Goal: Task Accomplishment & Management: Use online tool/utility

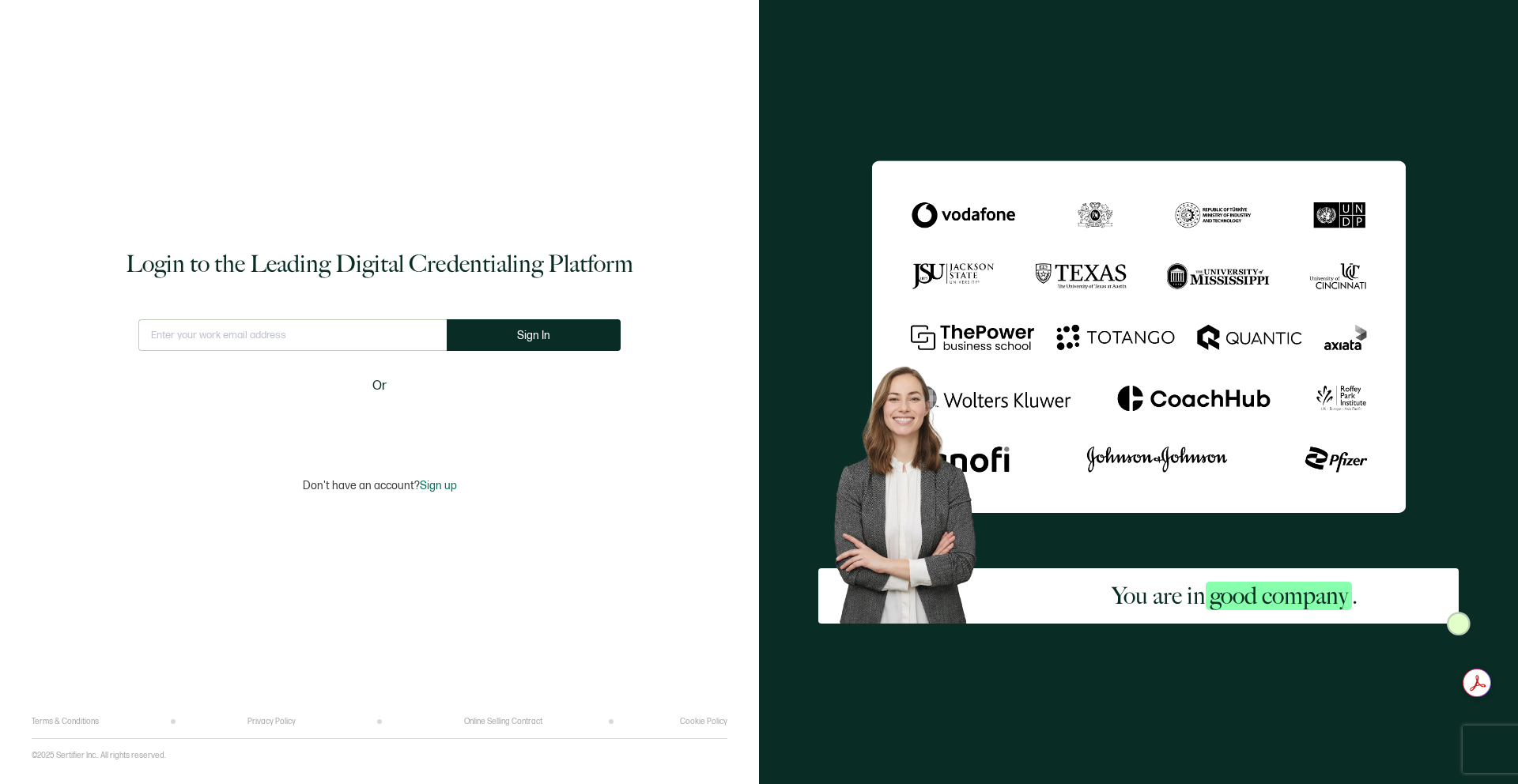
click at [344, 343] on input "text" at bounding box center [293, 335] width 309 height 31
type input "[EMAIL_ADDRESS][DOMAIN_NAME]"
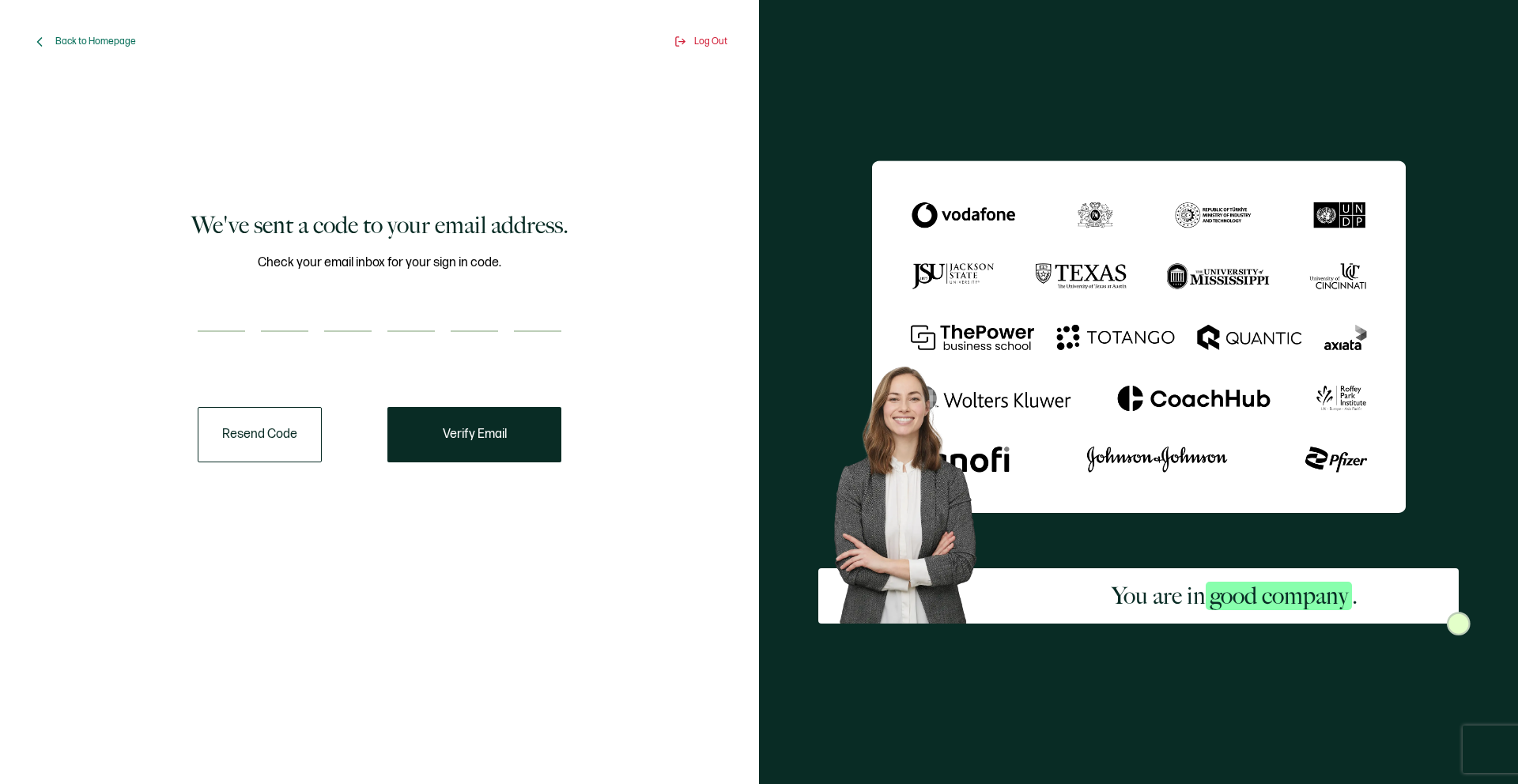
click at [230, 300] on div "Check your email inbox for your sign in code." at bounding box center [380, 303] width 363 height 98
click at [221, 302] on div "Check your email inbox for your sign in code." at bounding box center [380, 303] width 363 height 98
paste input "8"
type input "8"
type input "2"
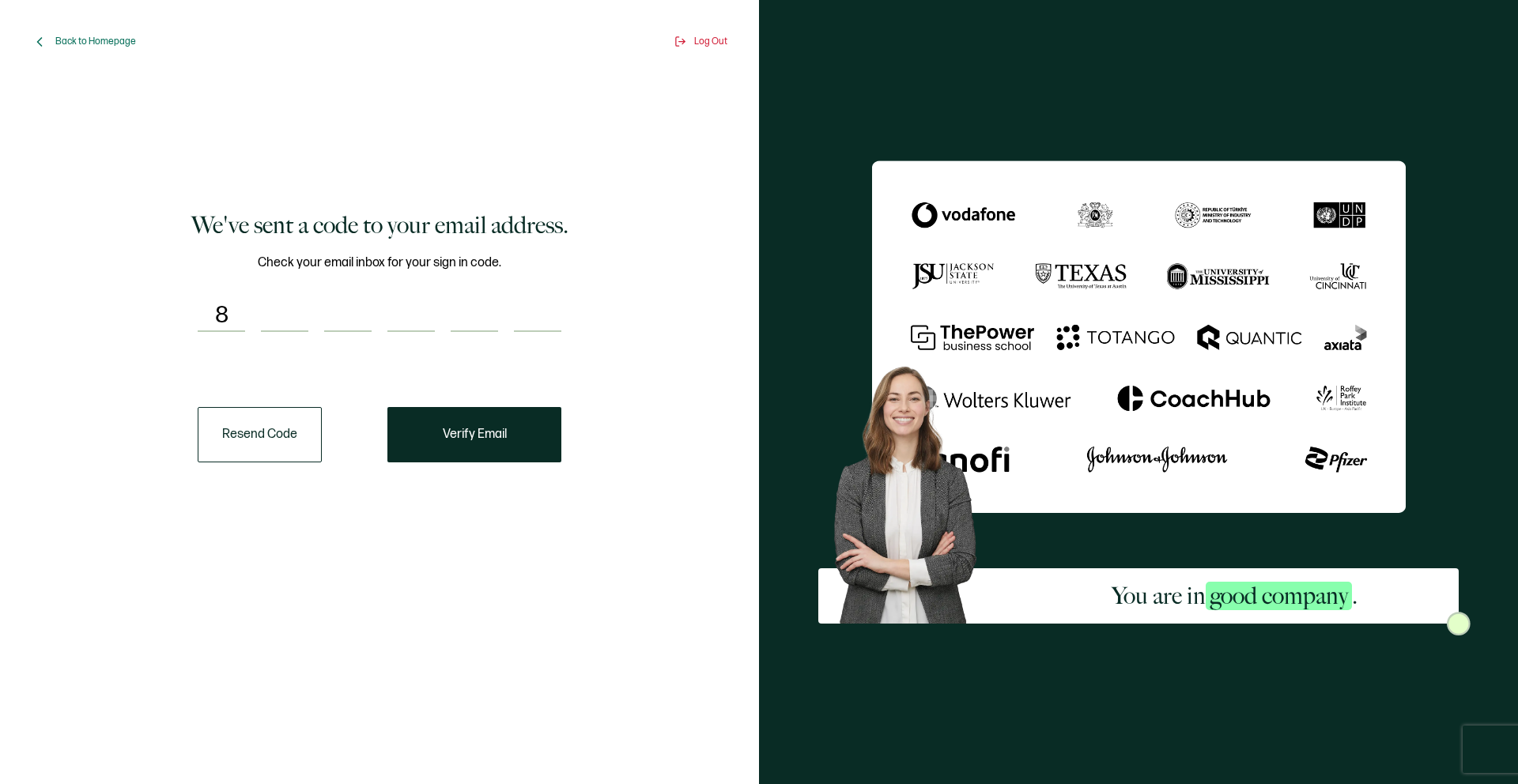
type input "1"
type input "3"
type input "0"
type input "6"
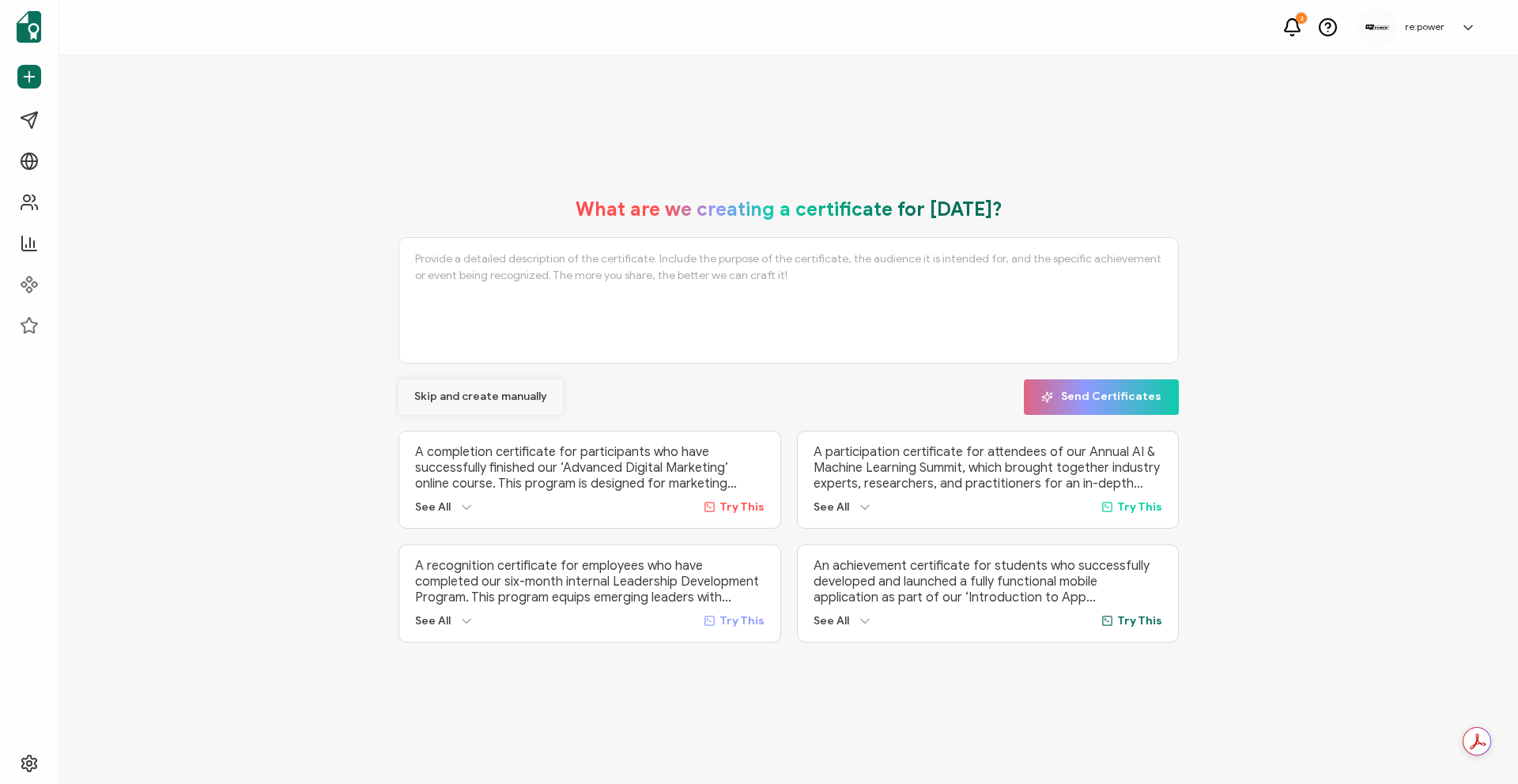
click at [483, 391] on span "Skip and create manually" at bounding box center [481, 396] width 132 height 11
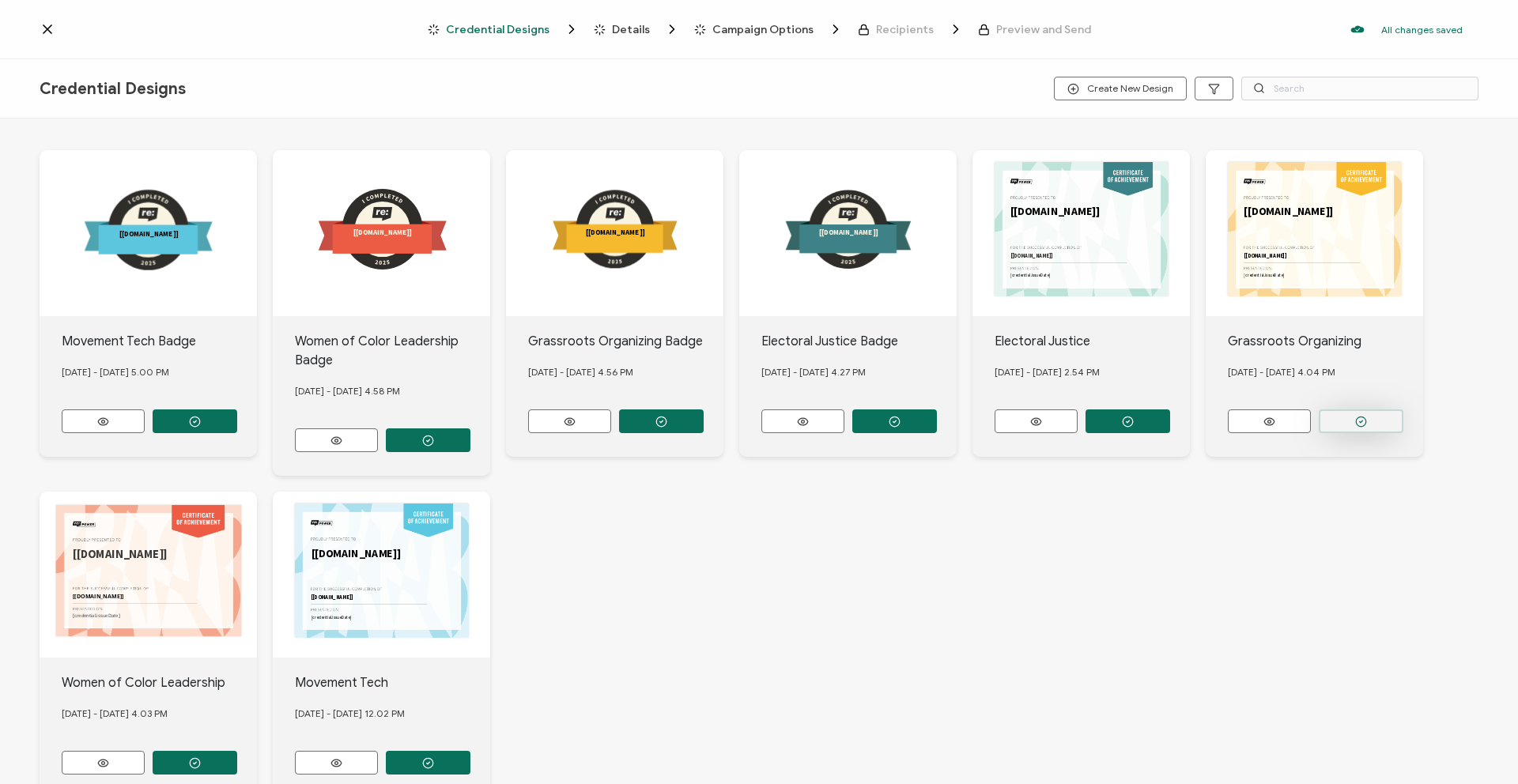
click at [1334, 424] on button "button" at bounding box center [1361, 422] width 85 height 24
click at [643, 411] on div "Grassroots Organizing Badge [DATE] - [DATE] 4.56 PM" at bounding box center [614, 386] width 217 height 141
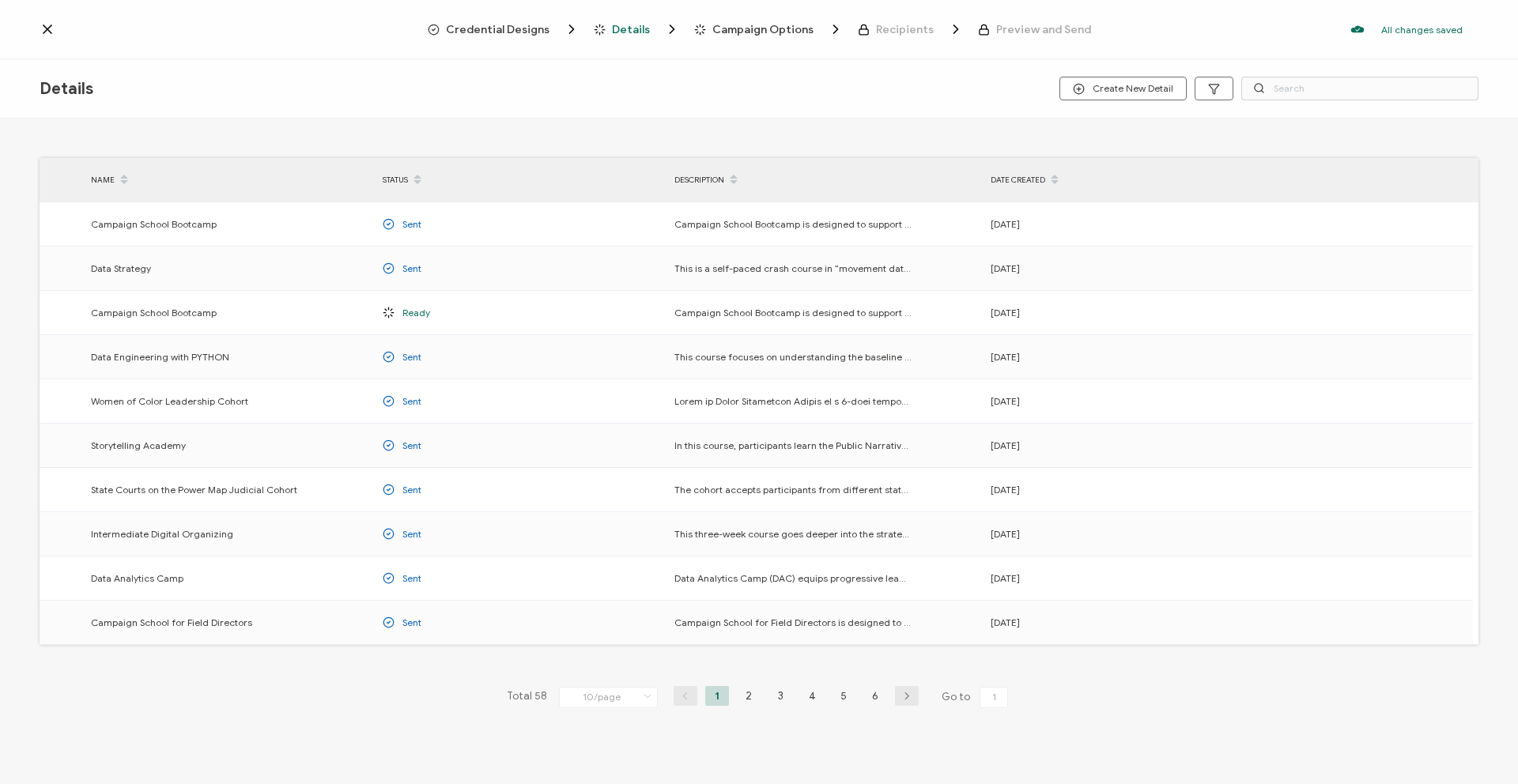
click at [531, 28] on span "Credential Designs" at bounding box center [498, 30] width 104 height 12
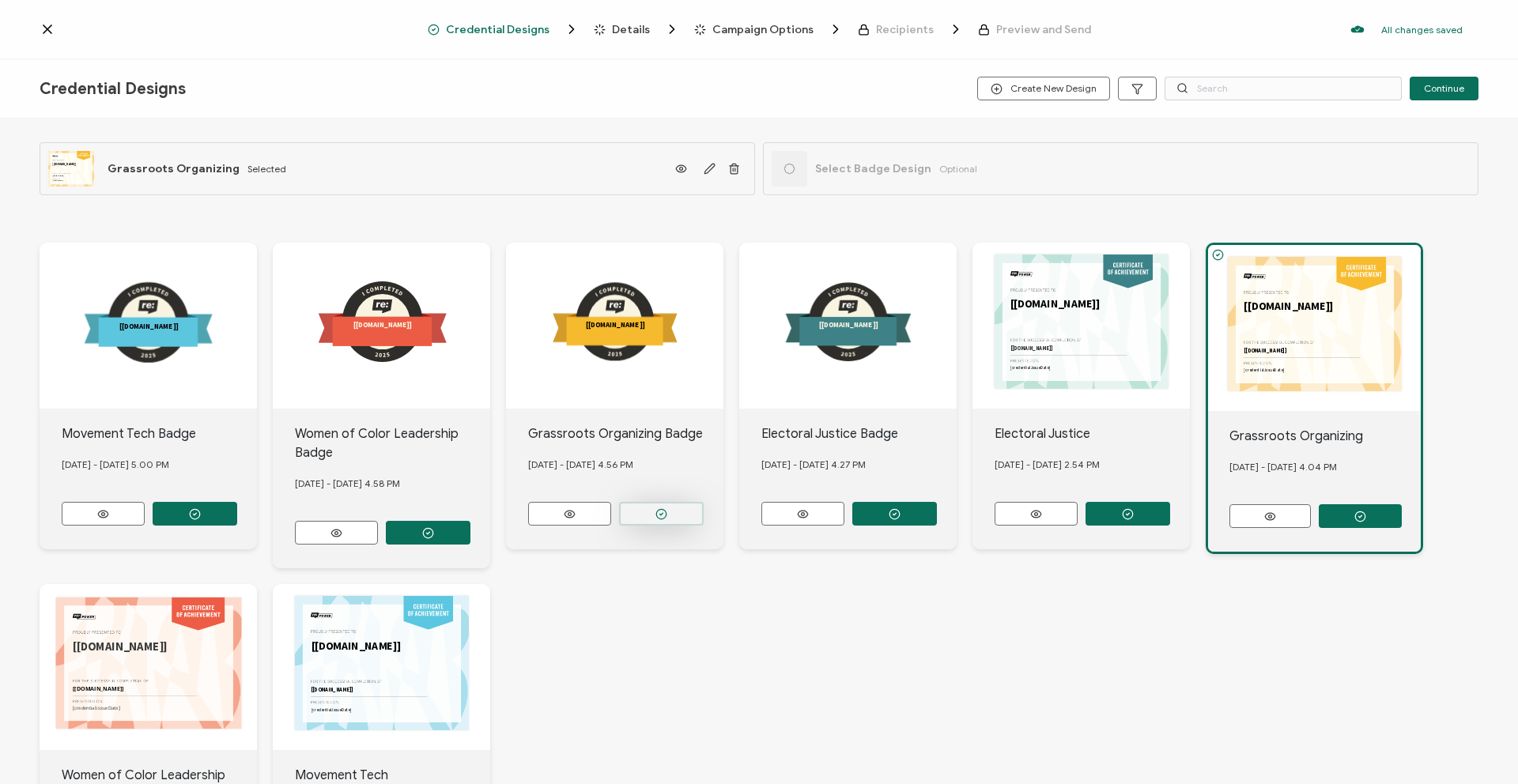
click at [676, 509] on button "button" at bounding box center [661, 514] width 85 height 24
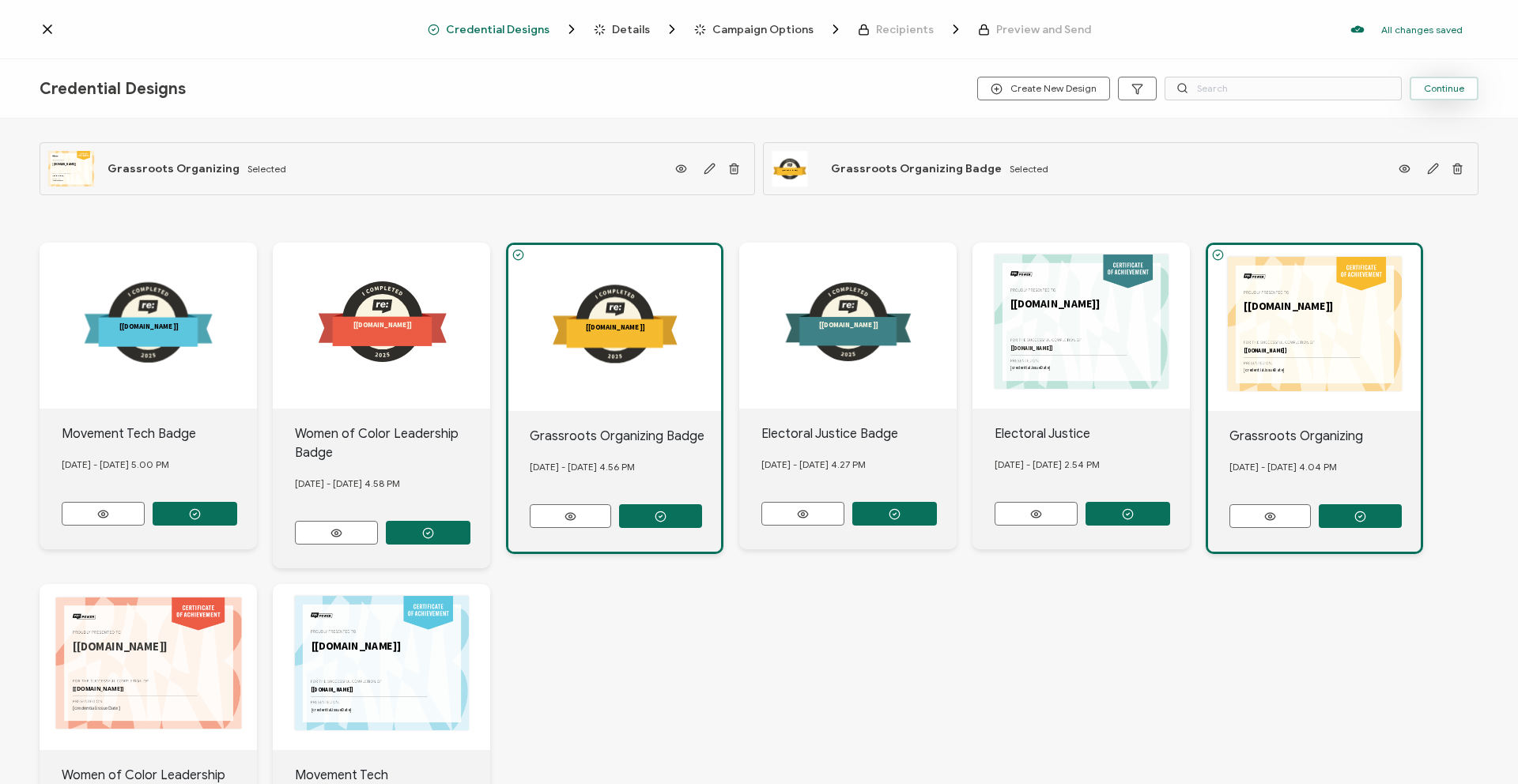
click at [1463, 87] on span "Continue" at bounding box center [1444, 89] width 40 height 10
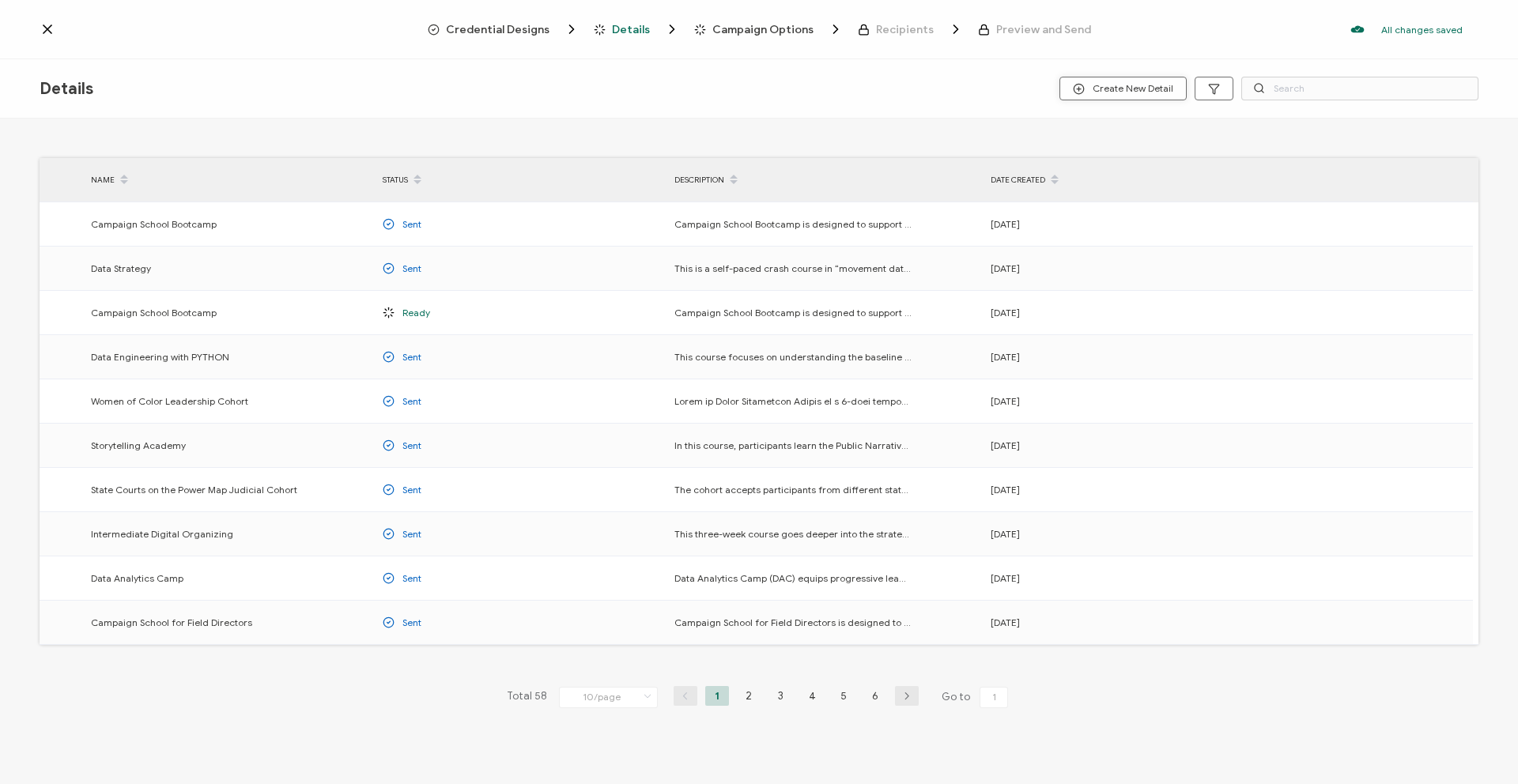
click at [1147, 87] on span "Create New Detail" at bounding box center [1123, 89] width 100 height 12
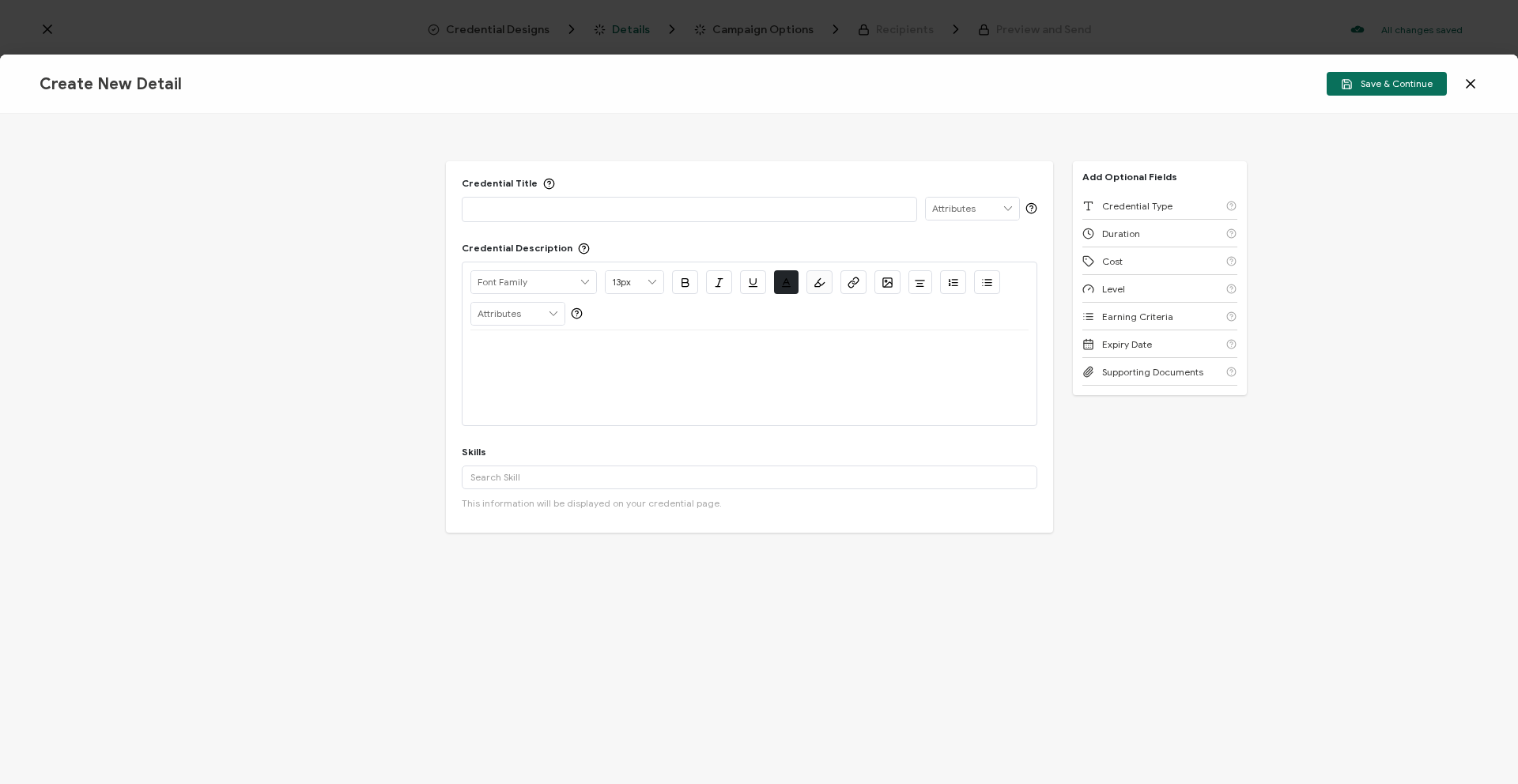
click at [678, 211] on p at bounding box center [689, 209] width 438 height 16
click at [525, 349] on p at bounding box center [750, 350] width 559 height 14
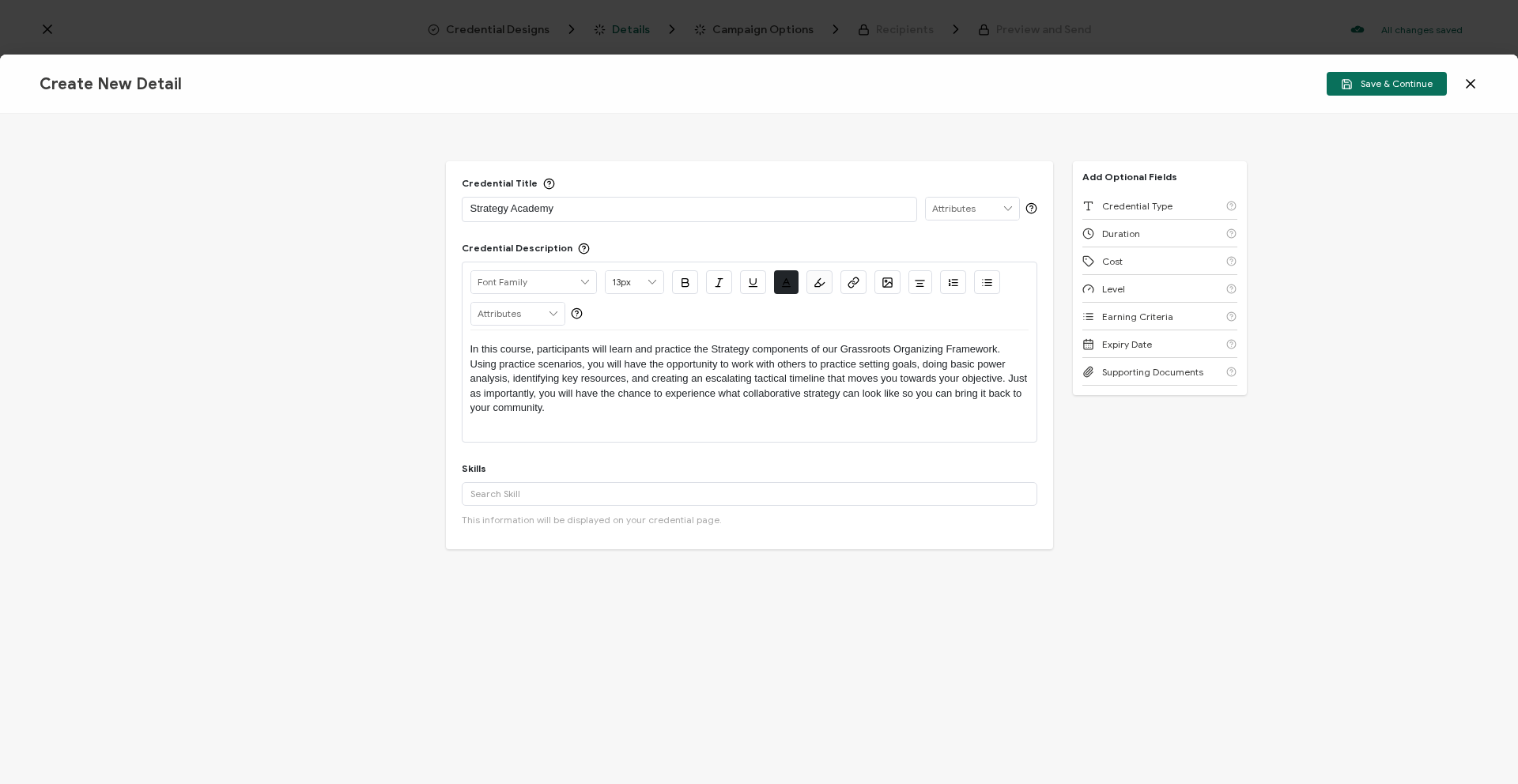
click at [609, 352] on p "In this course, participants will learn and practice the Strategy components of…" at bounding box center [750, 379] width 559 height 72
drag, startPoint x: 596, startPoint y: 362, endPoint x: 559, endPoint y: 362, distance: 37.0
click at [559, 362] on p "In this course, participants learn and practice the Strategy components of our …" at bounding box center [750, 379] width 559 height 72
click at [924, 361] on p "In this course, participants learn and practice the Strategy components of our …" at bounding box center [750, 379] width 559 height 72
click at [926, 361] on p "In this course, participants learn and practice the Strategy components of our …" at bounding box center [750, 379] width 559 height 72
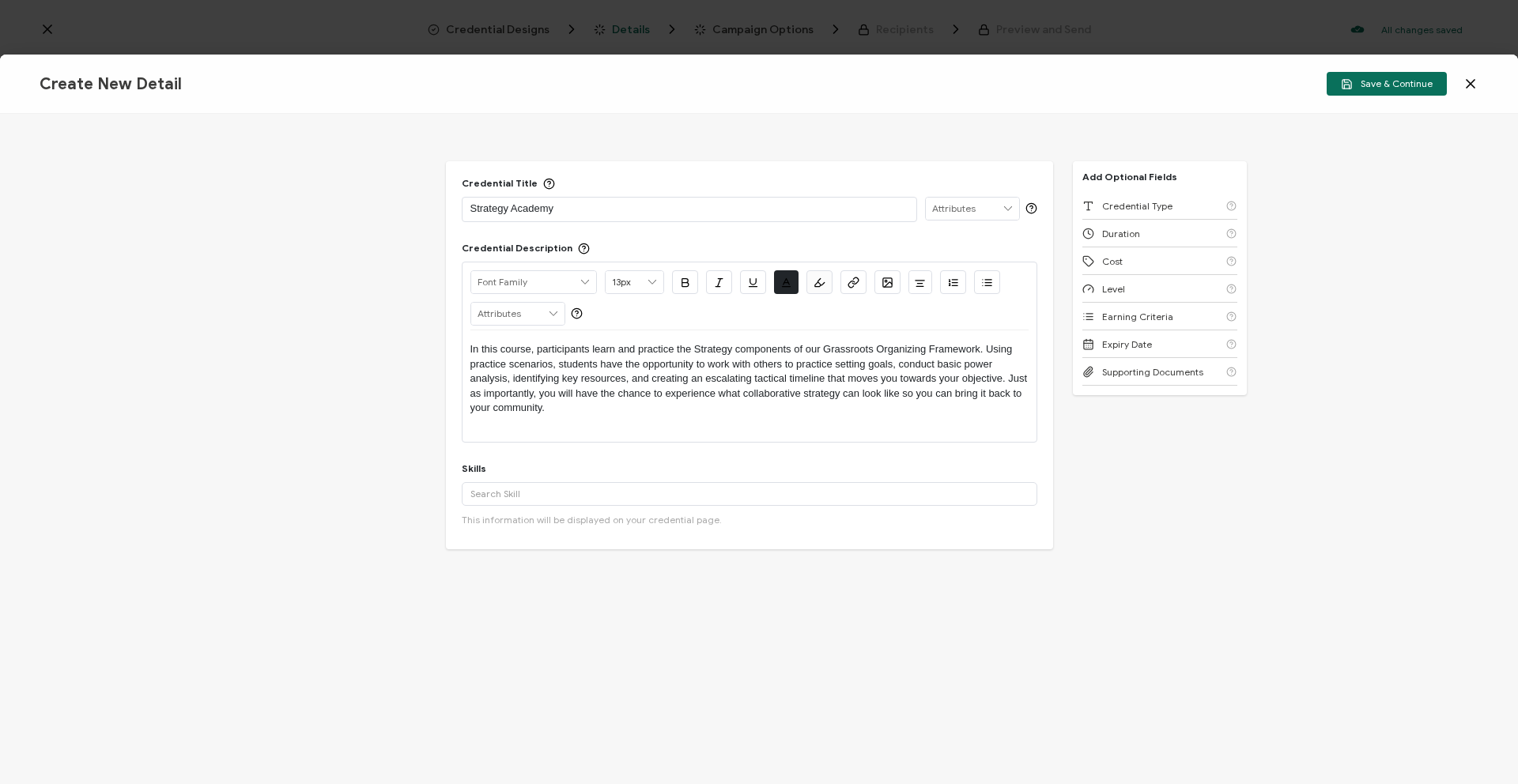
click at [561, 378] on p "In this course, participants learn and practice the Strategy components of our …" at bounding box center [750, 379] width 559 height 72
click at [674, 383] on p "In this course, participants learn and practice the Strategy components of our …" at bounding box center [750, 379] width 559 height 72
click at [874, 377] on p "In this course, participants learn and practice the Strategy components of our …" at bounding box center [750, 379] width 559 height 72
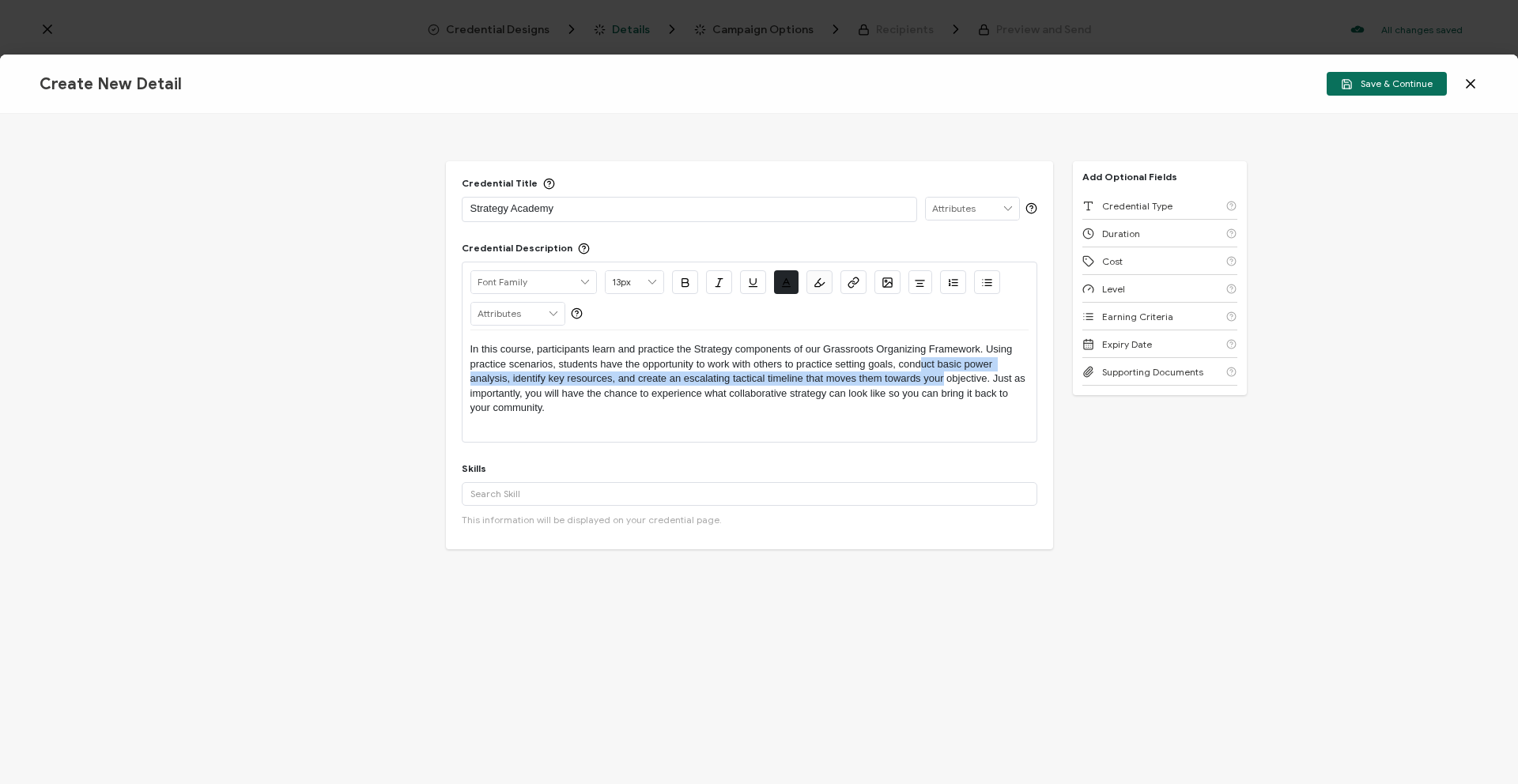
drag, startPoint x: 942, startPoint y: 374, endPoint x: 924, endPoint y: 371, distance: 18.2
click at [924, 371] on p "In this course, participants learn and practice the Strategy components of our …" at bounding box center [750, 379] width 559 height 72
click at [926, 374] on p "In this course, participants learn and practice the Strategy components of our …" at bounding box center [750, 379] width 559 height 72
drag, startPoint x: 938, startPoint y: 375, endPoint x: 925, endPoint y: 375, distance: 13.0
click at [925, 375] on p "In this course, participants learn and practice the Strategy components of our …" at bounding box center [750, 379] width 559 height 72
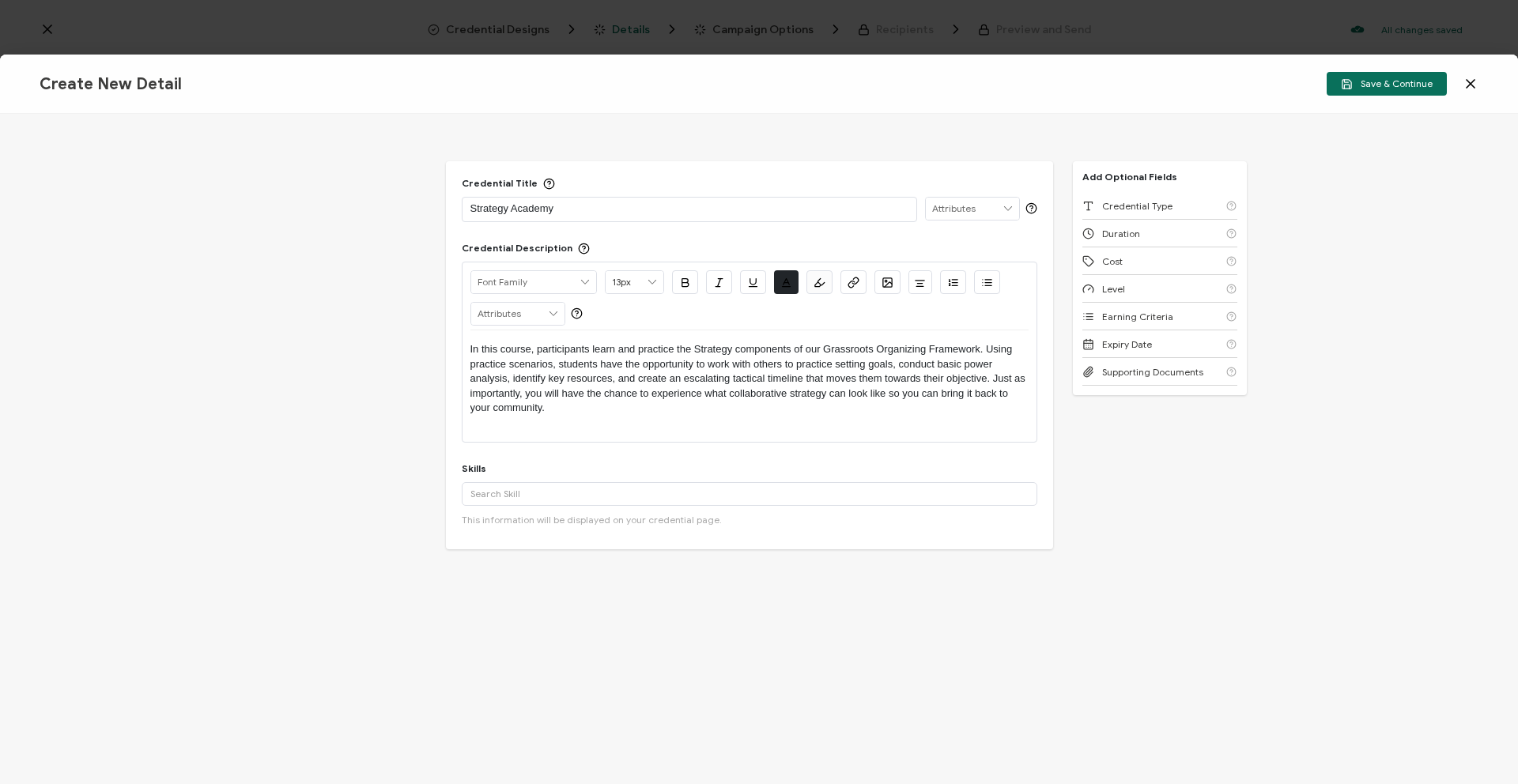
click at [986, 380] on p "In this course, participants learn and practice the Strategy components of our …" at bounding box center [750, 379] width 559 height 72
drag, startPoint x: 557, startPoint y: 391, endPoint x: 540, endPoint y: 390, distance: 17.0
click at [540, 390] on p "In this course, participants learn and practice the Strategy components of our …" at bounding box center [750, 379] width 559 height 72
click at [612, 388] on p "In this course, participants learn and practice the Strategy components of our …" at bounding box center [750, 379] width 559 height 72
drag, startPoint x: 951, startPoint y: 396, endPoint x: 936, endPoint y: 396, distance: 15.0
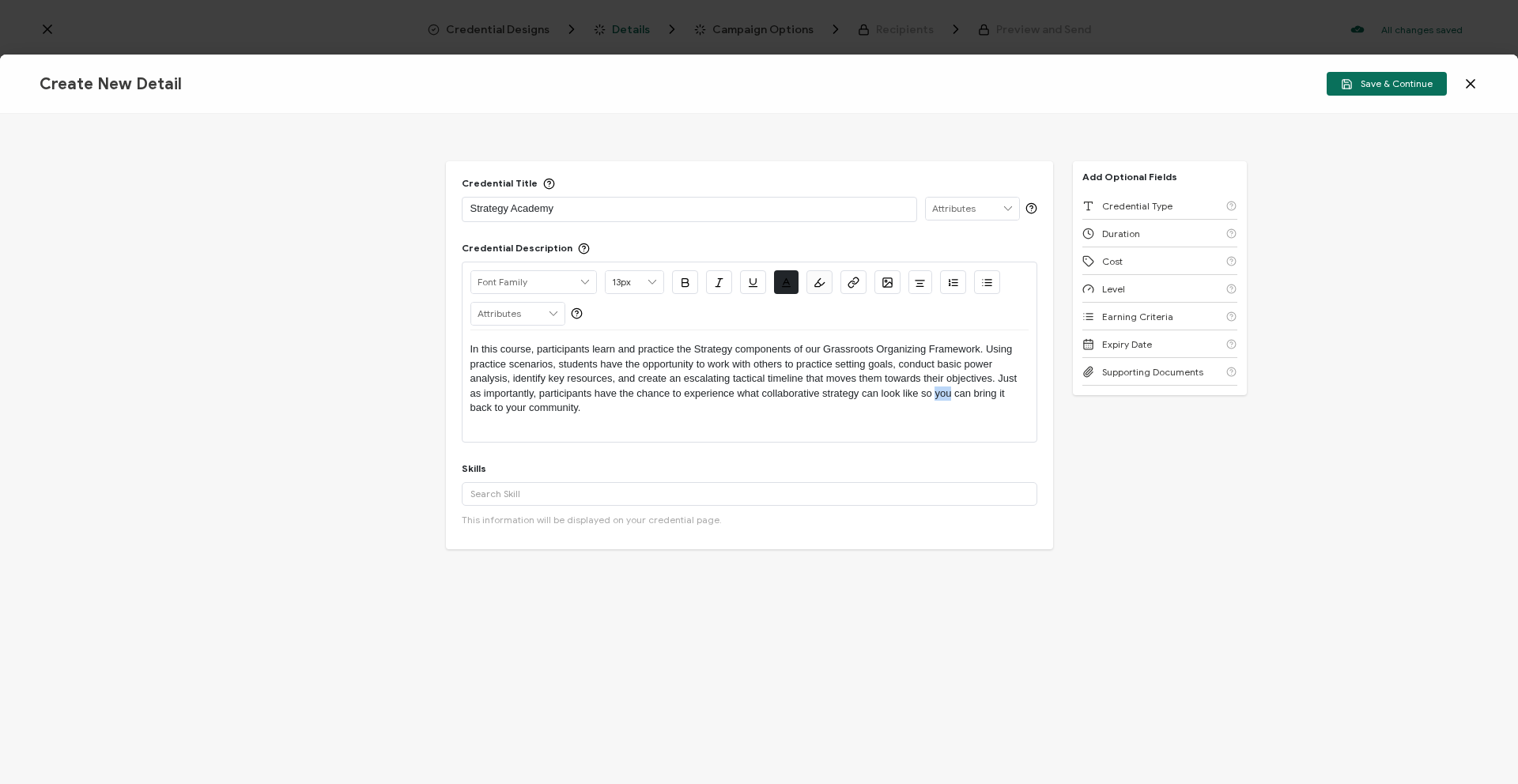
click at [936, 396] on p "In this course, participants learn and practice the Strategy components of our …" at bounding box center [750, 379] width 559 height 72
drag, startPoint x: 578, startPoint y: 410, endPoint x: 506, endPoint y: 406, distance: 72.1
click at [506, 406] on p "In this course, participants learn and practice the Strategy components of our …" at bounding box center [750, 379] width 559 height 72
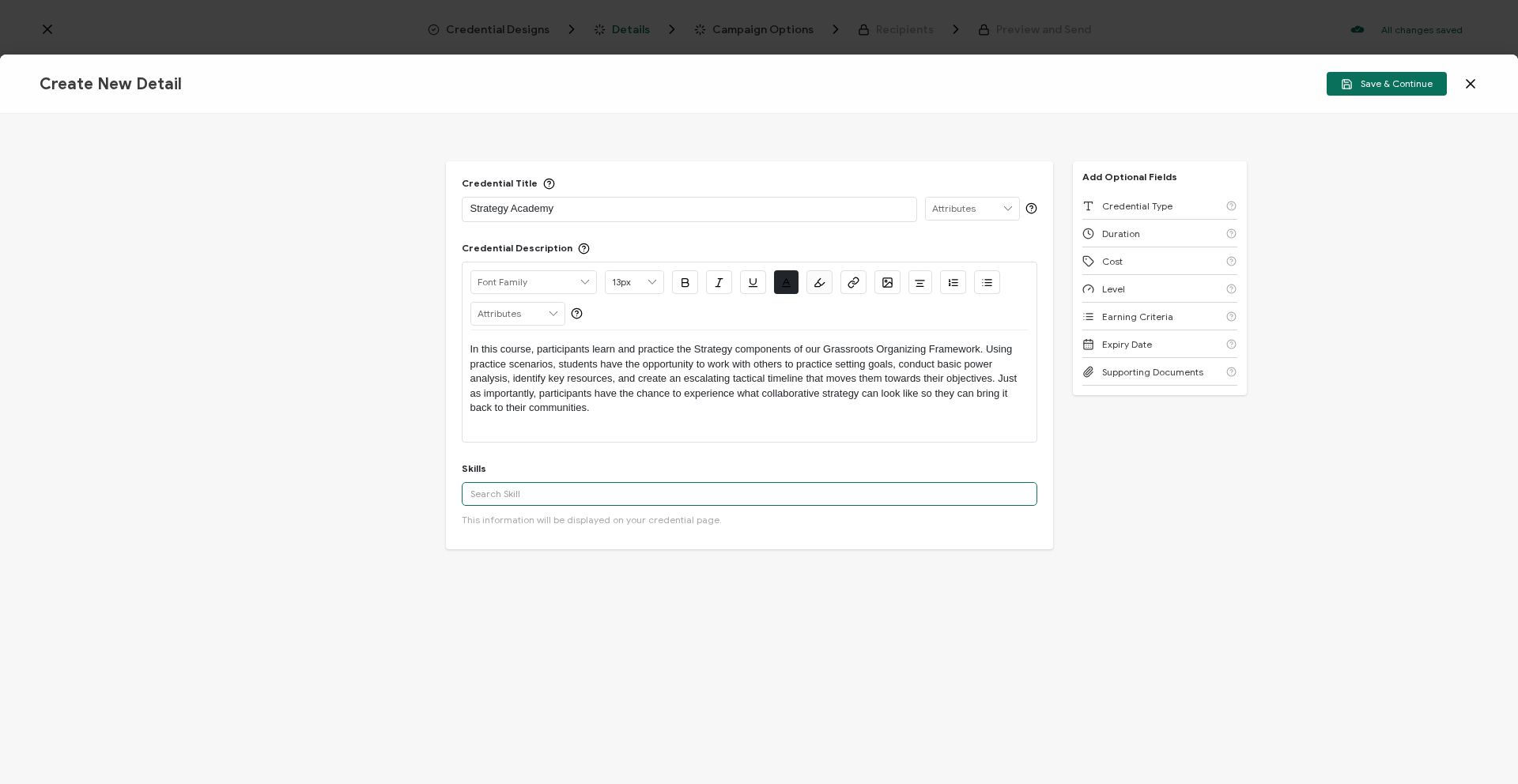
click at [512, 495] on input "text" at bounding box center [749, 494] width 576 height 24
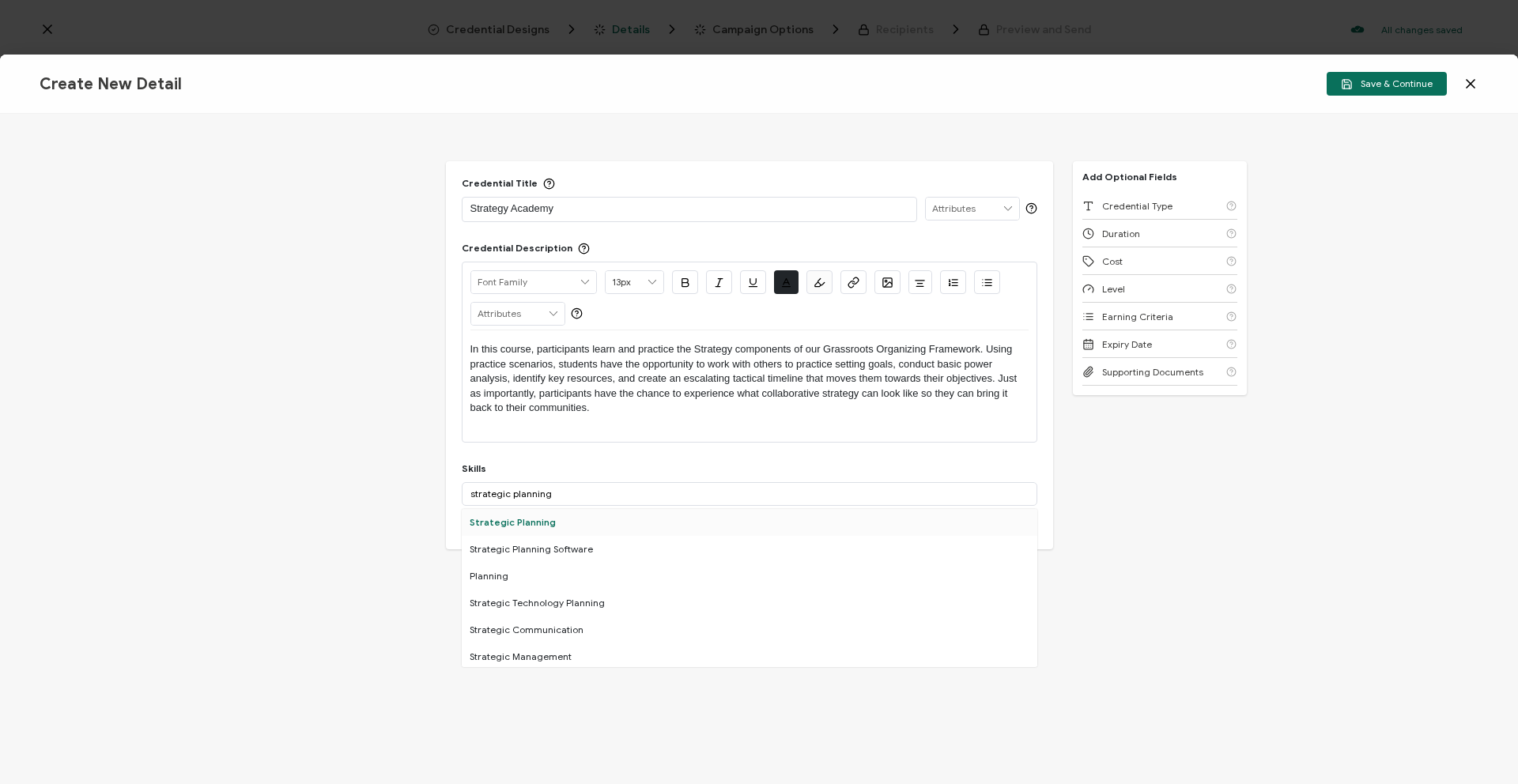
click at [550, 509] on div "Strategic Planning" at bounding box center [749, 523] width 576 height 27
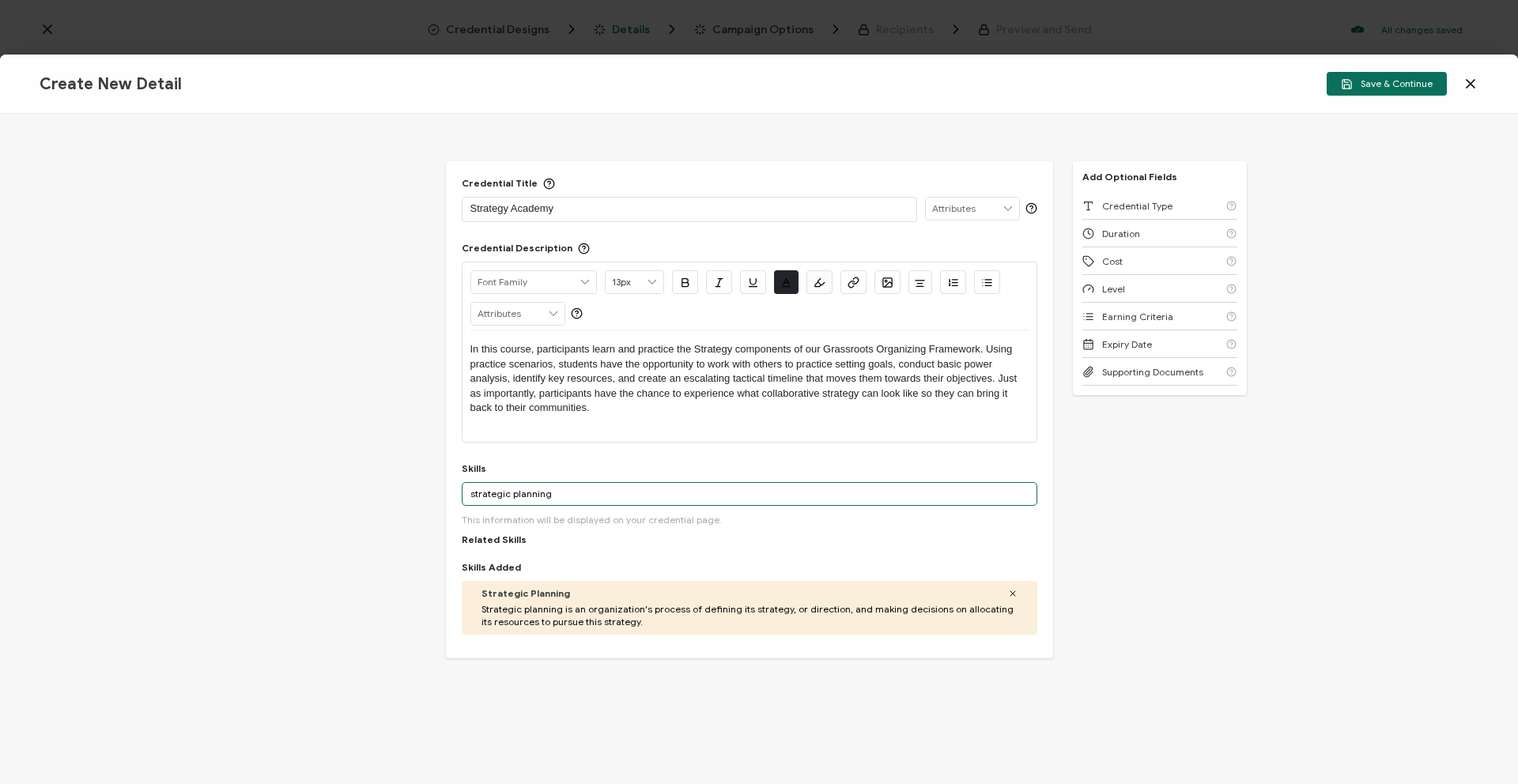
click at [558, 490] on input "strategic planning" at bounding box center [749, 494] width 576 height 24
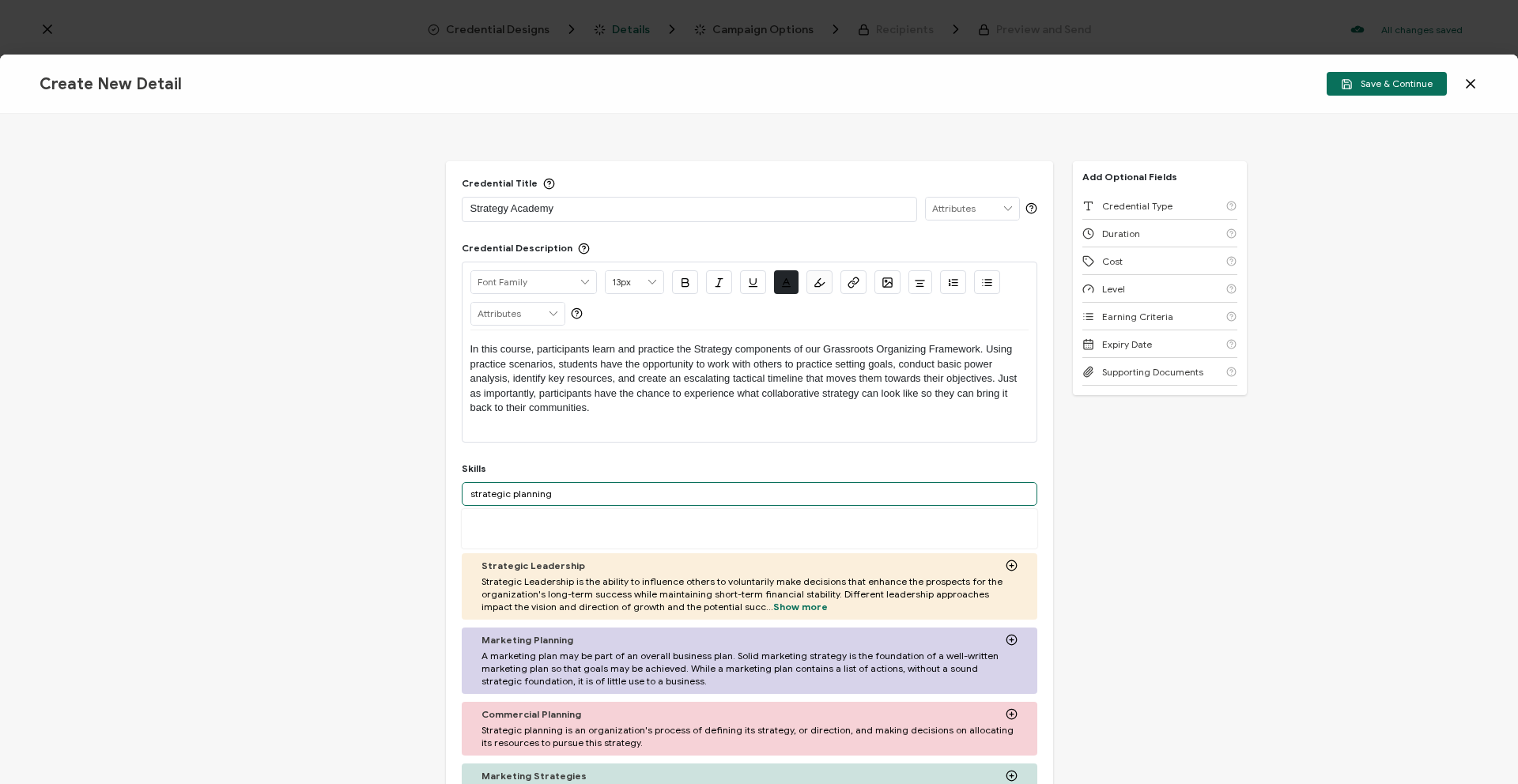
drag, startPoint x: 558, startPoint y: 490, endPoint x: 451, endPoint y: 483, distance: 107.2
click at [451, 483] on div "Credential Title Strategy Academy ISSUER Issuer Name Credential Description Alr…" at bounding box center [749, 528] width 607 height 735
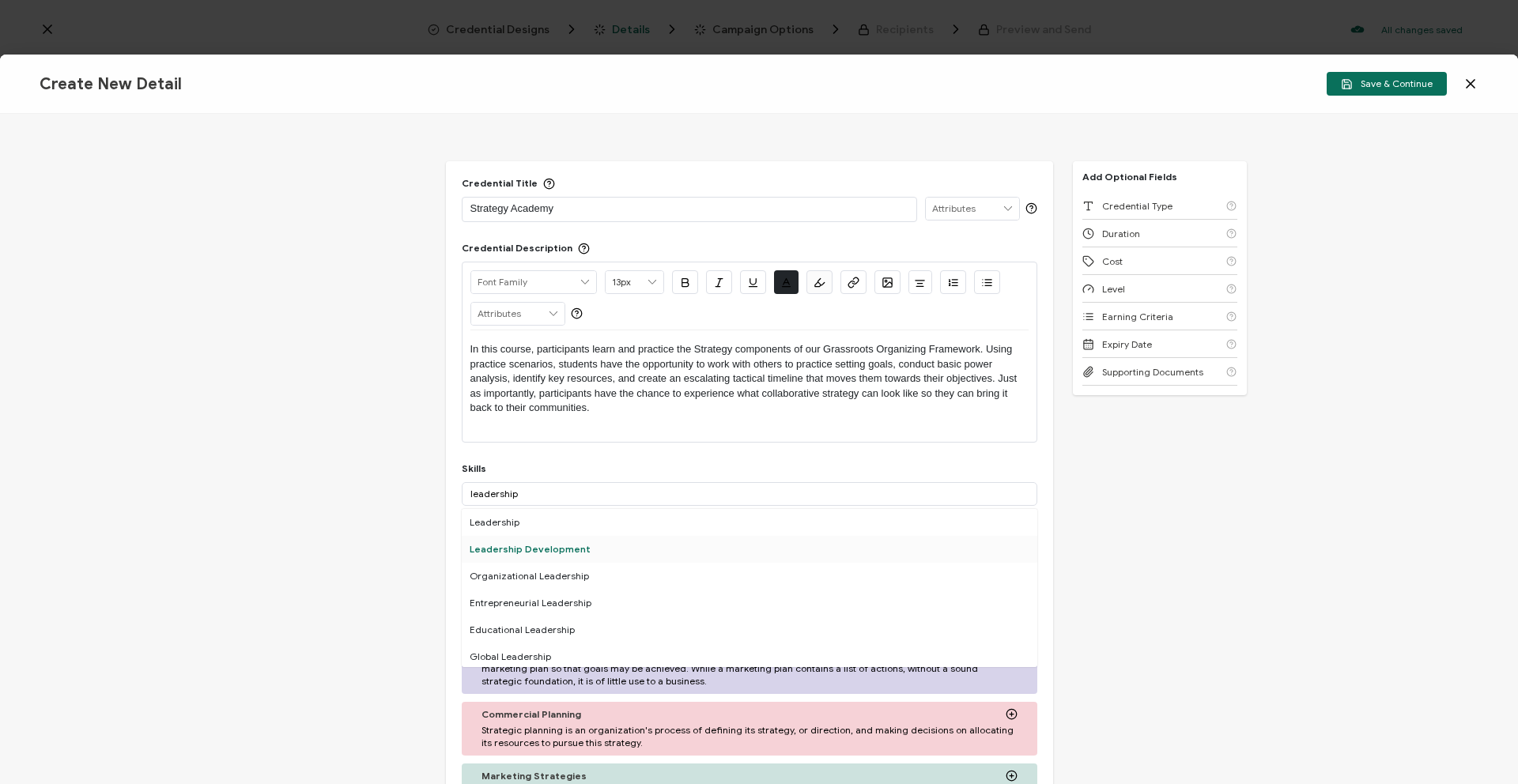
click at [490, 543] on div "Leadership Development" at bounding box center [749, 550] width 576 height 27
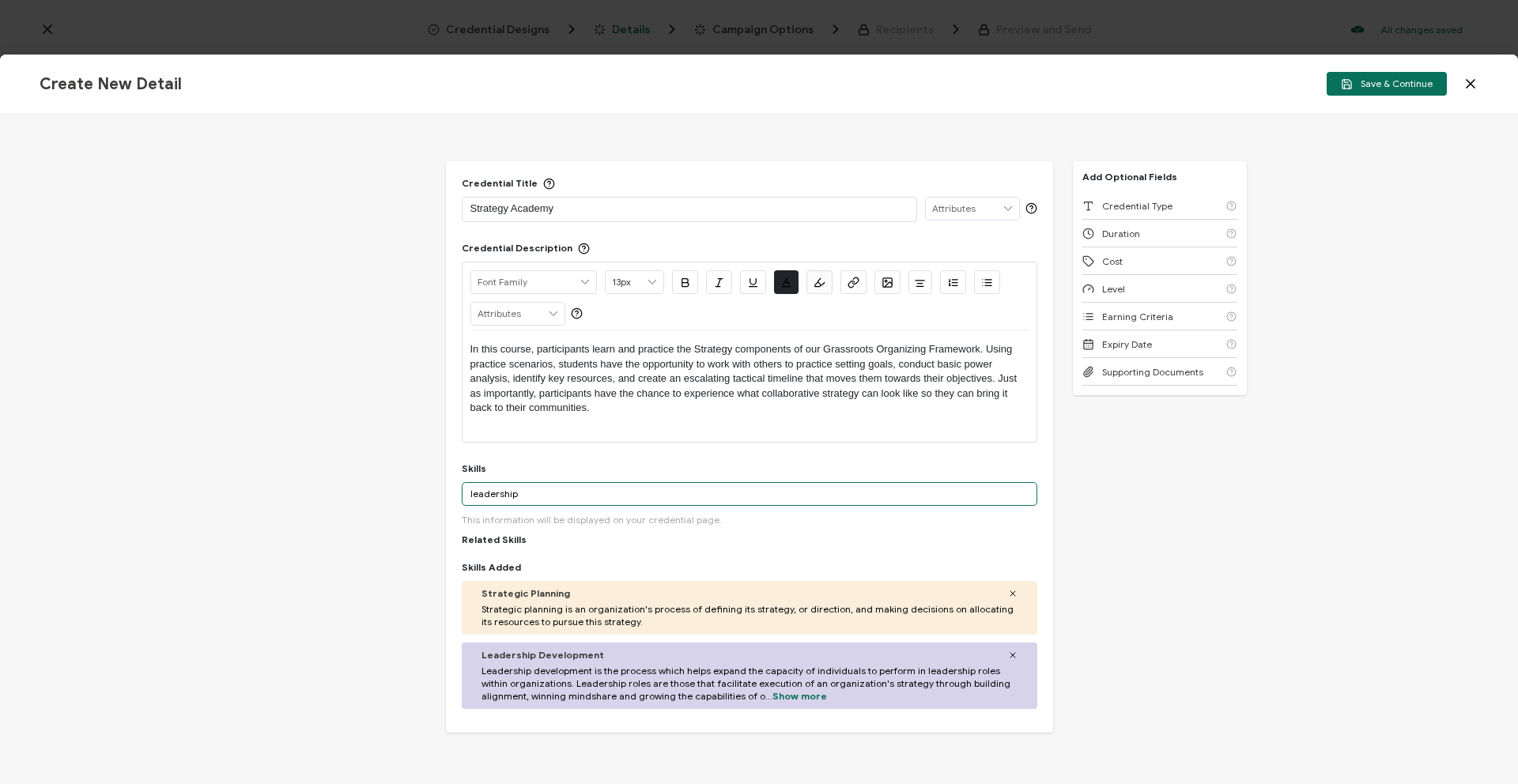
click at [519, 490] on input "leadership" at bounding box center [749, 494] width 576 height 24
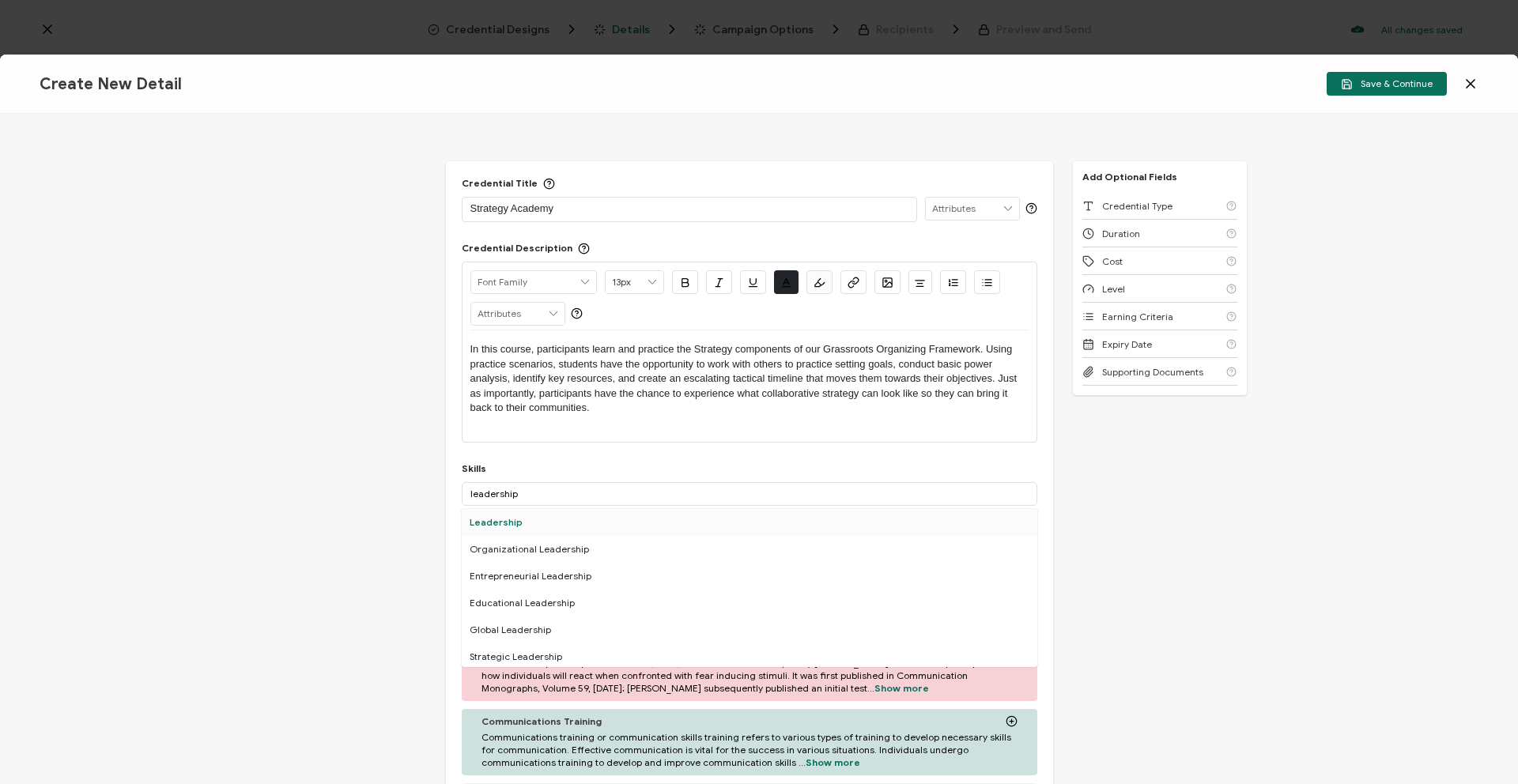
click at [510, 519] on div "Leadership" at bounding box center [749, 523] width 576 height 27
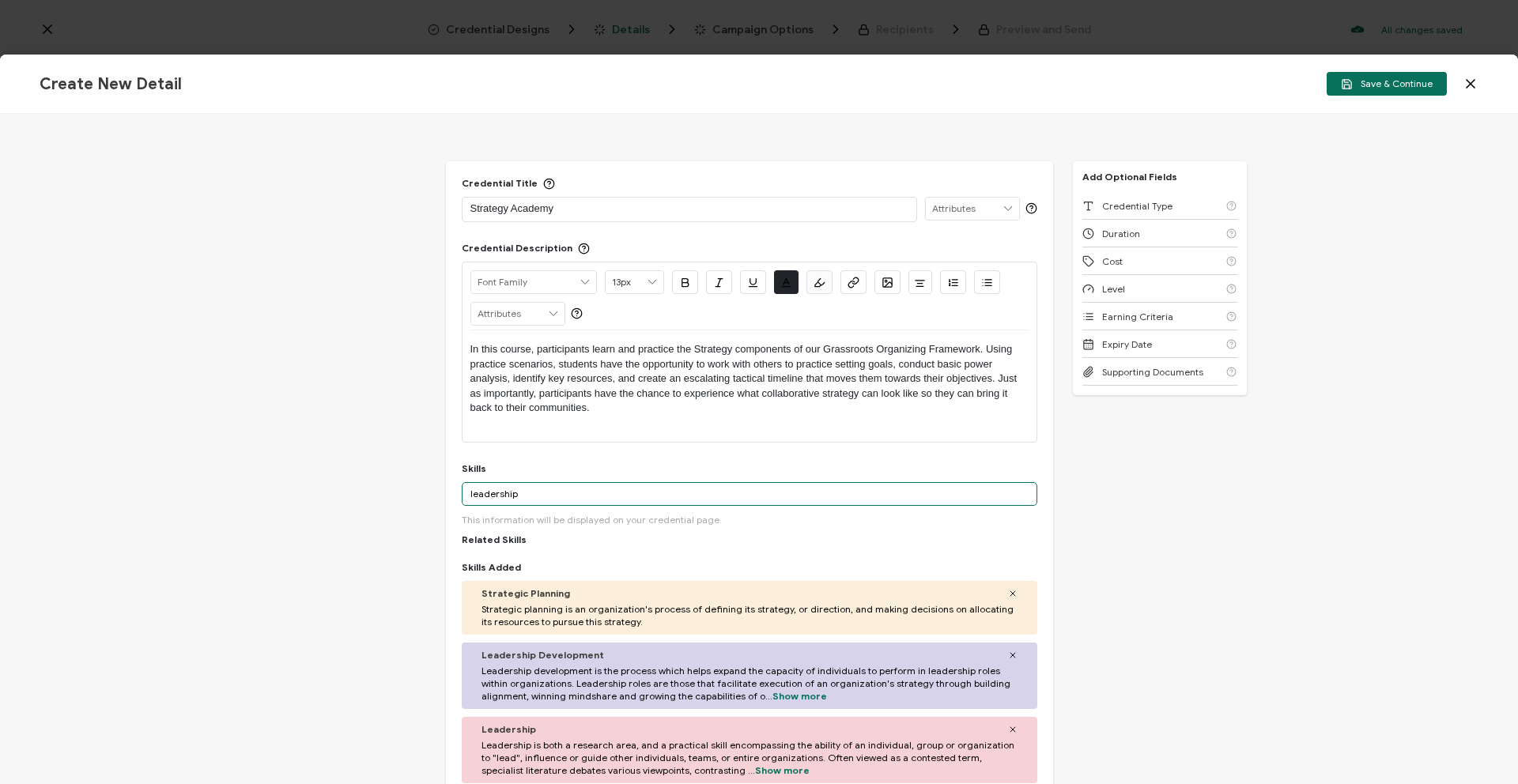
drag, startPoint x: 524, startPoint y: 494, endPoint x: 421, endPoint y: 507, distance: 103.8
click at [421, 507] on div "Credential Title Strategy Academy ISSUER Issuer Name Credential Description Alr…" at bounding box center [759, 448] width 1518 height 670
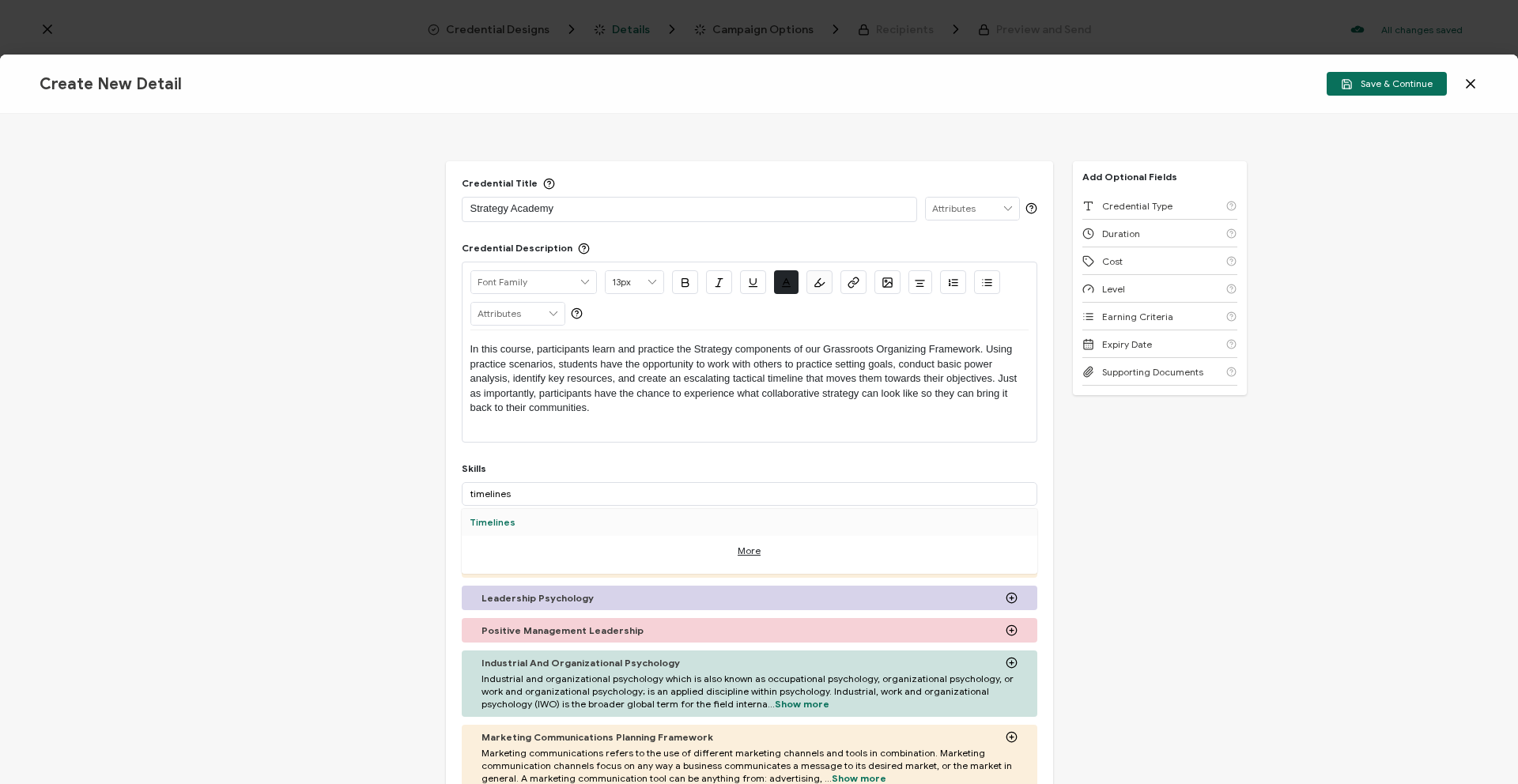
click at [518, 513] on div "Timelines" at bounding box center [749, 523] width 576 height 27
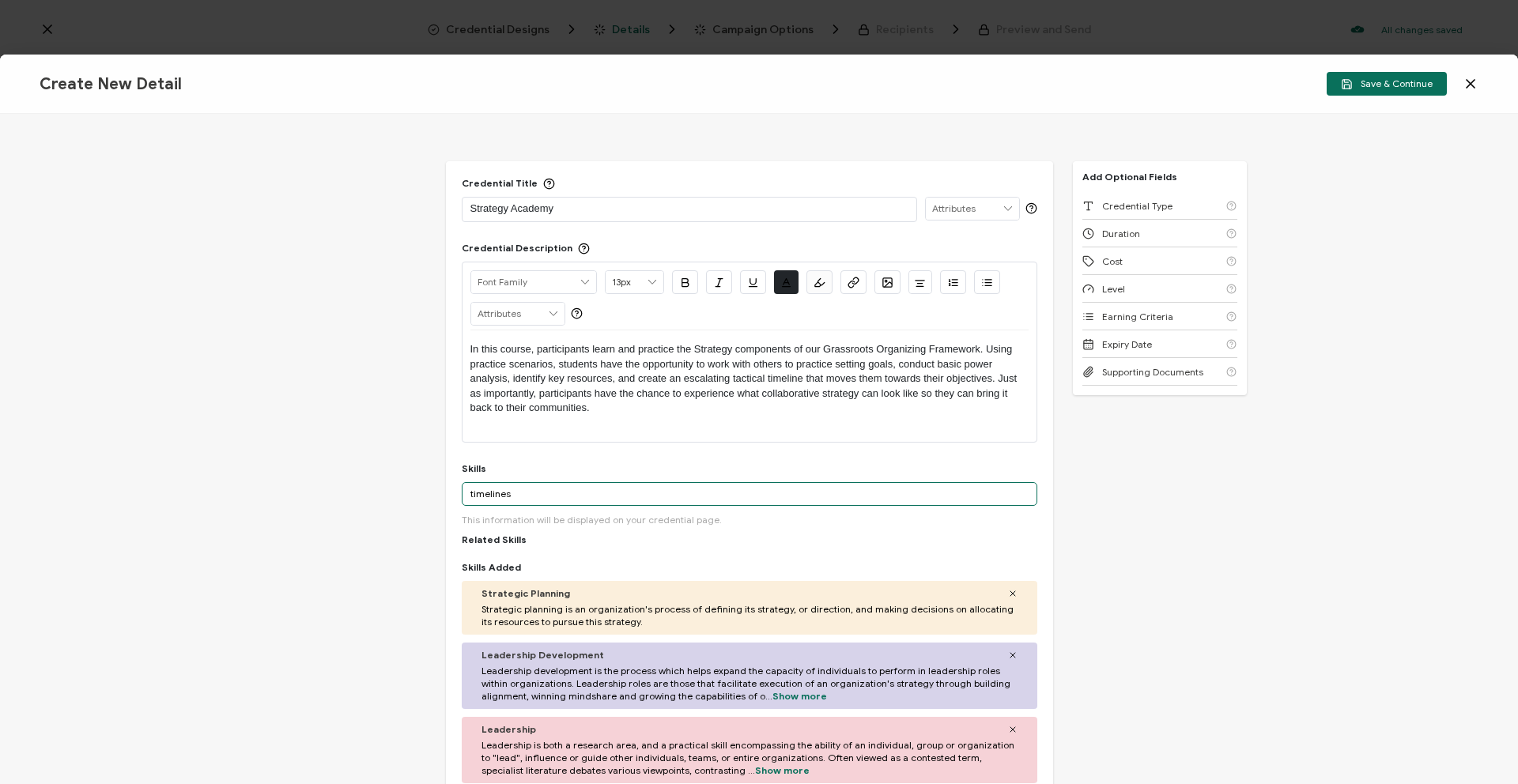
drag, startPoint x: 514, startPoint y: 491, endPoint x: 431, endPoint y: 494, distance: 83.1
click at [431, 494] on div "Credential Title Strategy Academy ISSUER Issuer Name Credential Description Alr…" at bounding box center [759, 448] width 1518 height 670
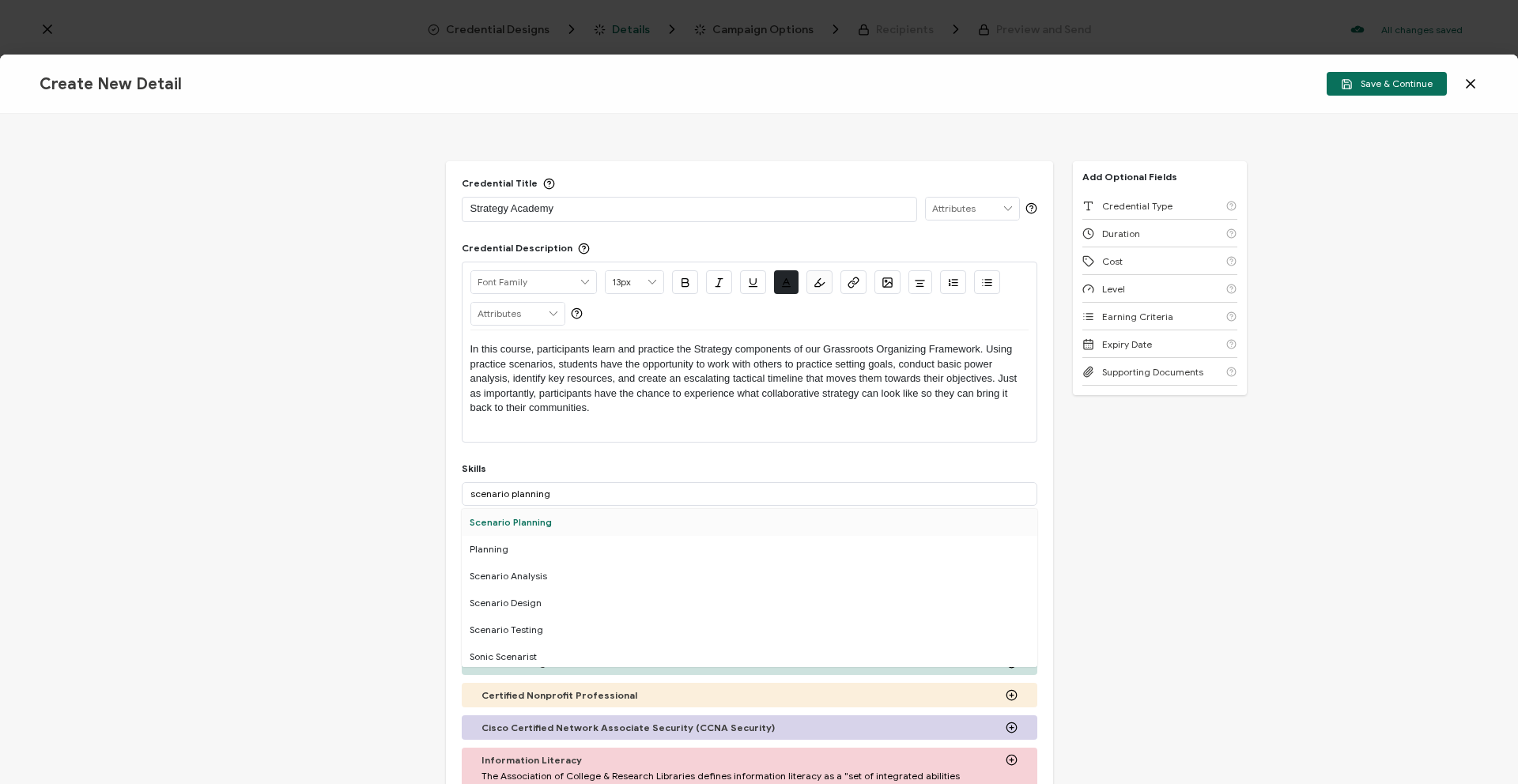
click at [473, 516] on div "Scenario Planning" at bounding box center [749, 523] width 576 height 27
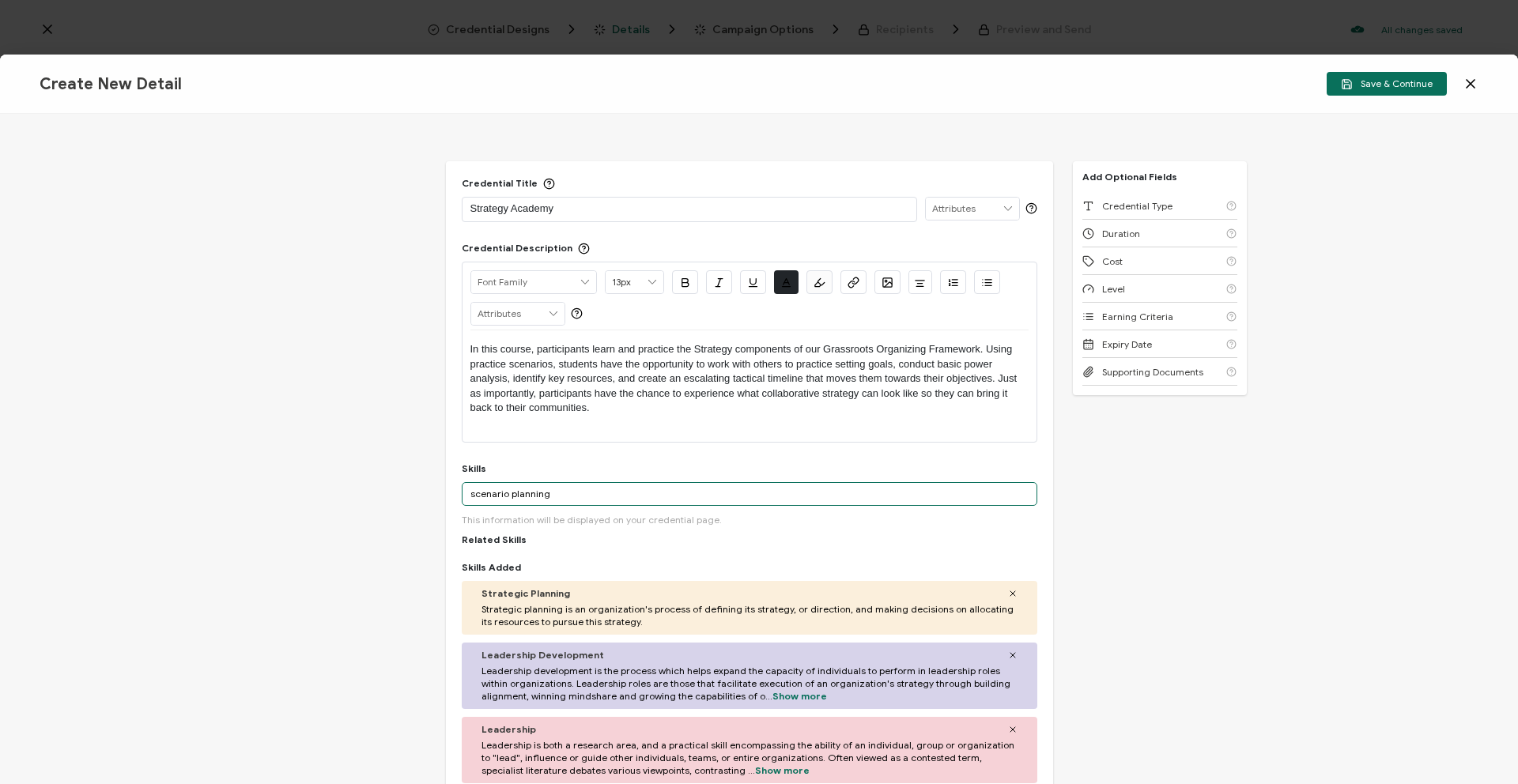
drag, startPoint x: 550, startPoint y: 494, endPoint x: 460, endPoint y: 487, distance: 90.3
click at [462, 487] on input "scenario planning" at bounding box center [749, 494] width 576 height 24
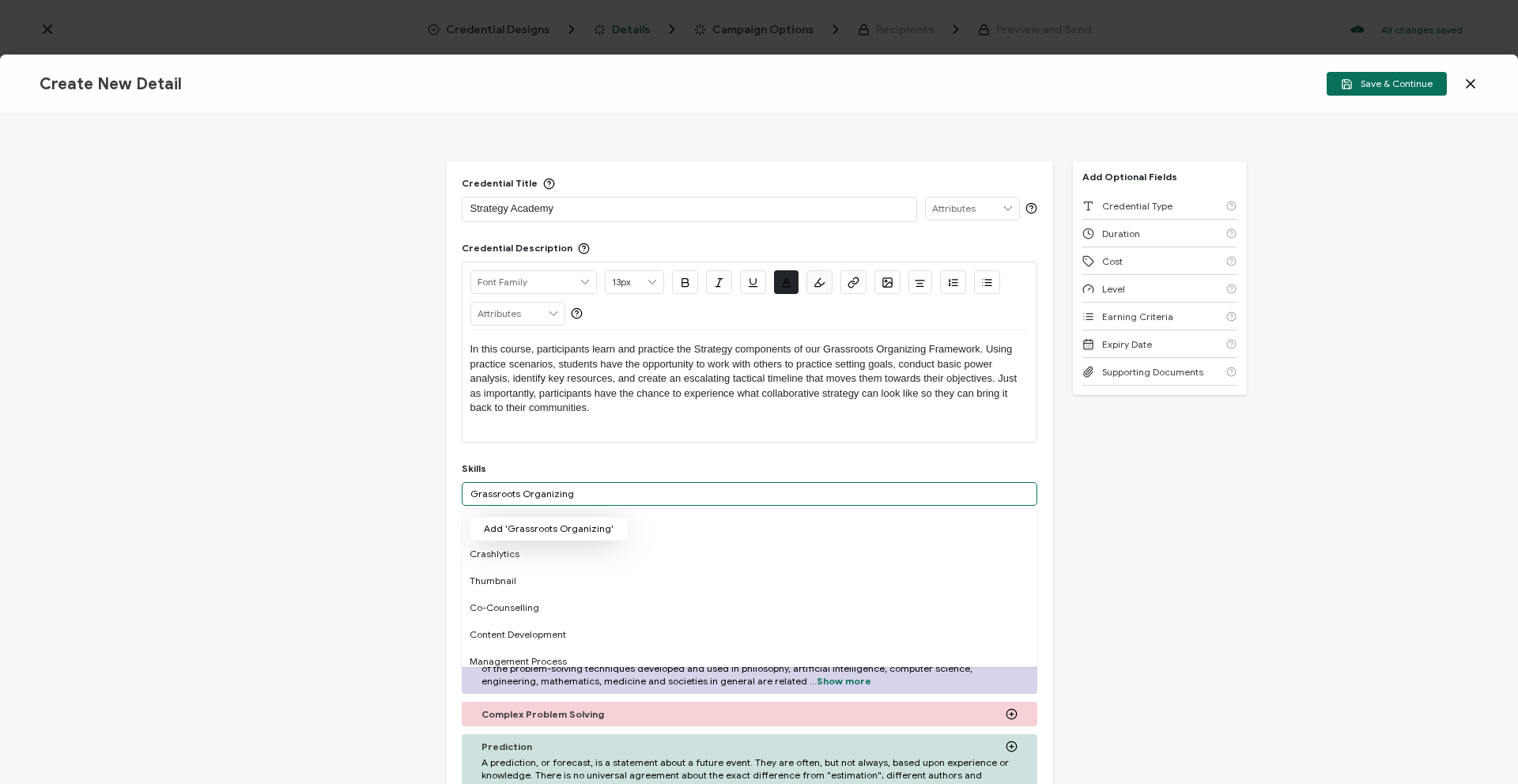
type input "Grassroots Organizing"
click at [531, 532] on button "Add 'Grassroots Organizing'" at bounding box center [549, 529] width 158 height 24
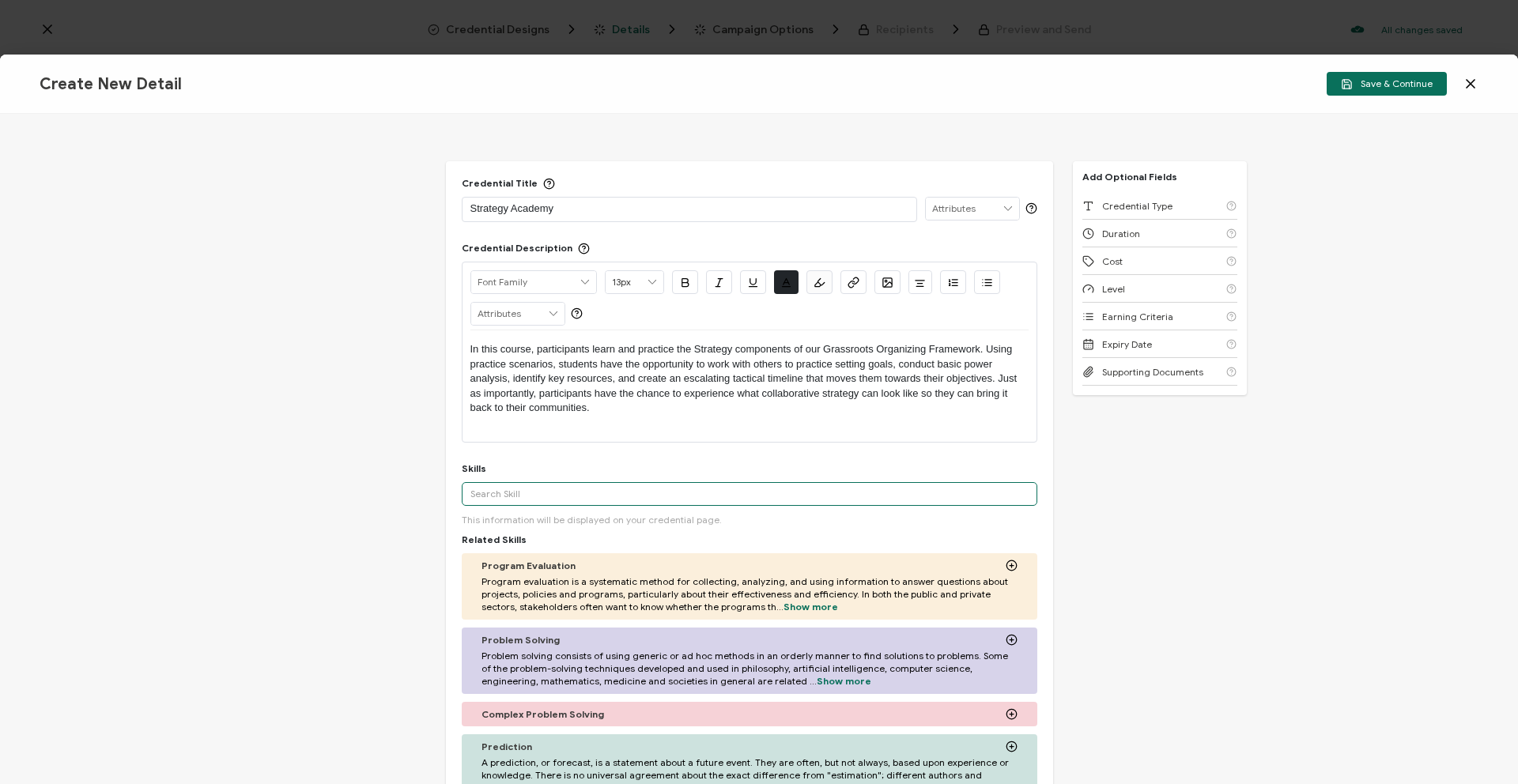
click at [579, 499] on input "text" at bounding box center [749, 494] width 576 height 24
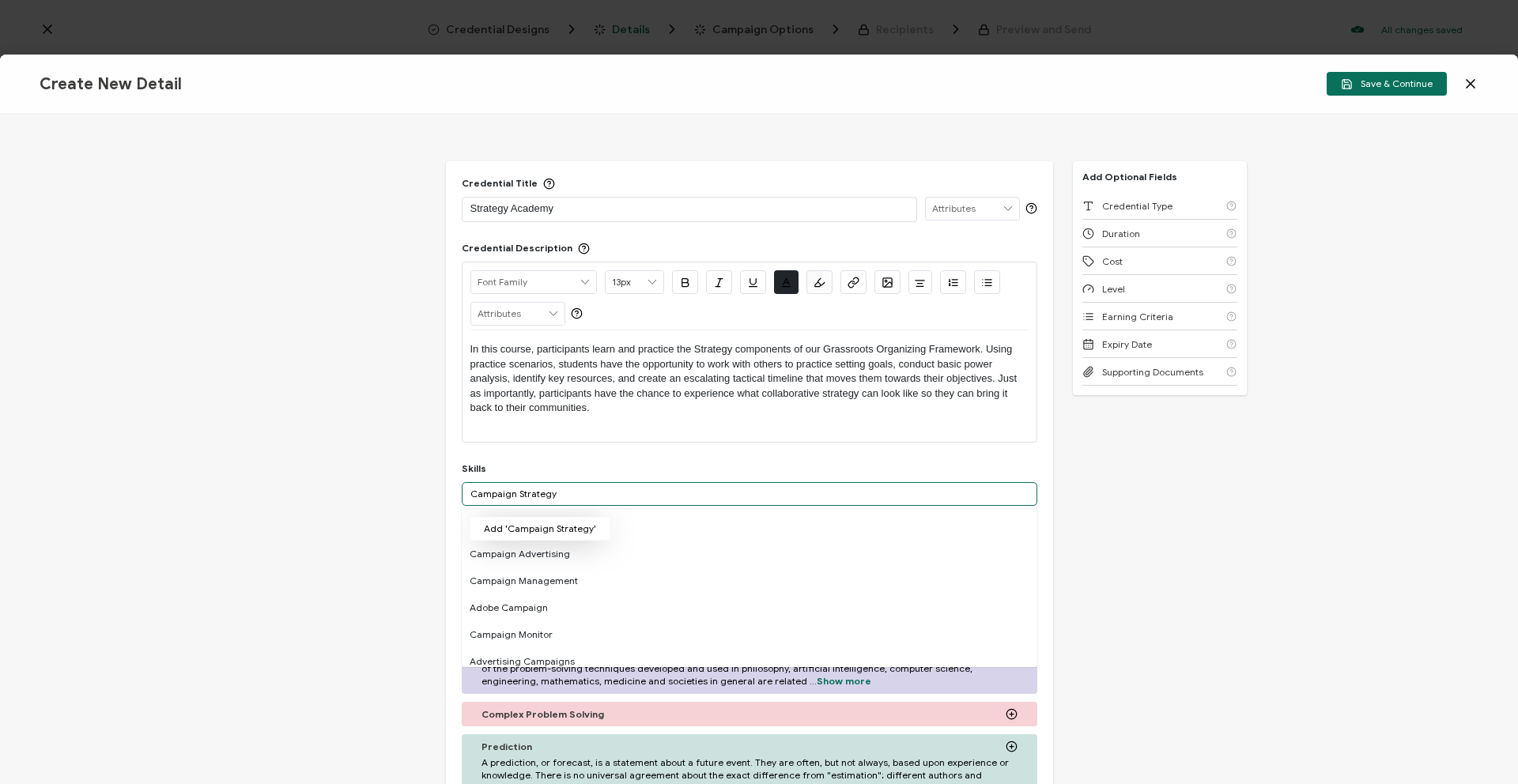
type input "Campaign Strategy"
click at [507, 530] on button "Add 'Campaign Strategy'" at bounding box center [540, 529] width 141 height 24
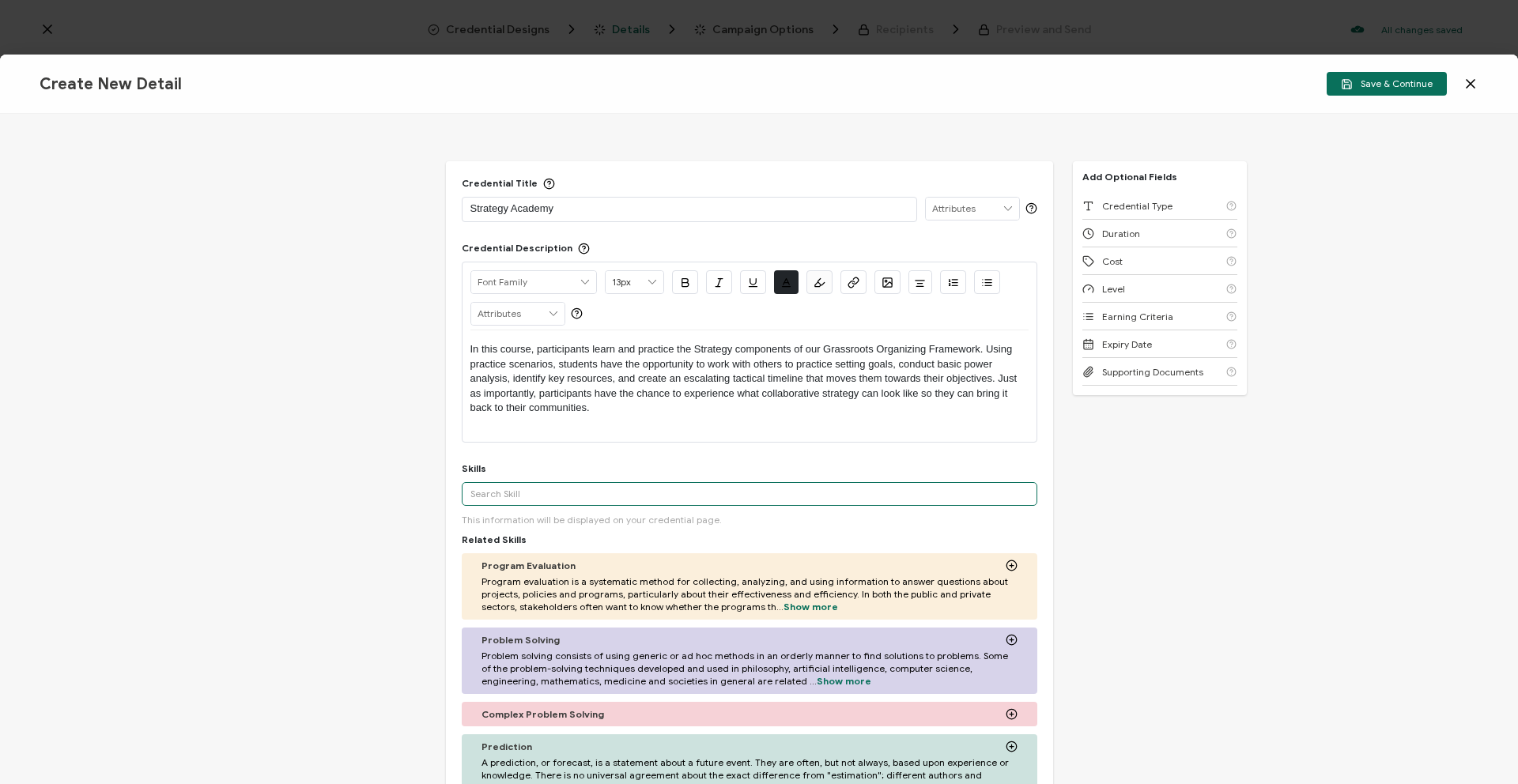
click at [546, 485] on input "text" at bounding box center [749, 494] width 576 height 24
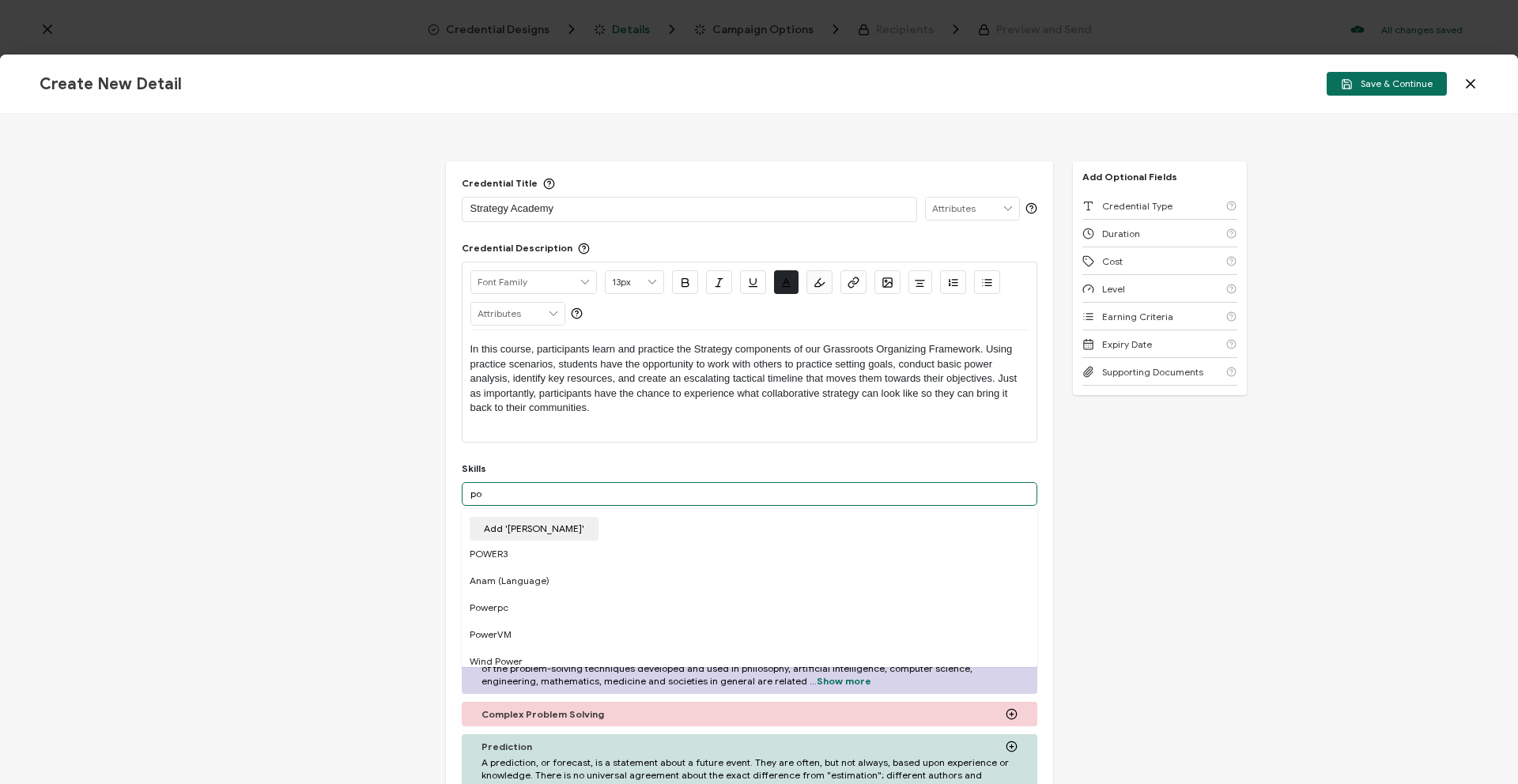
type input "p"
type input "Power Analysis"
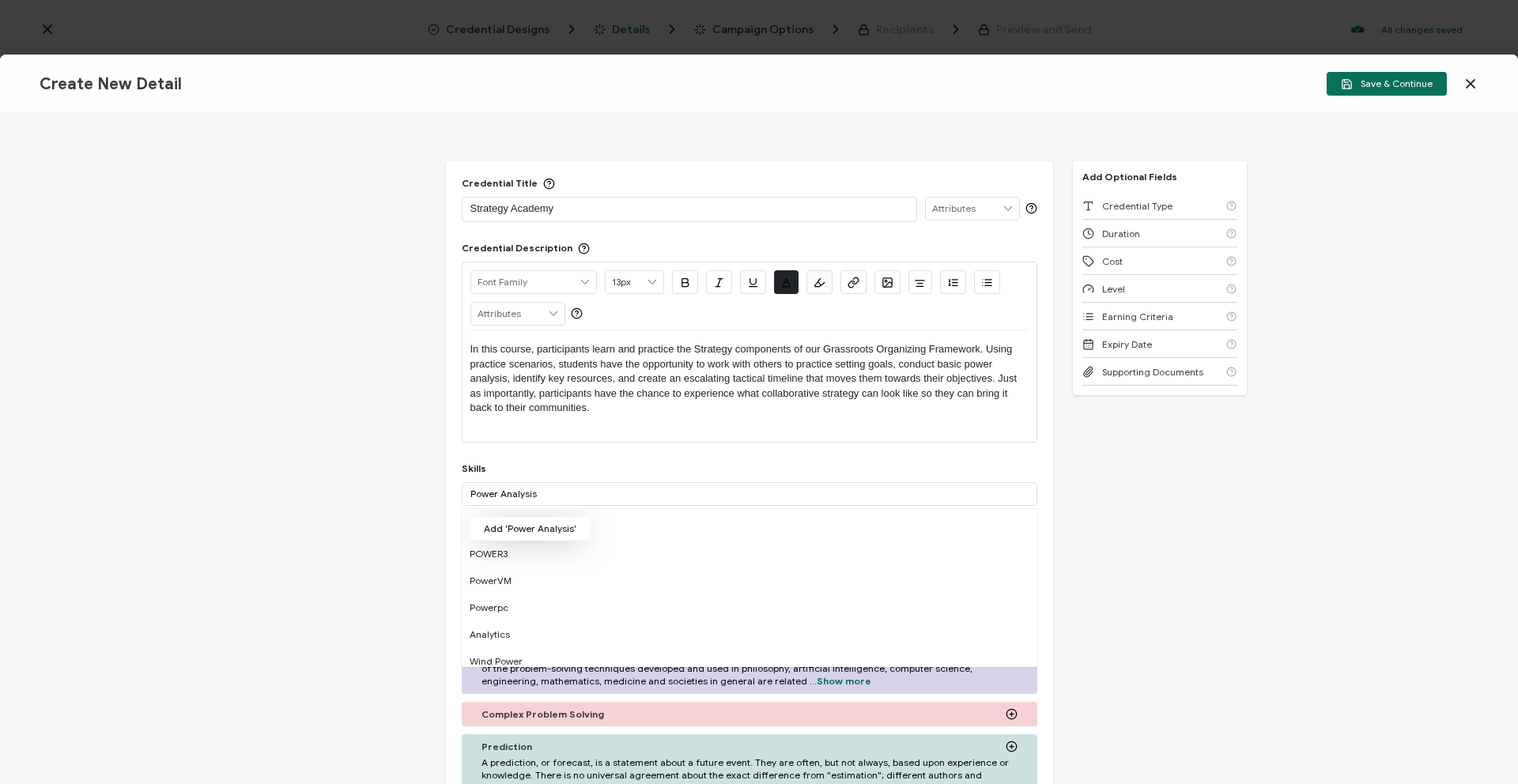
click at [549, 533] on button "Add 'Power Analysis'" at bounding box center [530, 529] width 121 height 24
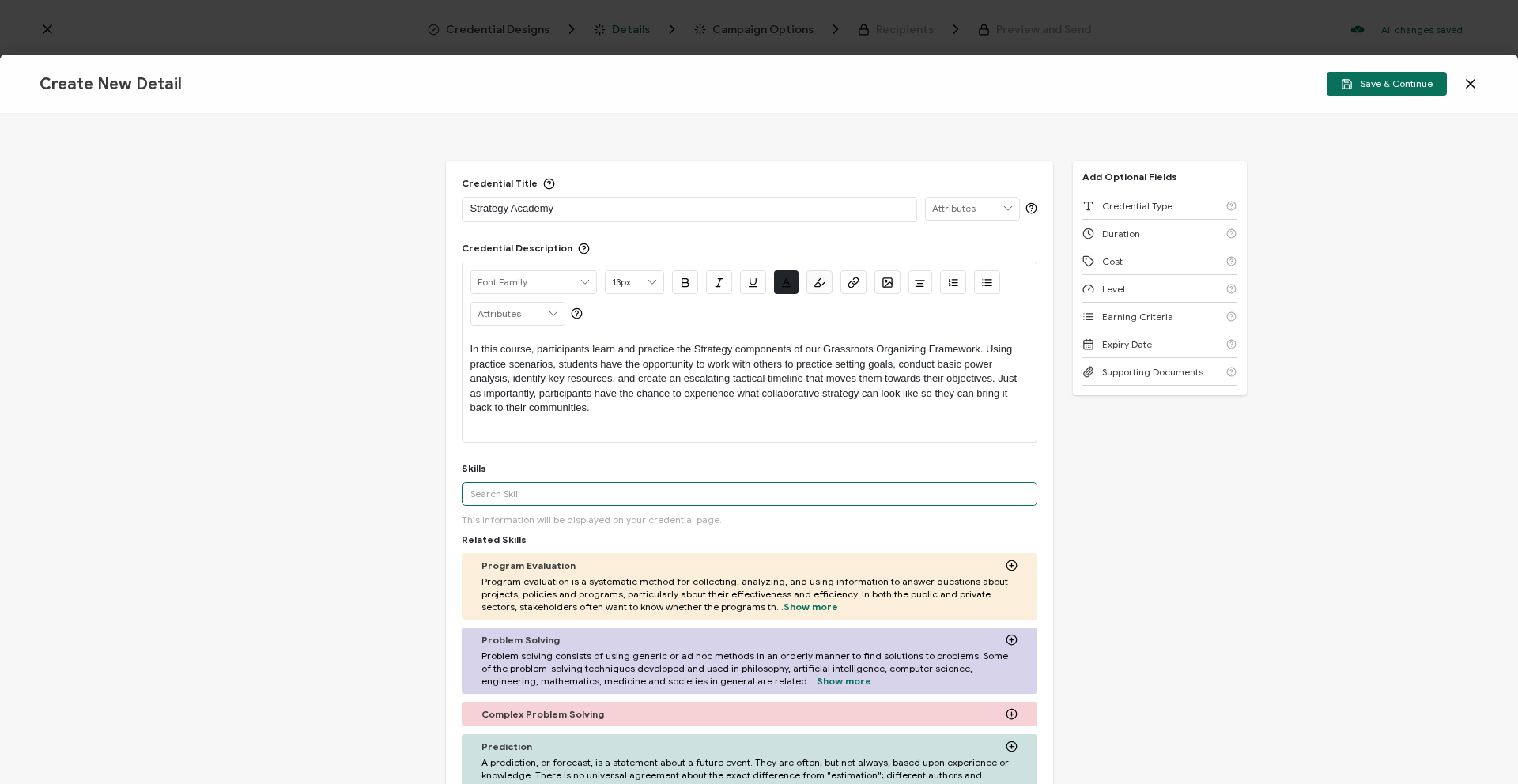
click at [543, 495] on input "text" at bounding box center [749, 494] width 576 height 24
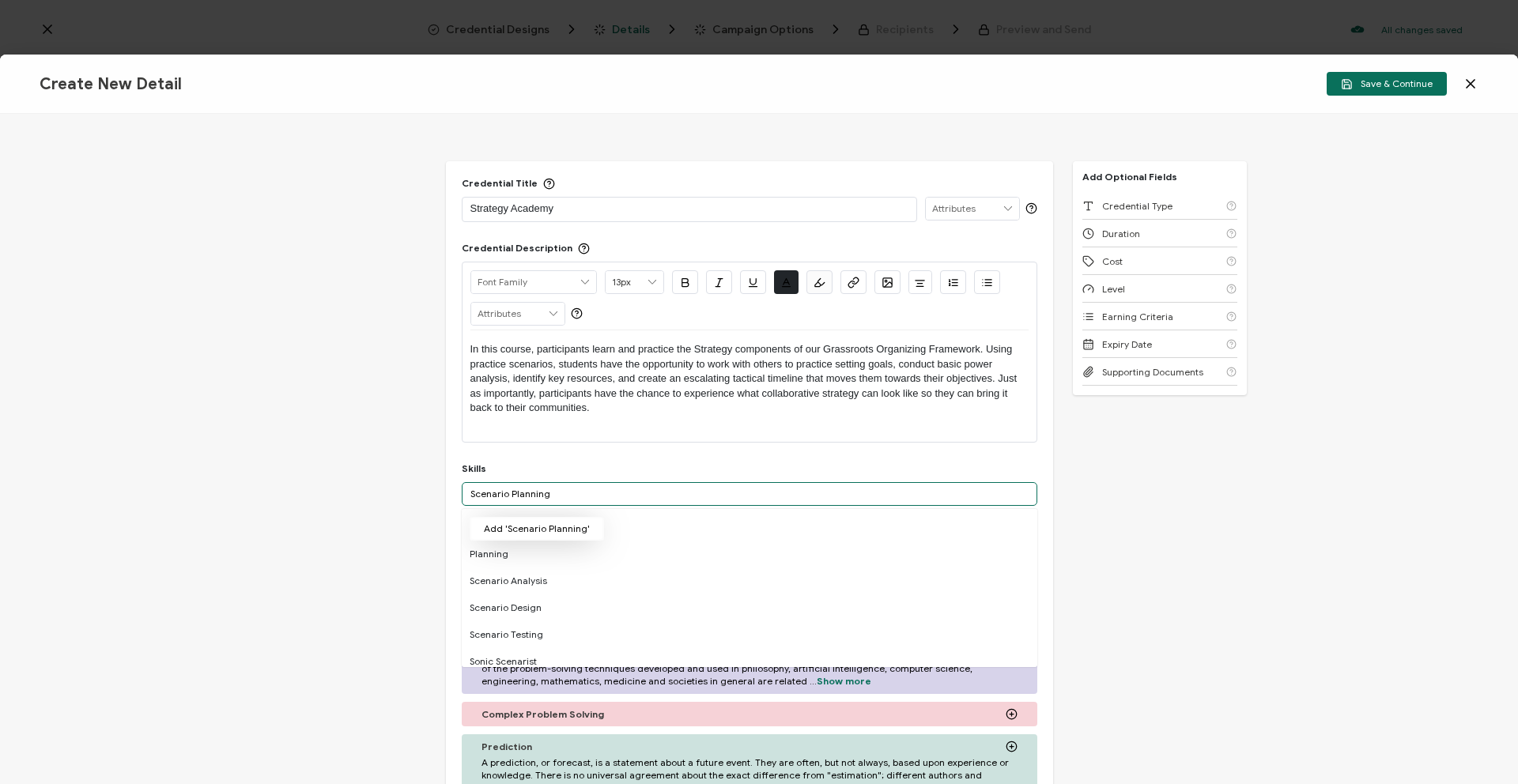
type input "Scenario Planning"
click at [558, 523] on button "Add 'Scenario Planning'" at bounding box center [537, 529] width 134 height 24
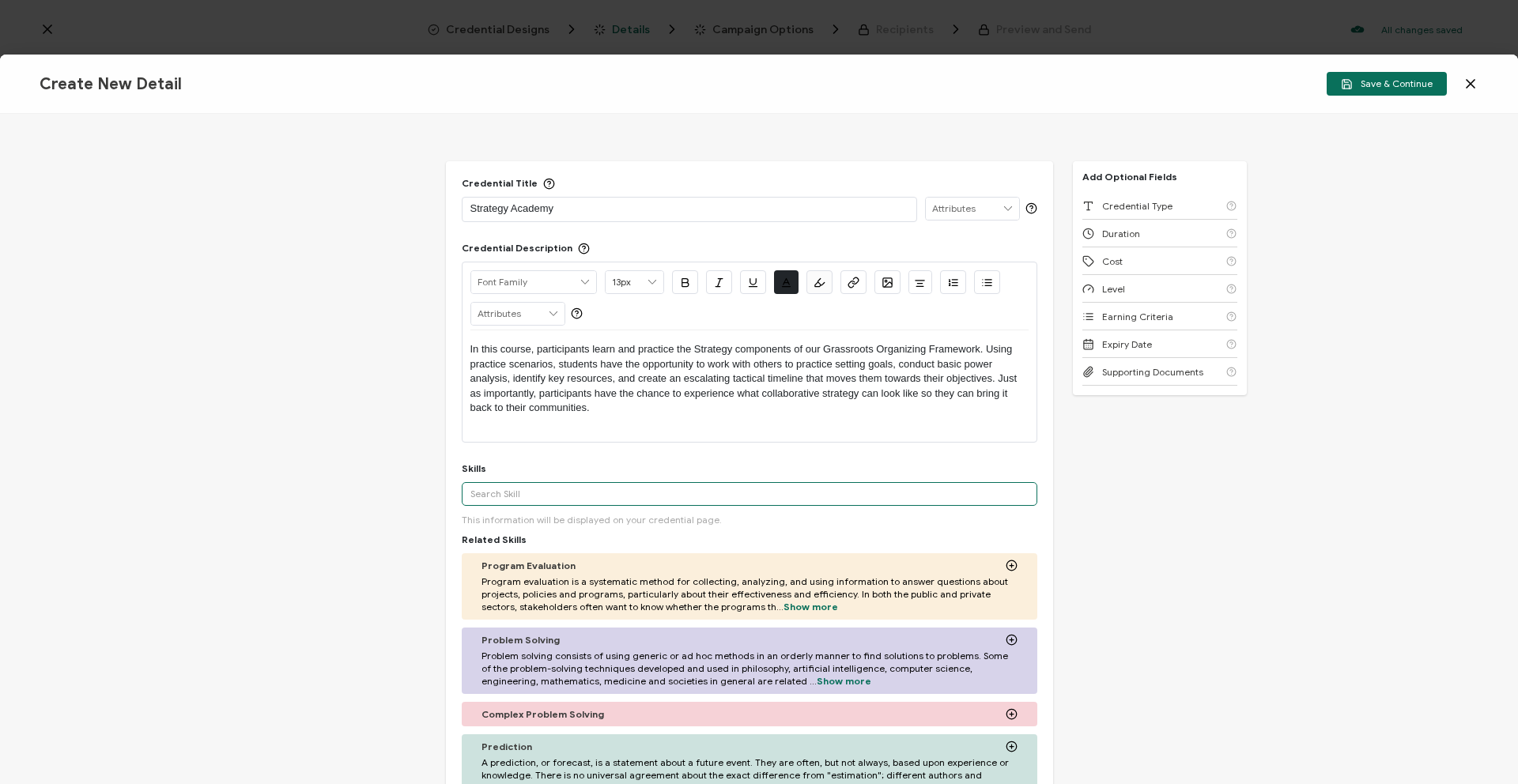
click at [550, 496] on input "text" at bounding box center [749, 494] width 576 height 24
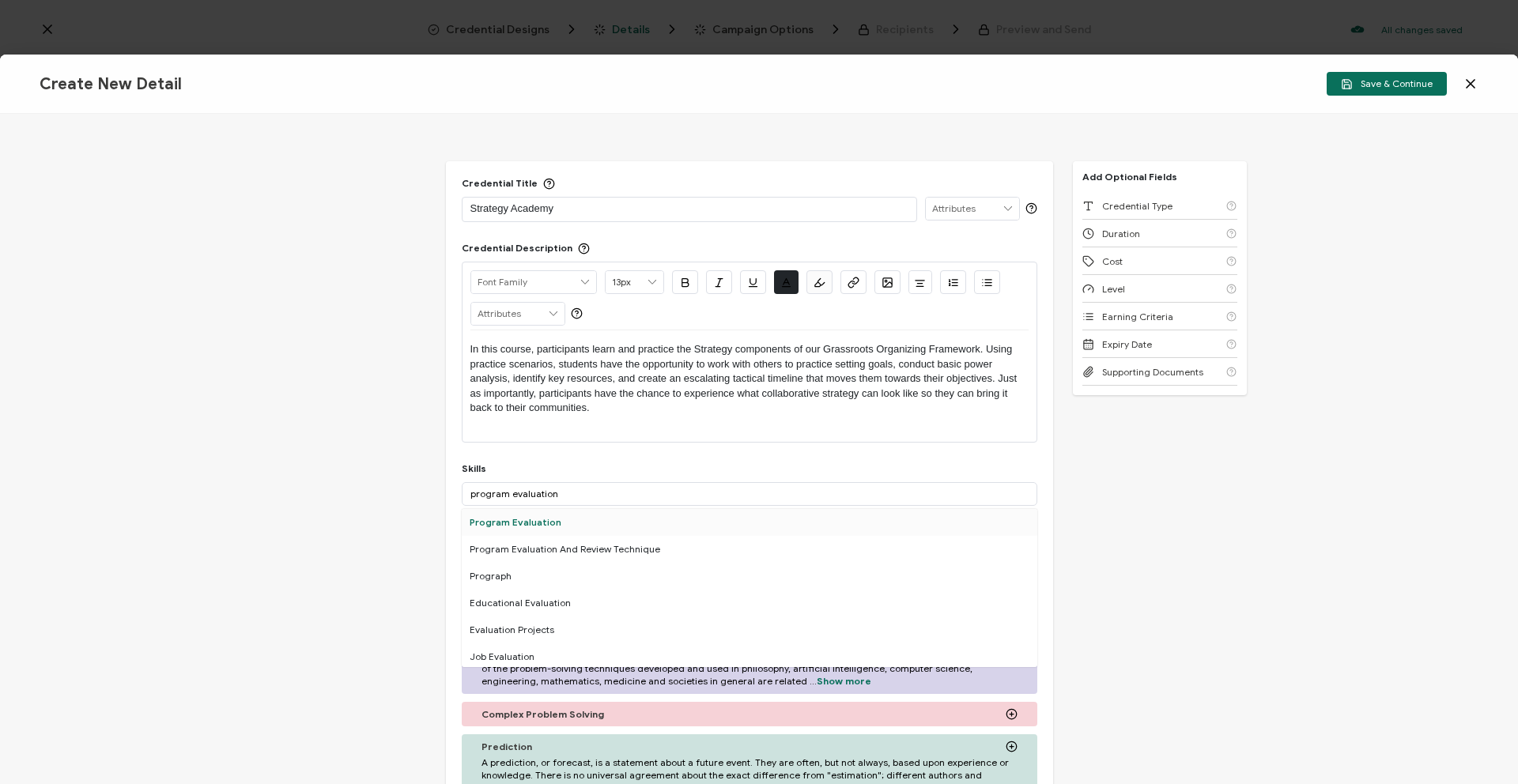
click at [558, 525] on div "Program Evaluation" at bounding box center [749, 523] width 576 height 27
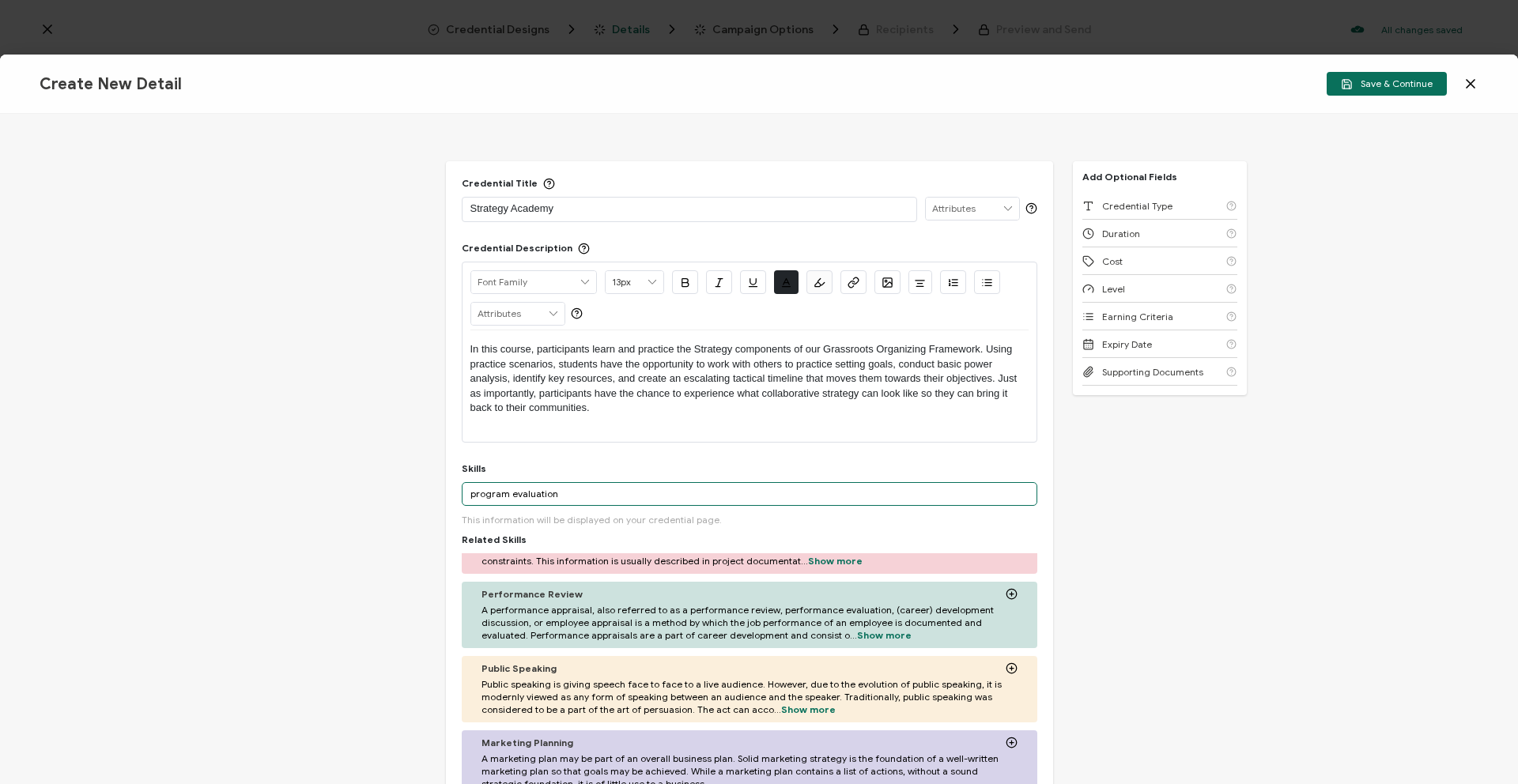
drag, startPoint x: 573, startPoint y: 490, endPoint x: 442, endPoint y: 499, distance: 131.3
click at [442, 499] on div "Credential Title Strategy Academy ISSUER Issuer Name Credential Description Alr…" at bounding box center [759, 448] width 1518 height 670
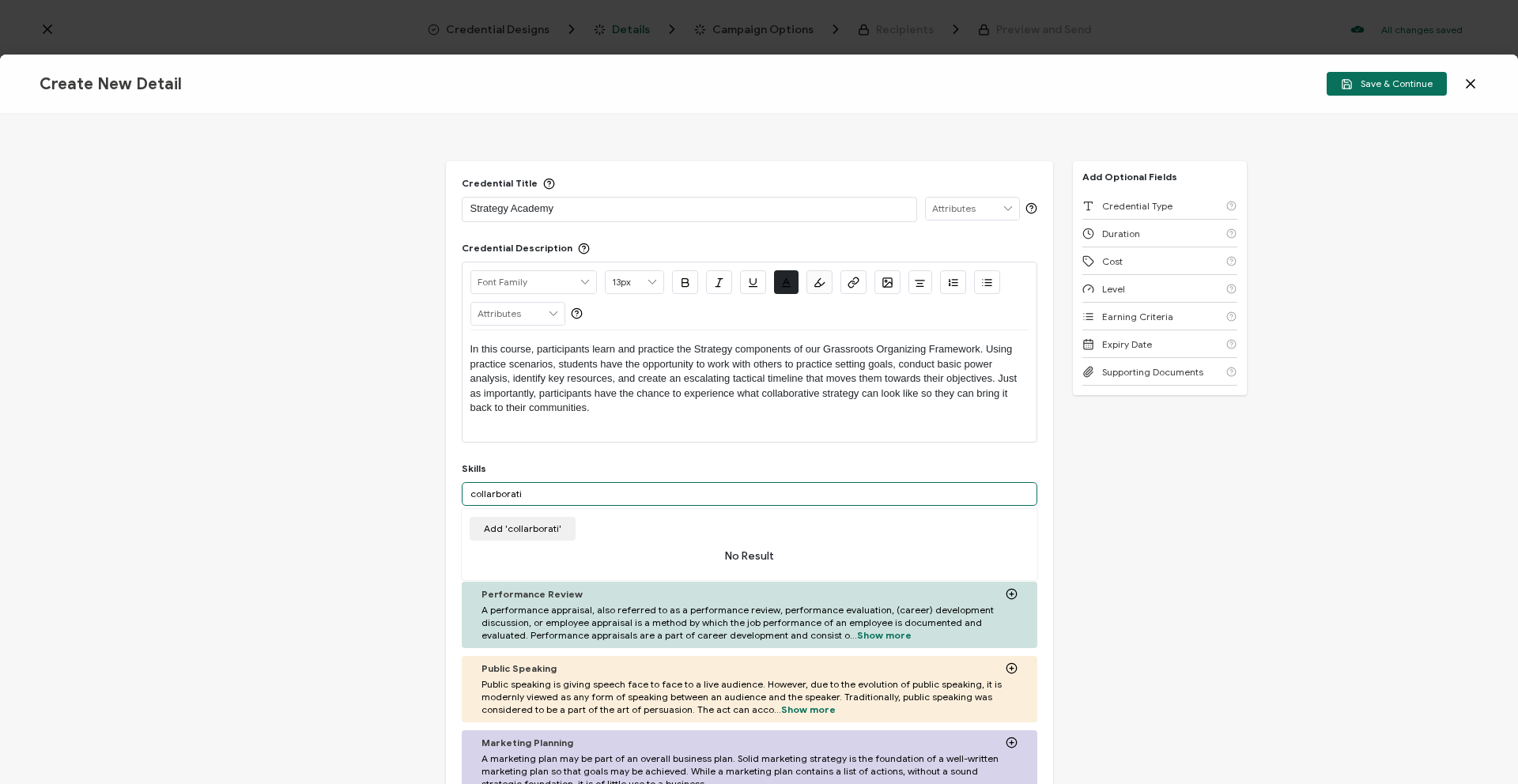
scroll to position [322, 0]
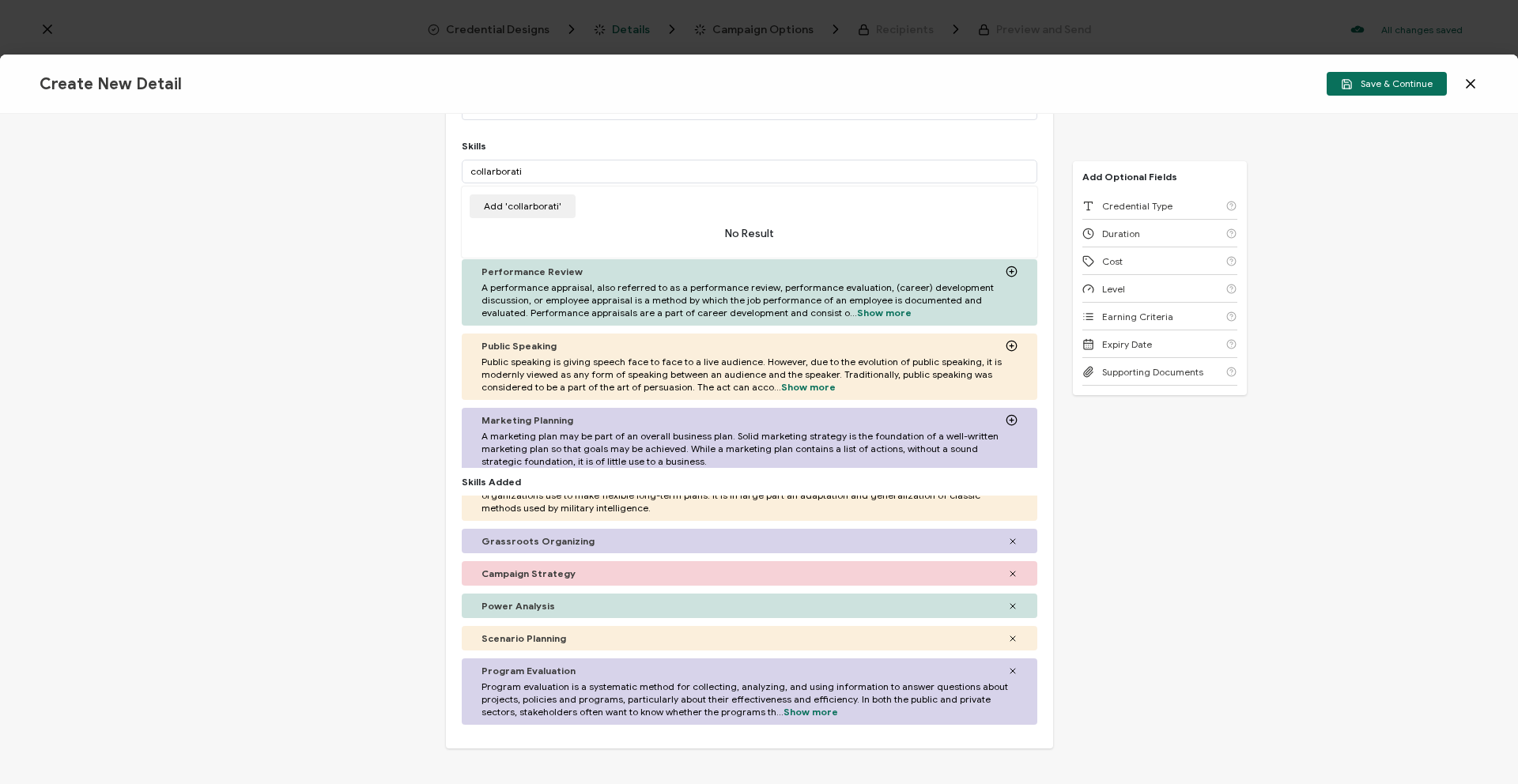
click at [1008, 606] on icon at bounding box center [1012, 606] width 10 height 10
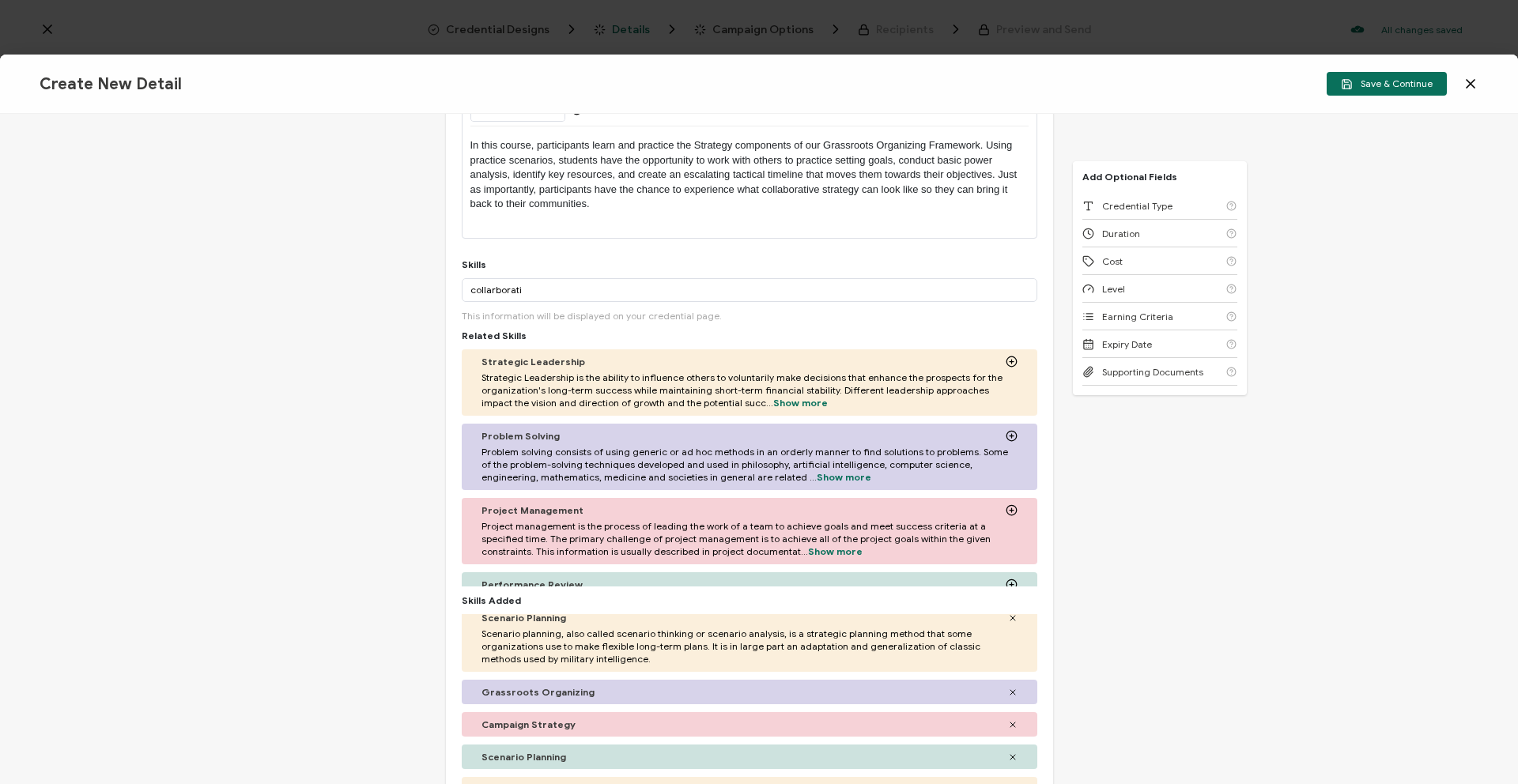
scroll to position [200, 0]
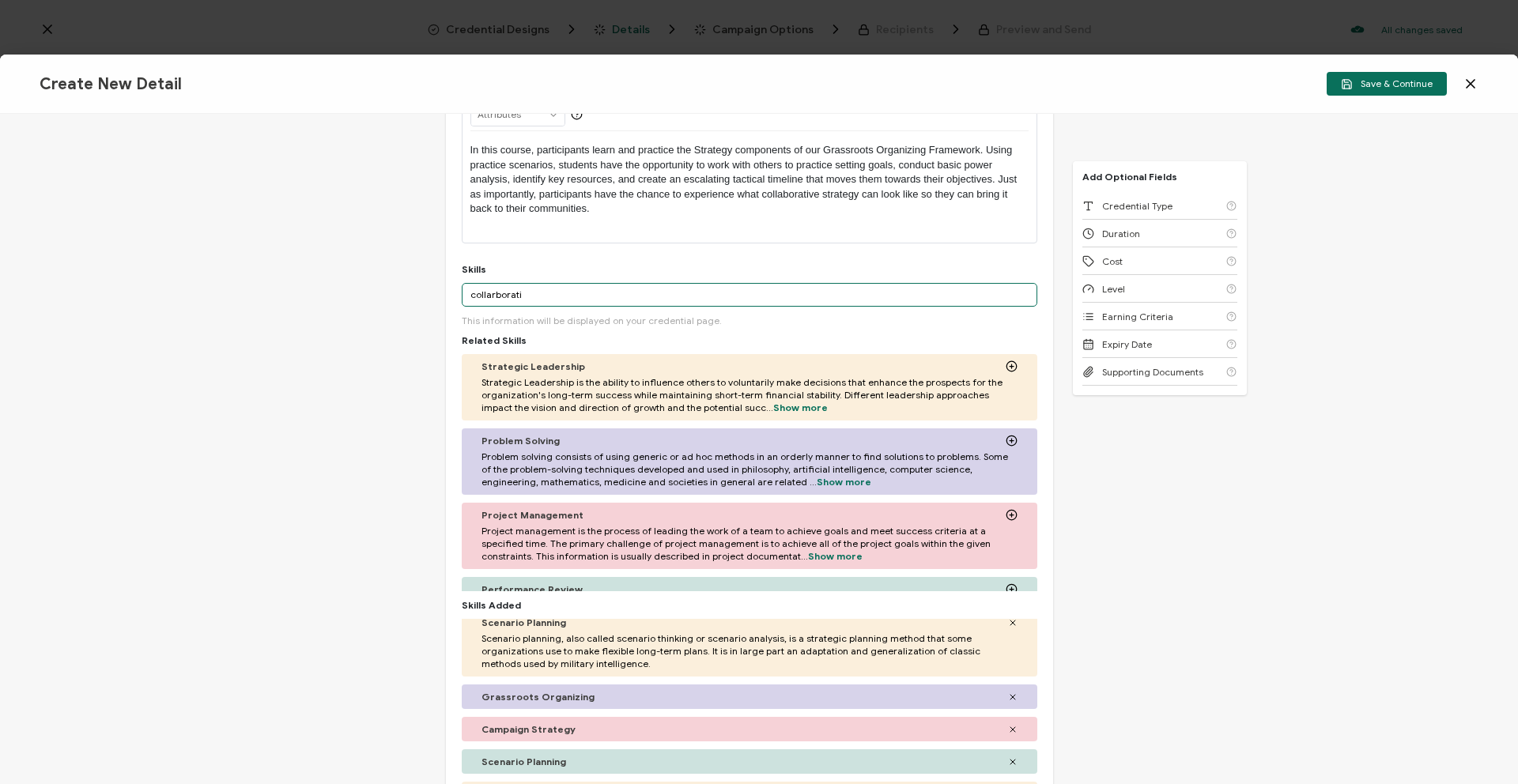
drag, startPoint x: 559, startPoint y: 292, endPoint x: 460, endPoint y: 288, distance: 99.1
click at [462, 288] on input "collarborati" at bounding box center [749, 294] width 576 height 24
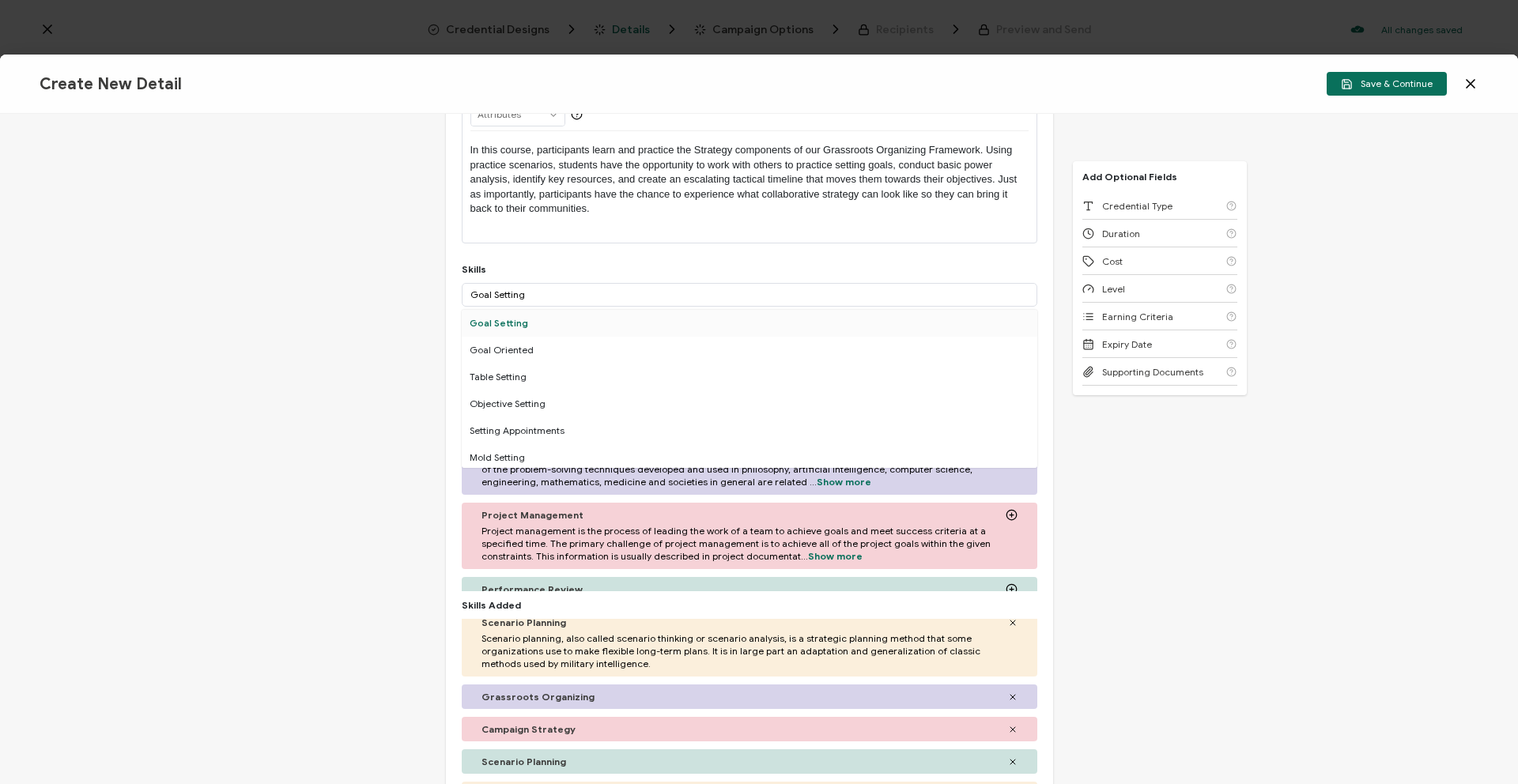
click at [509, 329] on div "Goal Setting" at bounding box center [749, 323] width 576 height 27
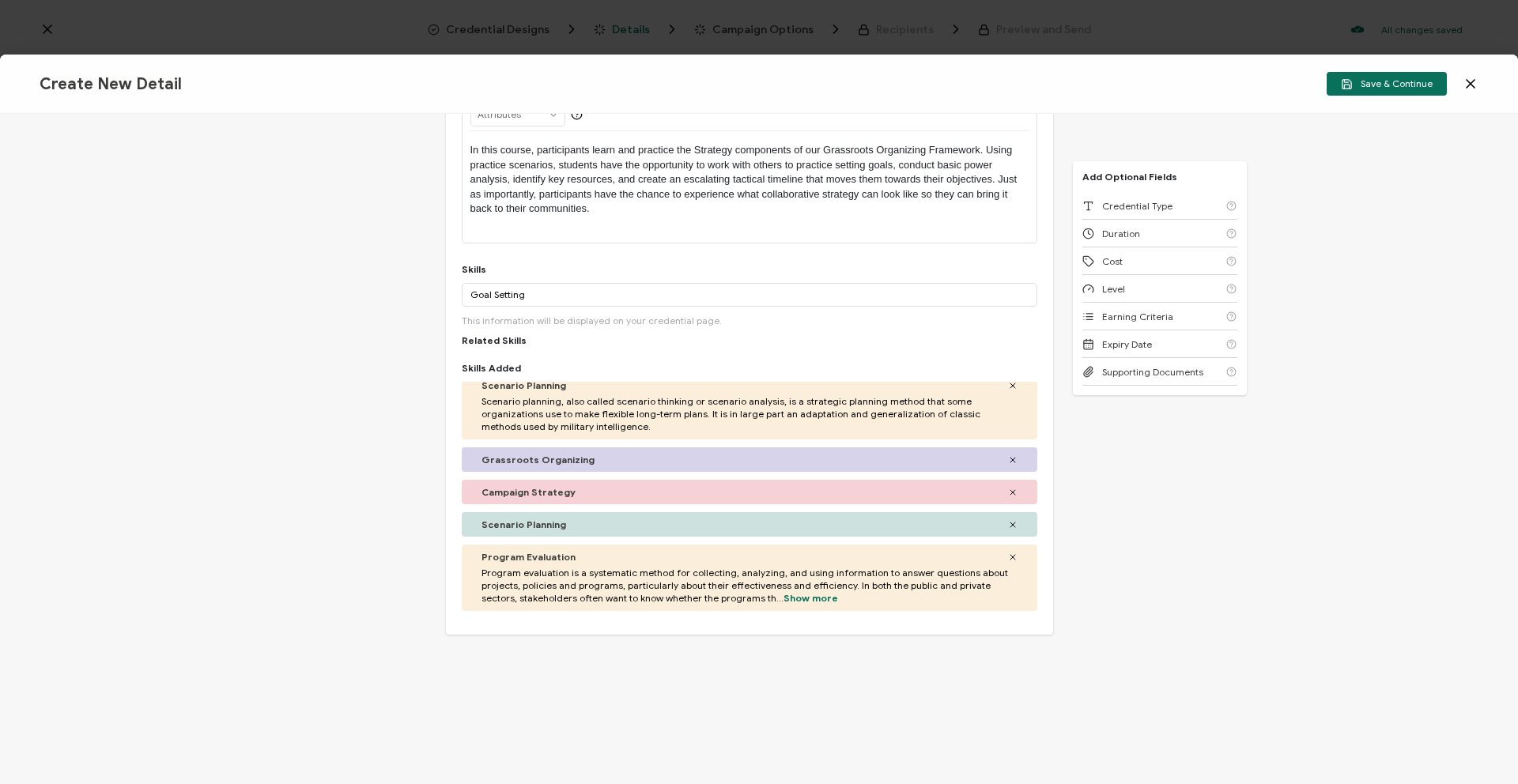
scroll to position [313, 0]
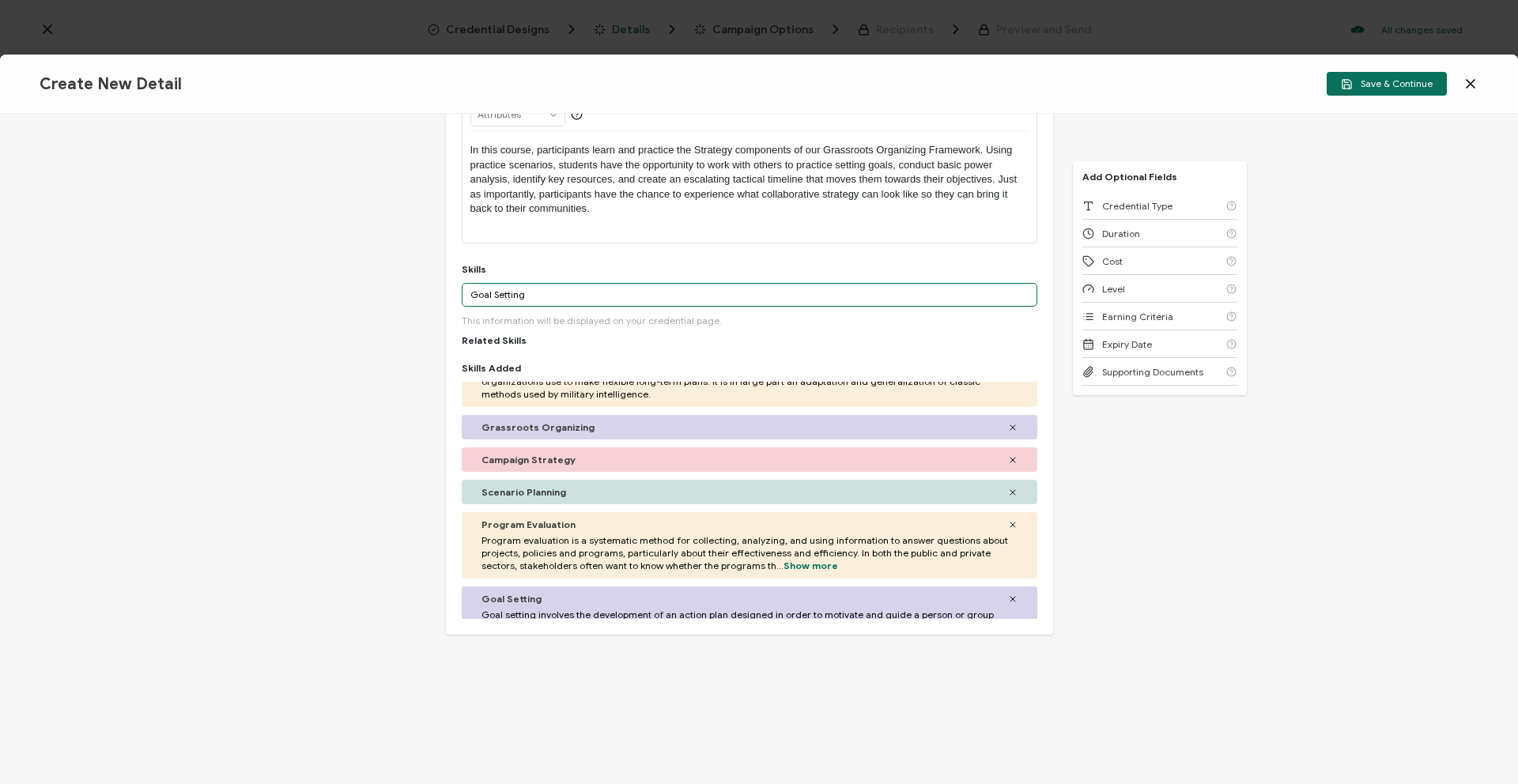
drag, startPoint x: 535, startPoint y: 298, endPoint x: 472, endPoint y: 289, distance: 63.6
click at [472, 289] on input "Goal Setting" at bounding box center [749, 294] width 576 height 24
click at [469, 289] on input "Goal Setting" at bounding box center [749, 294] width 576 height 24
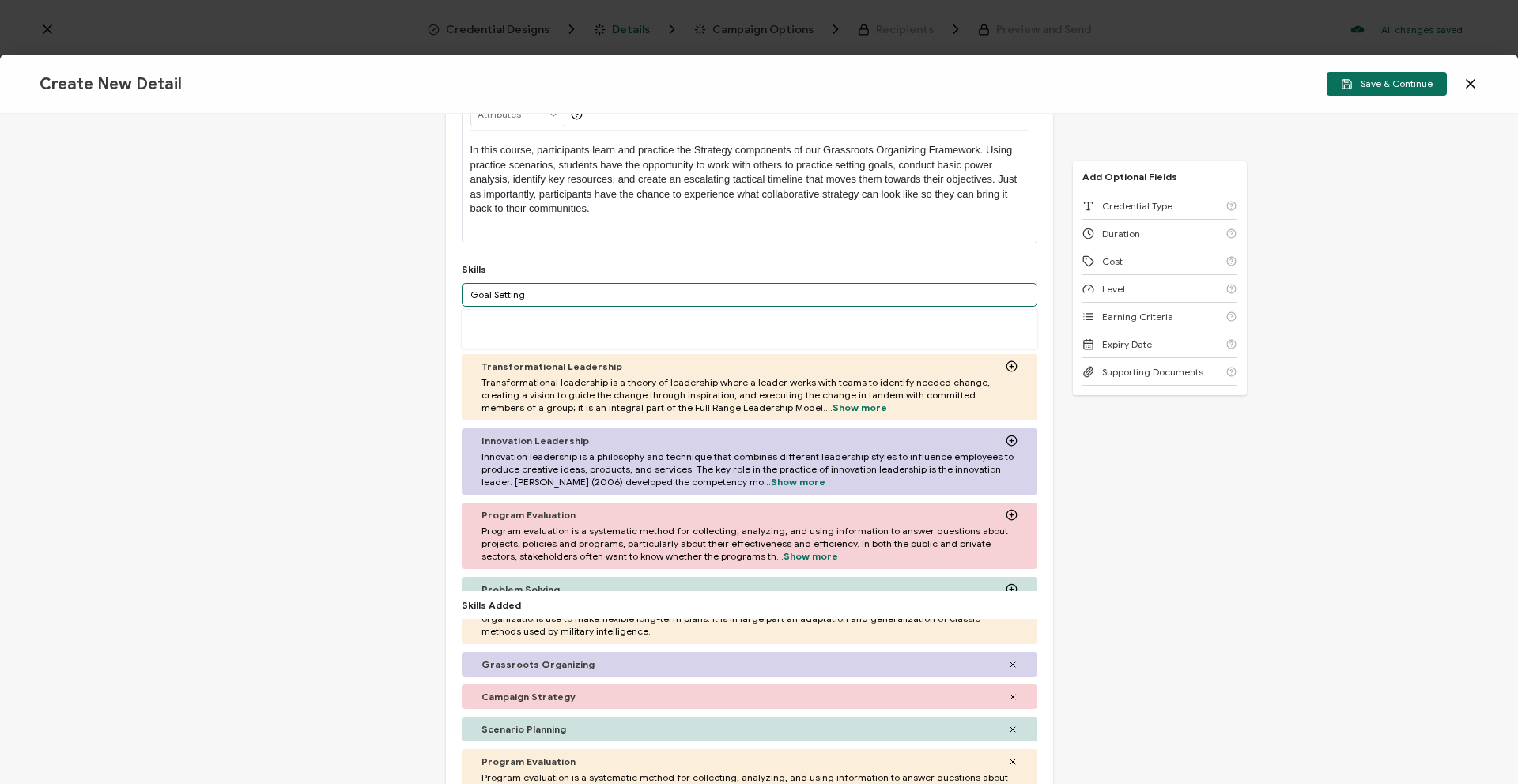
drag, startPoint x: 533, startPoint y: 291, endPoint x: 463, endPoint y: 296, distance: 70.2
click at [463, 296] on input "Goal Setting" at bounding box center [749, 294] width 576 height 24
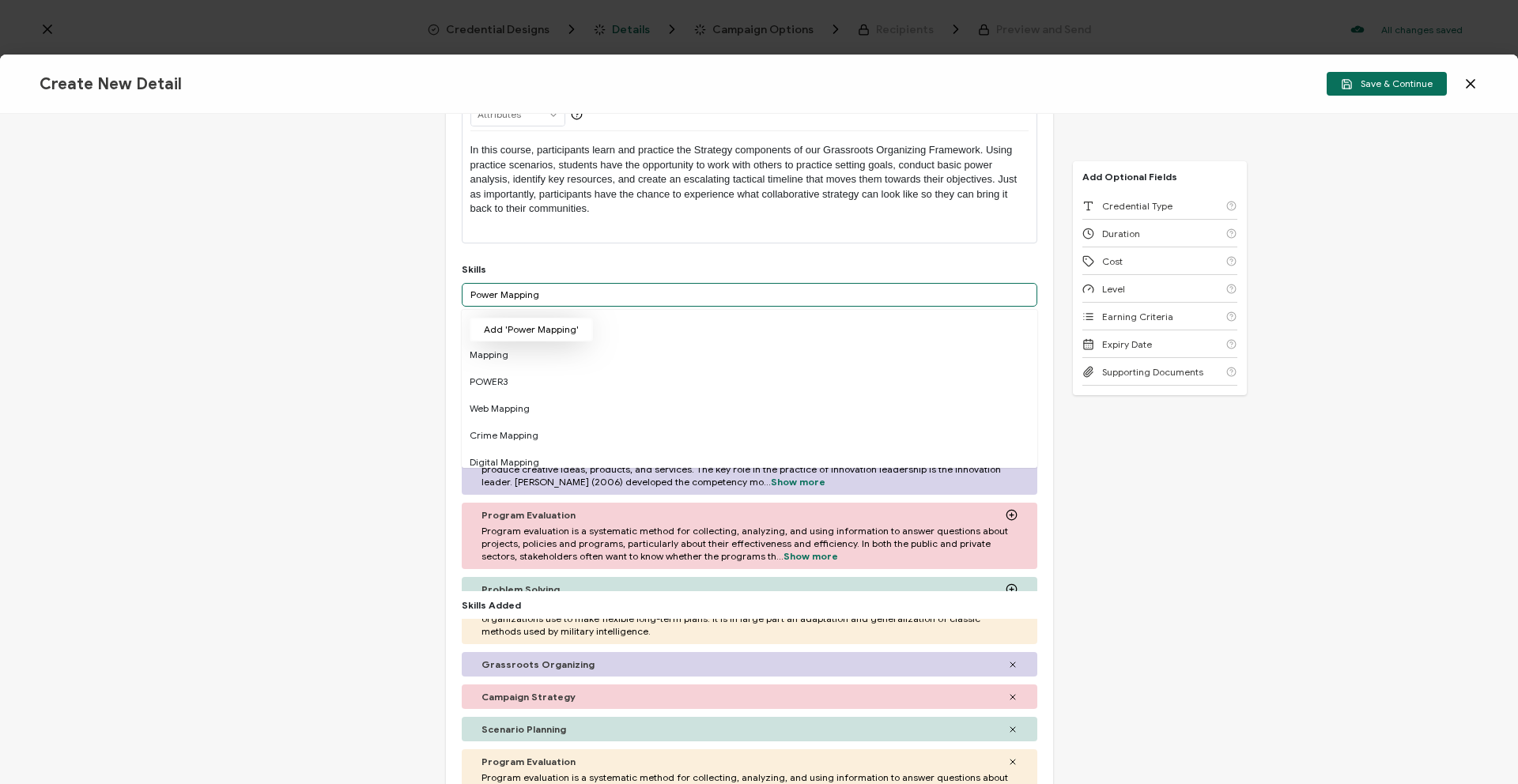
type input "Power Mapping"
click at [544, 324] on button "Add 'Power Mapping'" at bounding box center [532, 329] width 124 height 24
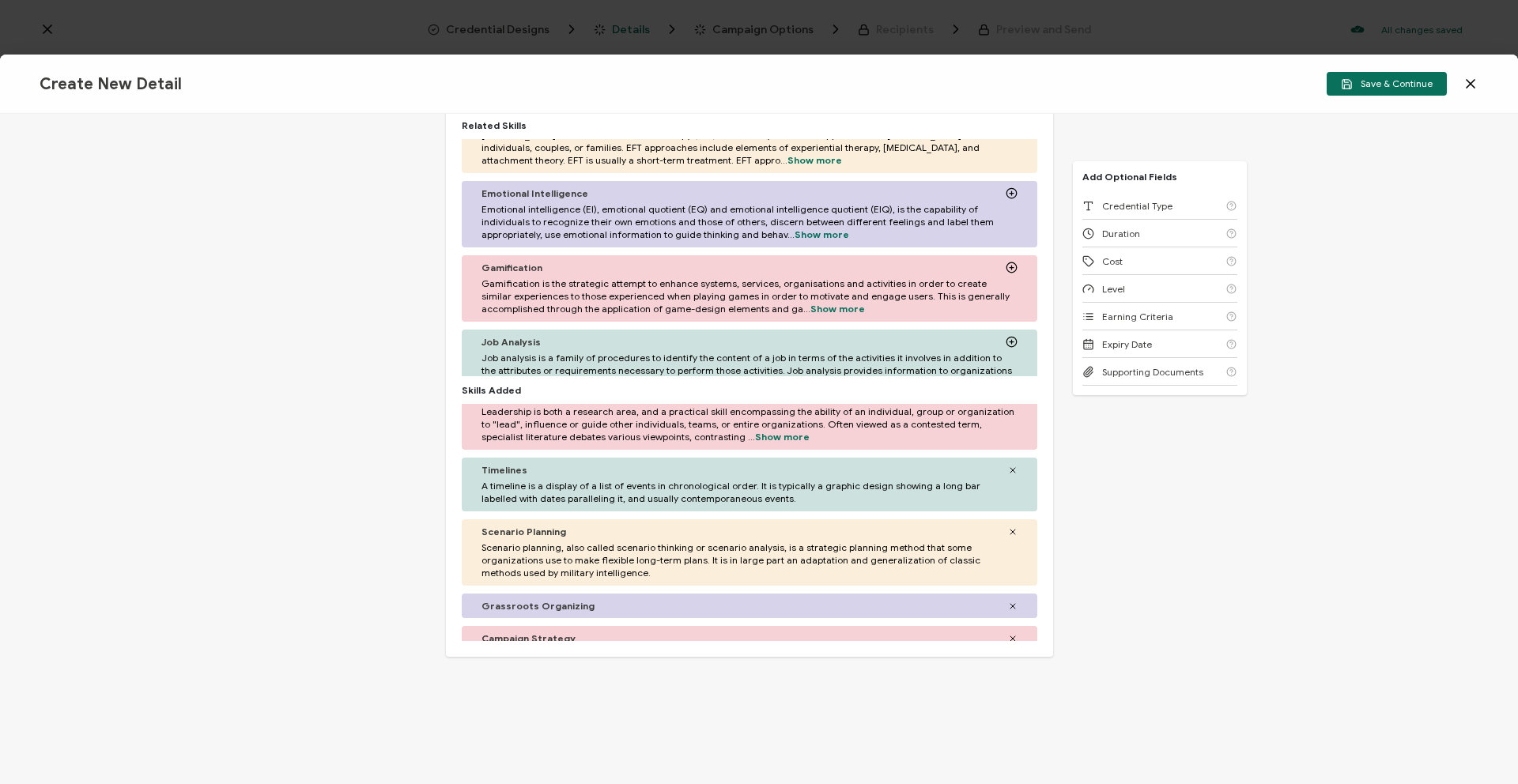
scroll to position [167, 0]
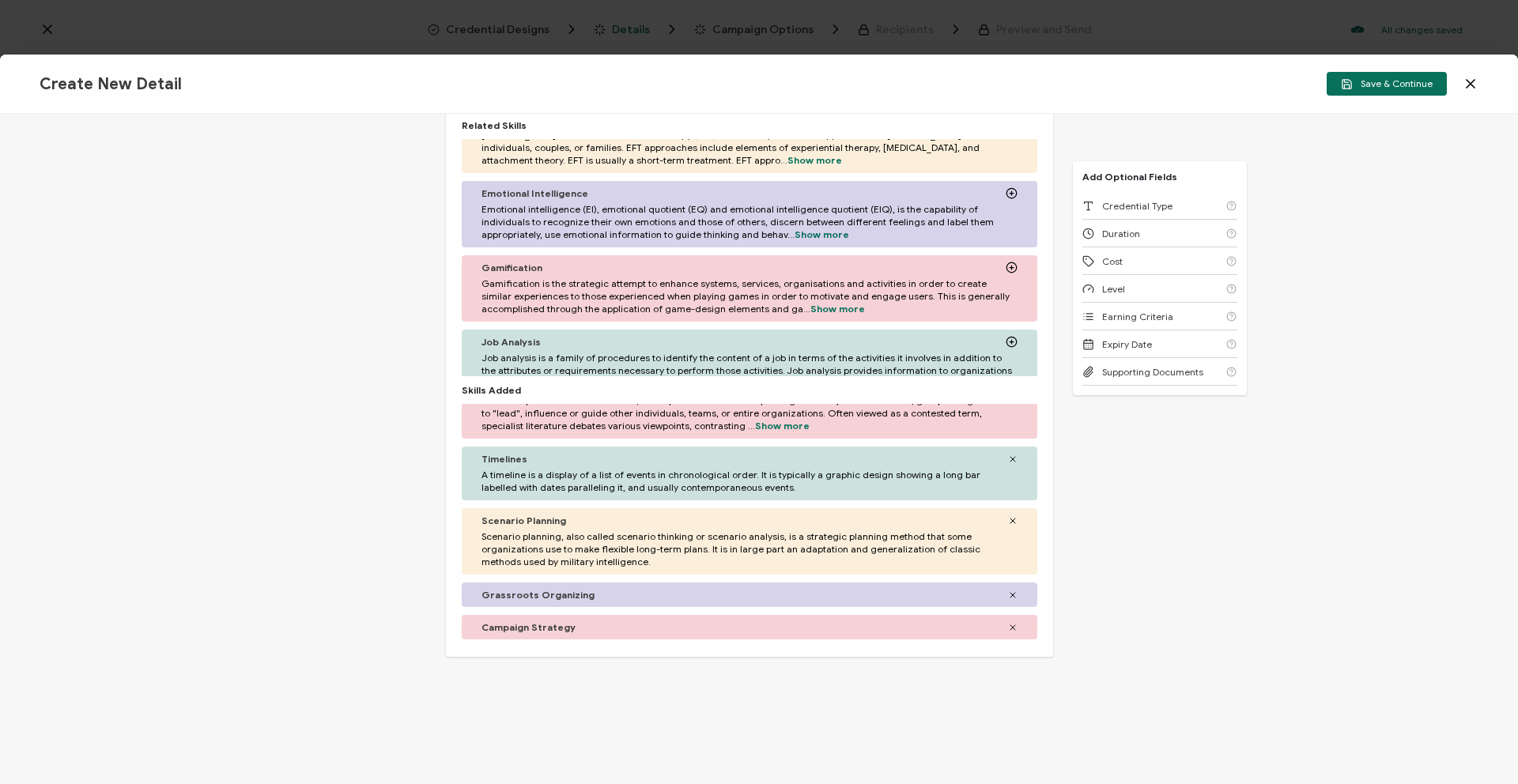
click at [1008, 517] on icon at bounding box center [1012, 521] width 10 height 10
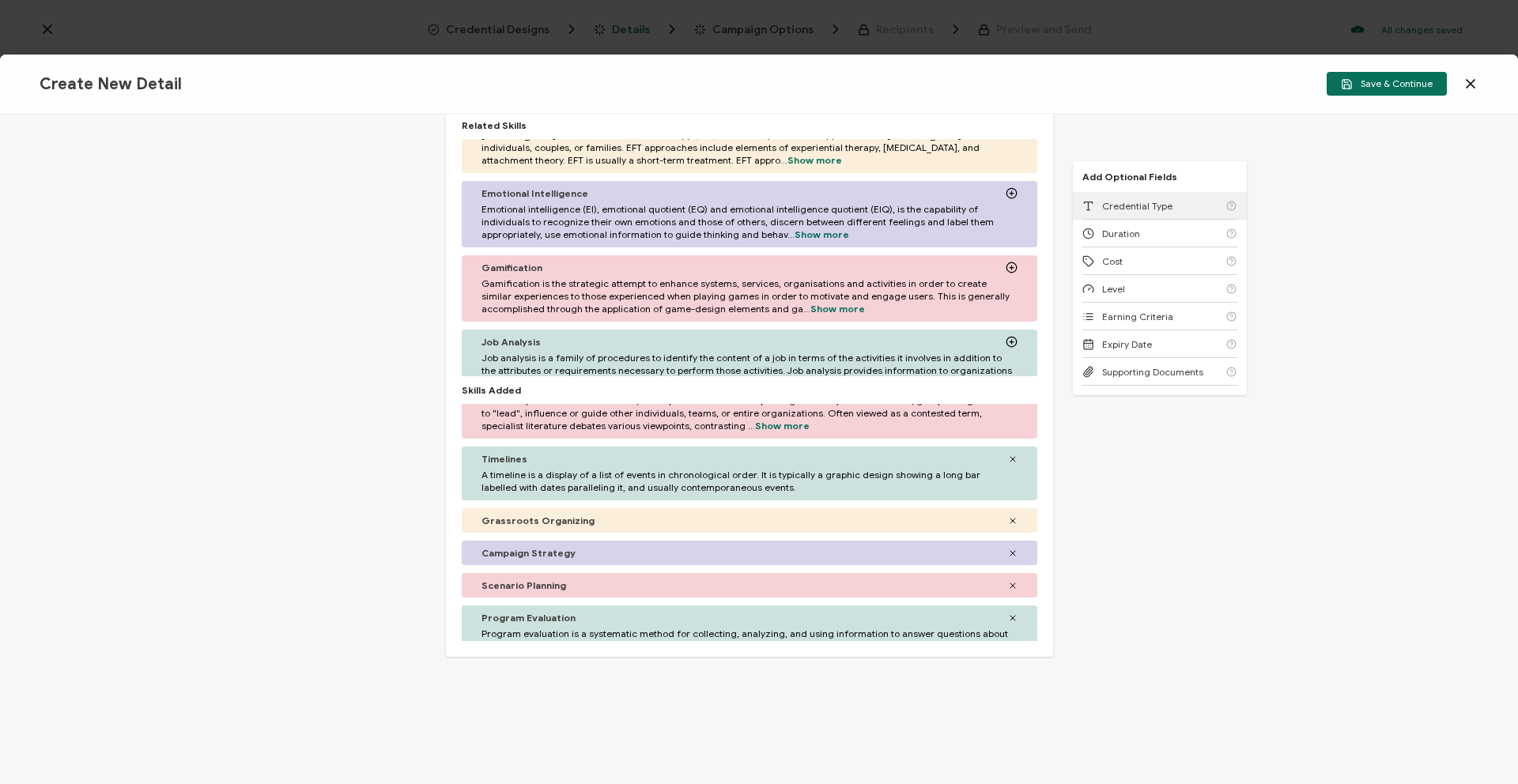
click at [1164, 200] on span "Credential Type" at bounding box center [1138, 206] width 71 height 12
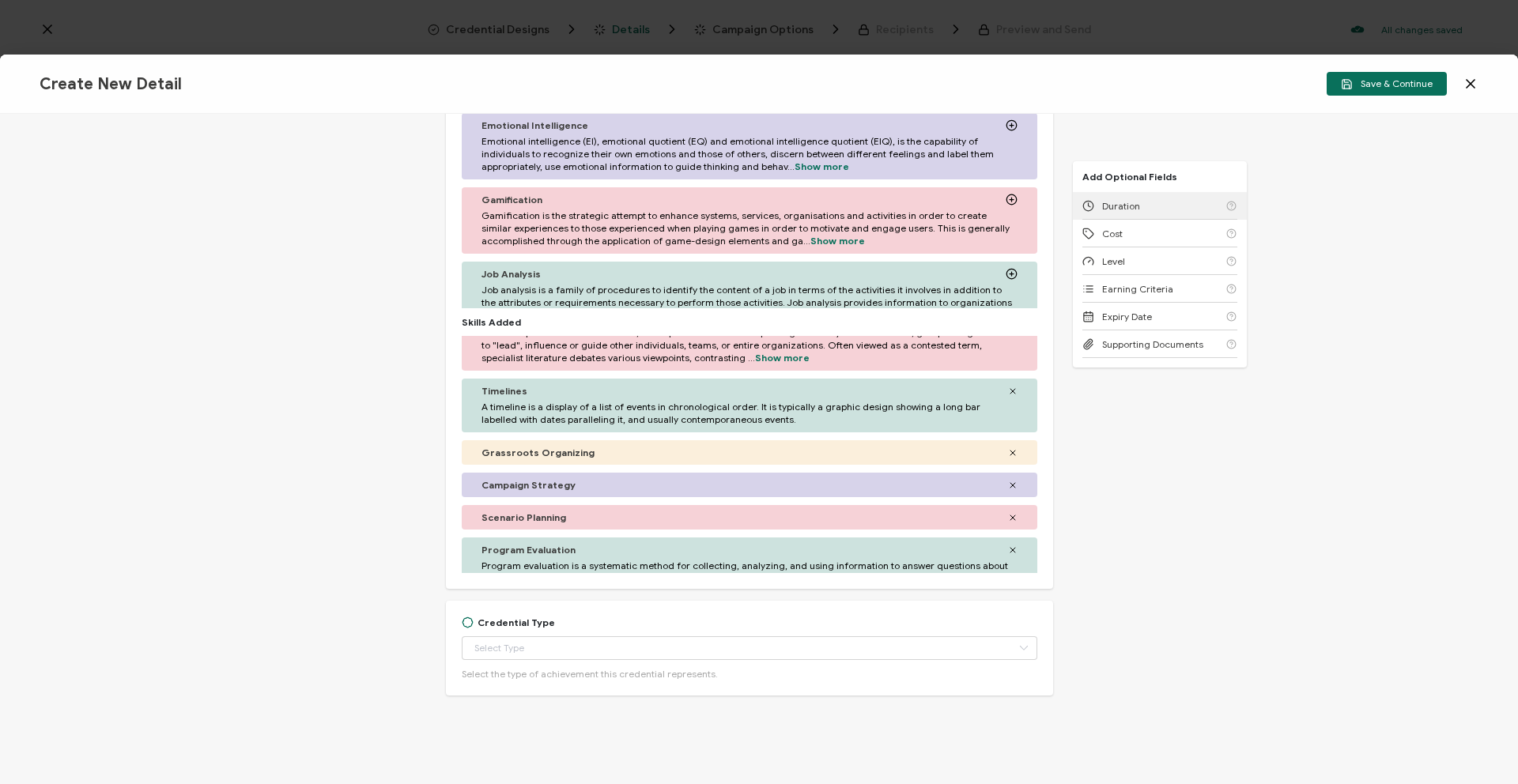
scroll to position [489, 0]
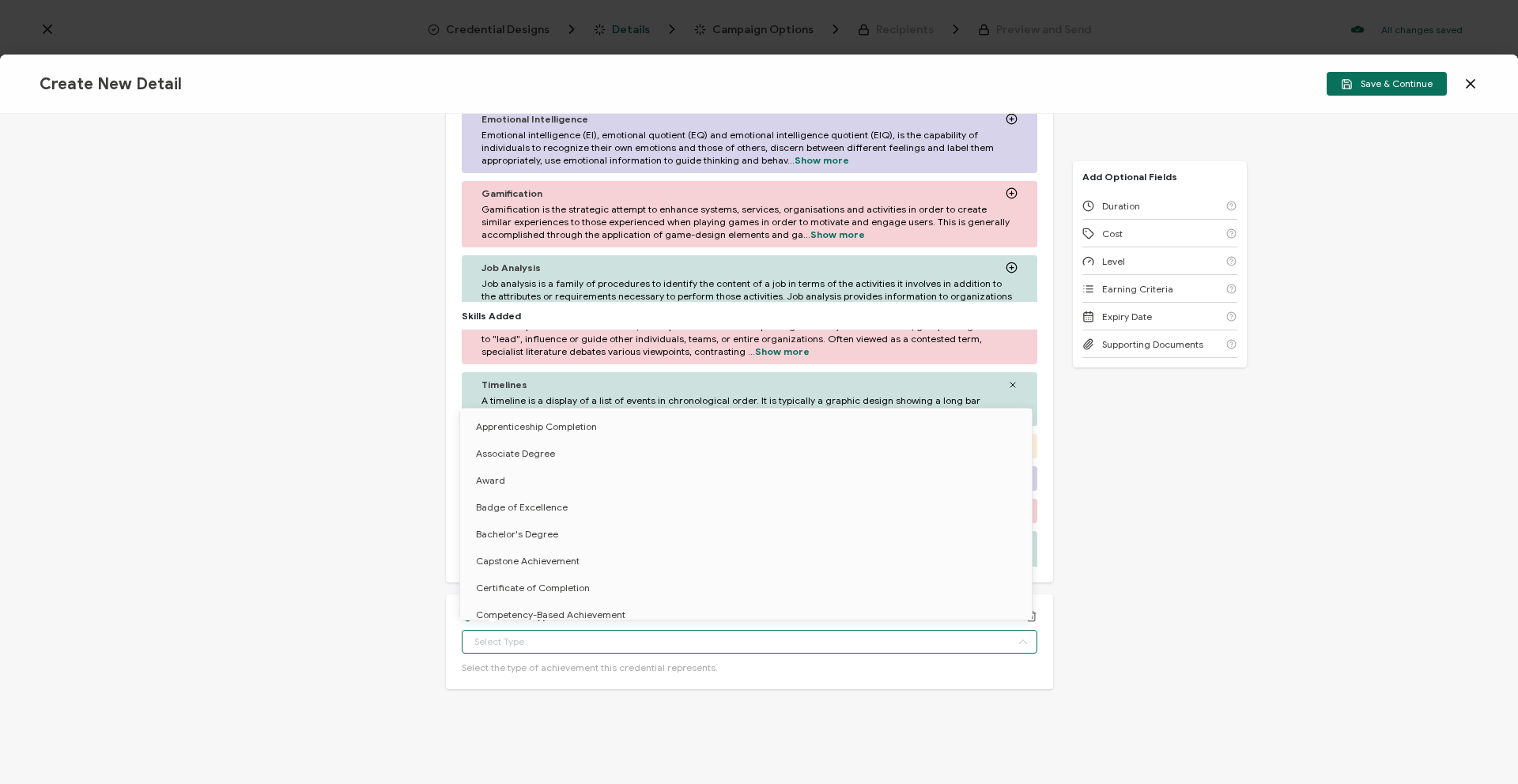
click at [648, 640] on input "text" at bounding box center [749, 642] width 576 height 24
click at [668, 587] on li "Certificate of Completion" at bounding box center [748, 588] width 577 height 27
type input "Certificate of Completion"
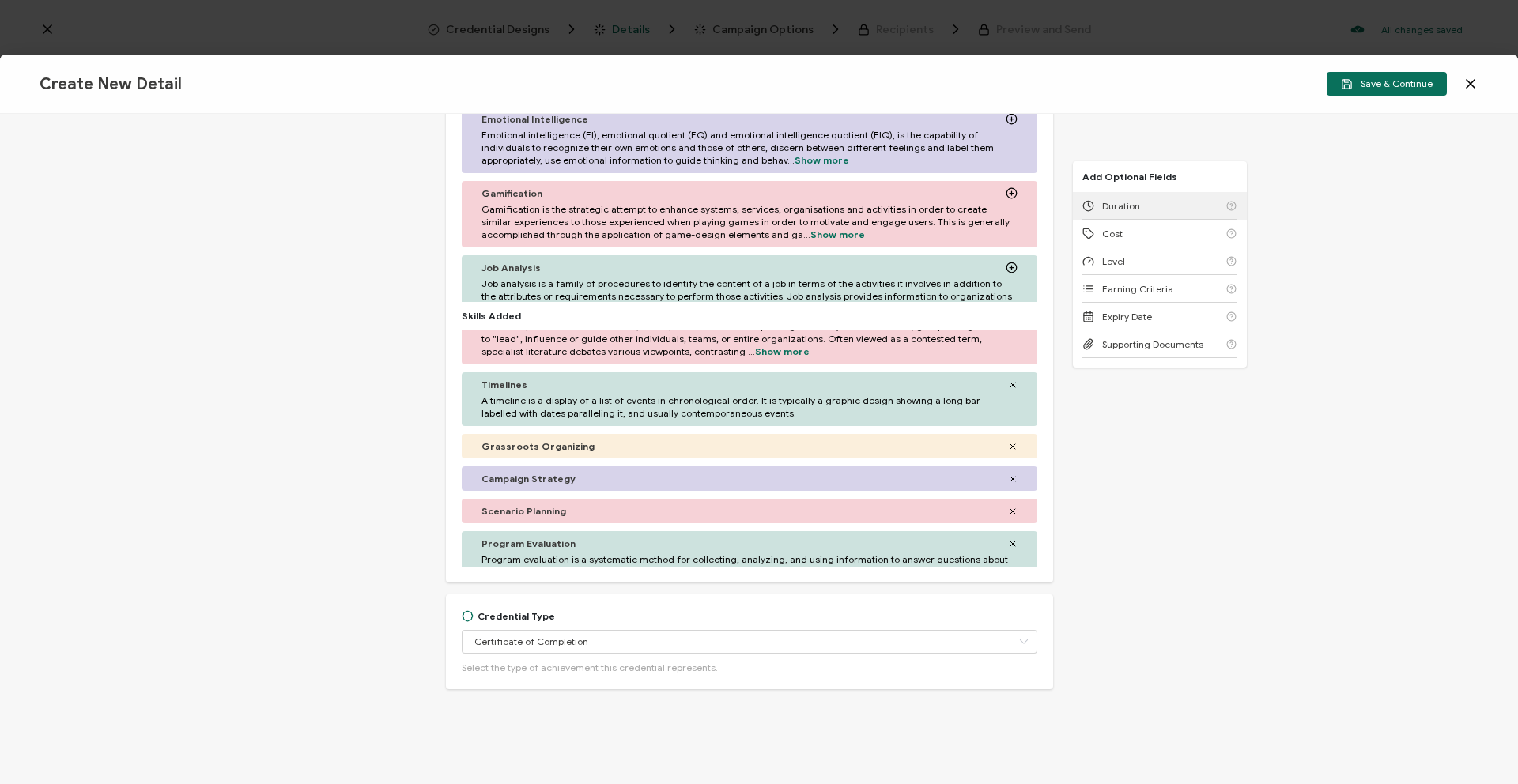
click at [1167, 201] on div "Duration" at bounding box center [1159, 206] width 155 height 28
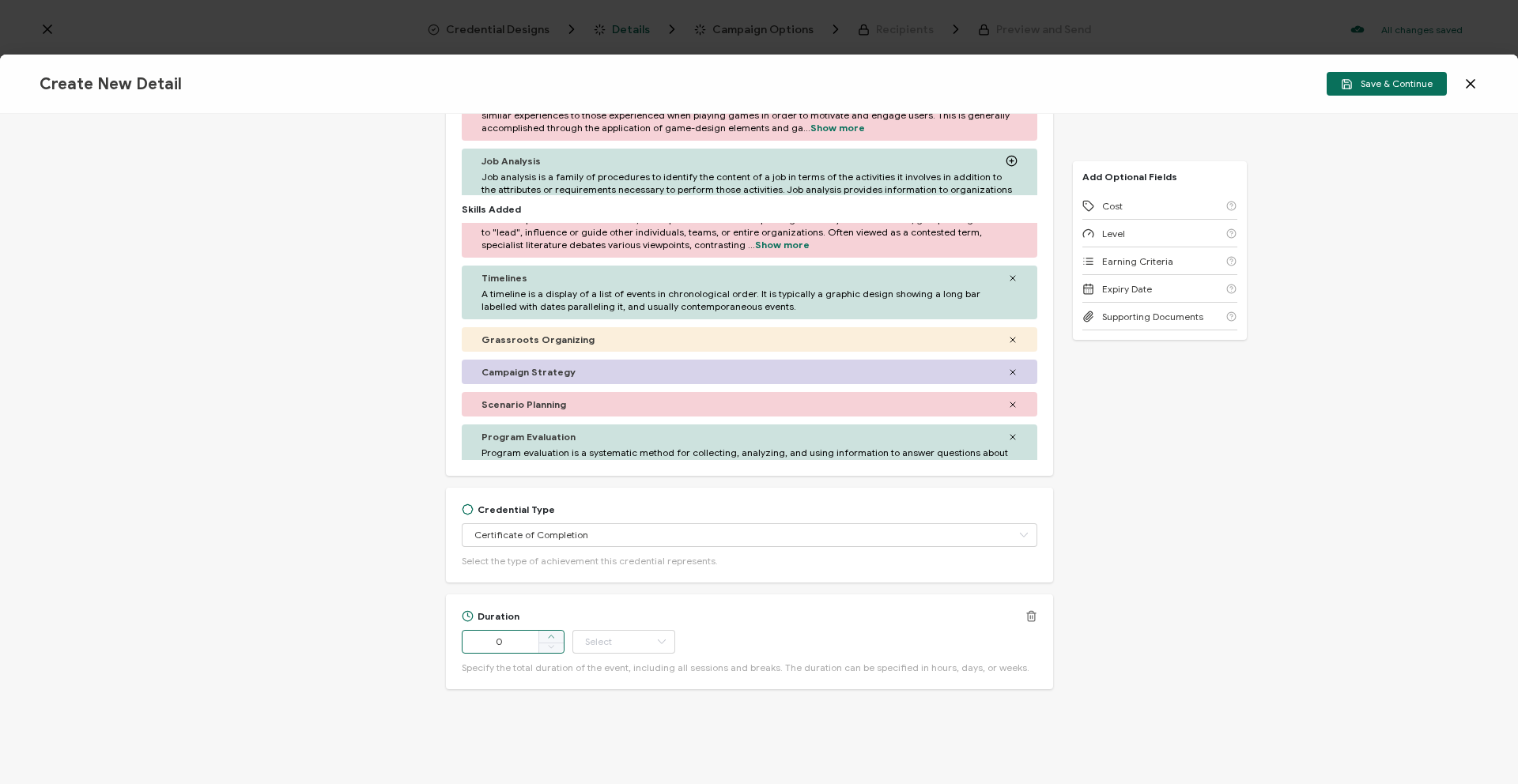
click at [553, 633] on span at bounding box center [551, 637] width 25 height 13
type input "4"
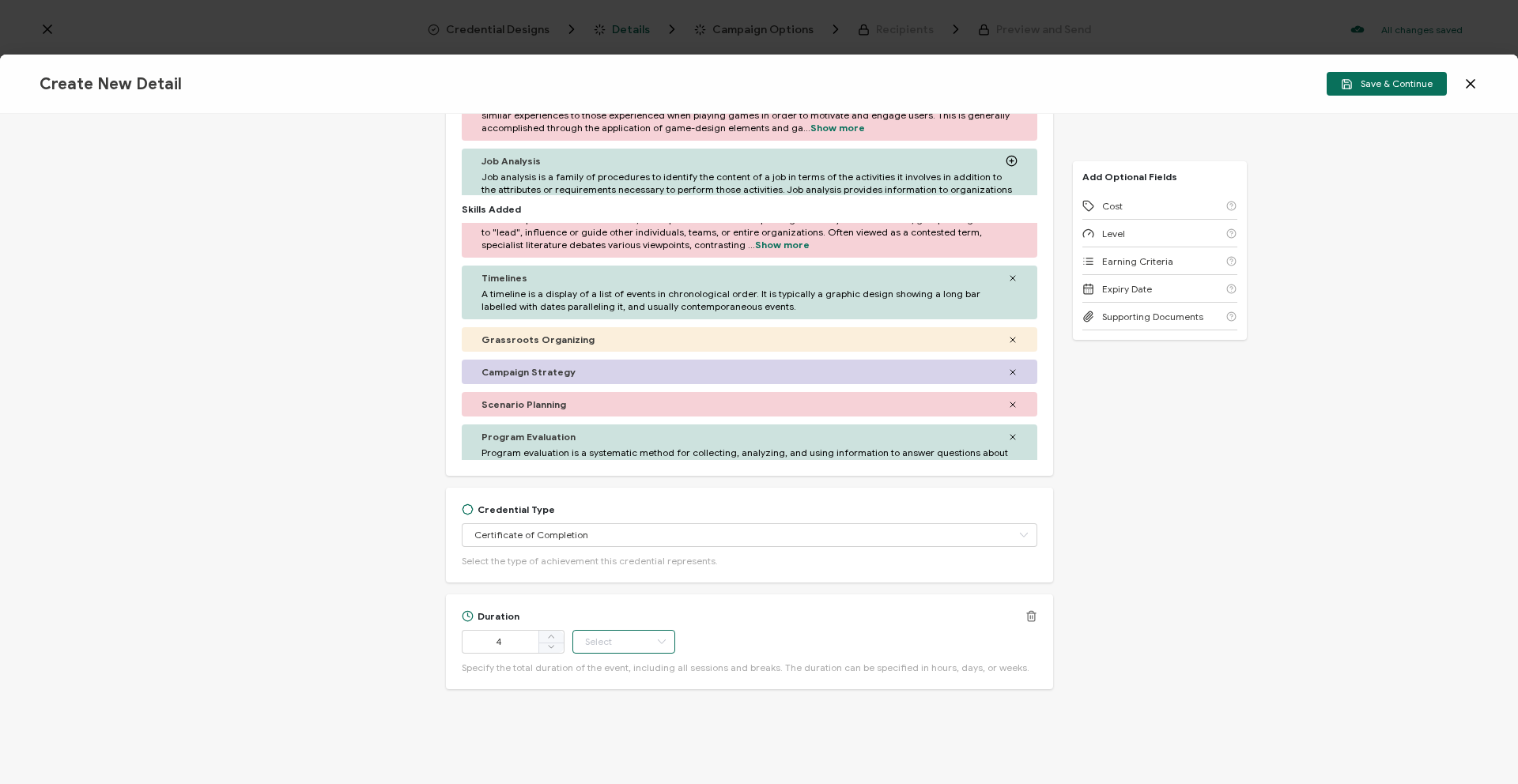
click at [601, 631] on input "text" at bounding box center [624, 642] width 103 height 24
click at [632, 513] on li "Week" at bounding box center [624, 519] width 107 height 27
type input "Week"
click at [1105, 209] on span "Cost" at bounding box center [1113, 206] width 21 height 12
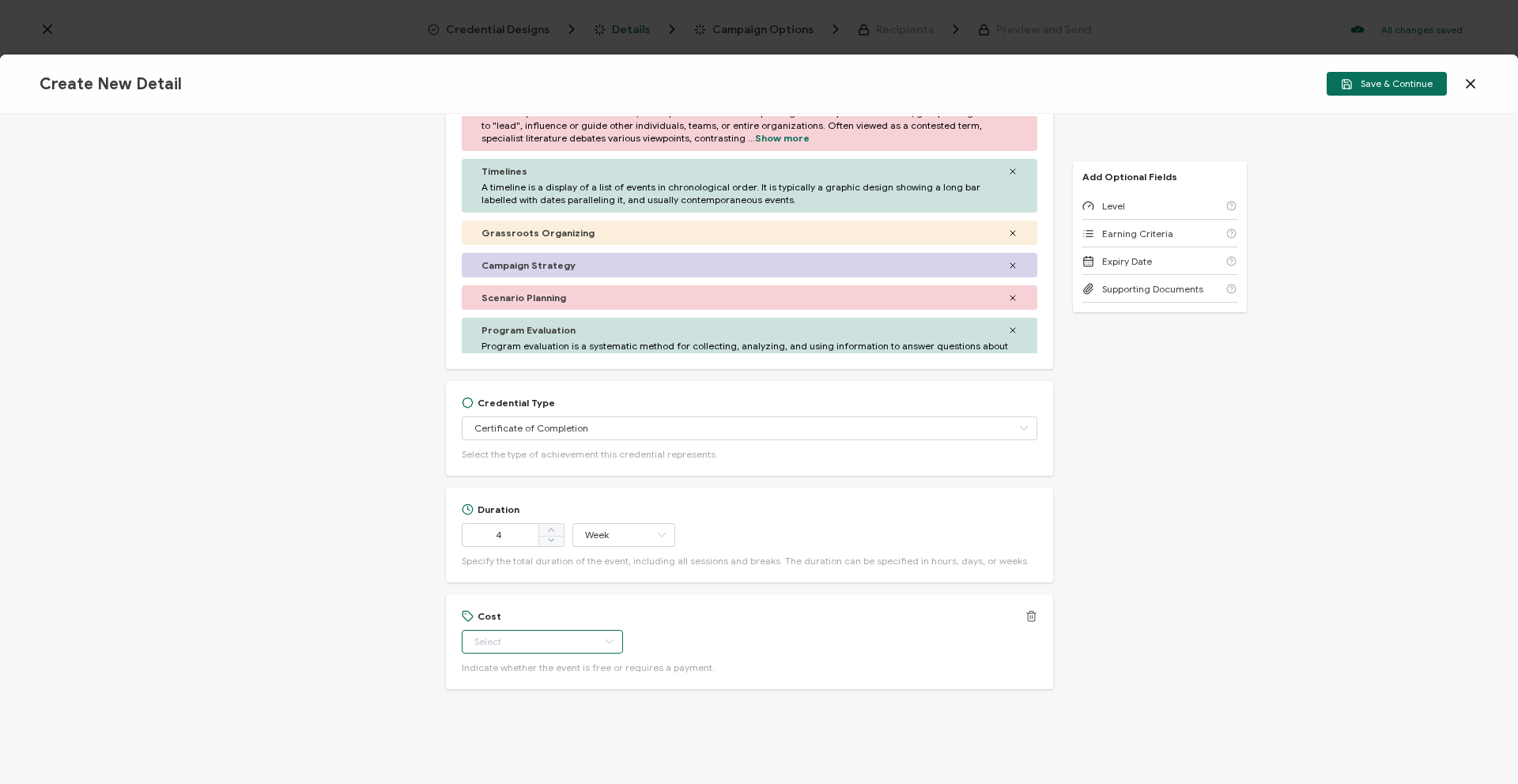
click at [523, 635] on input "text" at bounding box center [542, 642] width 161 height 24
click at [534, 701] on li "Paid" at bounding box center [530, 709] width 141 height 27
type input "Paid"
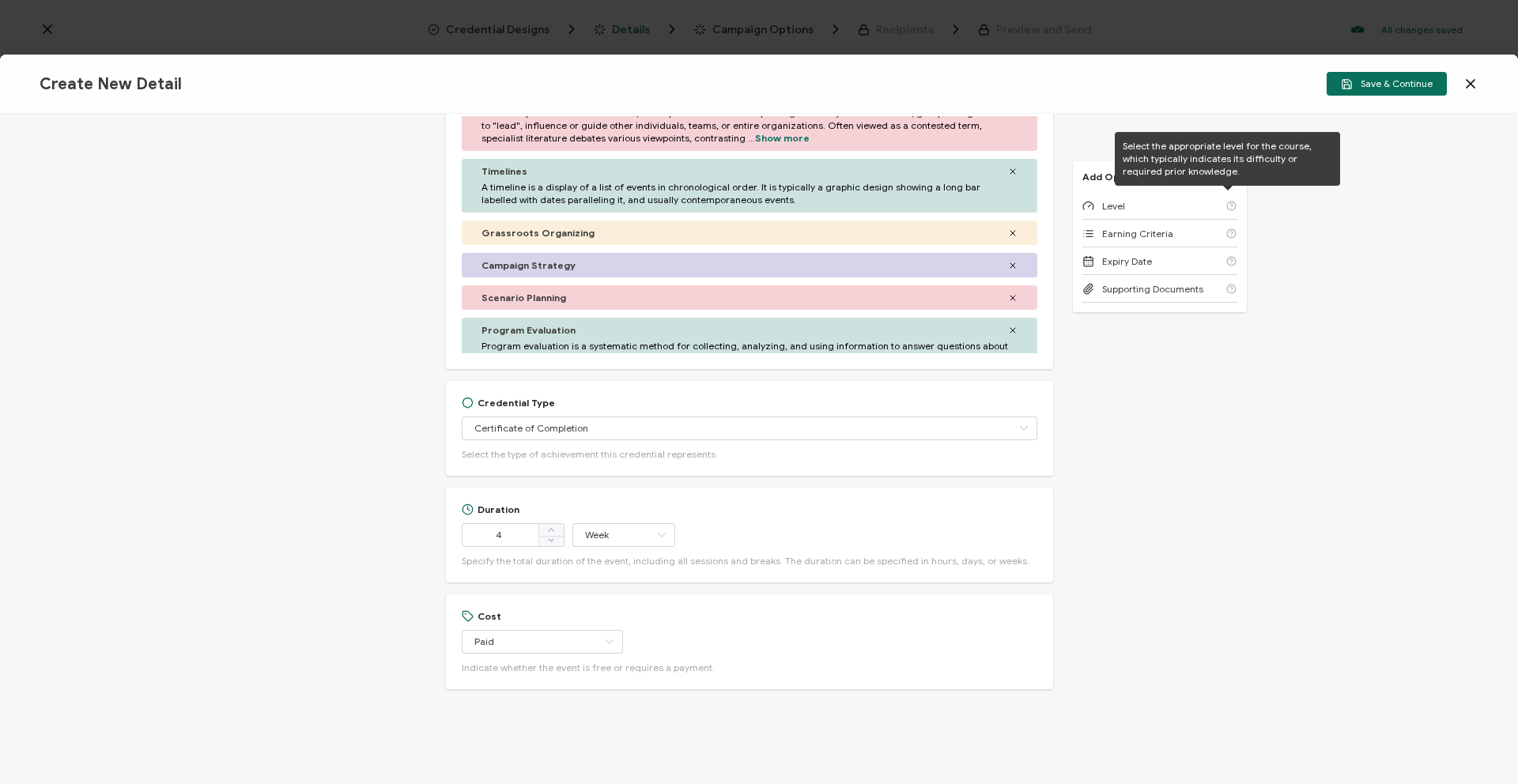
click at [1174, 192] on div "Add Optional Fields Level Earning Criteria Expiry Date Supporting Documents" at bounding box center [1160, 236] width 174 height 151
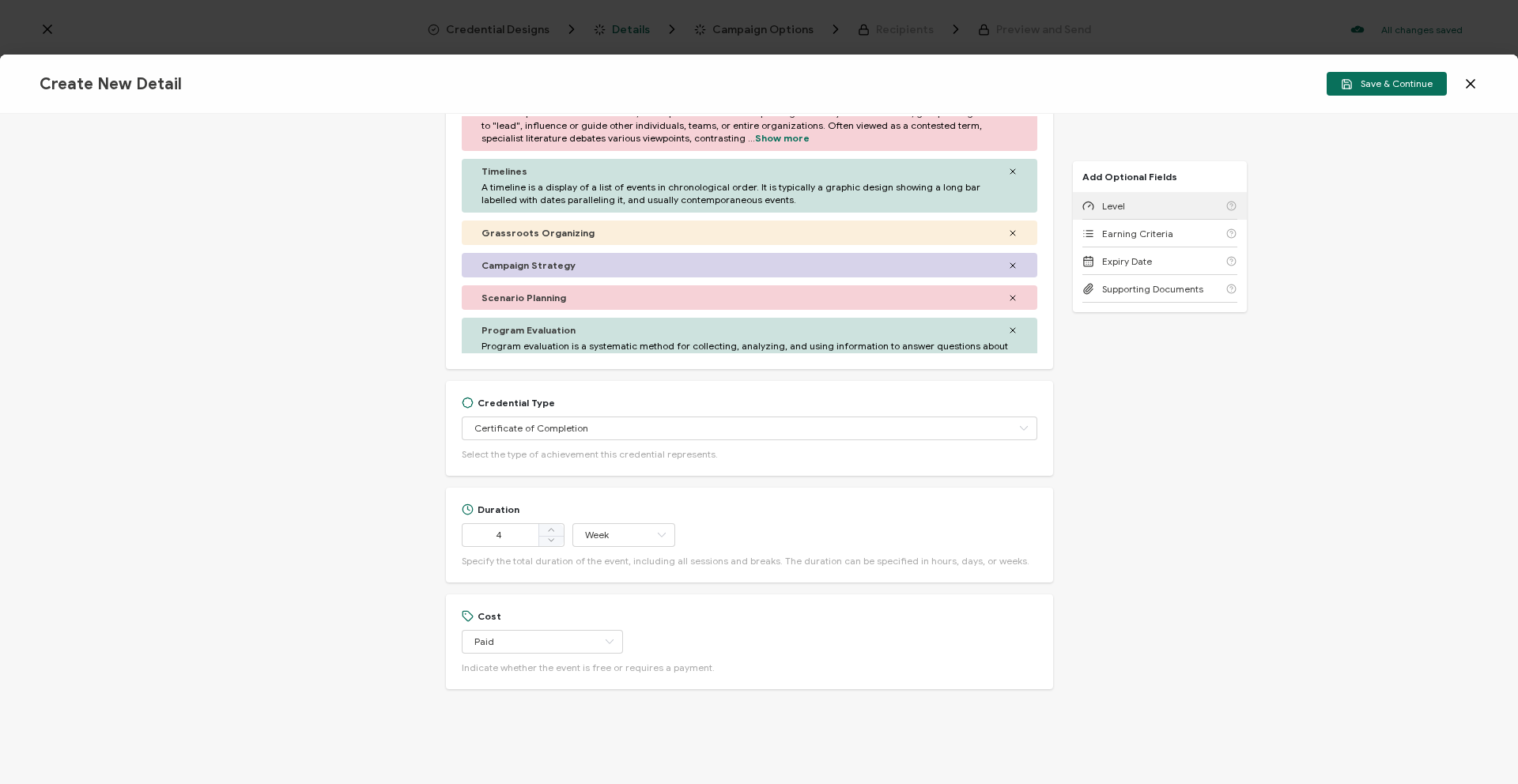
click at [1170, 196] on div "Level" at bounding box center [1159, 206] width 155 height 28
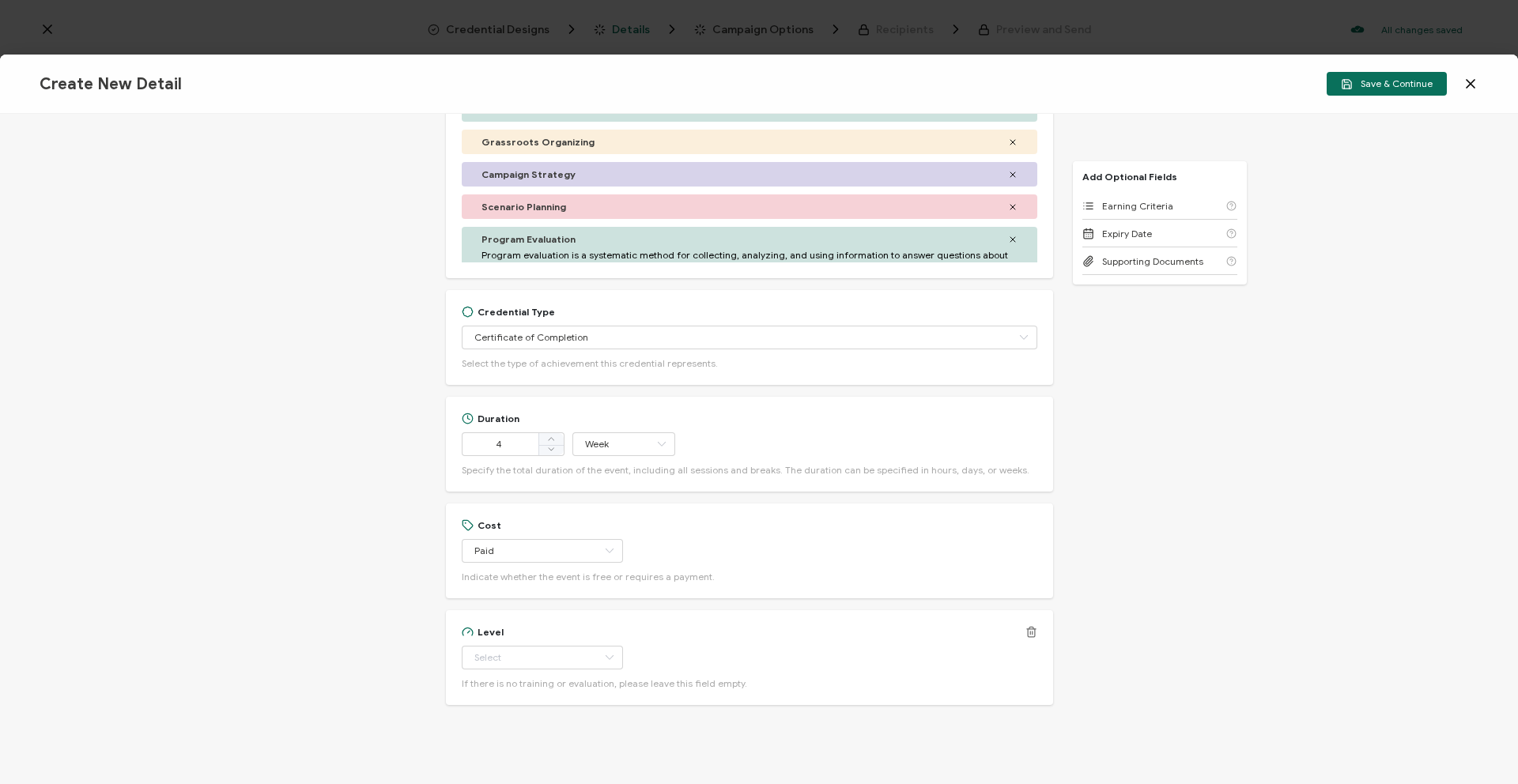
scroll to position [809, 0]
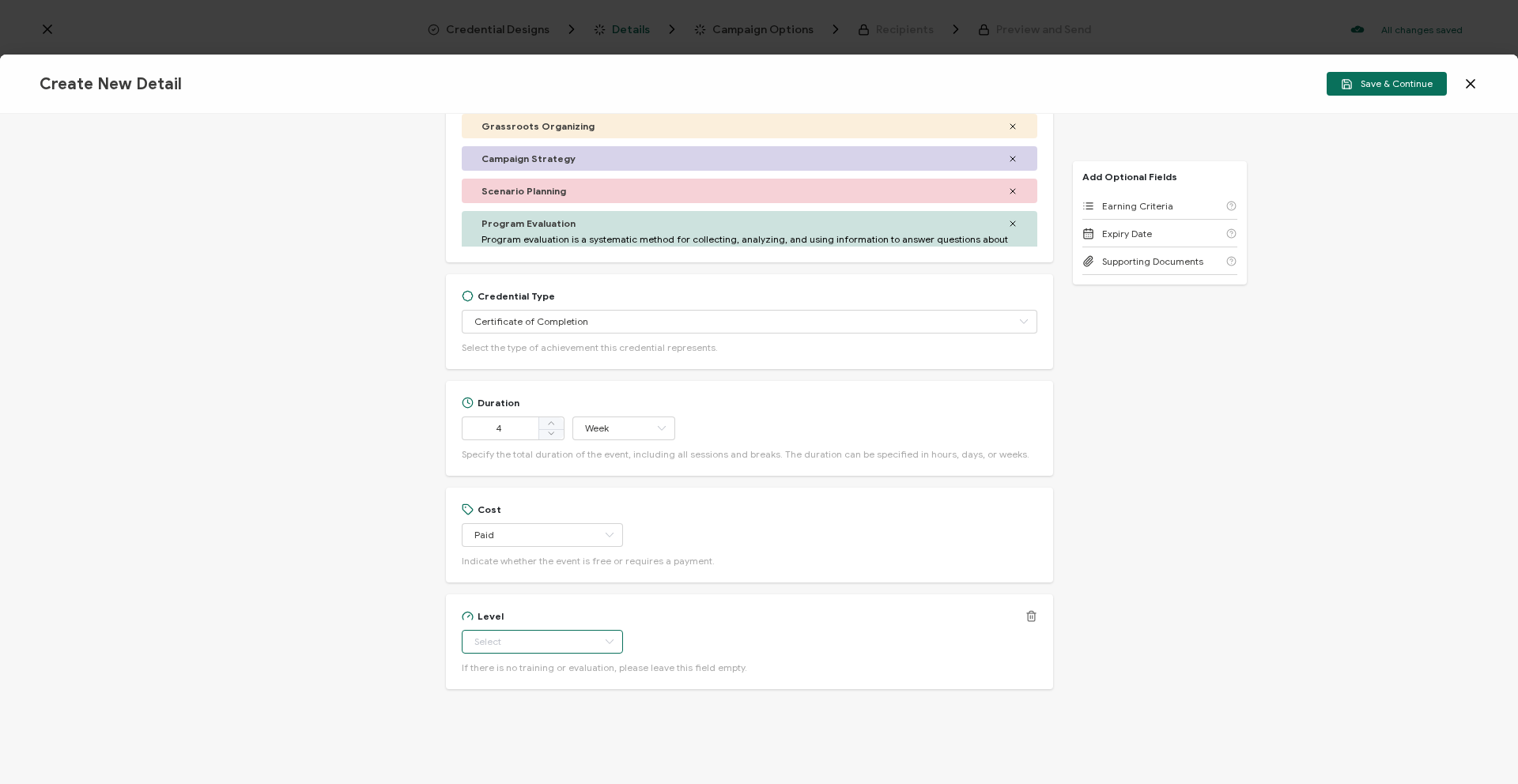
click at [533, 638] on input "text" at bounding box center [542, 642] width 161 height 24
click at [546, 492] on li "Beginner" at bounding box center [530, 491] width 141 height 27
type input "Beginner"
click at [1130, 208] on span "Earning Criteria" at bounding box center [1138, 206] width 72 height 12
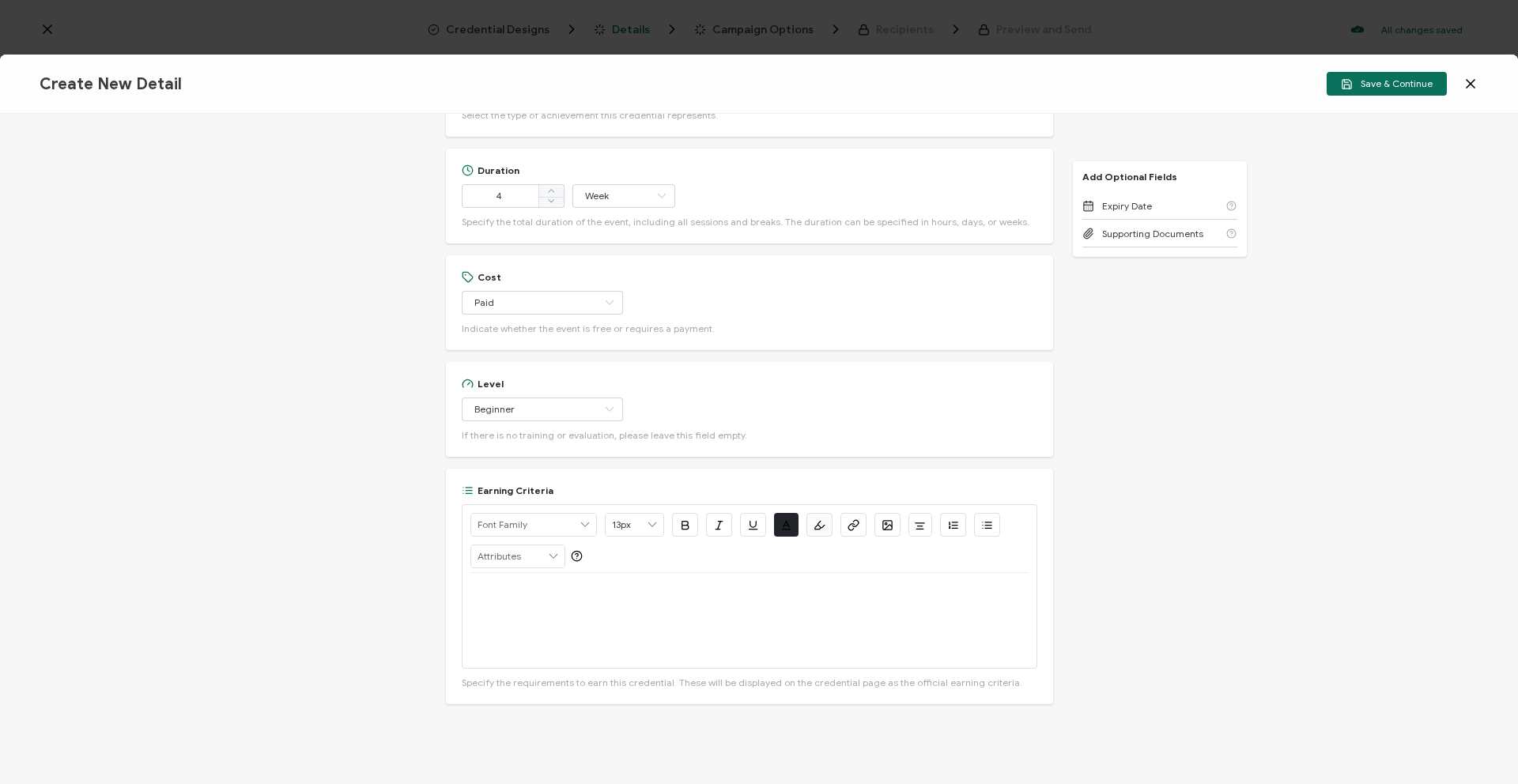
scroll to position [1056, 0]
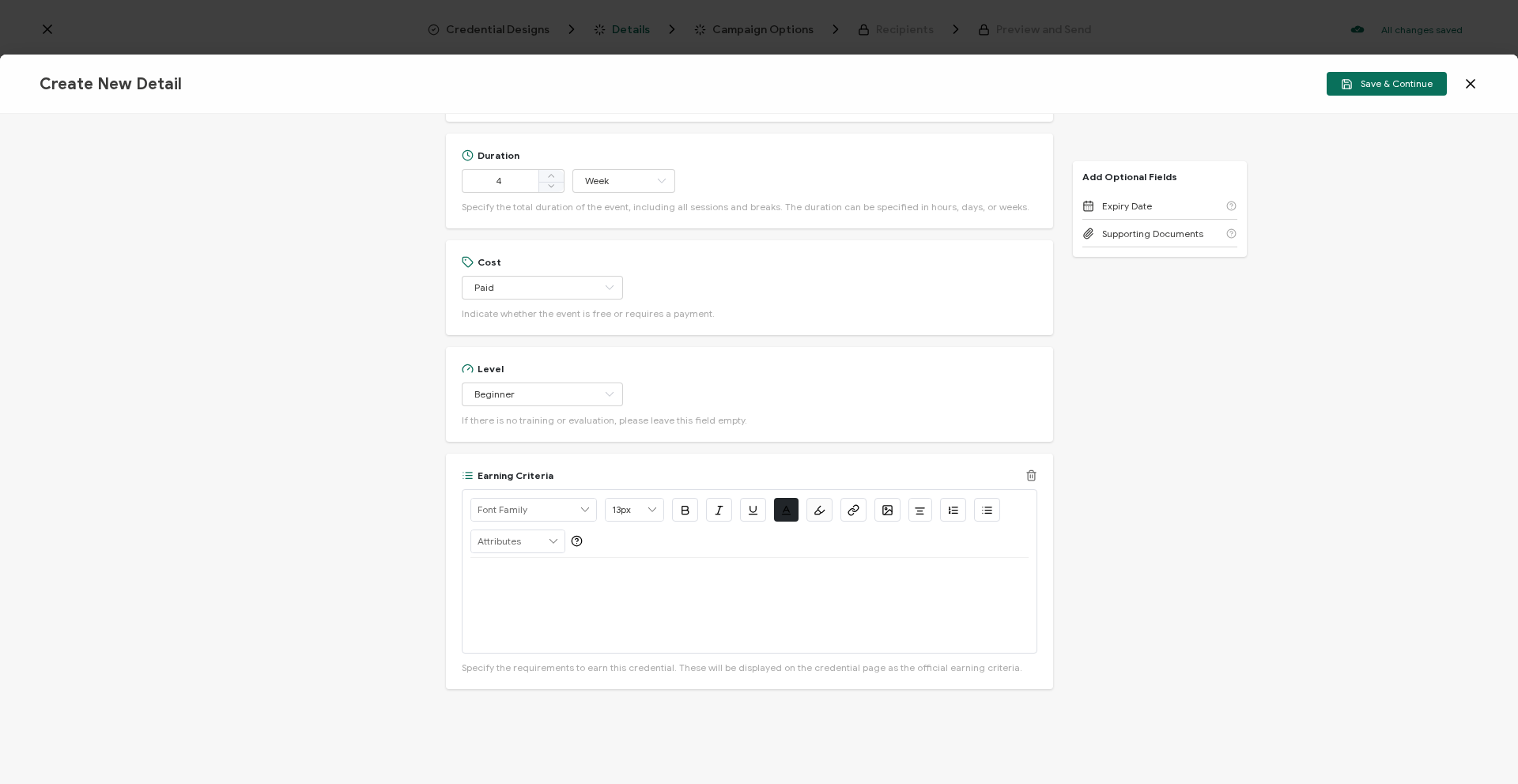
click at [501, 570] on p at bounding box center [750, 577] width 559 height 14
drag, startPoint x: 999, startPoint y: 575, endPoint x: 907, endPoint y: 580, distance: 92.1
click at [907, 580] on p "Participants are required to attend and participate in four, two-hour online co…" at bounding box center [750, 577] width 559 height 14
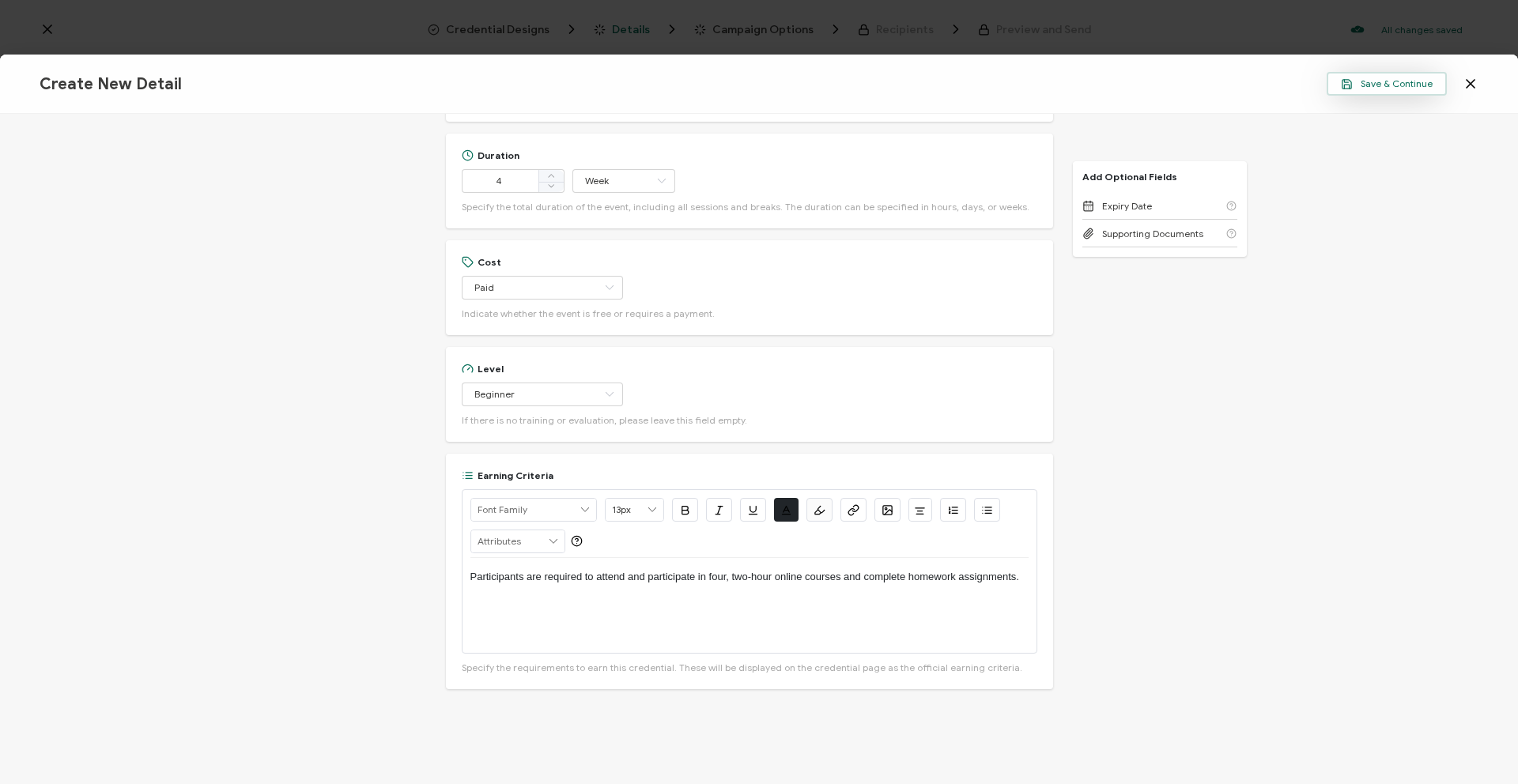
click at [1376, 89] on span "Save & Continue" at bounding box center [1386, 83] width 91 height 12
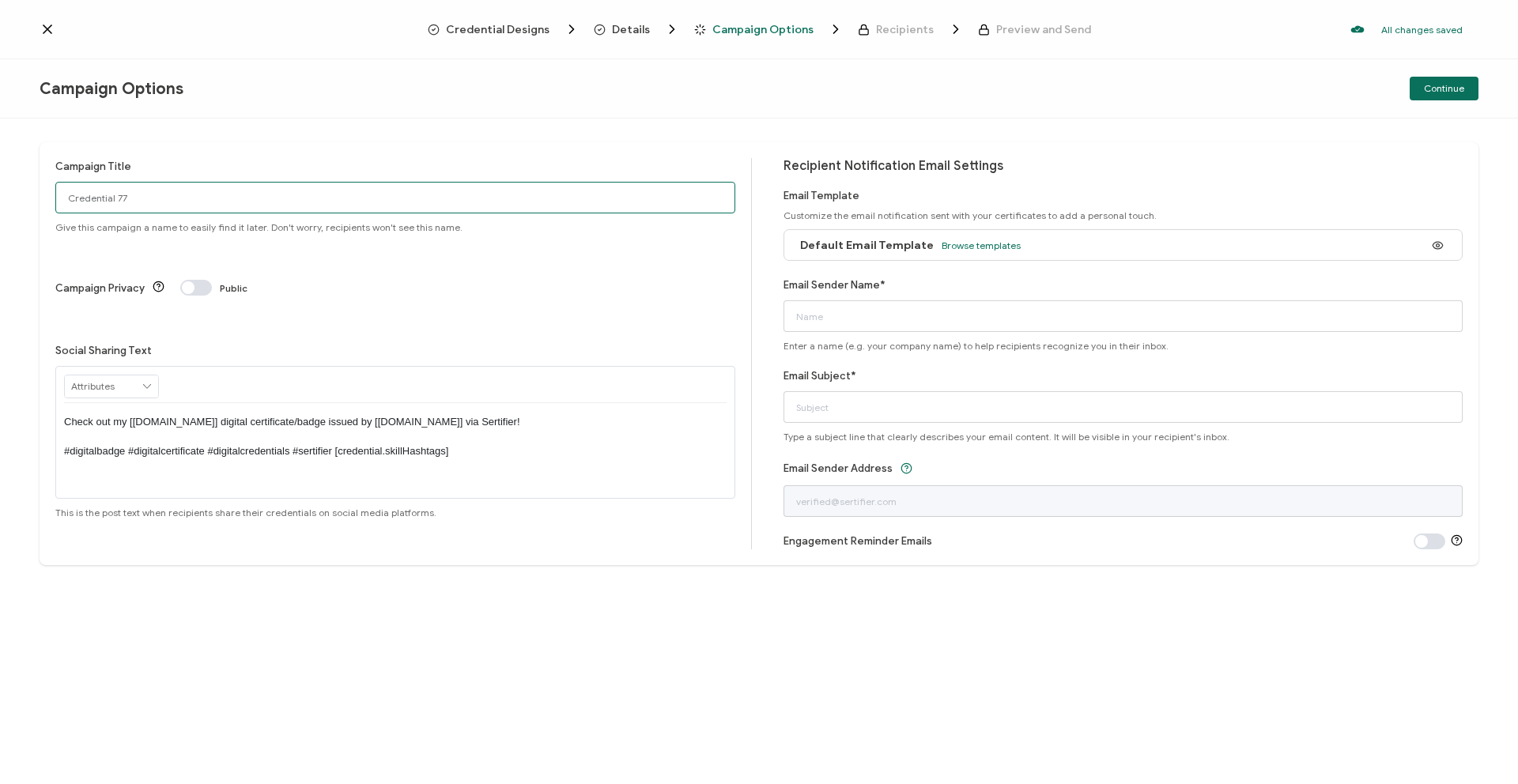
click at [271, 196] on input "Credential 77" at bounding box center [396, 197] width 680 height 31
drag, startPoint x: 271, startPoint y: 196, endPoint x: 46, endPoint y: 185, distance: 225.3
click at [46, 185] on div "Campaign Title Credential 77 Give this campaign a name to easily find it later.…" at bounding box center [759, 354] width 1439 height 423
click at [156, 192] on input "Strategy Academy - [DATE]" at bounding box center [396, 197] width 680 height 31
type input "Strategy Academy - Sep/[DATE]"
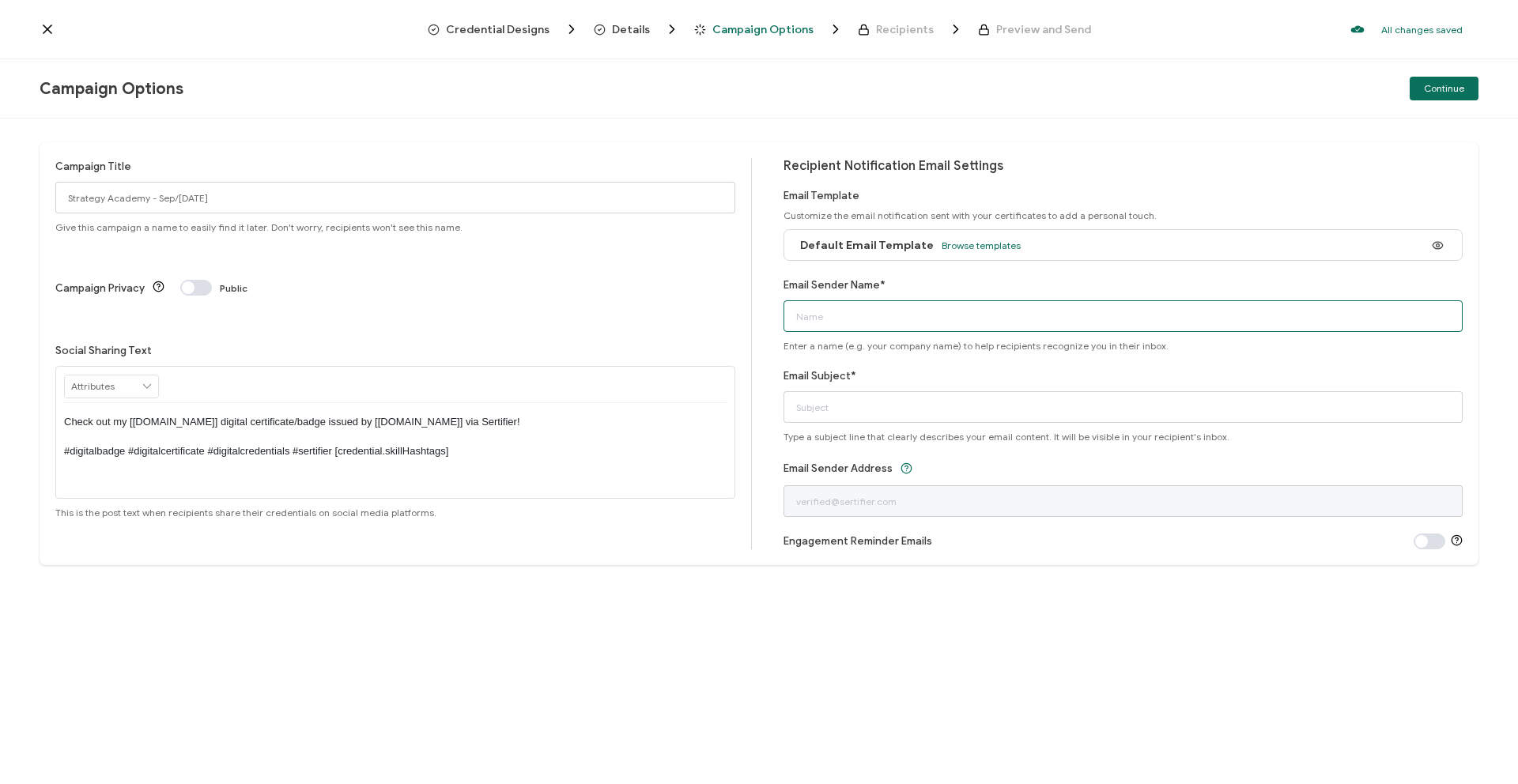
click at [879, 311] on input "Email Sender Name*" at bounding box center [1124, 316] width 680 height 31
type input "Team re:power"
click at [894, 410] on input "Email Subject*" at bounding box center [1124, 406] width 680 height 31
type input "Congratulations on Completing Strategy Academy!"
click at [1446, 93] on span "Continue" at bounding box center [1444, 89] width 40 height 10
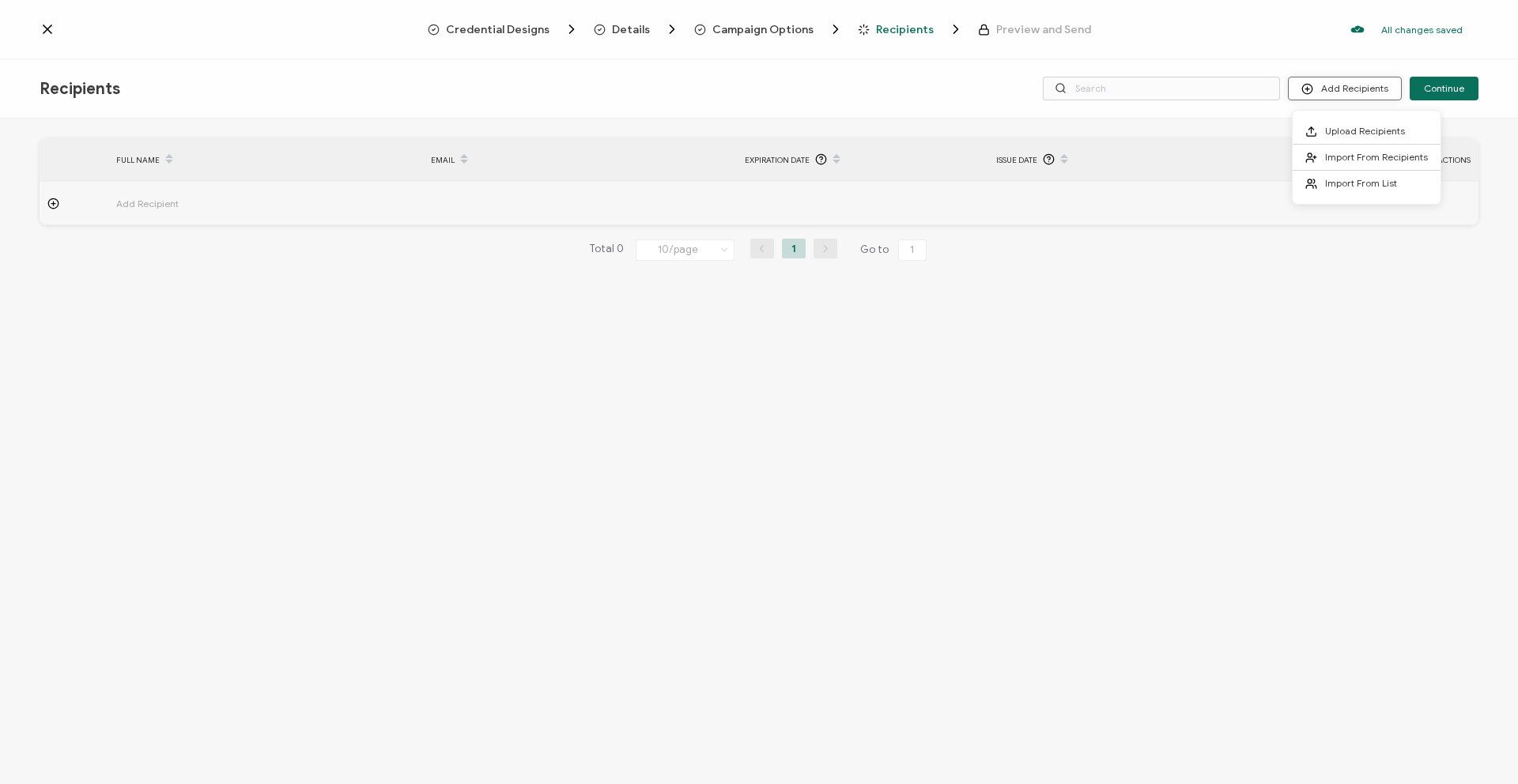
click at [1357, 78] on button "Add Recipients" at bounding box center [1344, 89] width 114 height 24
click at [1352, 159] on span "Import From Recipients" at bounding box center [1377, 157] width 103 height 12
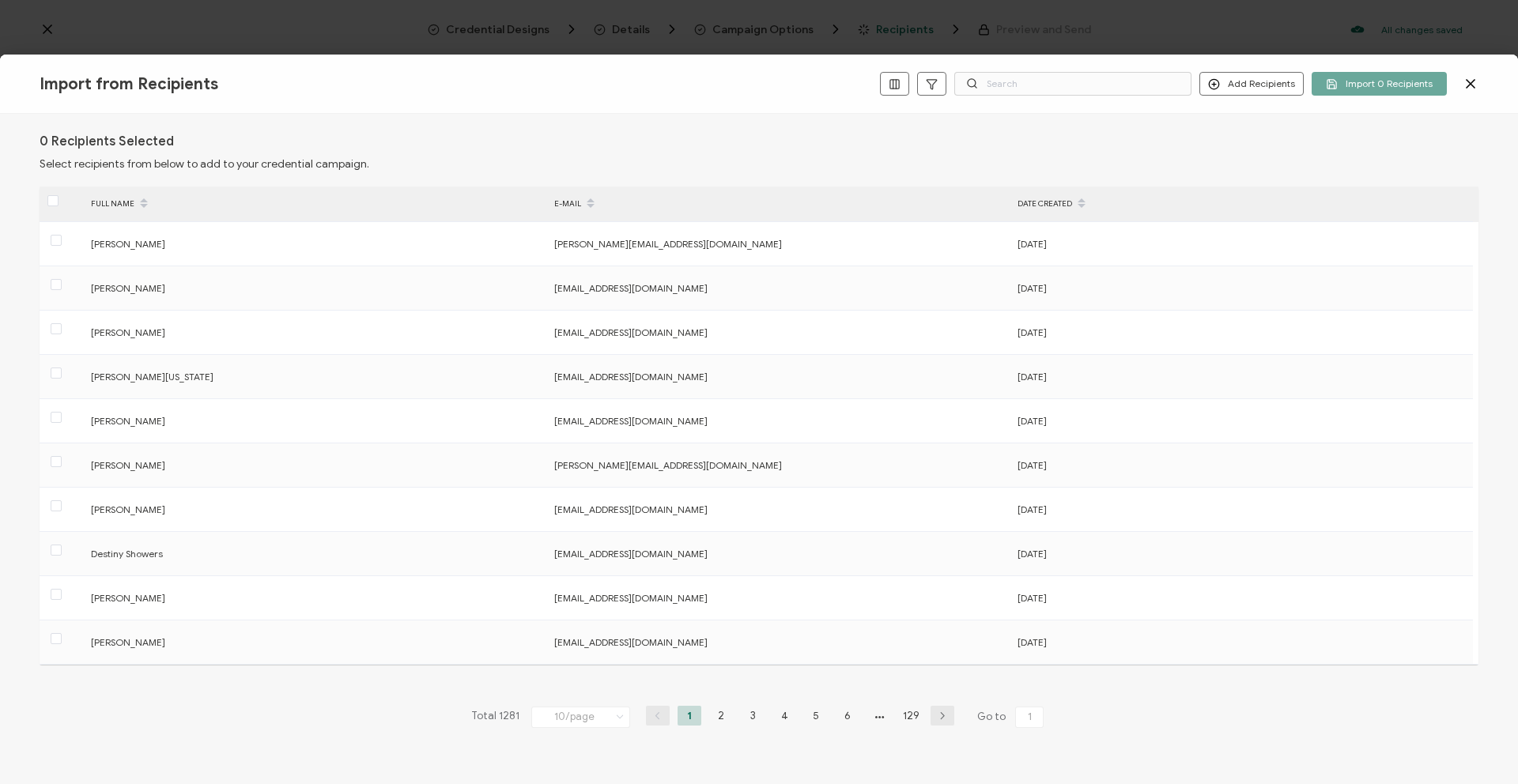
click at [1454, 85] on div "Add Recipients Import 0 Recipients" at bounding box center [1179, 83] width 599 height 24
click at [1476, 84] on div "Import from Recipients Add Recipients Import 0 Recipients" at bounding box center [759, 84] width 1518 height 59
click at [1471, 85] on icon at bounding box center [1471, 84] width 16 height 16
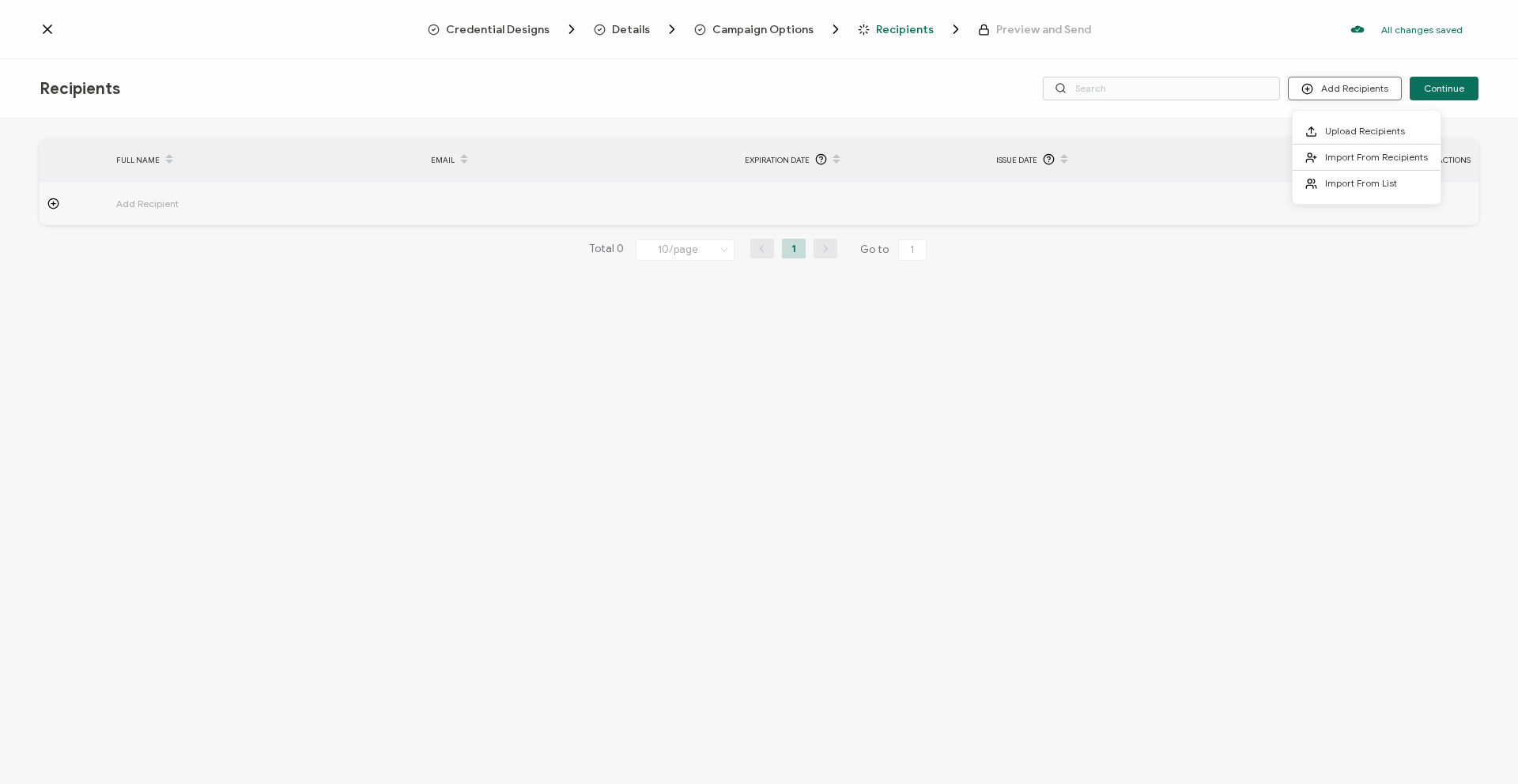
click at [1387, 86] on button "Add Recipients" at bounding box center [1344, 89] width 114 height 24
click at [1310, 123] on li "Upload Recipients" at bounding box center [1366, 132] width 148 height 26
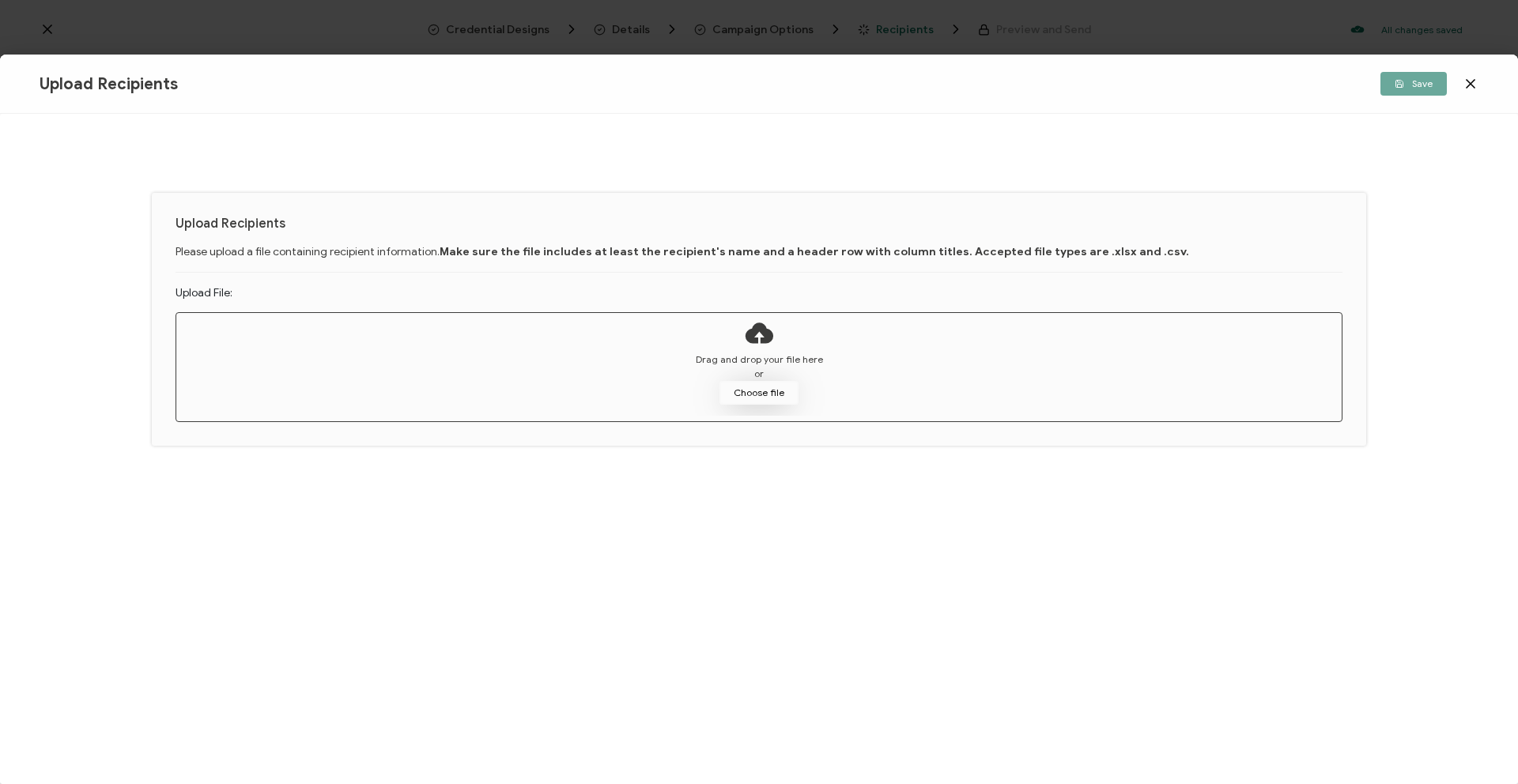
click at [768, 387] on button "Choose file" at bounding box center [759, 393] width 79 height 24
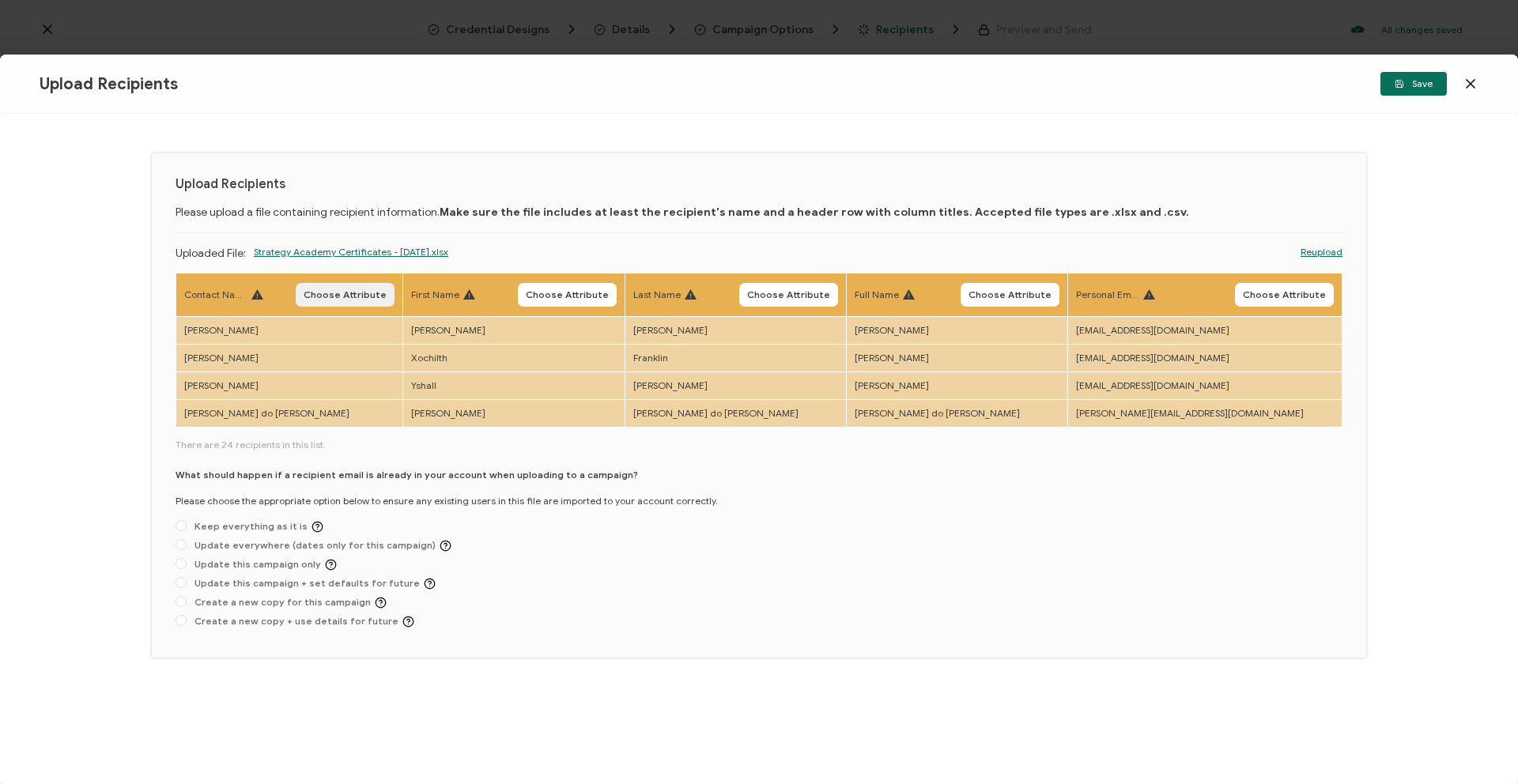
click at [351, 299] on span "Choose Attribute" at bounding box center [345, 294] width 83 height 10
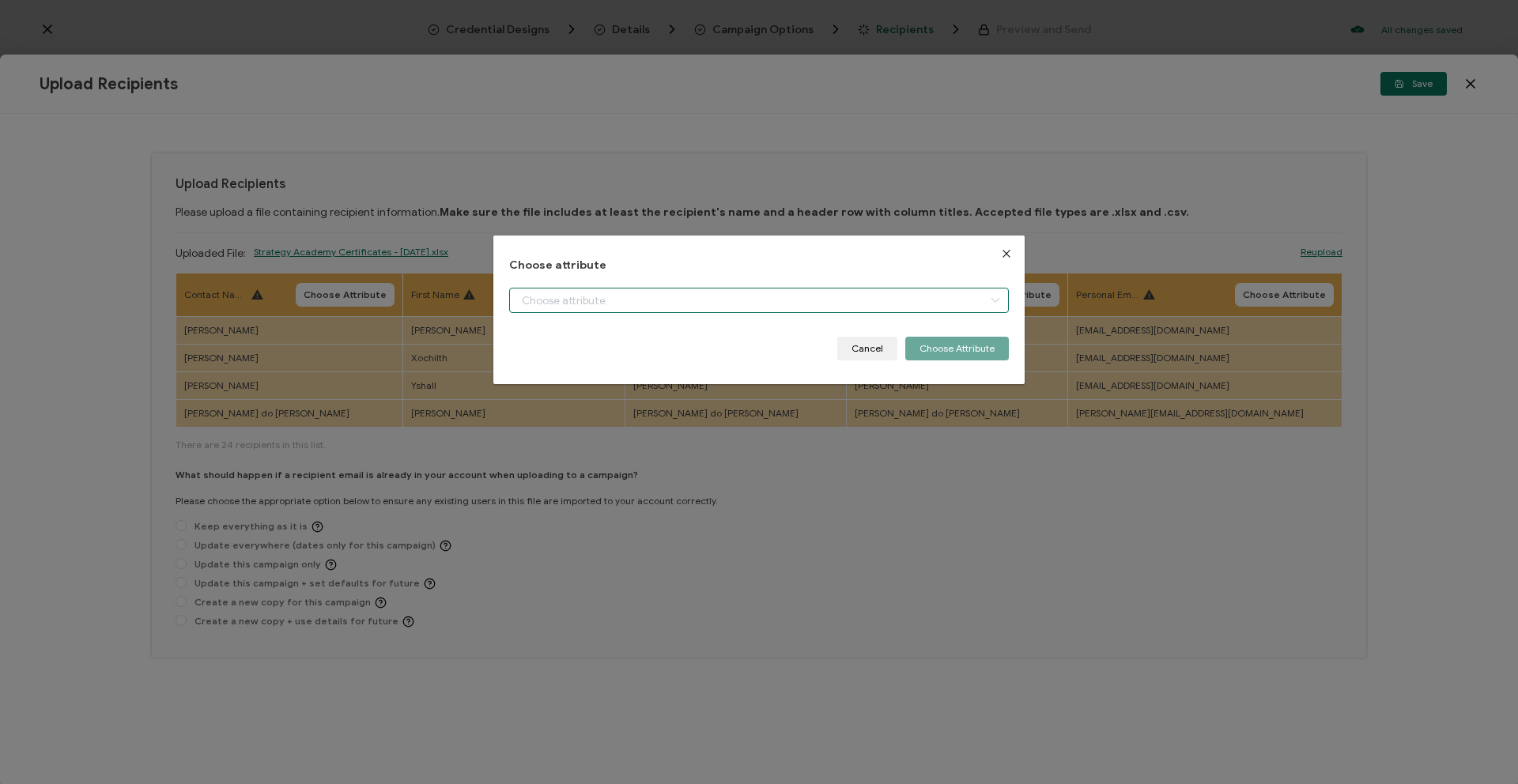
click at [659, 294] on input "dialog" at bounding box center [759, 301] width 499 height 25
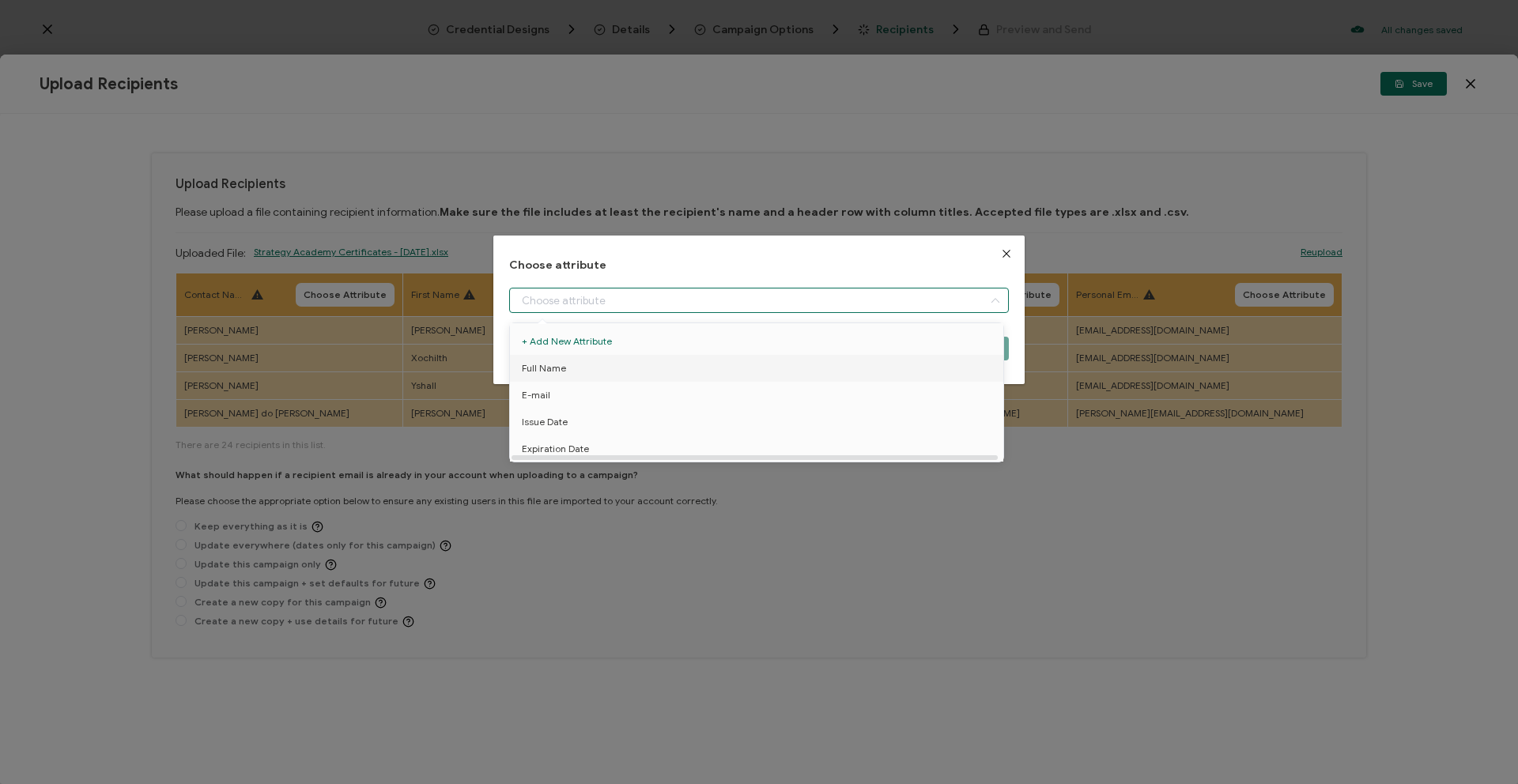
click at [662, 369] on li "Full Name" at bounding box center [759, 369] width 507 height 27
type input "Full Name"
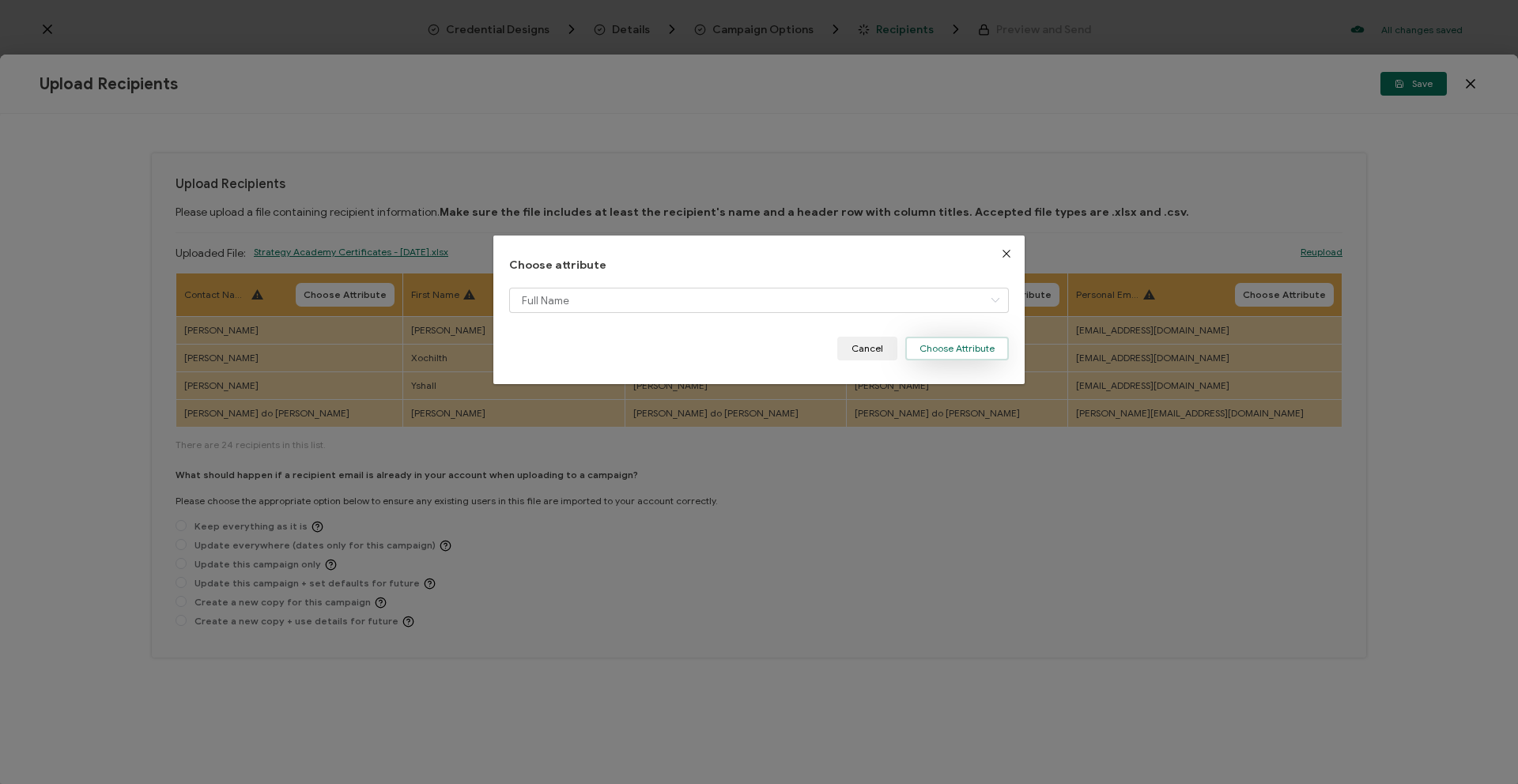
click at [942, 345] on button "Choose Attribute" at bounding box center [958, 348] width 104 height 24
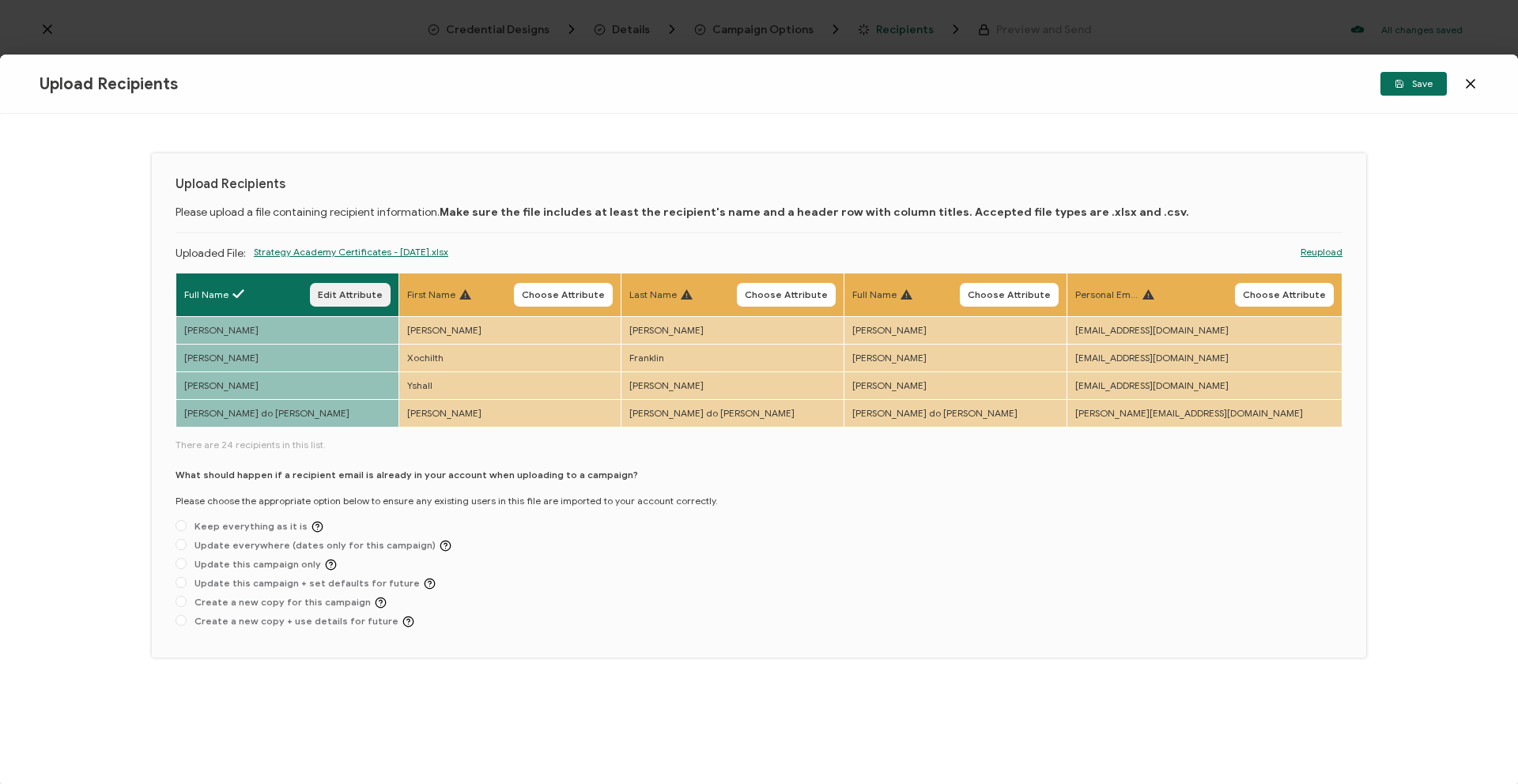
click at [377, 302] on button "Edit Attribute" at bounding box center [350, 294] width 81 height 24
type input "Full Name"
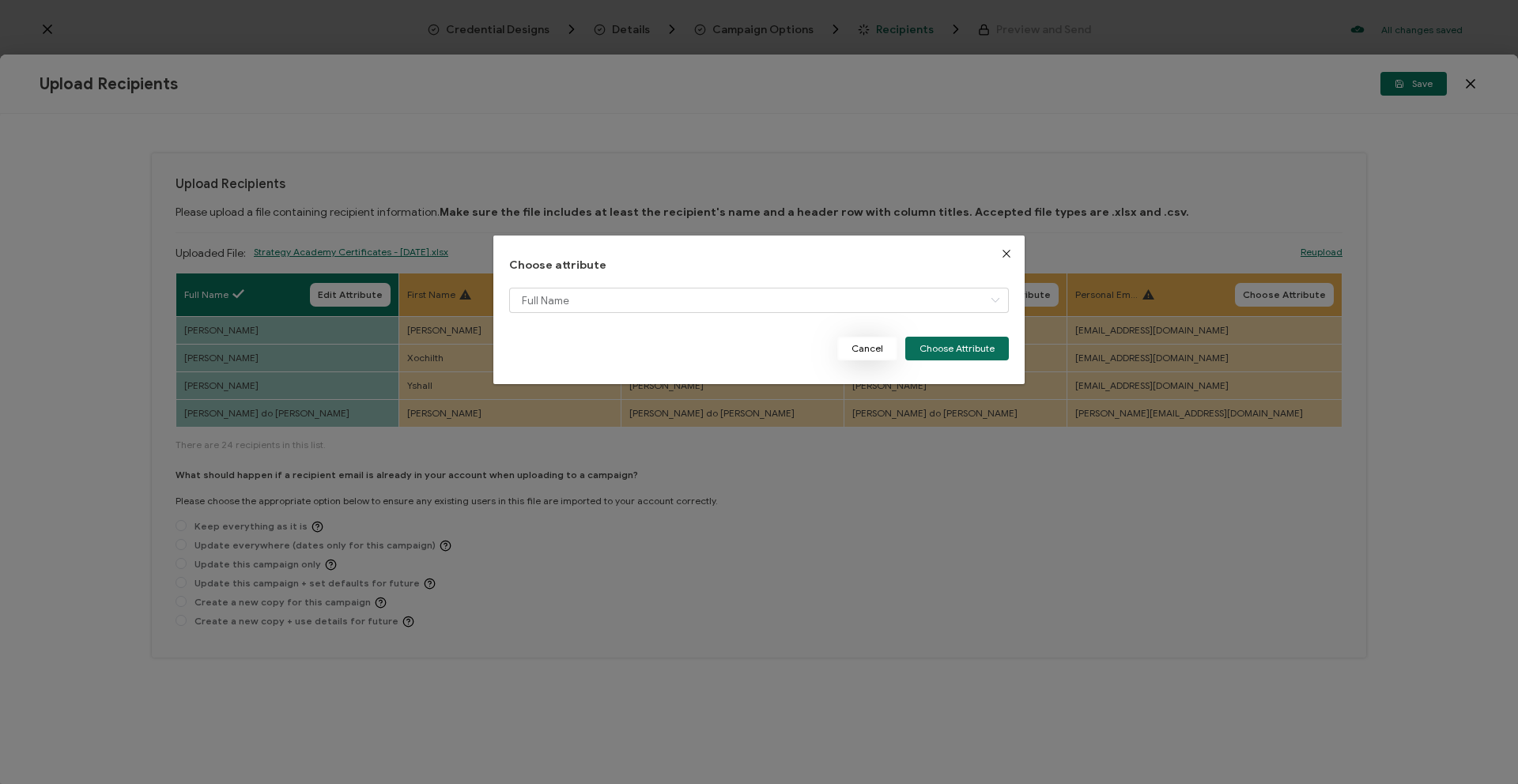
click at [880, 343] on button "Cancel" at bounding box center [867, 348] width 60 height 24
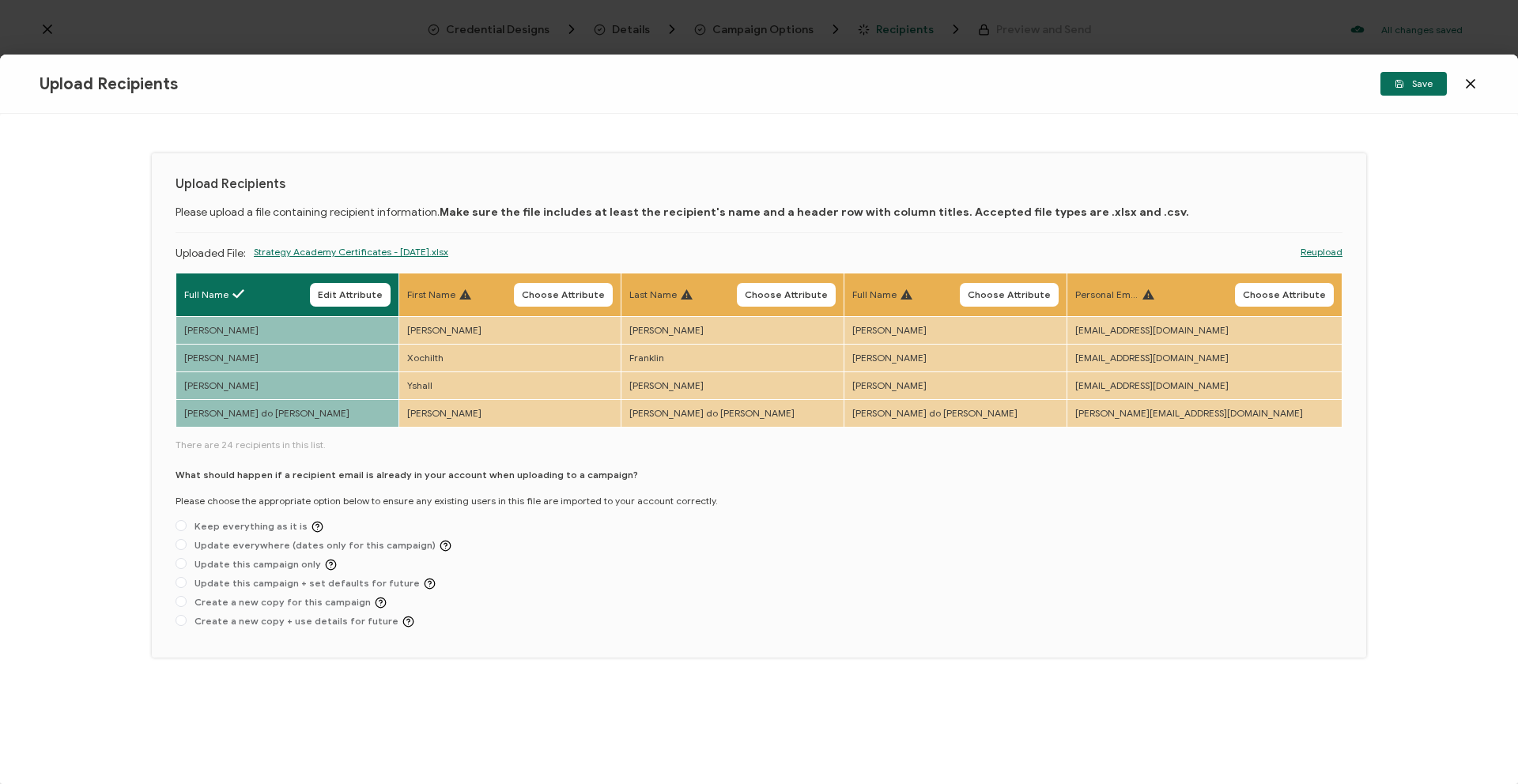
click at [305, 301] on div "Full Name Edit Attribute" at bounding box center [287, 294] width 207 height 24
click at [373, 294] on span "Edit Attribute" at bounding box center [350, 294] width 64 height 10
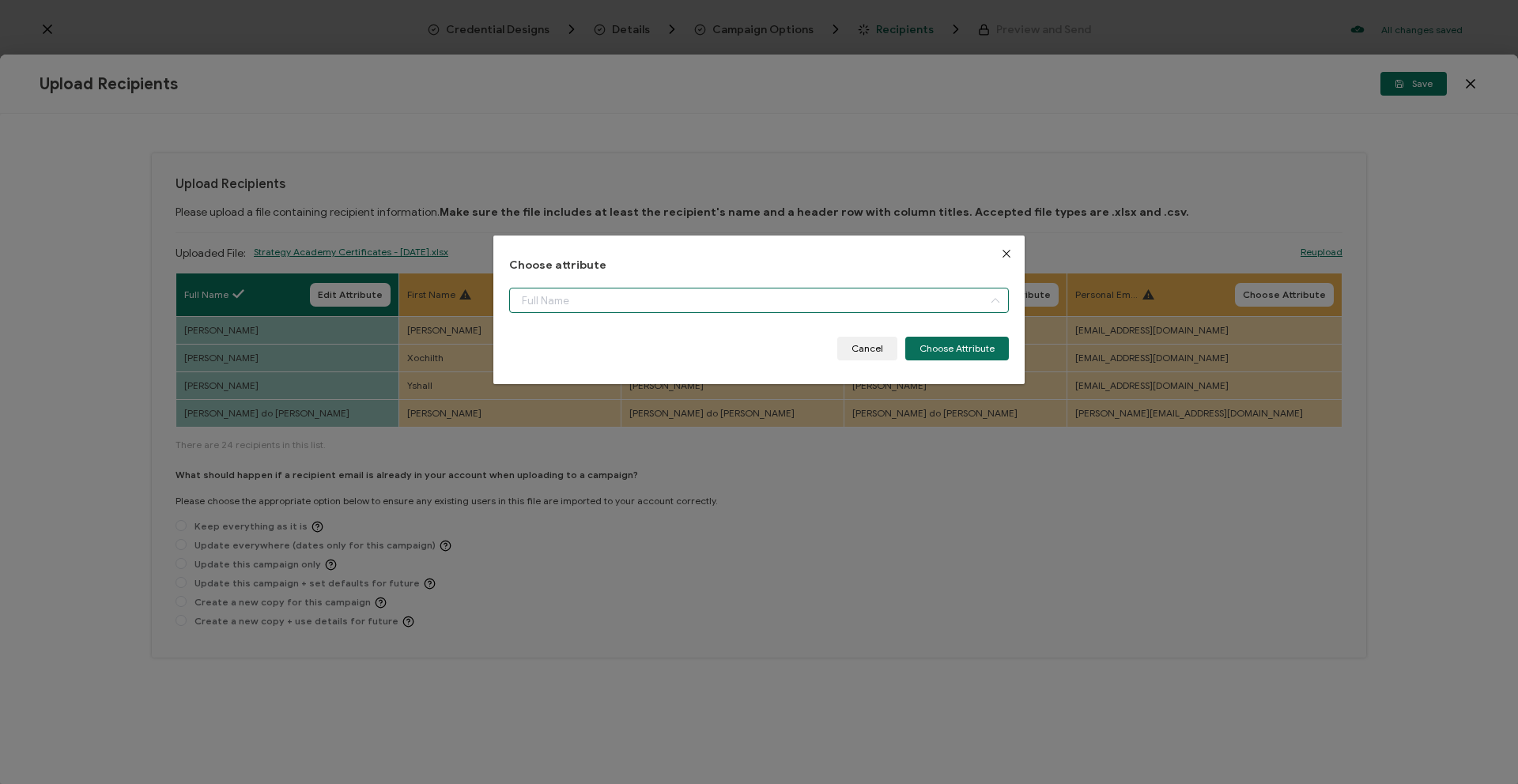
click at [571, 300] on input "dialog" at bounding box center [759, 301] width 499 height 25
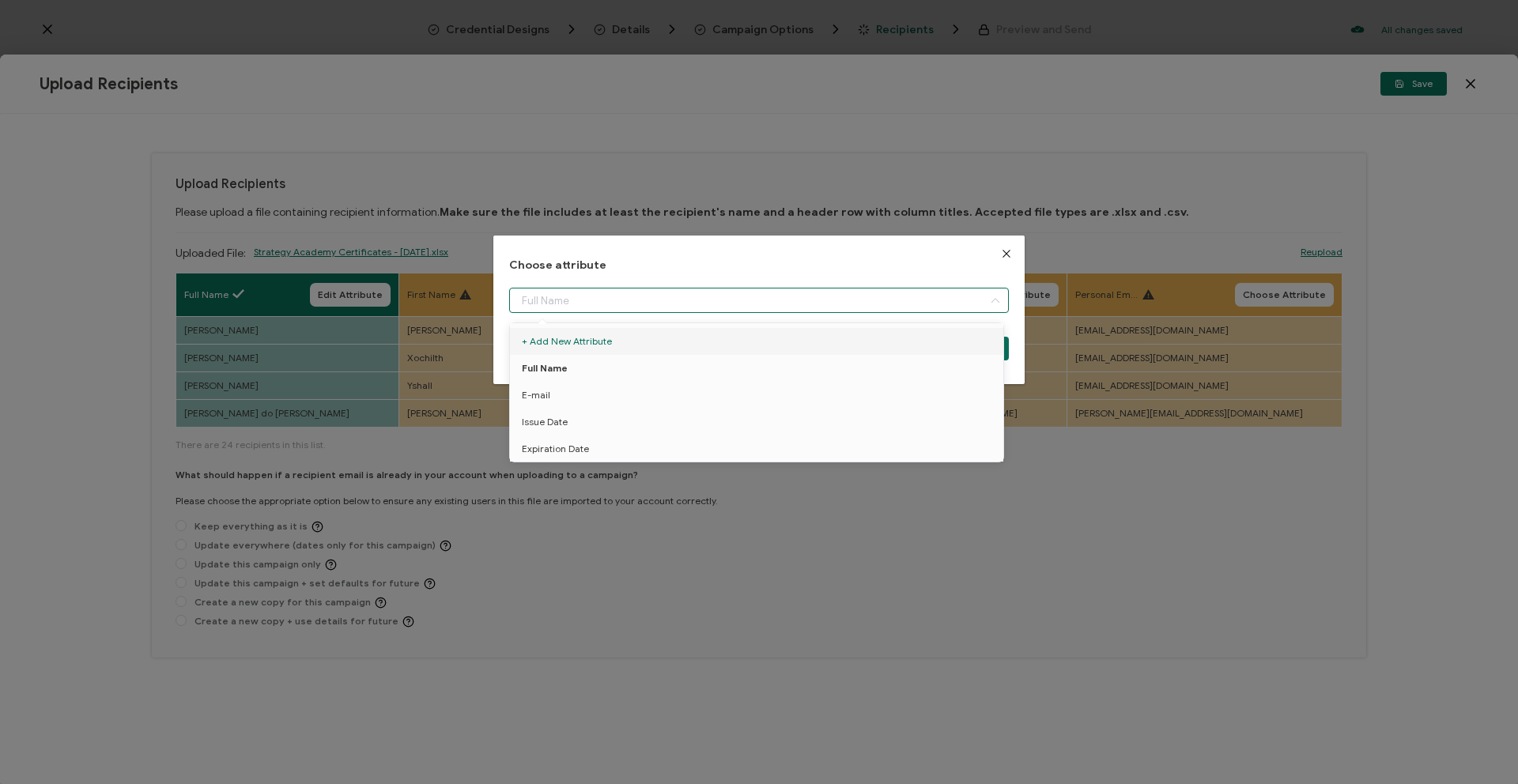
click at [1015, 252] on button "Close" at bounding box center [1006, 253] width 37 height 37
type input "Full Name"
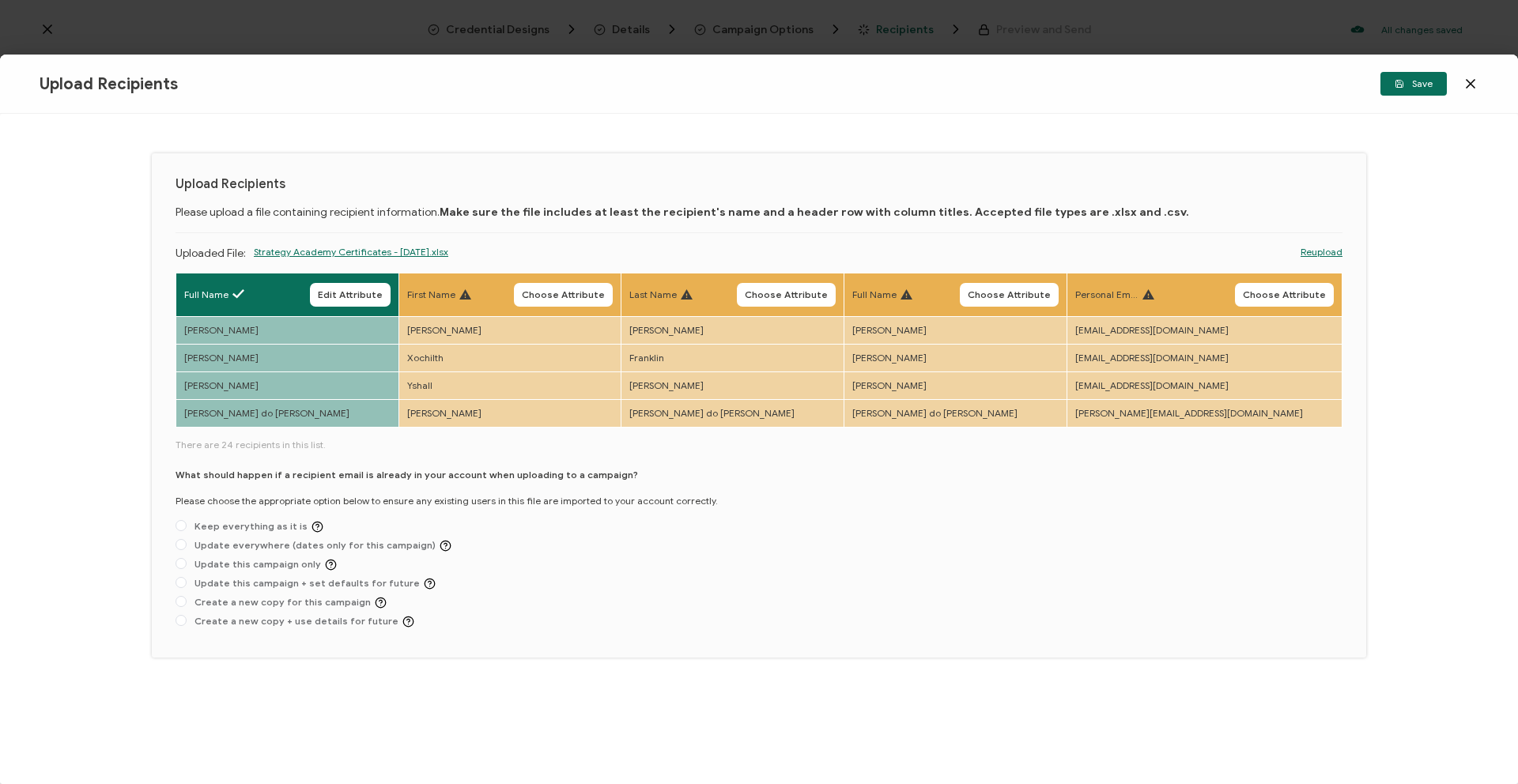
click at [1324, 248] on link "Reupload" at bounding box center [1321, 252] width 42 height 14
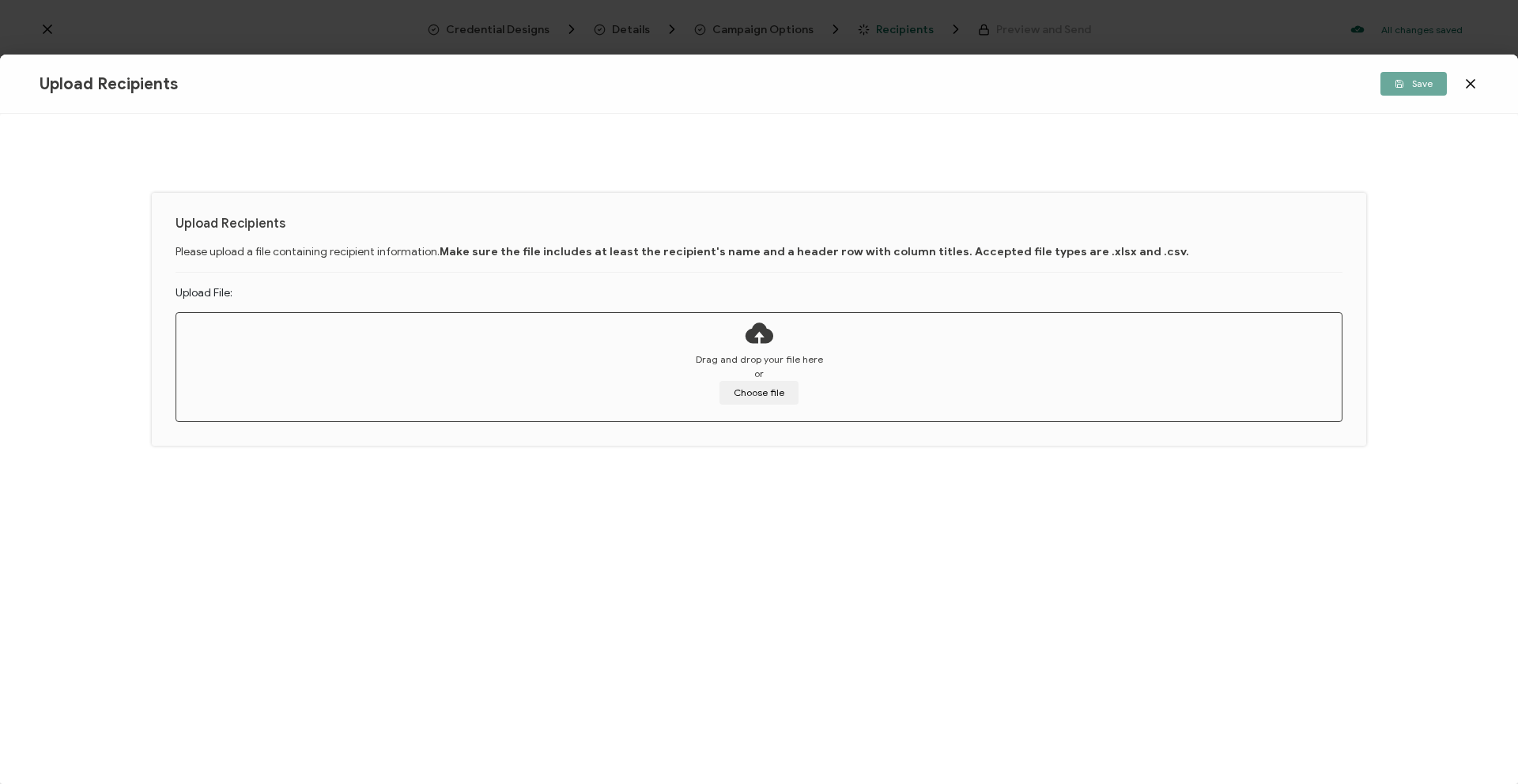
click at [776, 379] on div "Drag and drop your file here or Choose file" at bounding box center [759, 379] width 1165 height 52
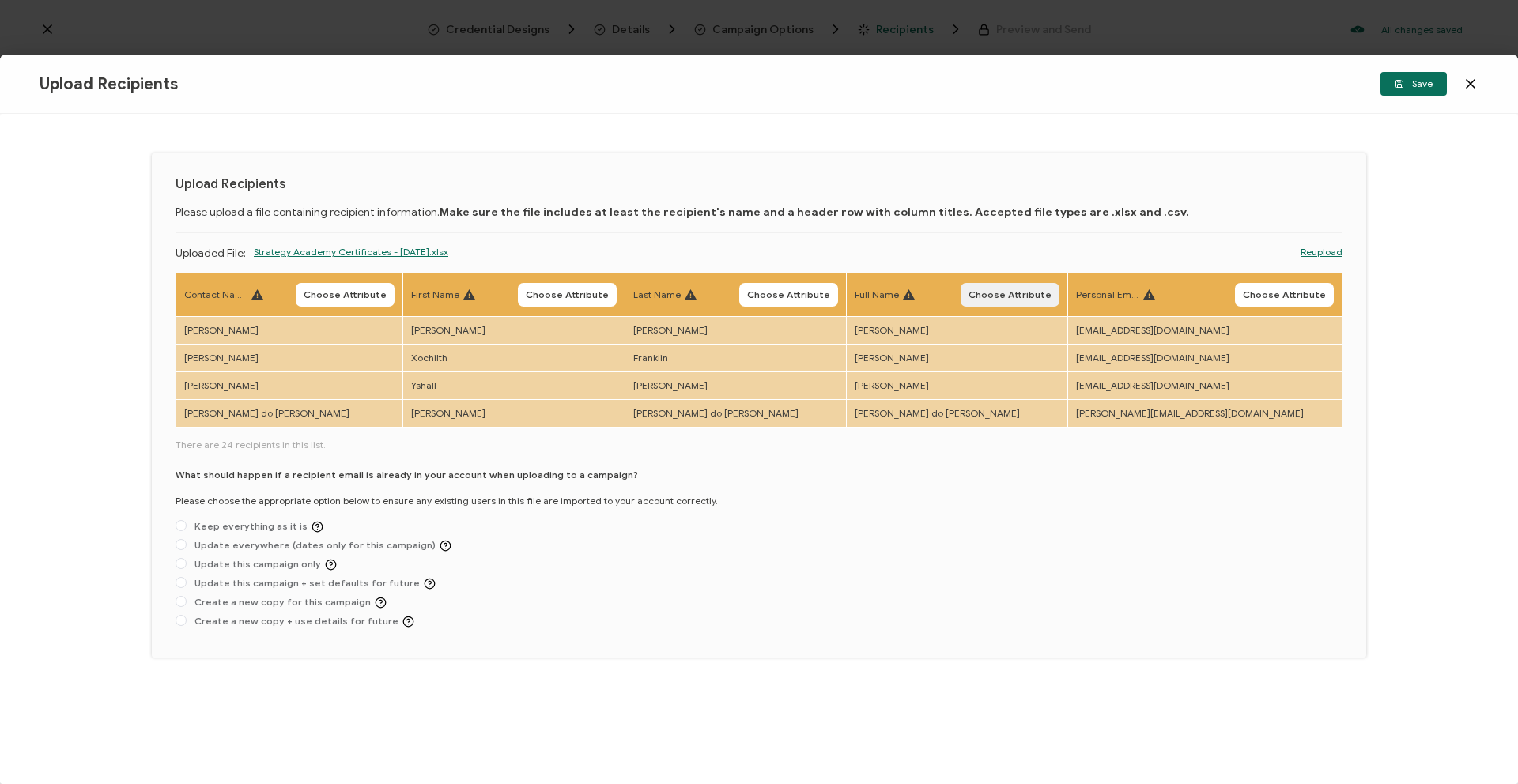
click at [1021, 290] on span "Choose Attribute" at bounding box center [1010, 294] width 83 height 10
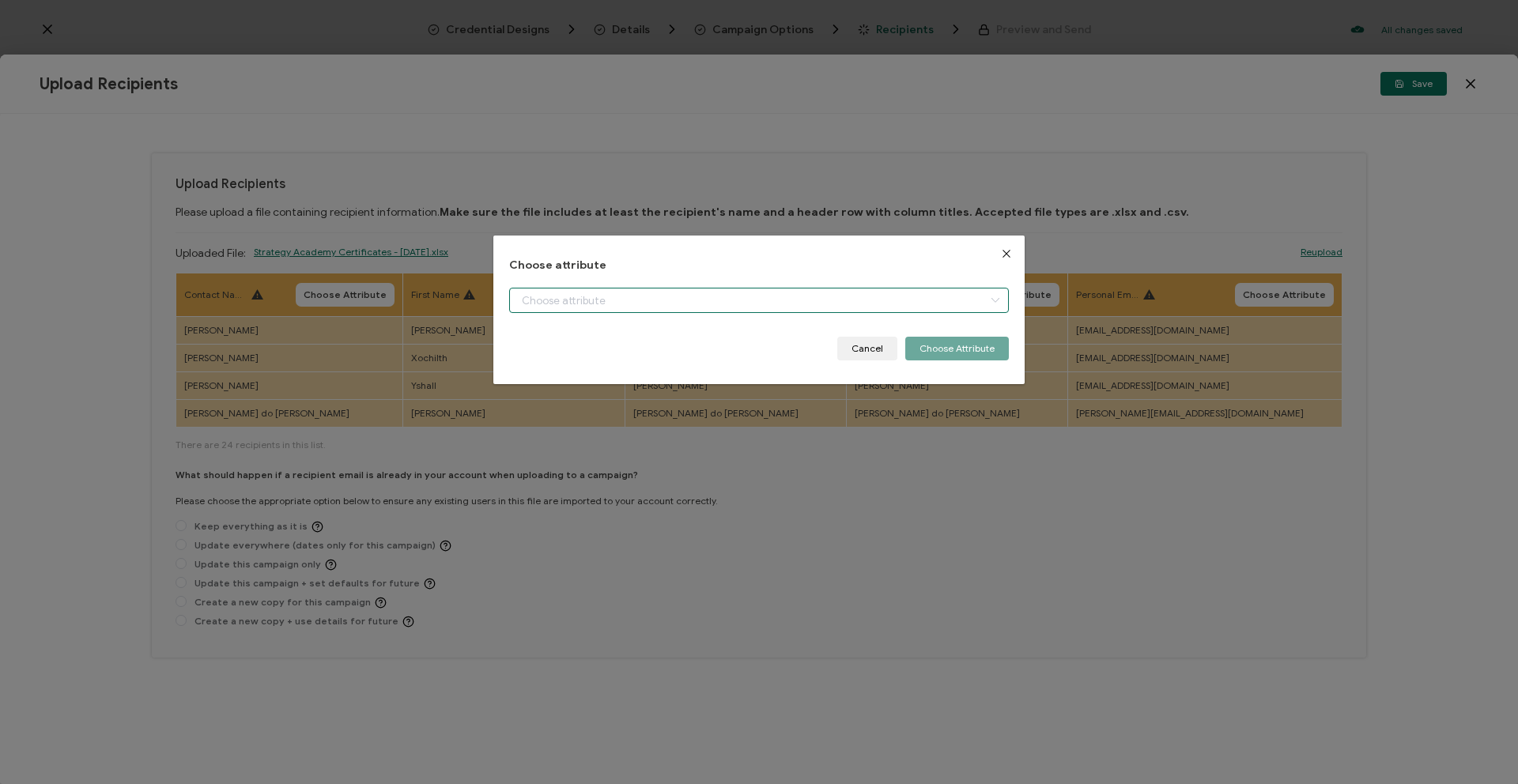
click at [902, 300] on input "dialog" at bounding box center [759, 301] width 499 height 25
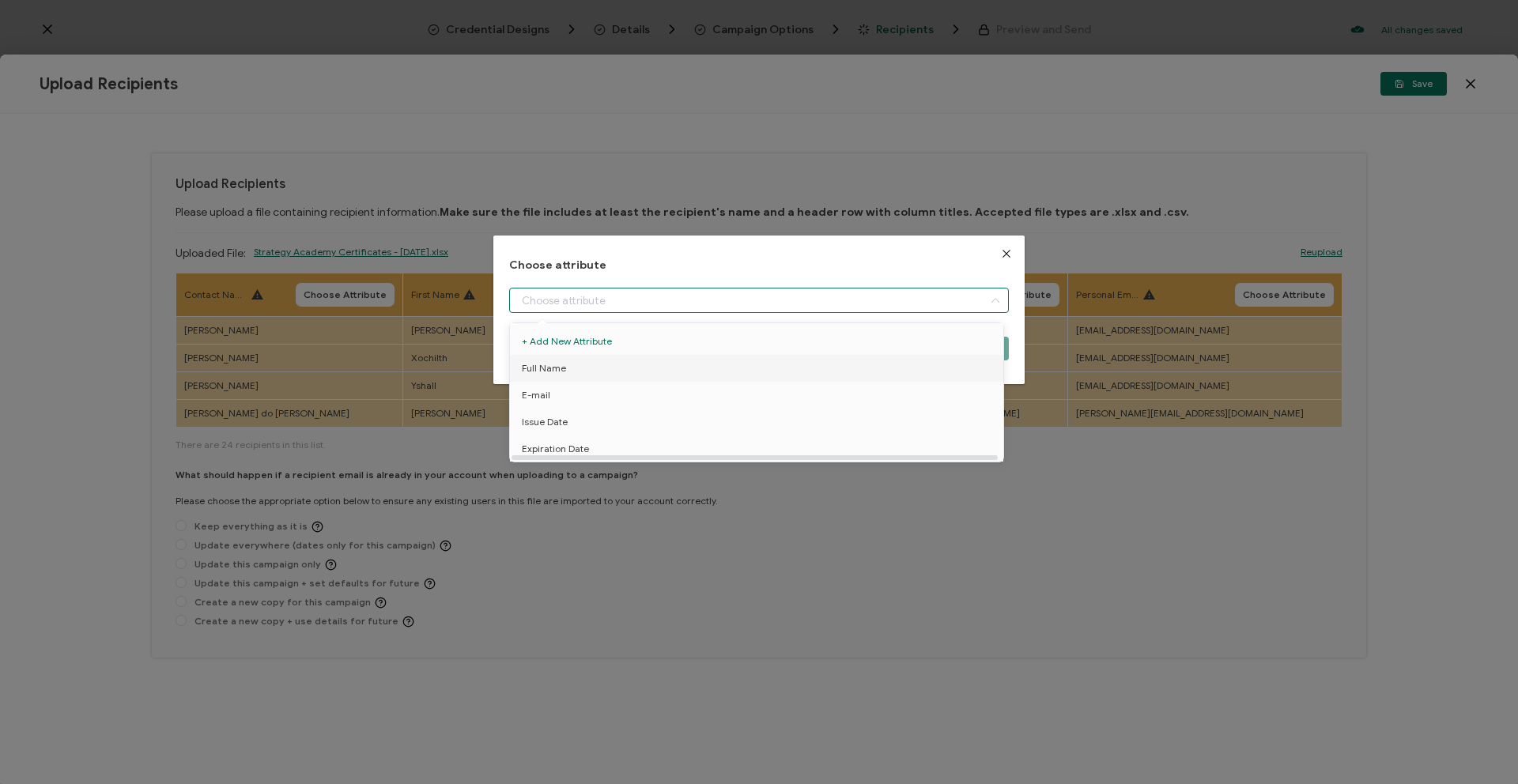
click at [838, 371] on li "Full Name" at bounding box center [759, 369] width 507 height 27
type input "Full Name"
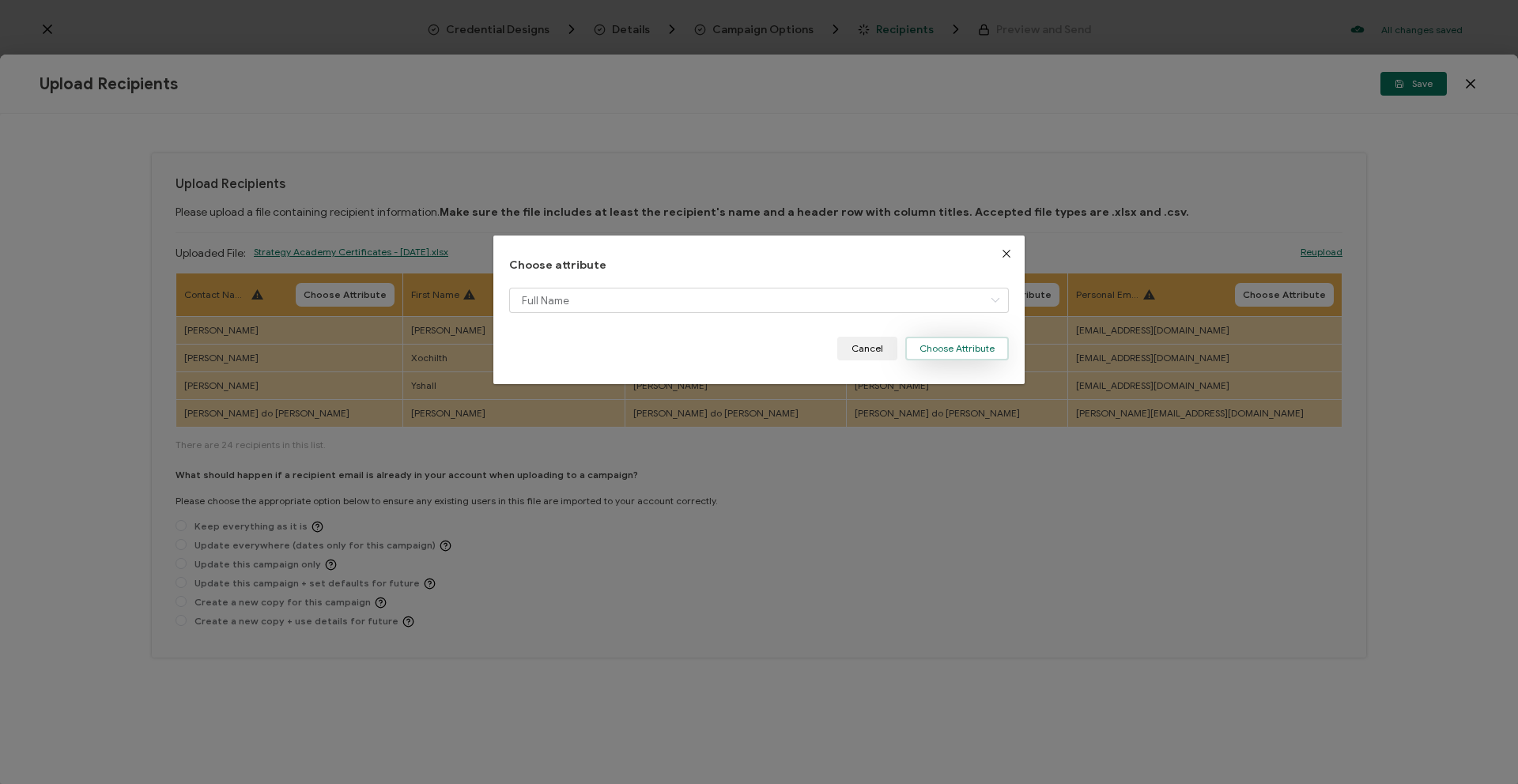
click at [946, 337] on button "Choose Attribute" at bounding box center [958, 348] width 104 height 24
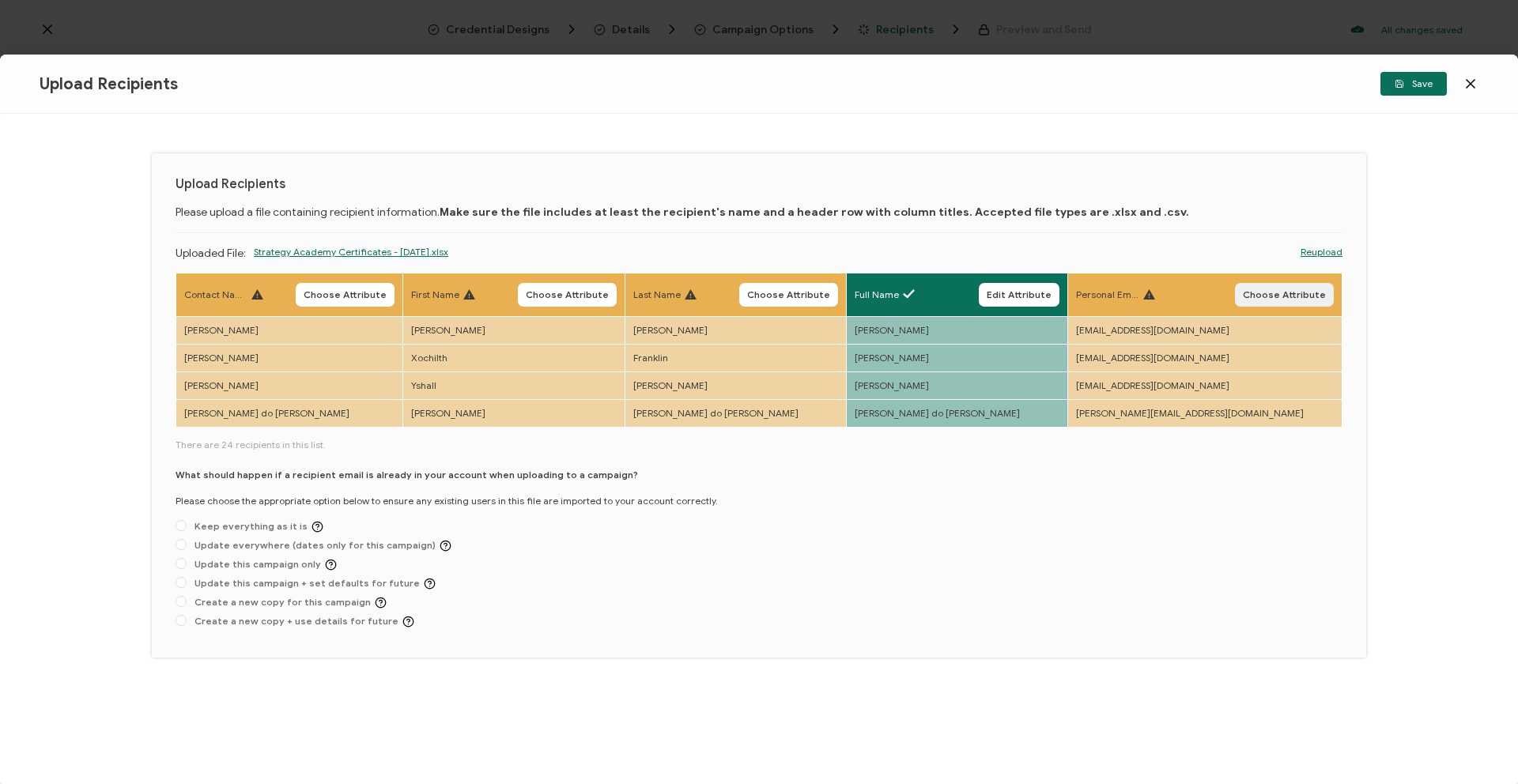
click at [1249, 299] on button "Choose Attribute" at bounding box center [1284, 294] width 98 height 24
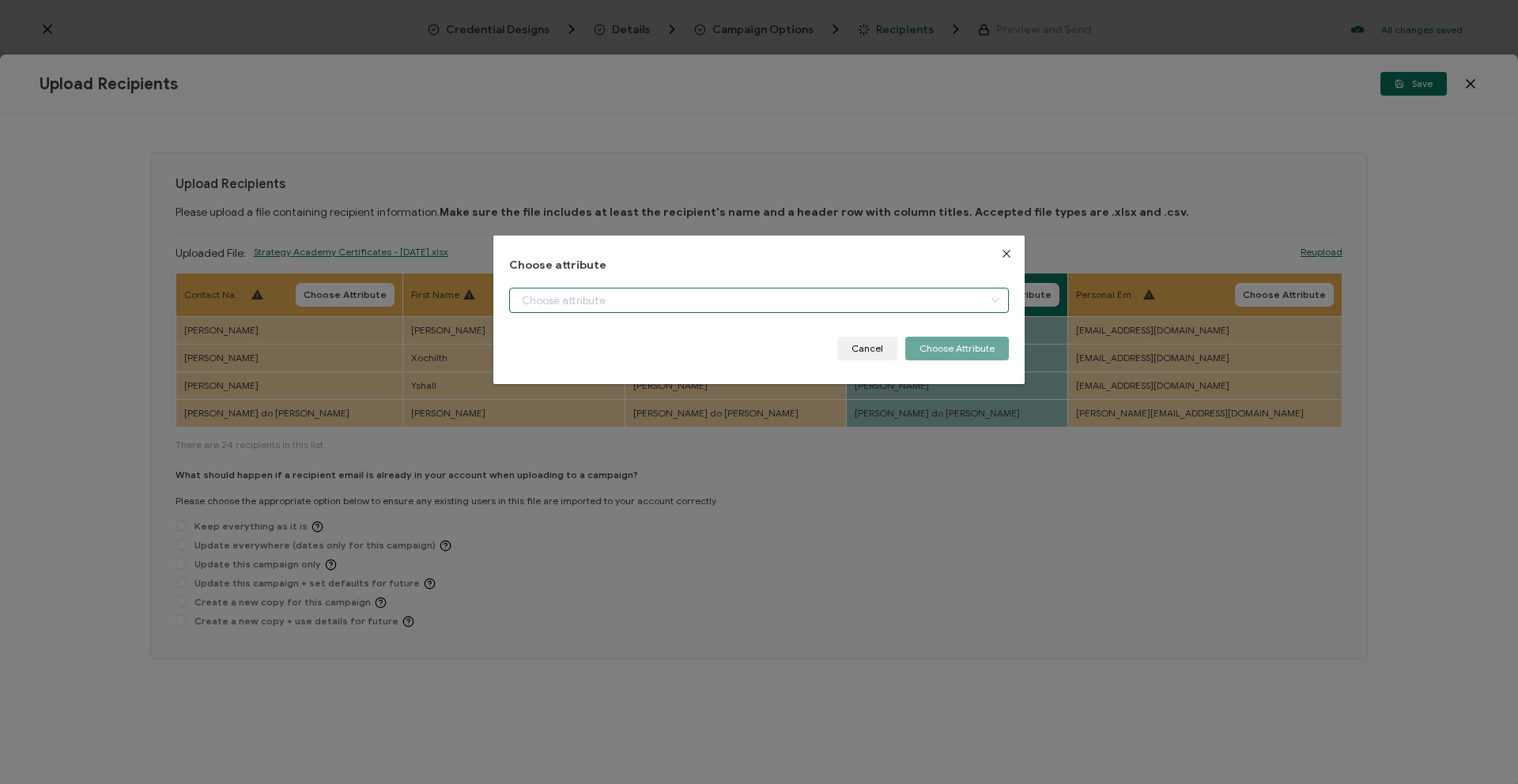
click at [911, 295] on input "dialog" at bounding box center [759, 301] width 499 height 25
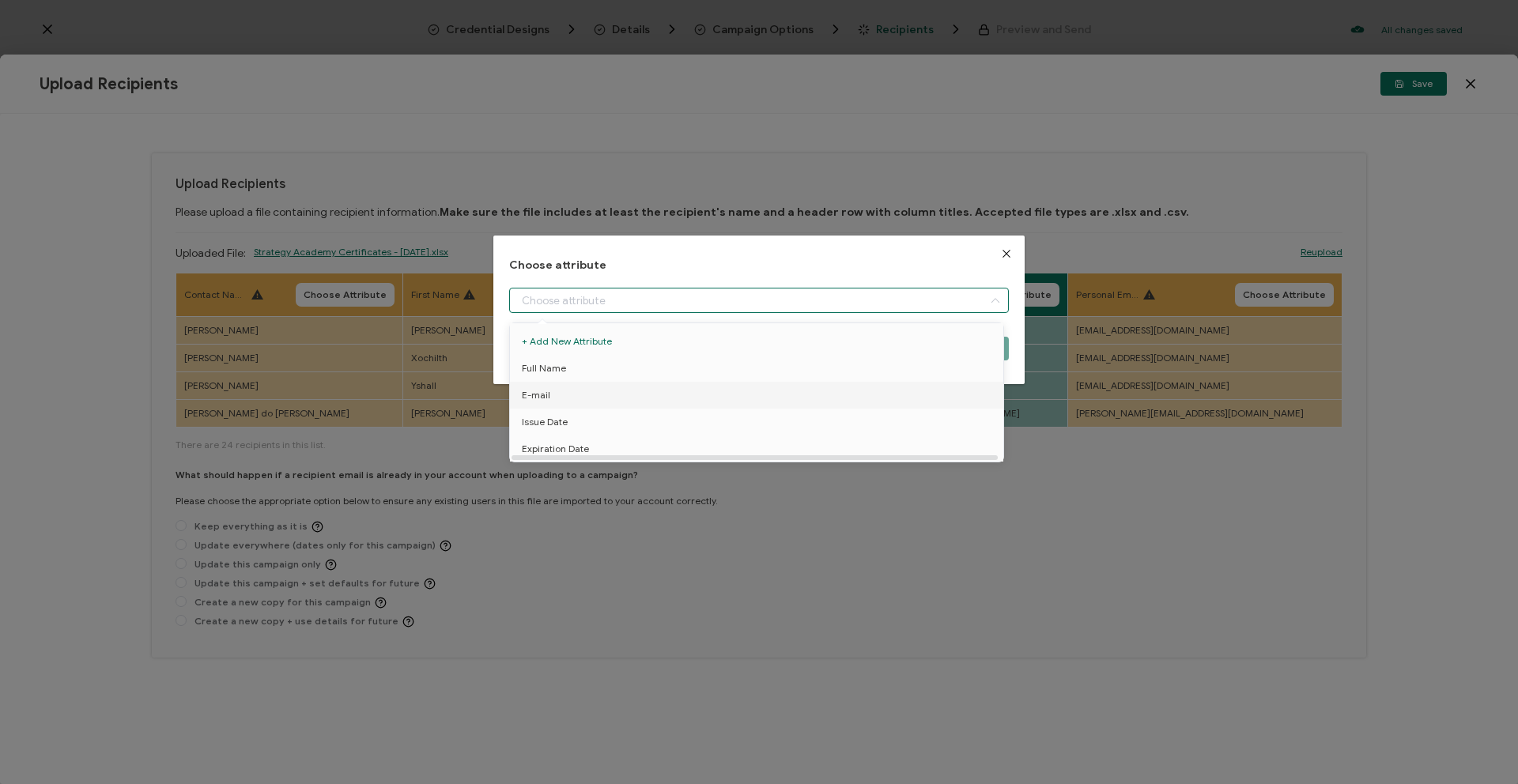
click at [834, 391] on li "E-mail" at bounding box center [759, 396] width 507 height 27
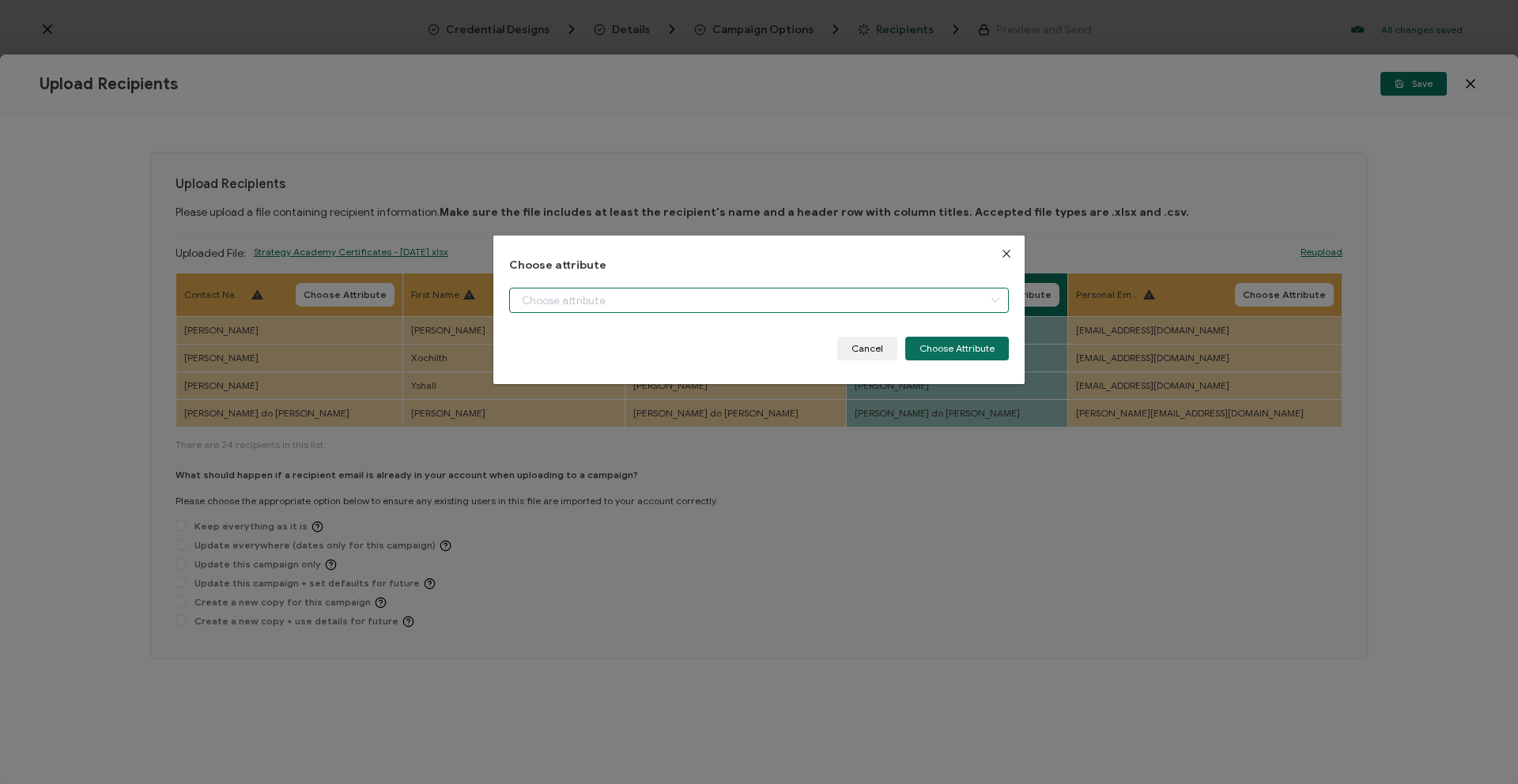
type input "E-mail"
click at [985, 358] on button "Choose Attribute" at bounding box center [958, 348] width 104 height 24
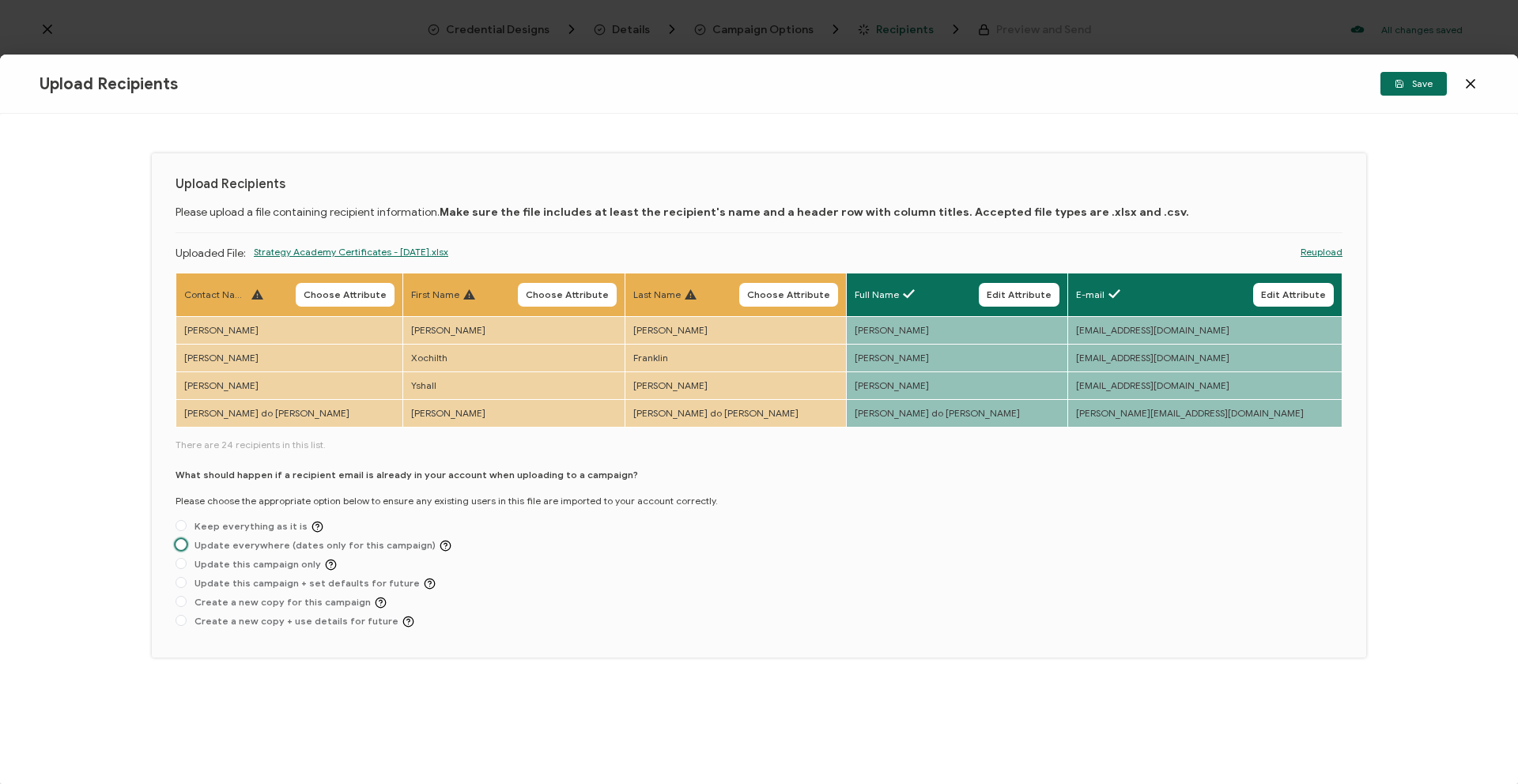
click at [272, 548] on span "Update everywhere (dates only for this campaign)" at bounding box center [319, 545] width 265 height 12
click at [186, 548] on input "Update everywhere (dates only for this campaign)" at bounding box center [181, 546] width 11 height 13
radio input "true"
click at [258, 569] on span "Update this campaign only" at bounding box center [261, 565] width 150 height 12
click at [186, 569] on input "Update this campaign only" at bounding box center [181, 565] width 11 height 13
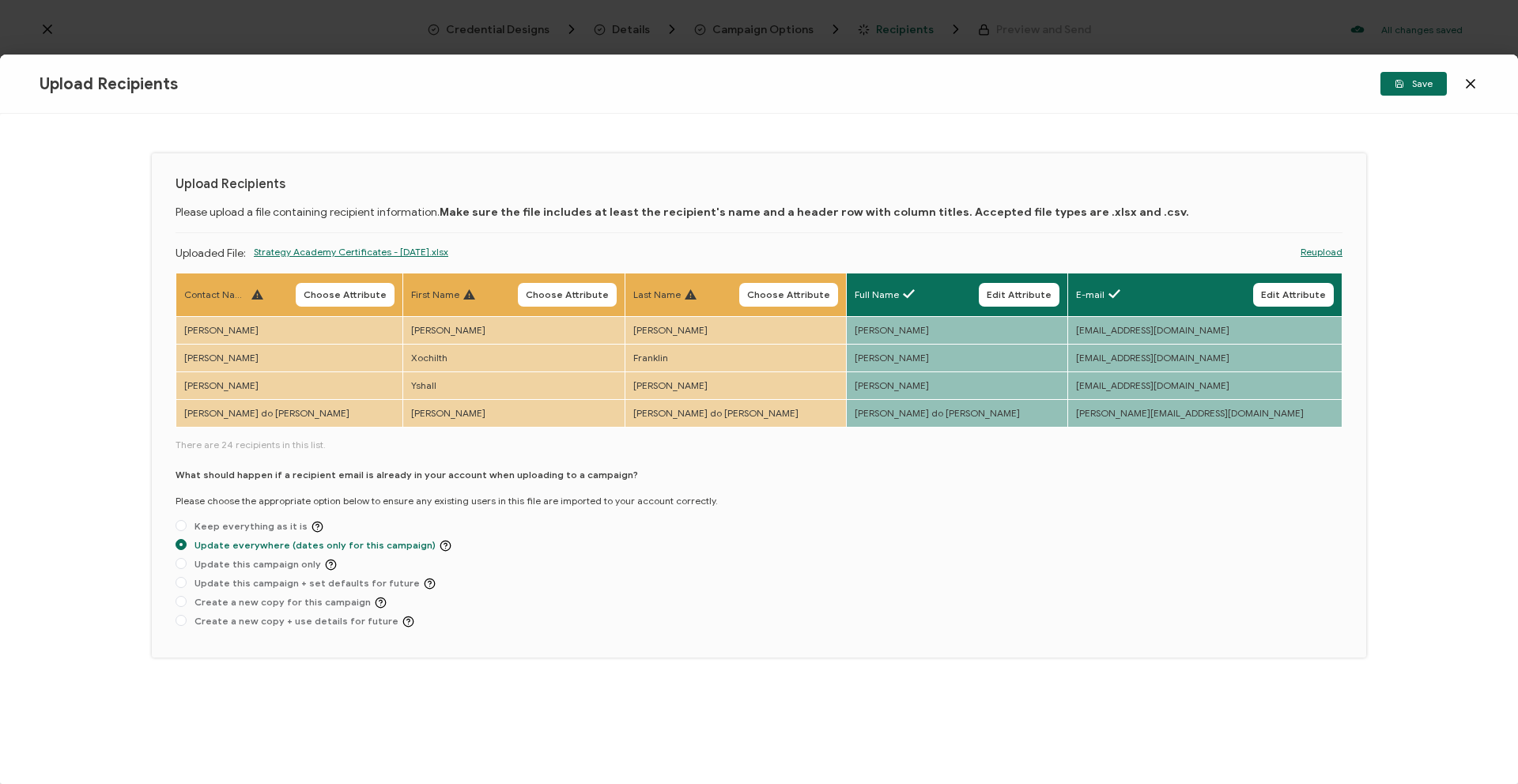
radio input "true"
radio input "false"
radio input "true"
click at [275, 525] on span "Keep everything as it is" at bounding box center [254, 526] width 137 height 12
click at [186, 525] on input "Keep everything as it is" at bounding box center [181, 526] width 11 height 13
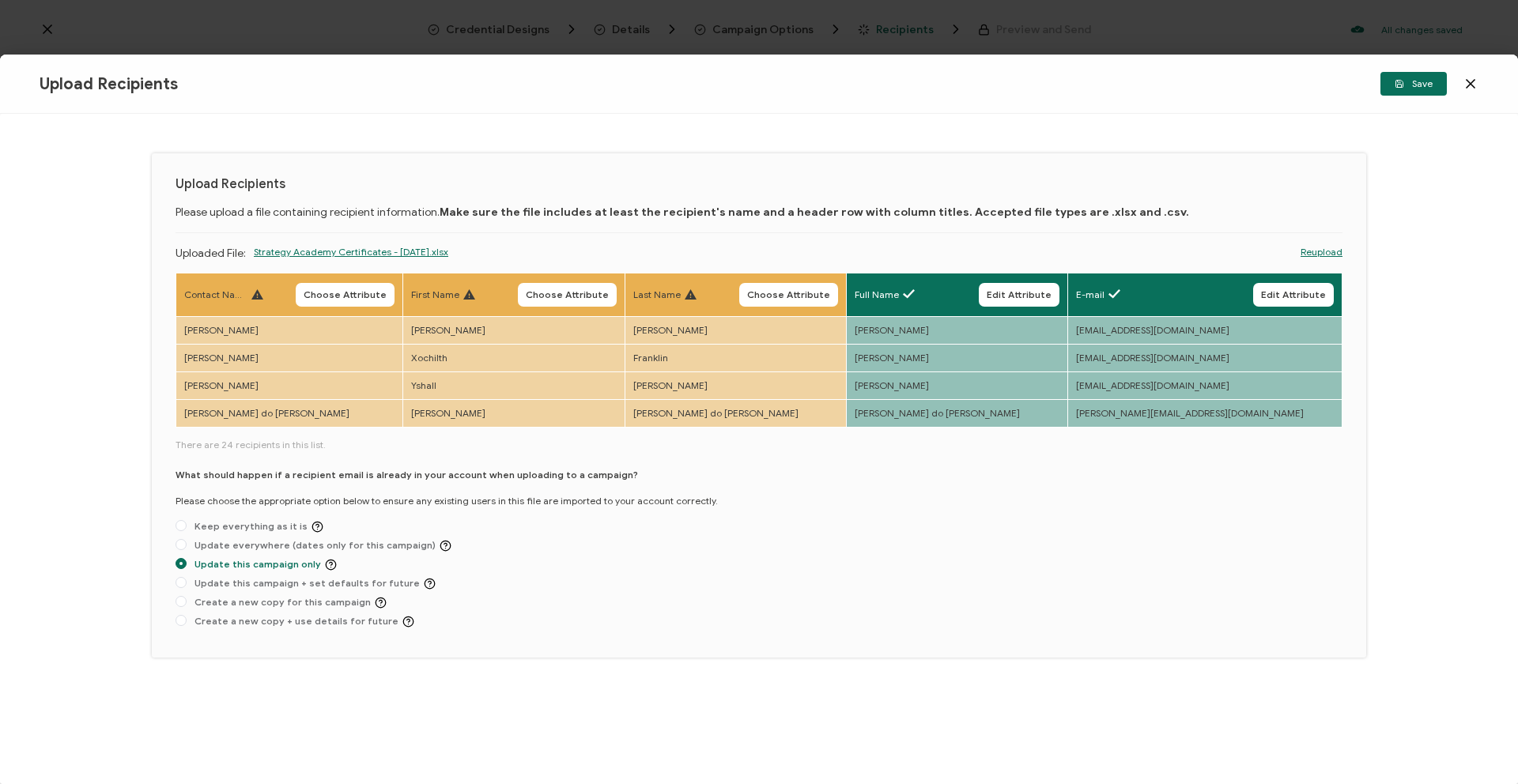
radio input "true"
radio input "false"
click at [288, 550] on span "Update everywhere (dates only for this campaign)" at bounding box center [319, 545] width 265 height 12
click at [186, 550] on input "Update everywhere (dates only for this campaign)" at bounding box center [181, 546] width 11 height 13
radio input "true"
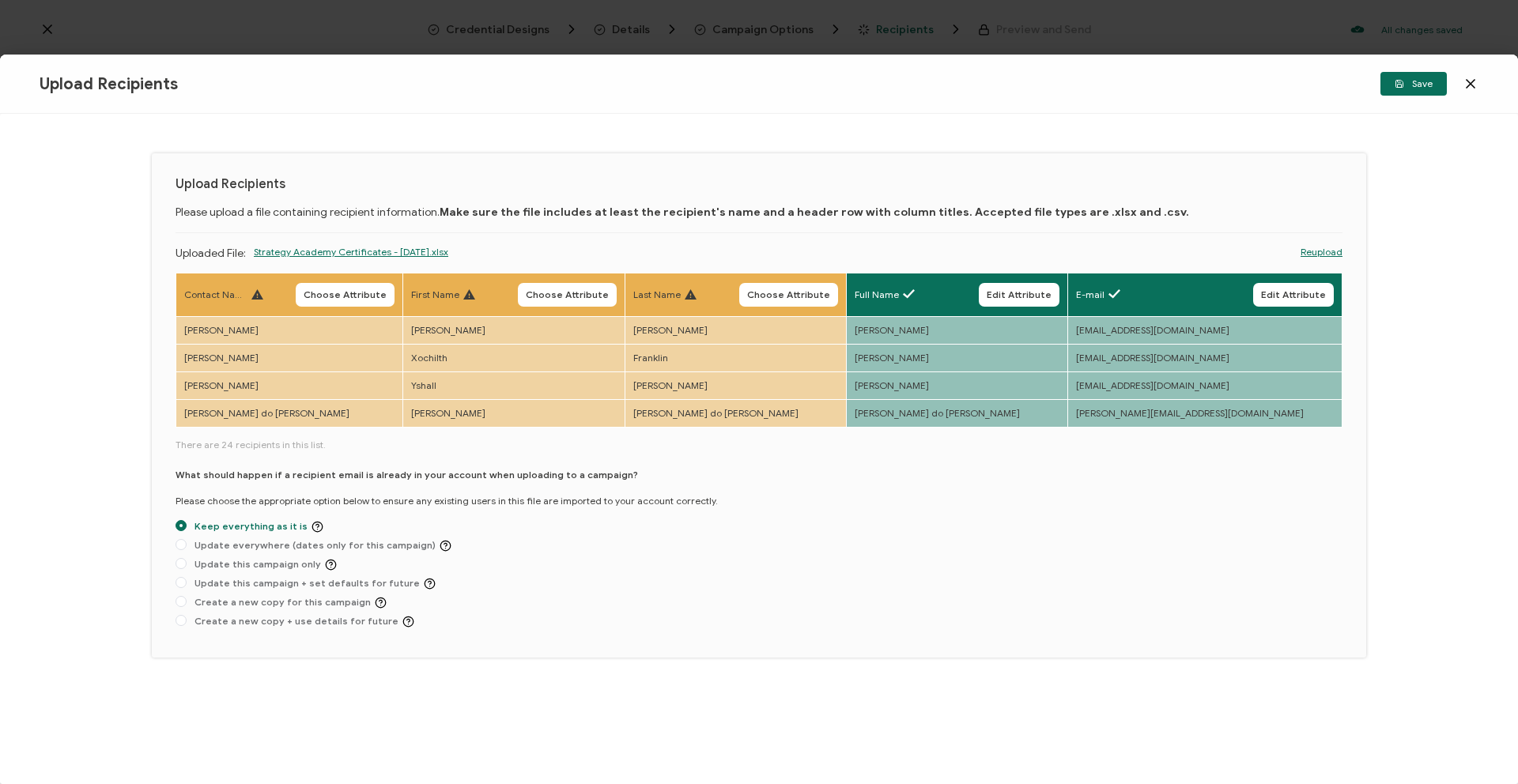
radio input "false"
radio input "true"
click at [1439, 80] on button "Save" at bounding box center [1414, 83] width 66 height 24
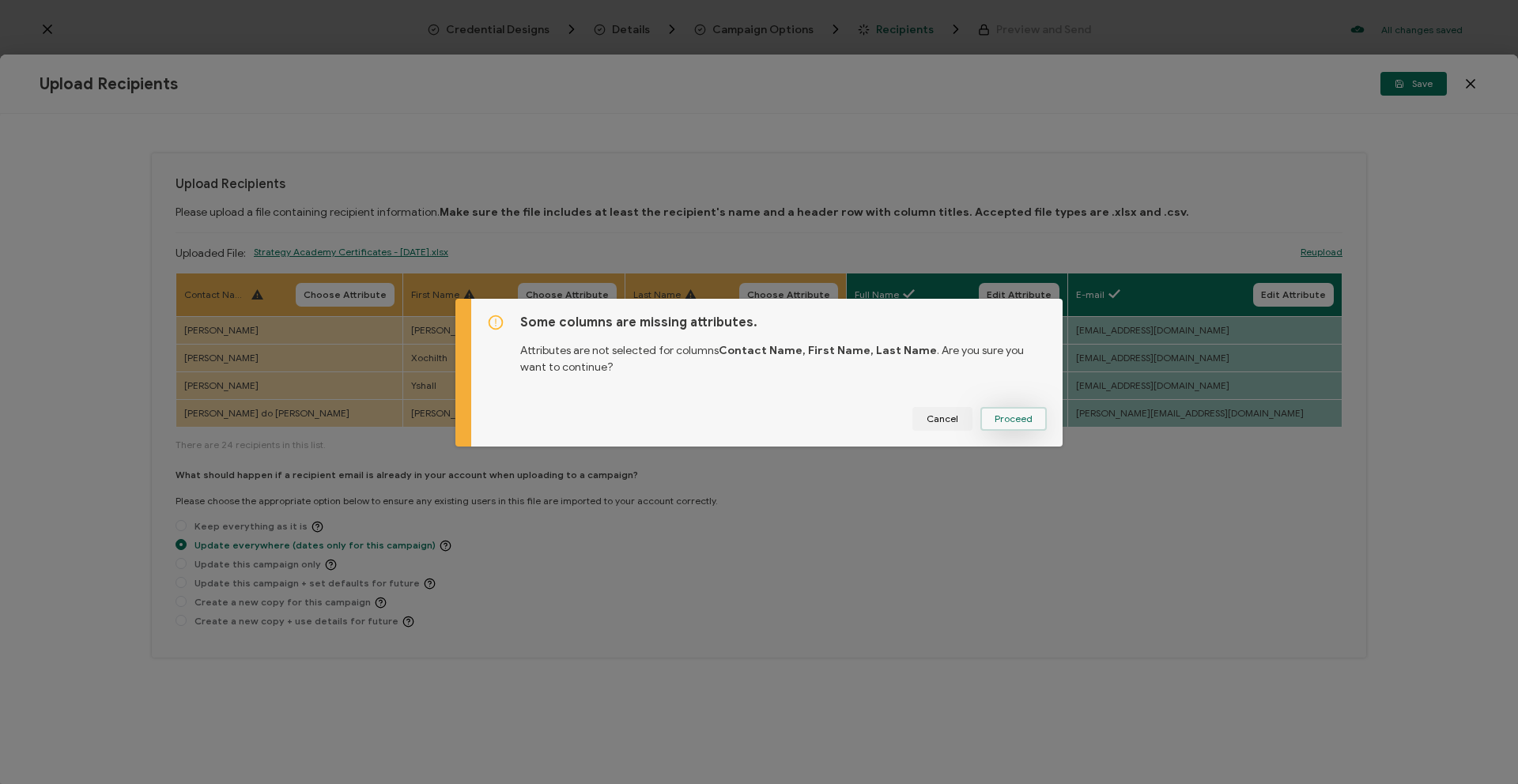
click at [1028, 418] on button "Proceed" at bounding box center [1013, 419] width 66 height 24
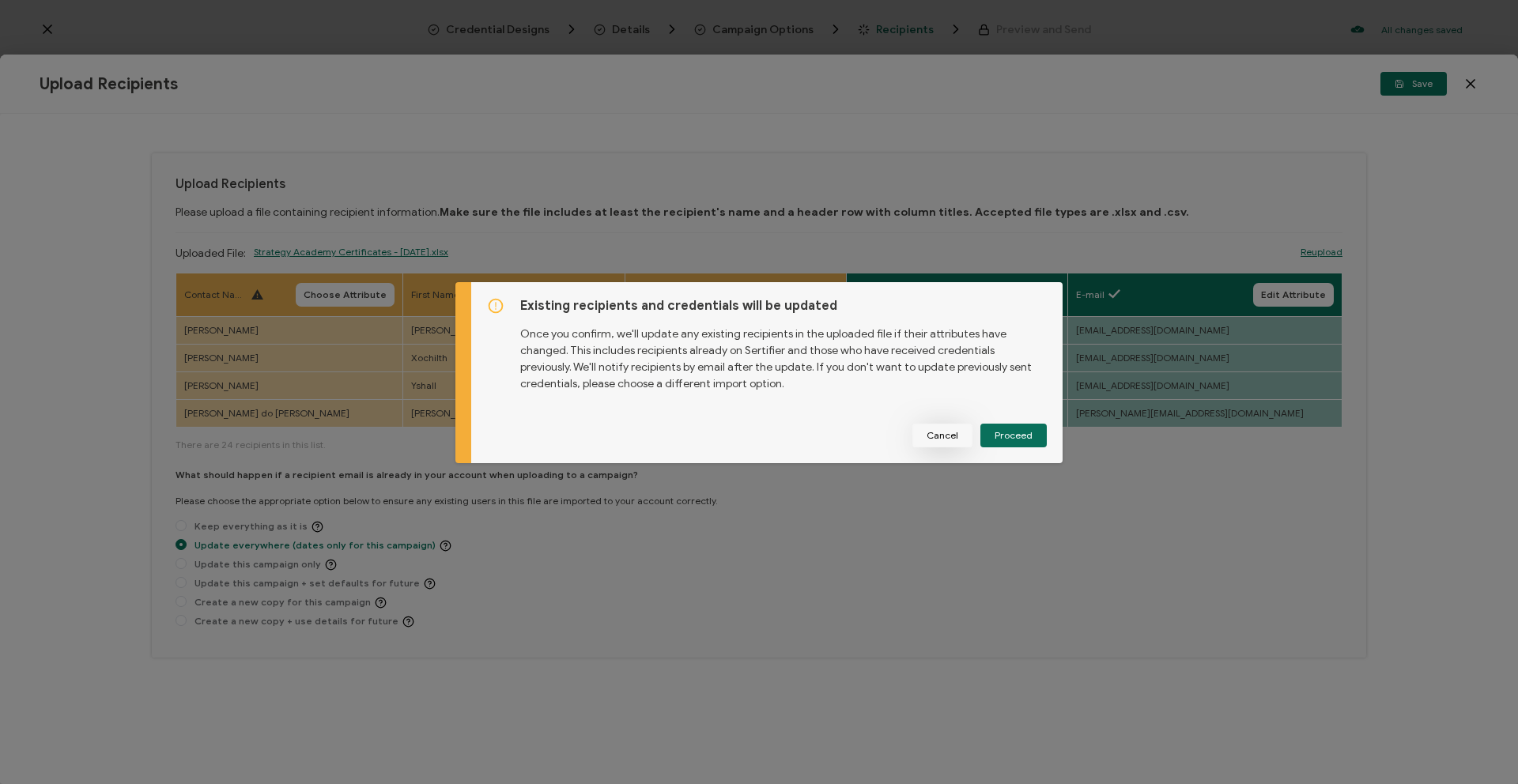
click at [942, 440] on span "Cancel" at bounding box center [942, 435] width 31 height 10
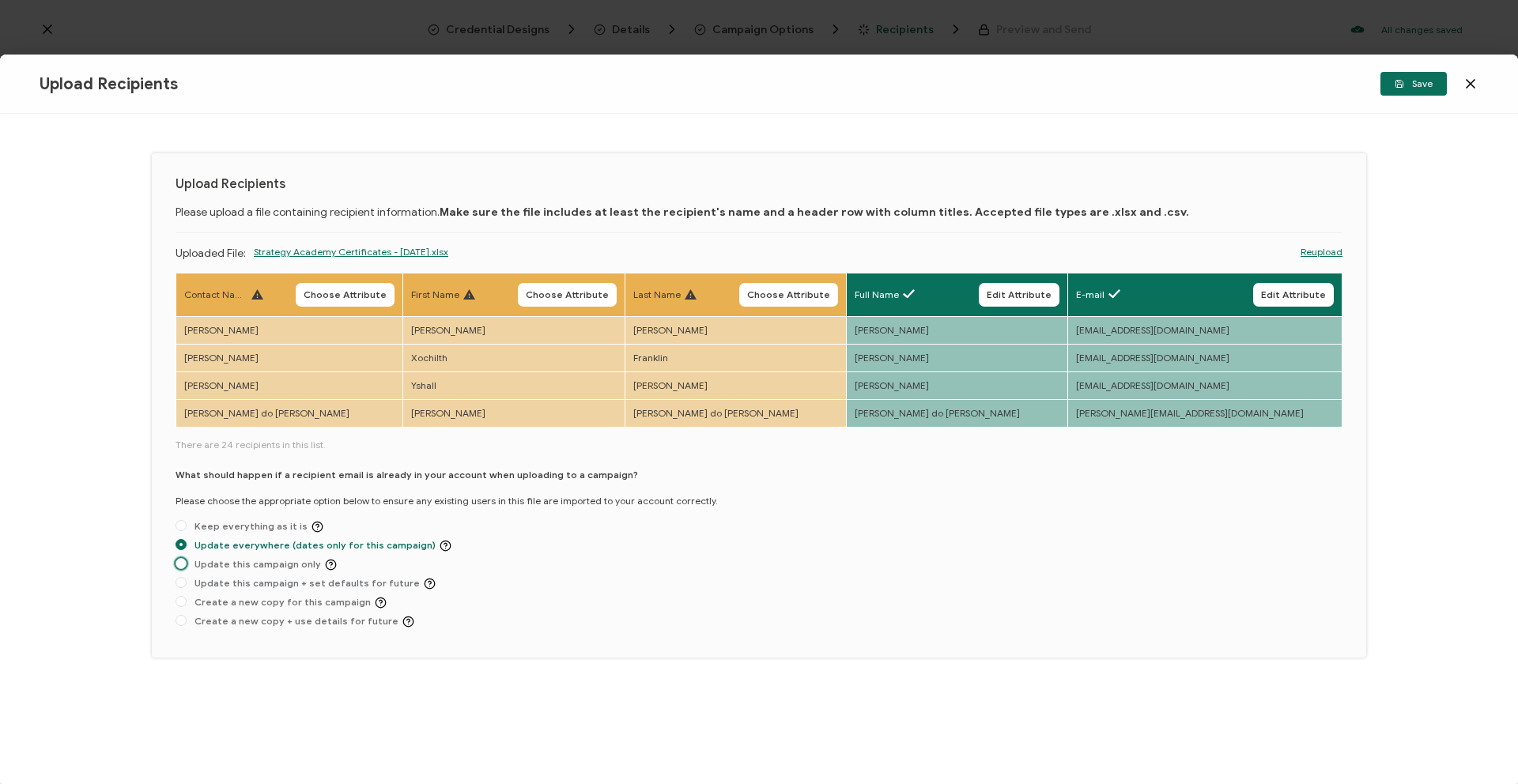
click at [223, 567] on span "Update this campaign only" at bounding box center [261, 565] width 150 height 12
click at [186, 567] on input "Update this campaign only" at bounding box center [181, 565] width 11 height 13
radio input "true"
radio input "false"
radio input "true"
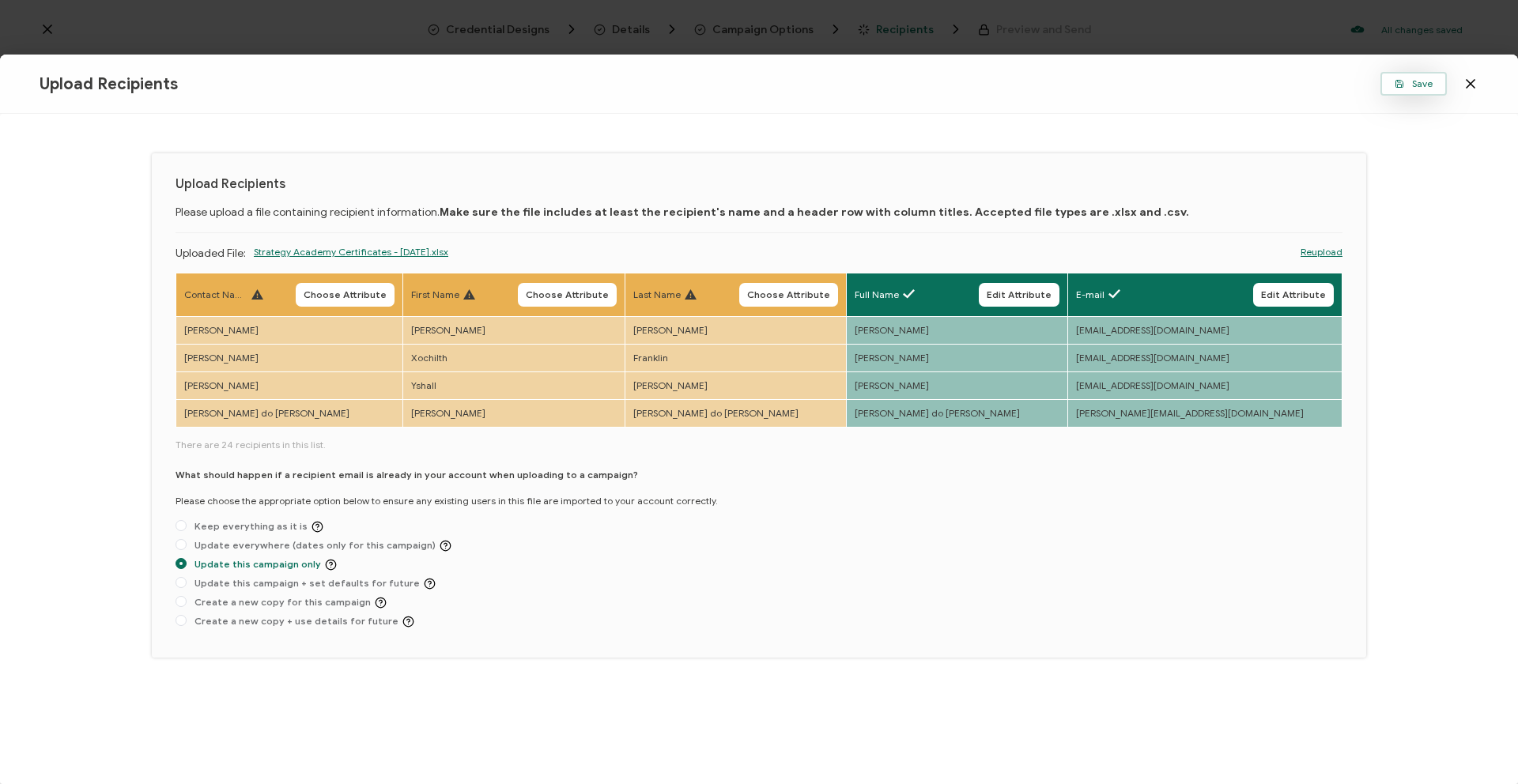
click at [1415, 90] on button "Save" at bounding box center [1414, 83] width 66 height 24
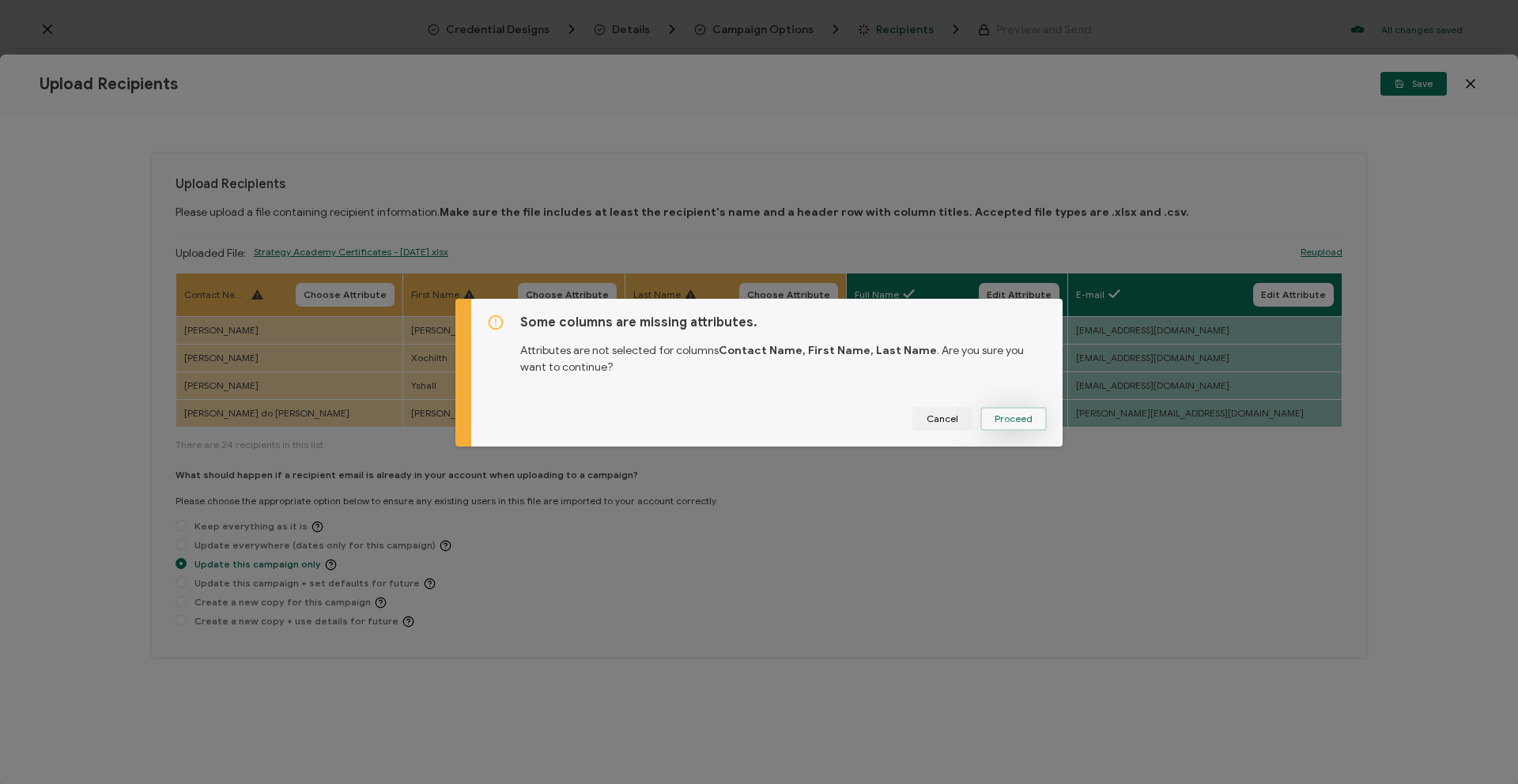
click at [1033, 421] on button "Proceed" at bounding box center [1013, 419] width 66 height 24
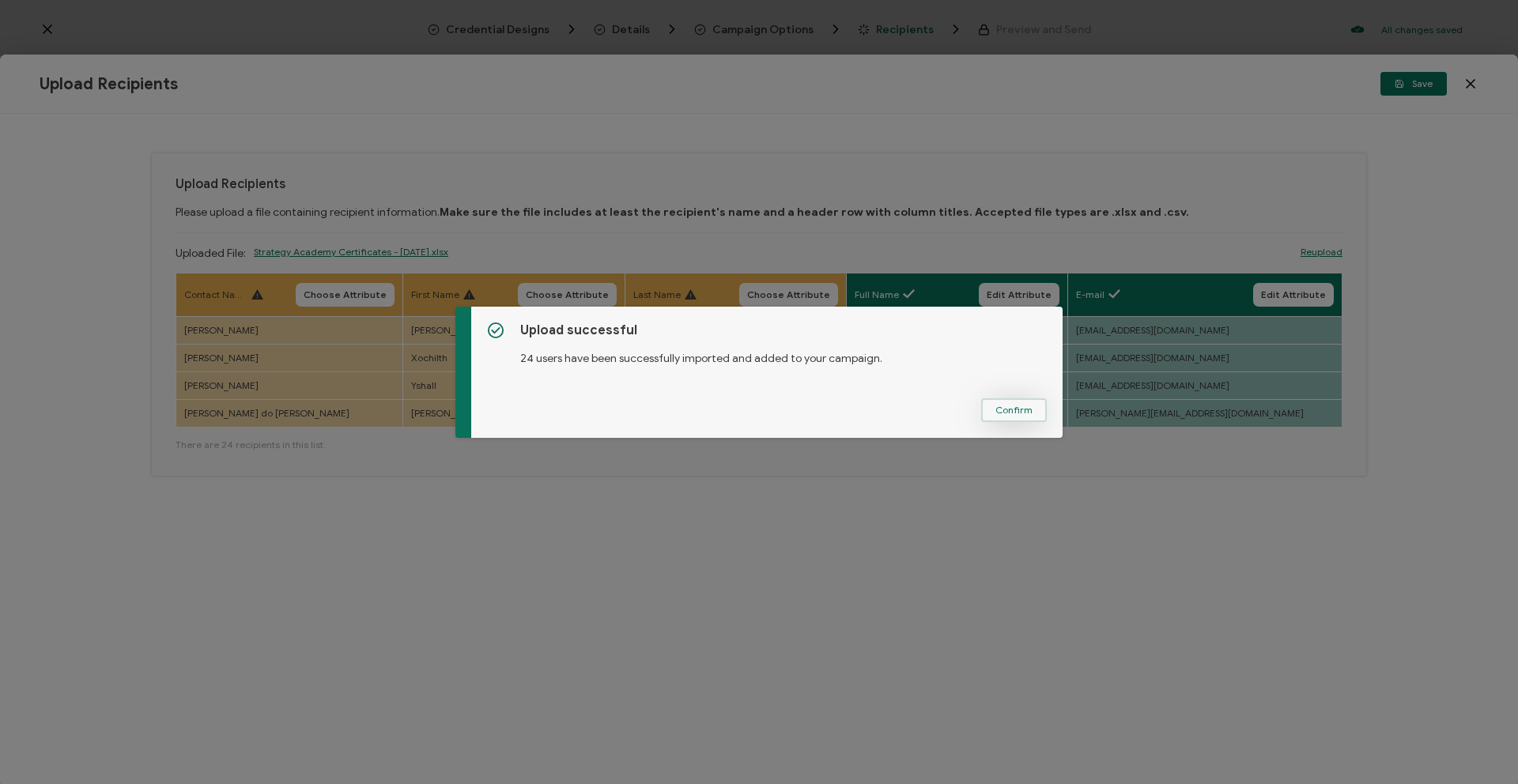
click at [1014, 409] on span "Confirm" at bounding box center [1014, 410] width 38 height 10
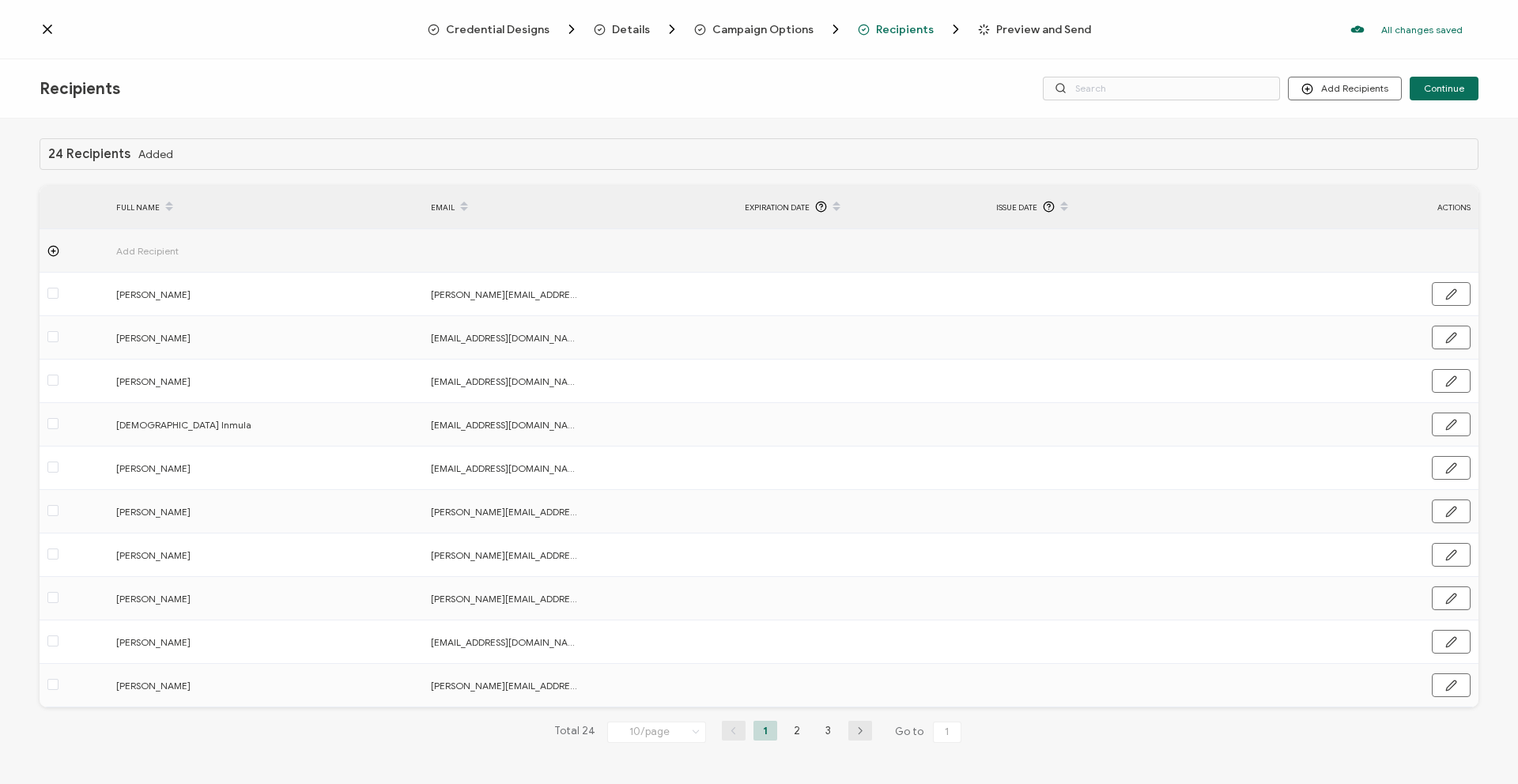
click at [1021, 214] on span "Issue Date" at bounding box center [1017, 208] width 41 height 18
click at [639, 33] on span "Details" at bounding box center [631, 30] width 38 height 12
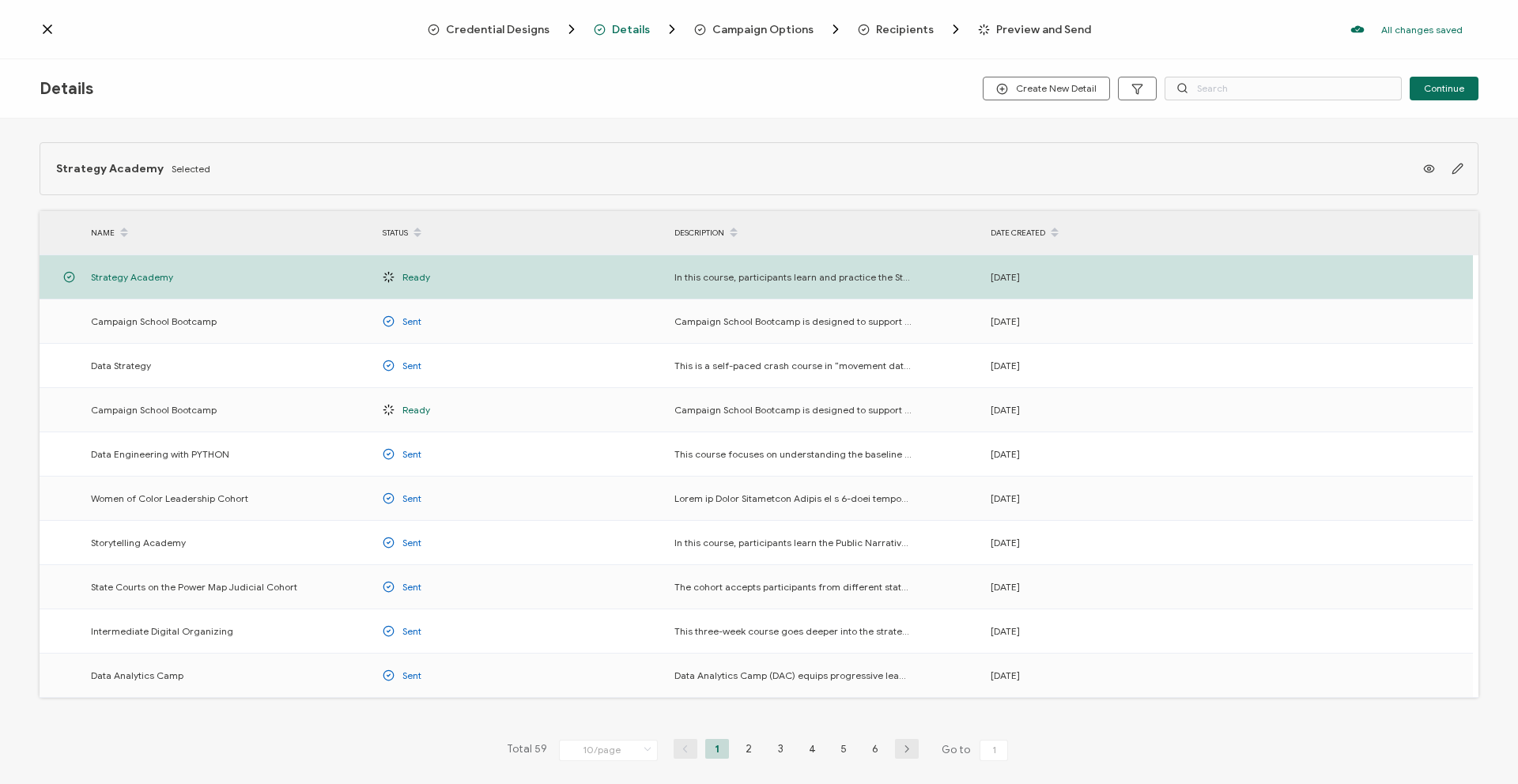
click at [911, 28] on span "Recipients" at bounding box center [905, 30] width 57 height 12
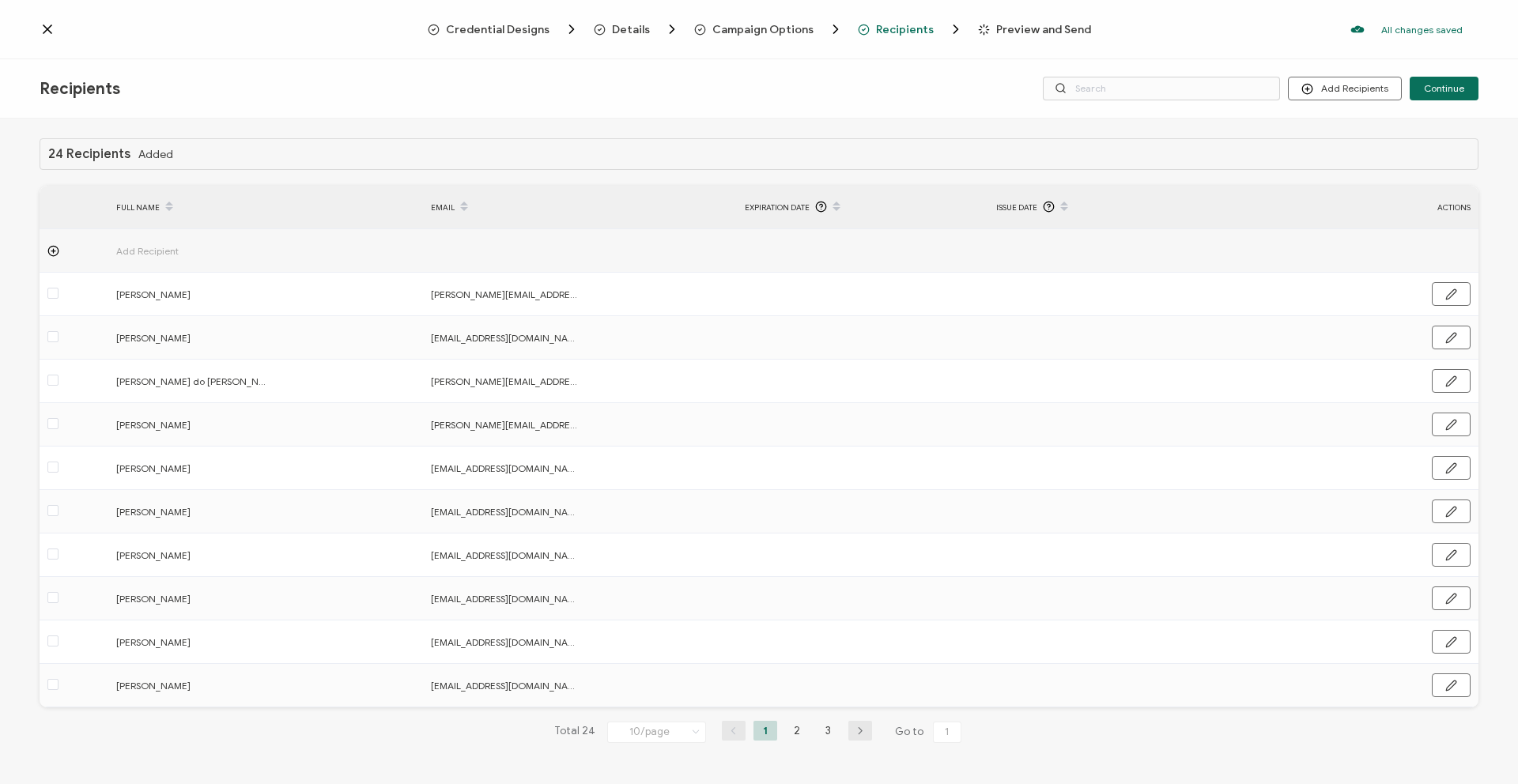
click at [999, 25] on span "Preview and Send" at bounding box center [1044, 30] width 95 height 12
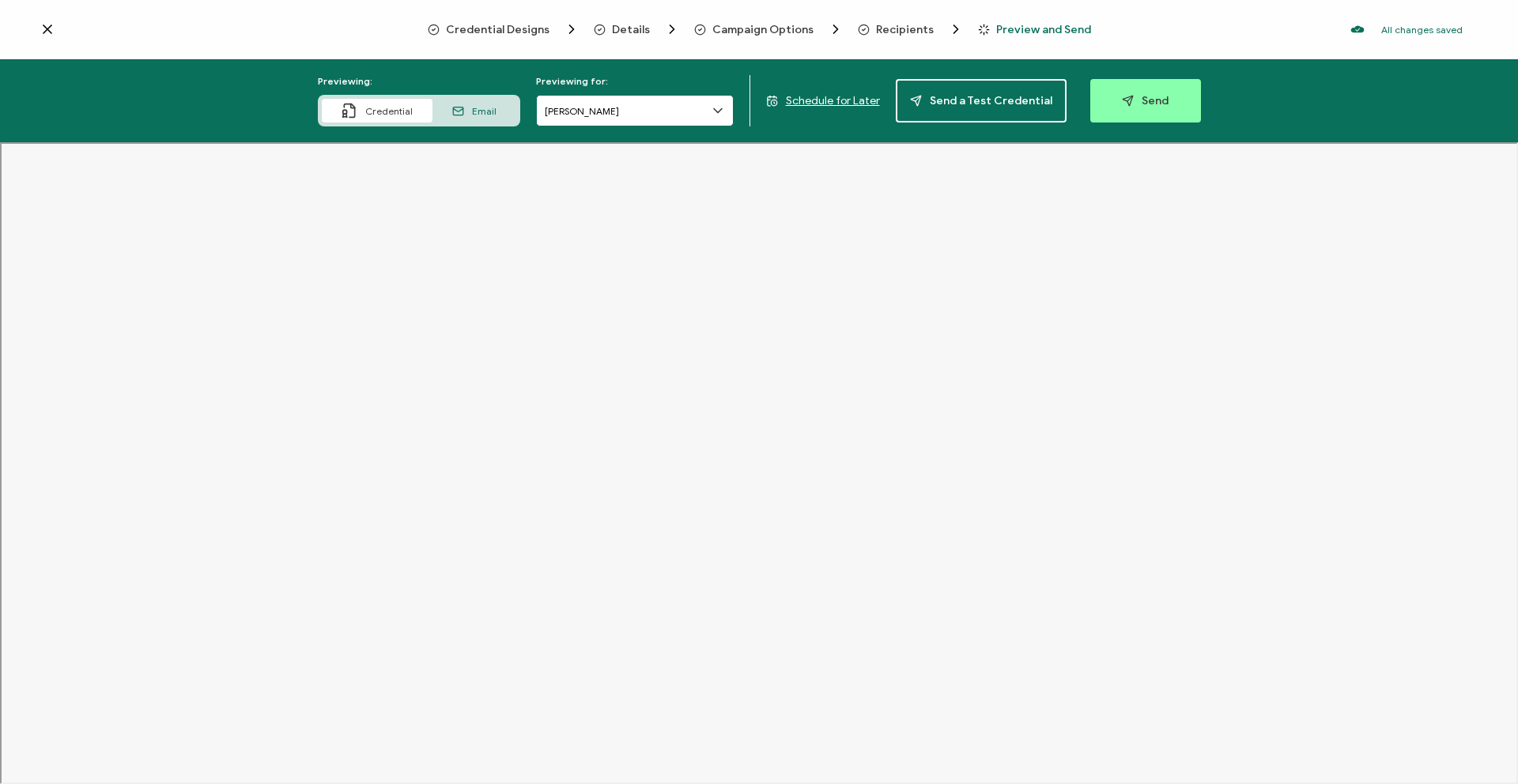
click at [630, 114] on input "[PERSON_NAME]" at bounding box center [635, 110] width 198 height 31
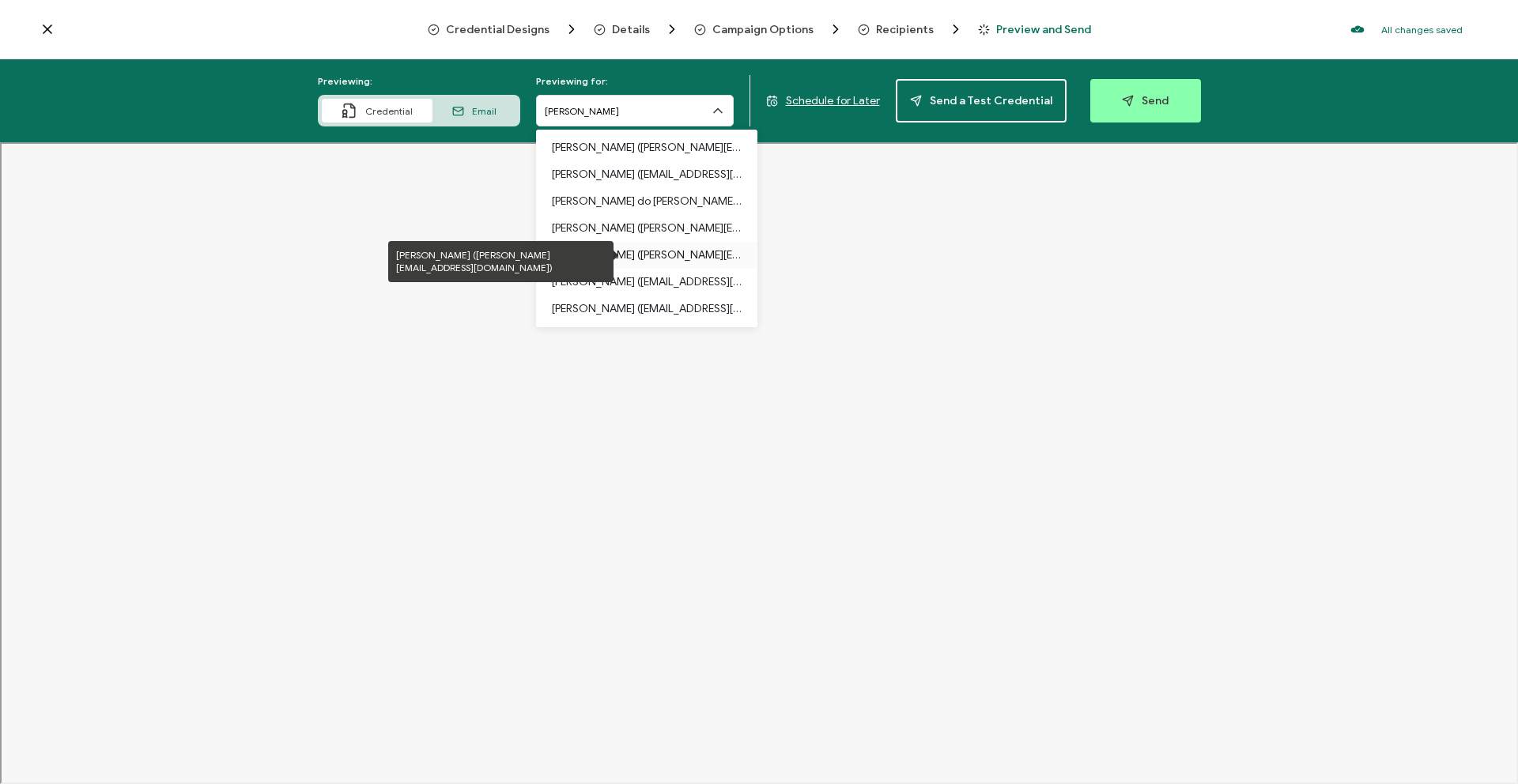
click at [660, 253] on p "[PERSON_NAME] ([PERSON_NAME][EMAIL_ADDRESS][DOMAIN_NAME])" at bounding box center [647, 255] width 190 height 27
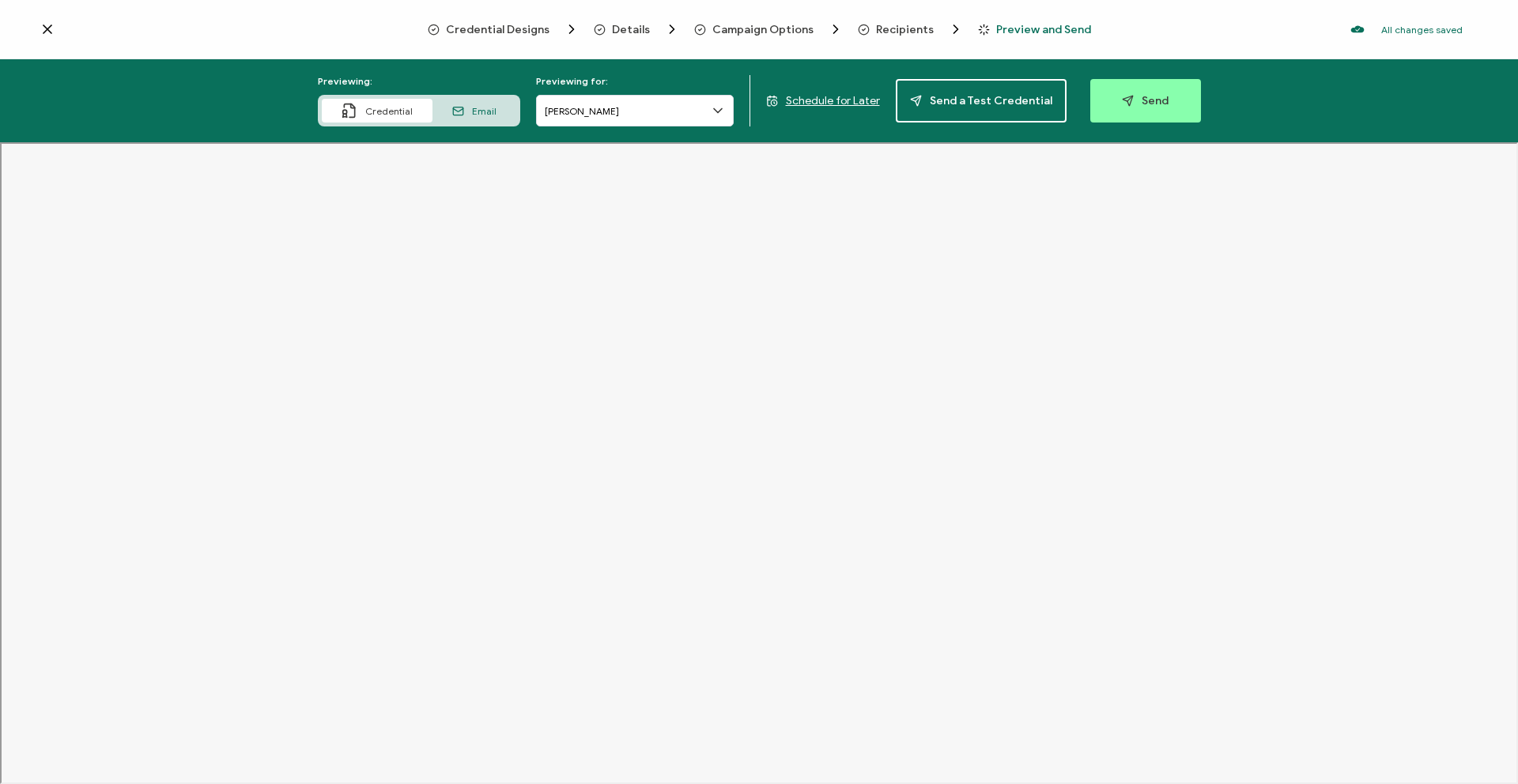
click at [822, 102] on span "Schedule for Later" at bounding box center [832, 100] width 94 height 13
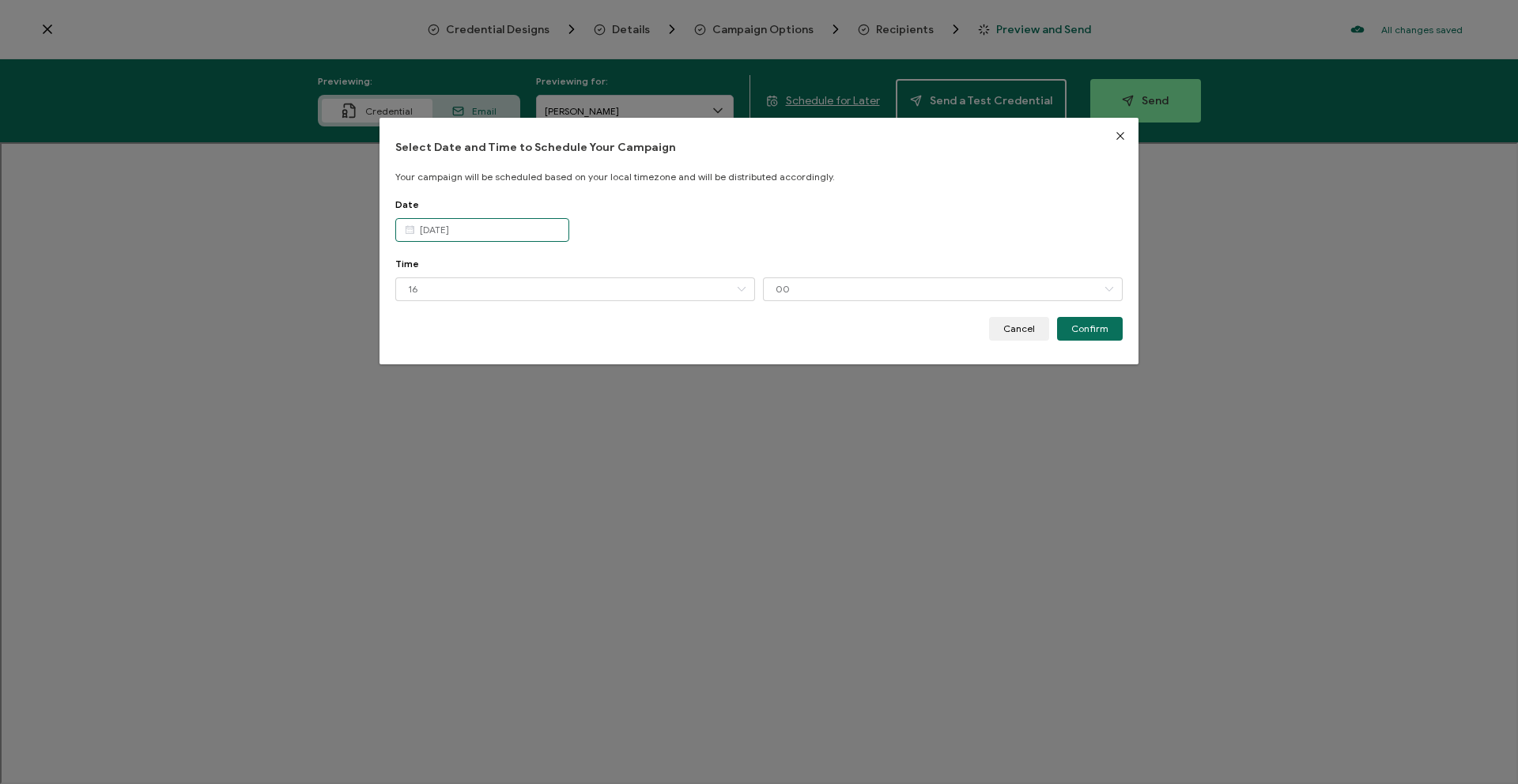
click at [508, 235] on input "[DATE]" at bounding box center [482, 230] width 174 height 24
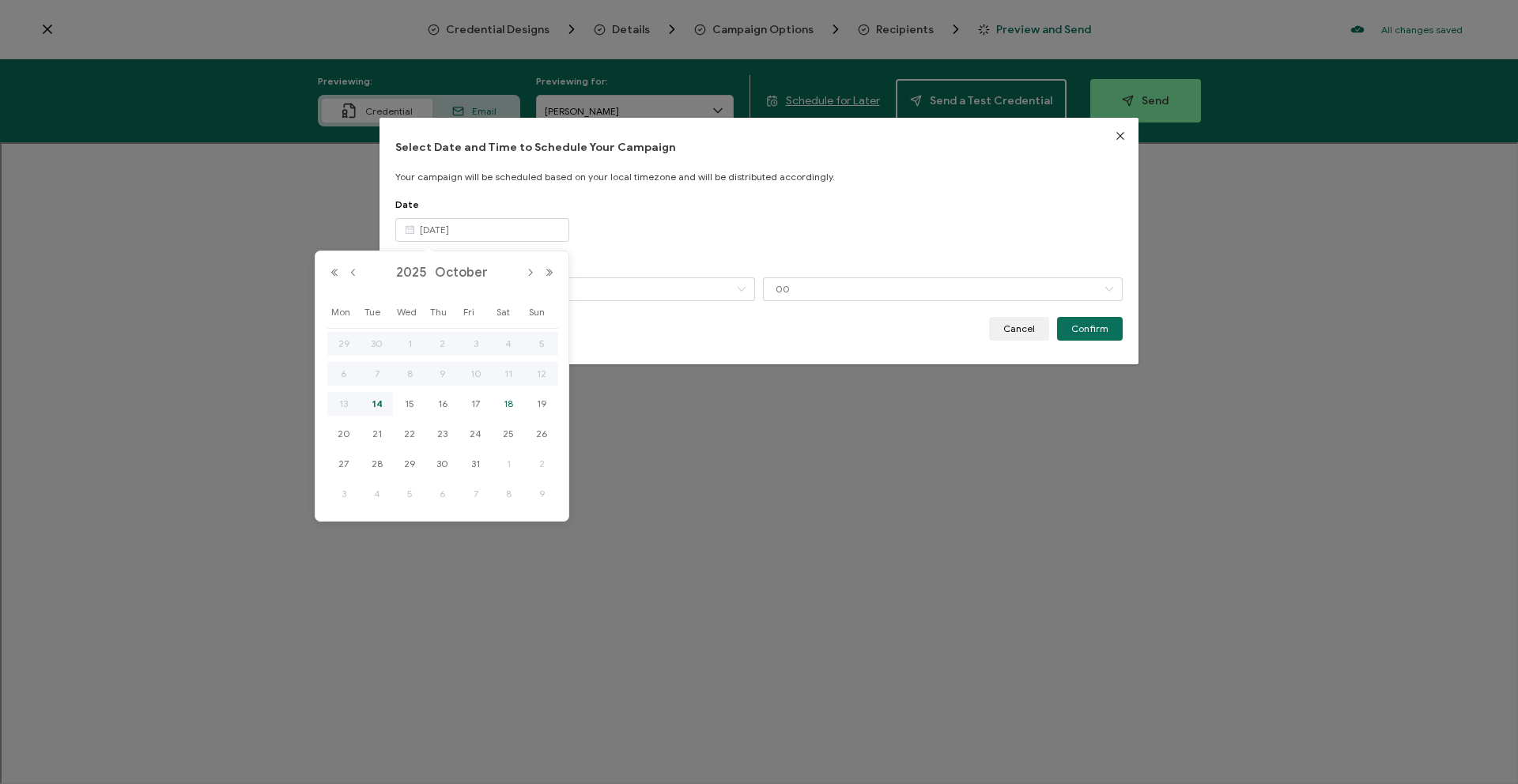
click at [507, 408] on span "18" at bounding box center [507, 404] width 19 height 19
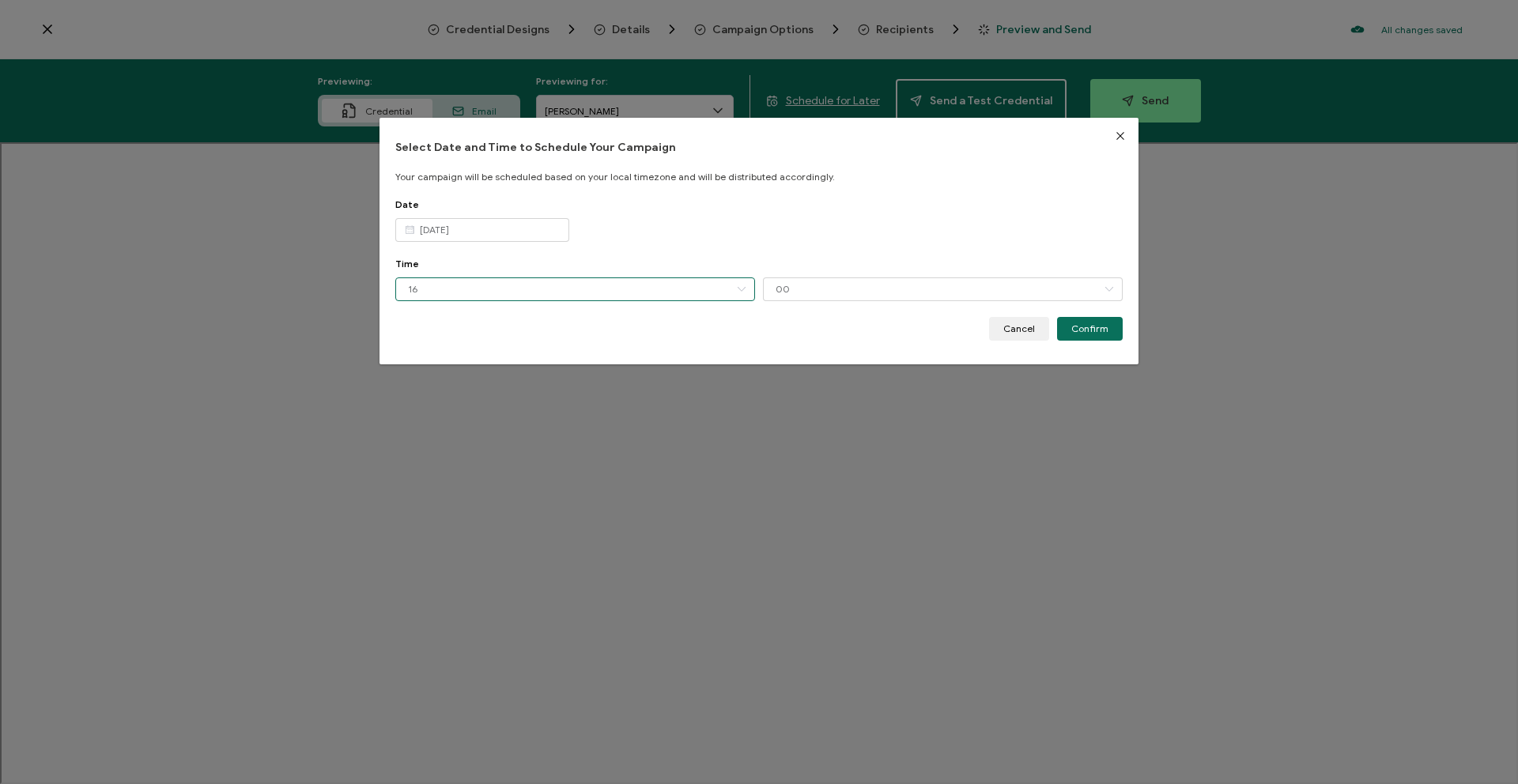
click at [516, 293] on input "16" at bounding box center [576, 289] width 360 height 24
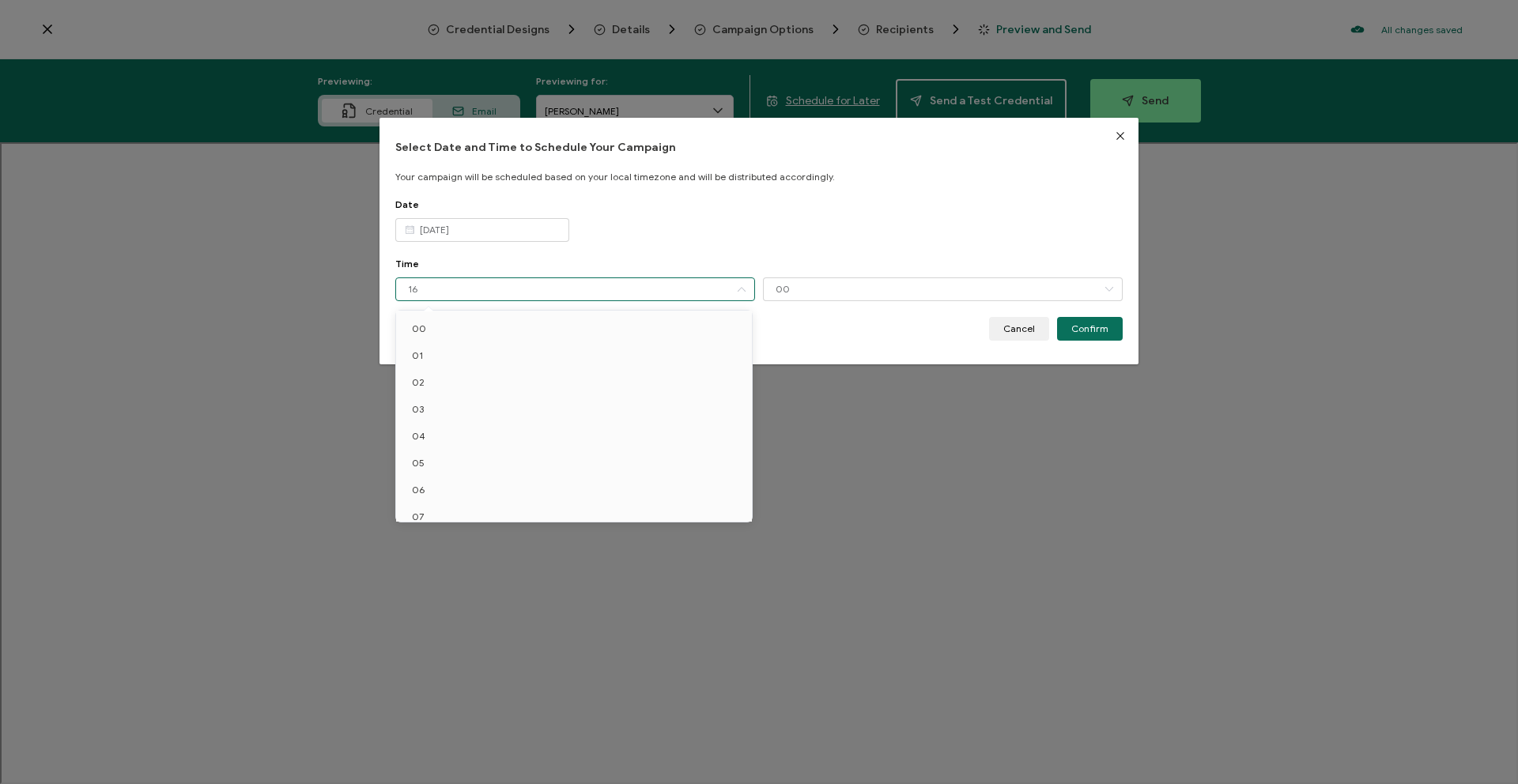
scroll to position [253, 0]
click at [507, 229] on input "[DATE]" at bounding box center [482, 230] width 174 height 24
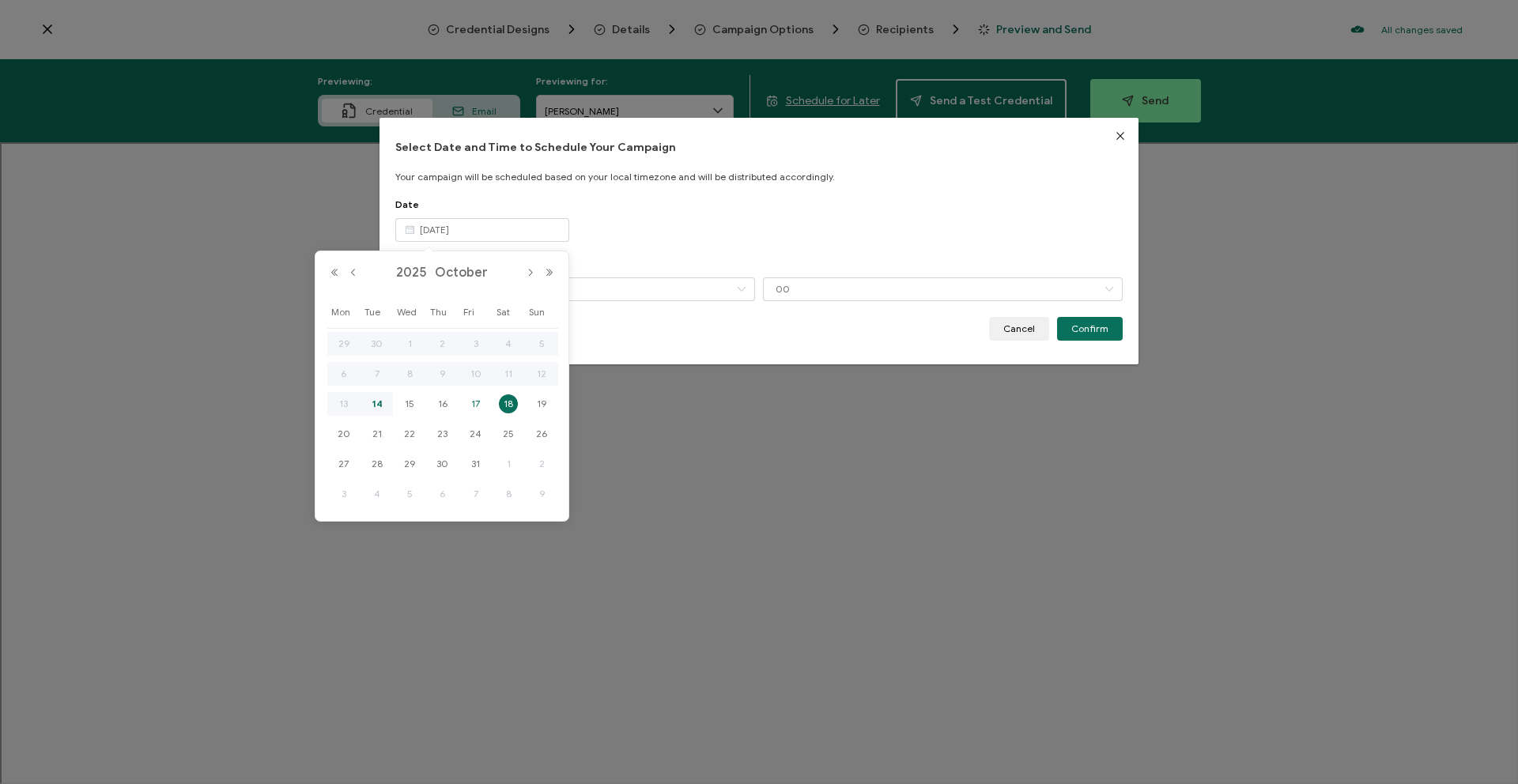
click at [482, 399] on span "17" at bounding box center [475, 404] width 19 height 19
type input "[DATE]"
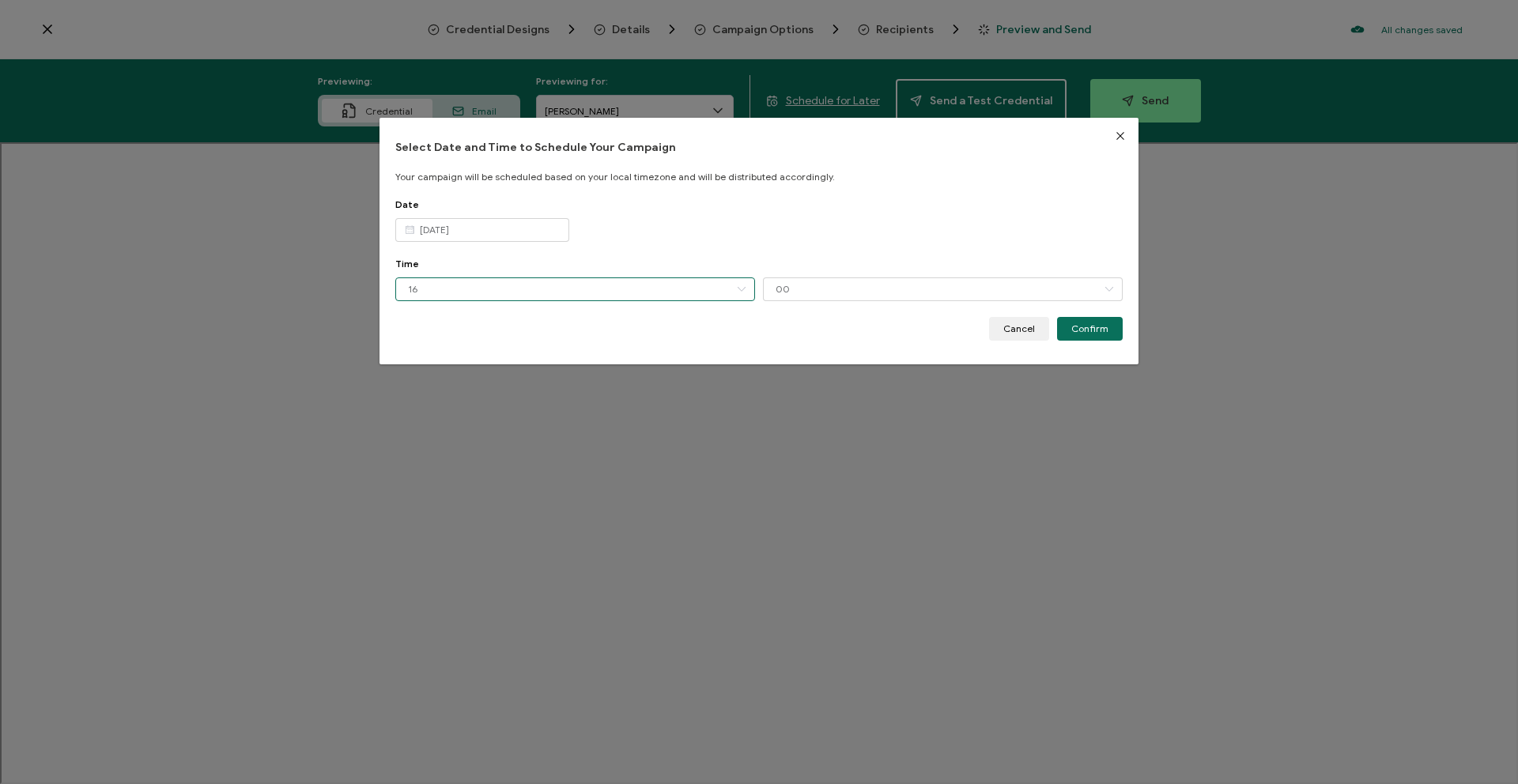
click at [560, 286] on input "16" at bounding box center [576, 289] width 360 height 24
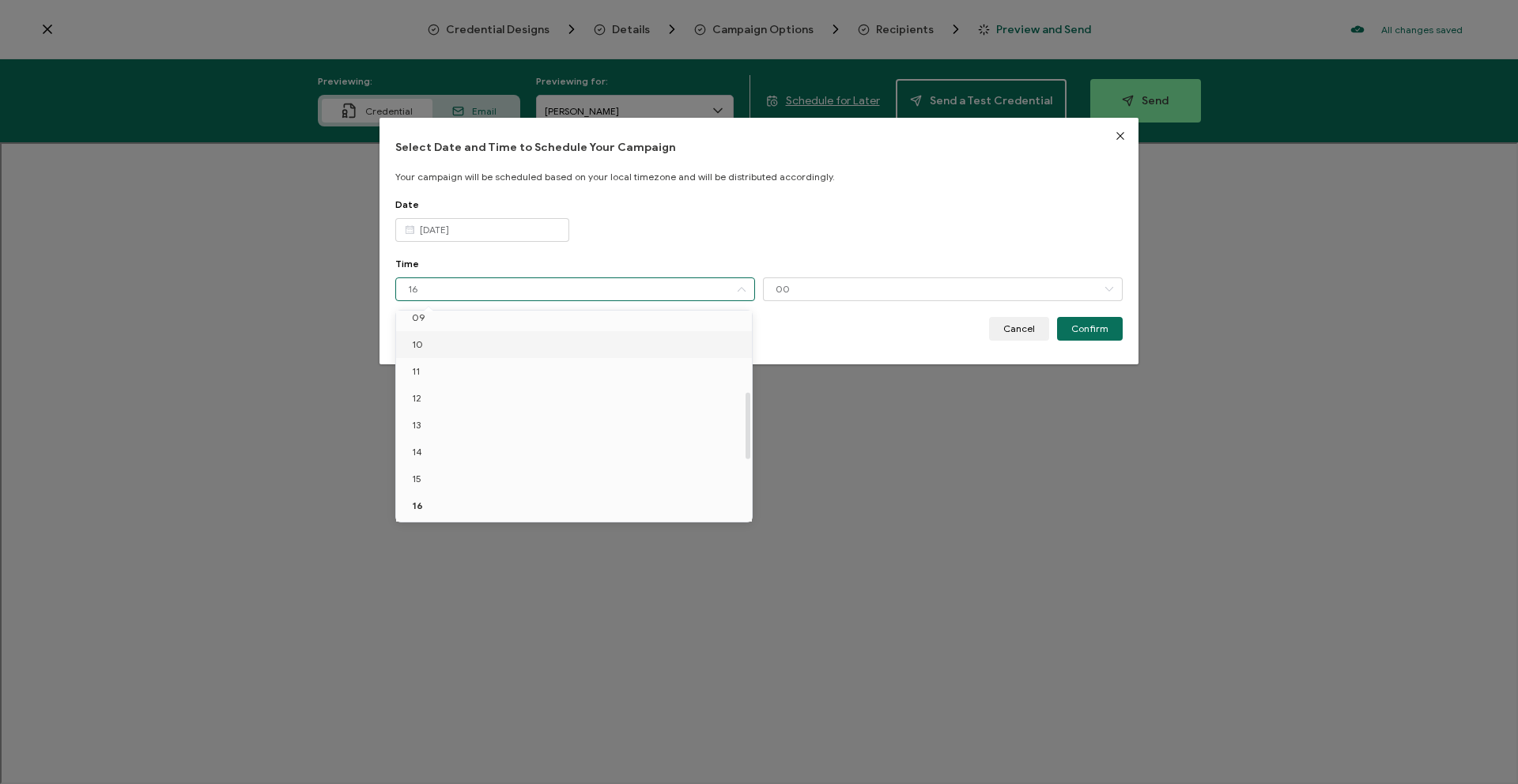
click at [531, 355] on li "10" at bounding box center [577, 345] width 362 height 27
type input "10"
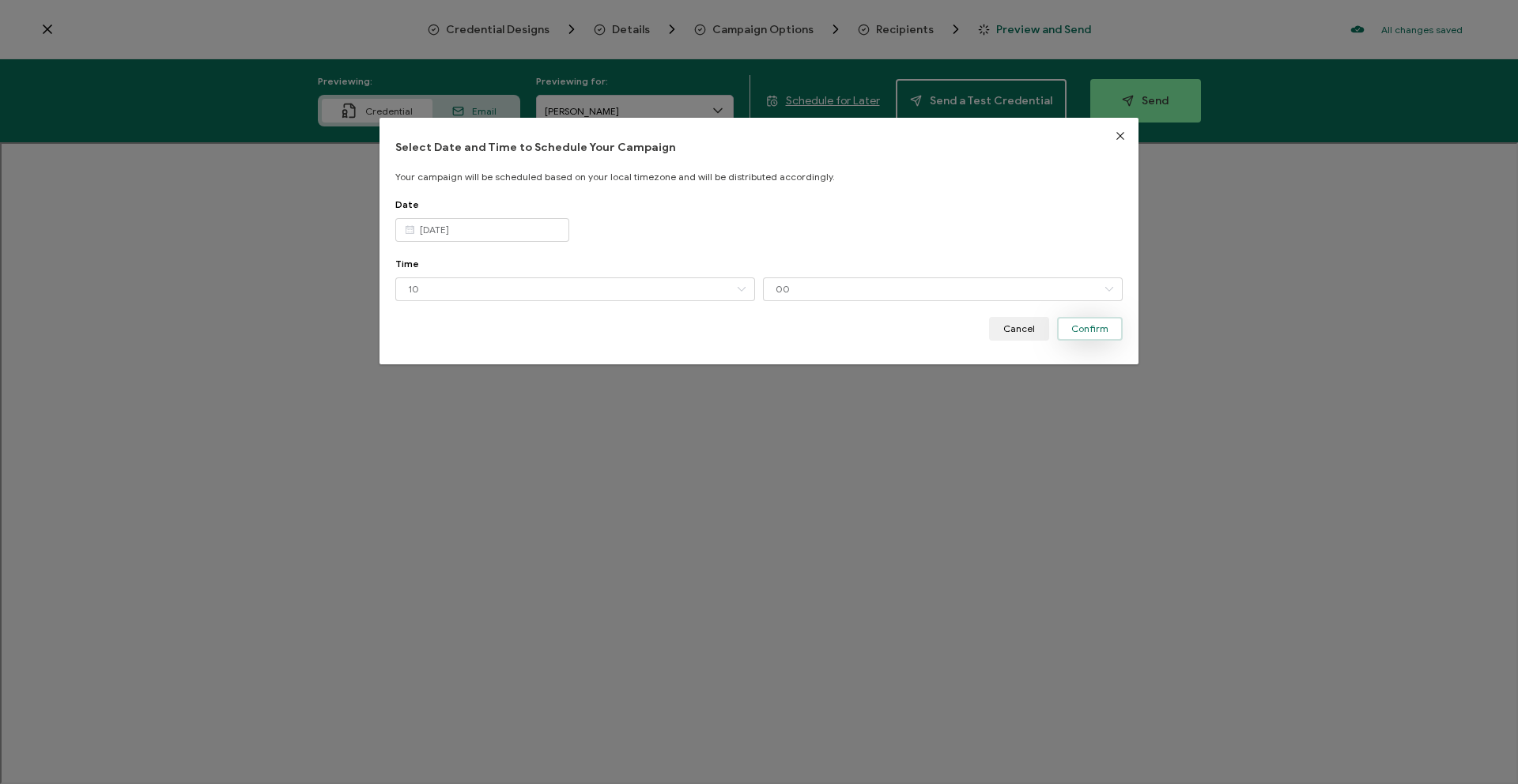
click at [1104, 322] on button "Confirm" at bounding box center [1089, 328] width 65 height 24
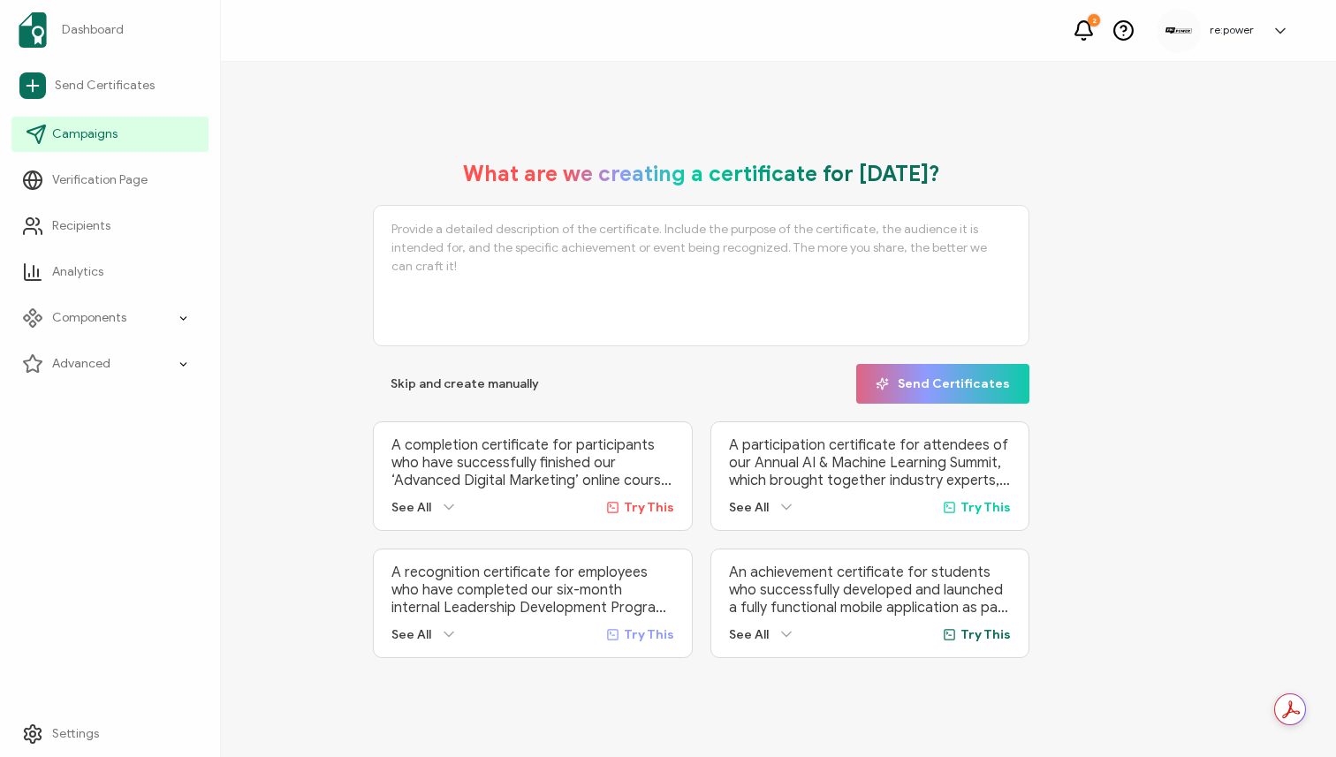
click at [26, 133] on icon at bounding box center [36, 134] width 21 height 21
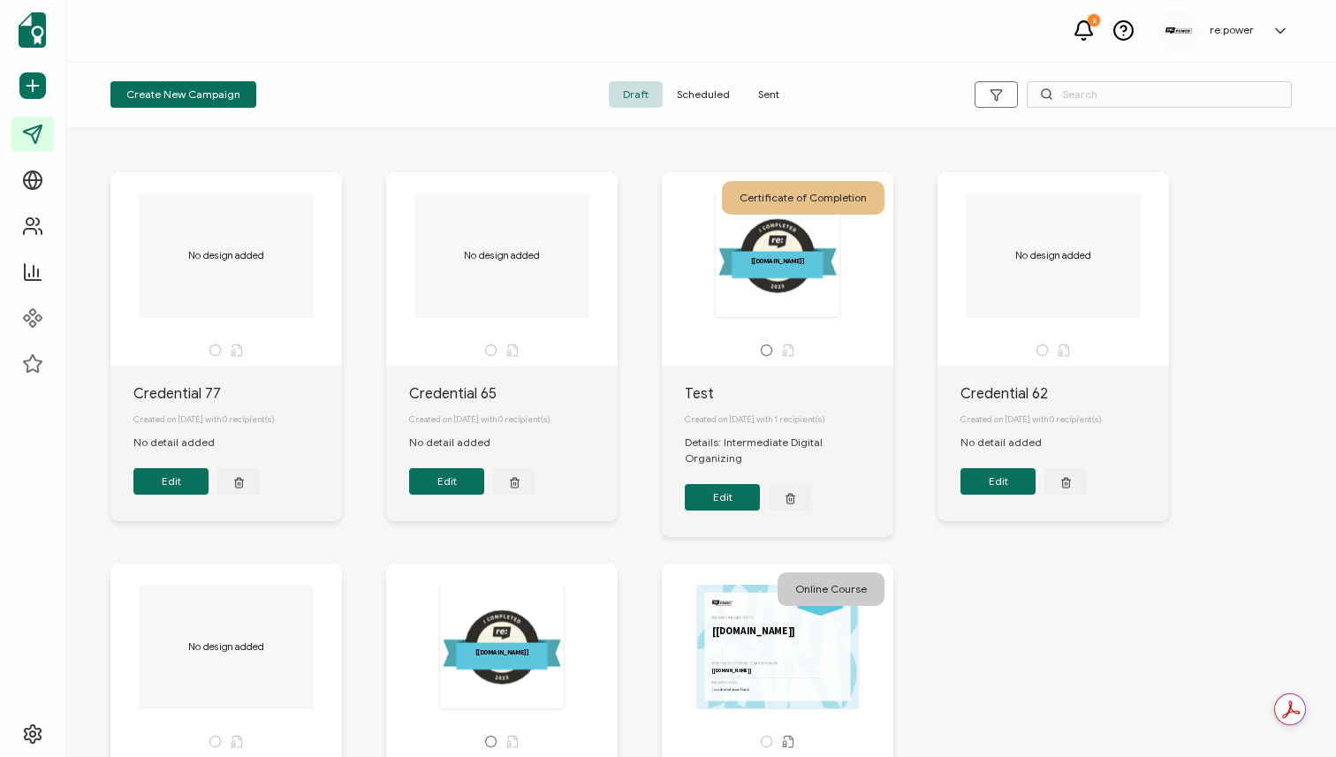
click at [765, 95] on span "Sent" at bounding box center [768, 94] width 49 height 27
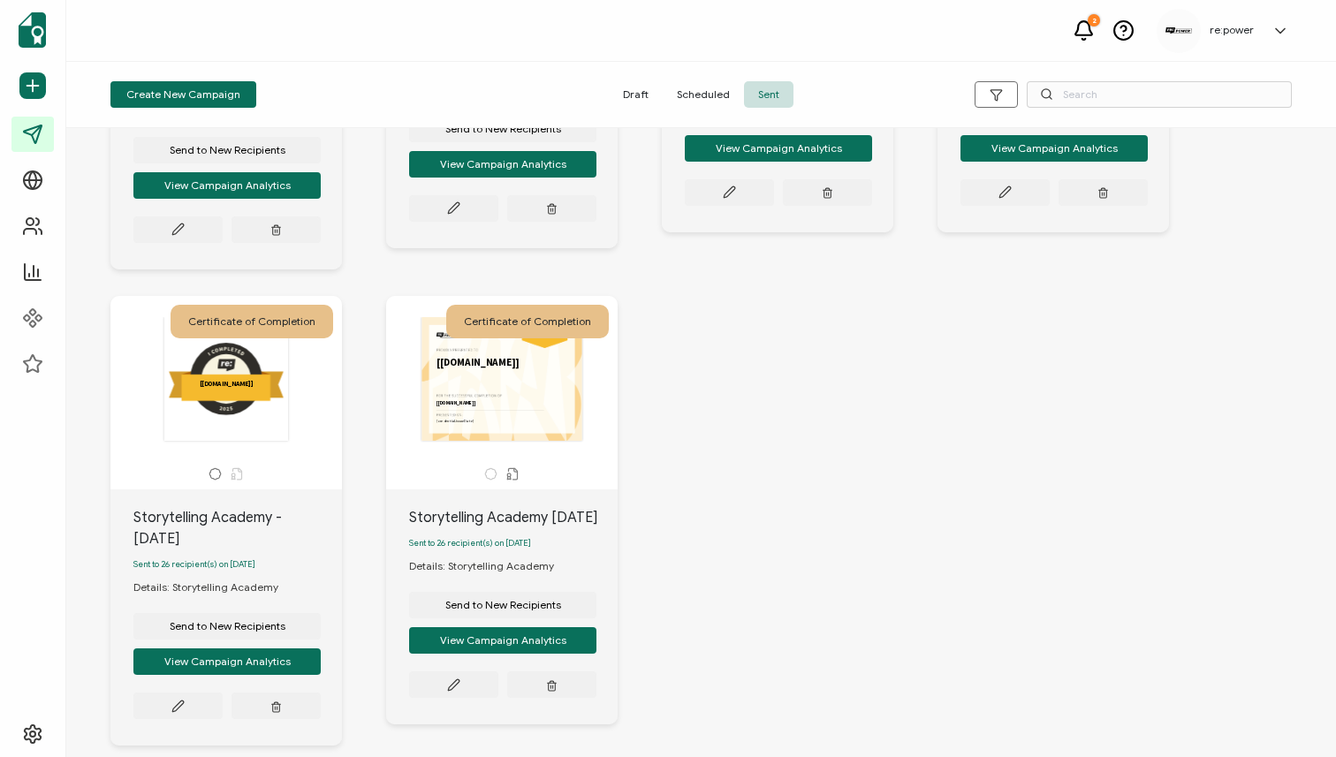
scroll to position [937, 0]
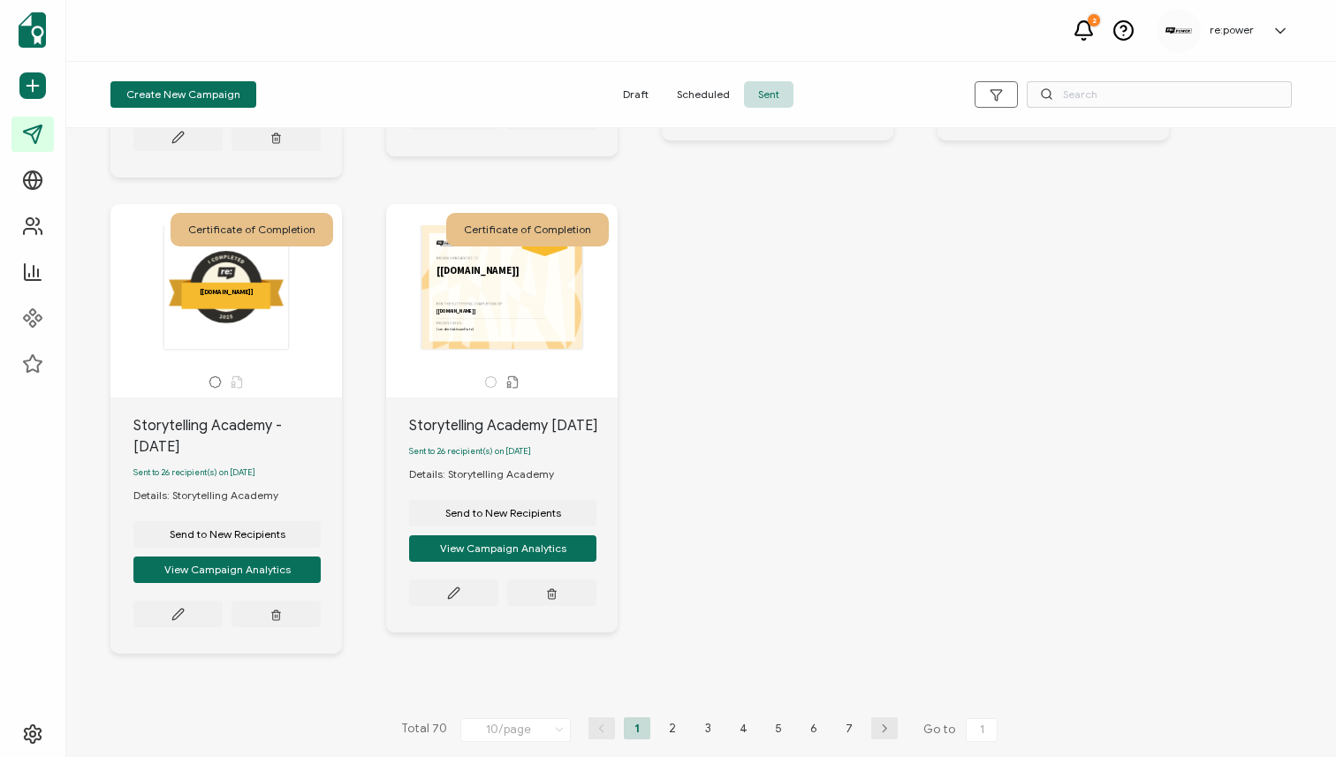
click at [667, 735] on div "Total 70 10/page 5/page 10/page 20/page 30/page 50/page 1 2 3 4 5 6 7 Go to 1" at bounding box center [701, 730] width 609 height 28
click at [663, 724] on li "2" at bounding box center [672, 728] width 27 height 22
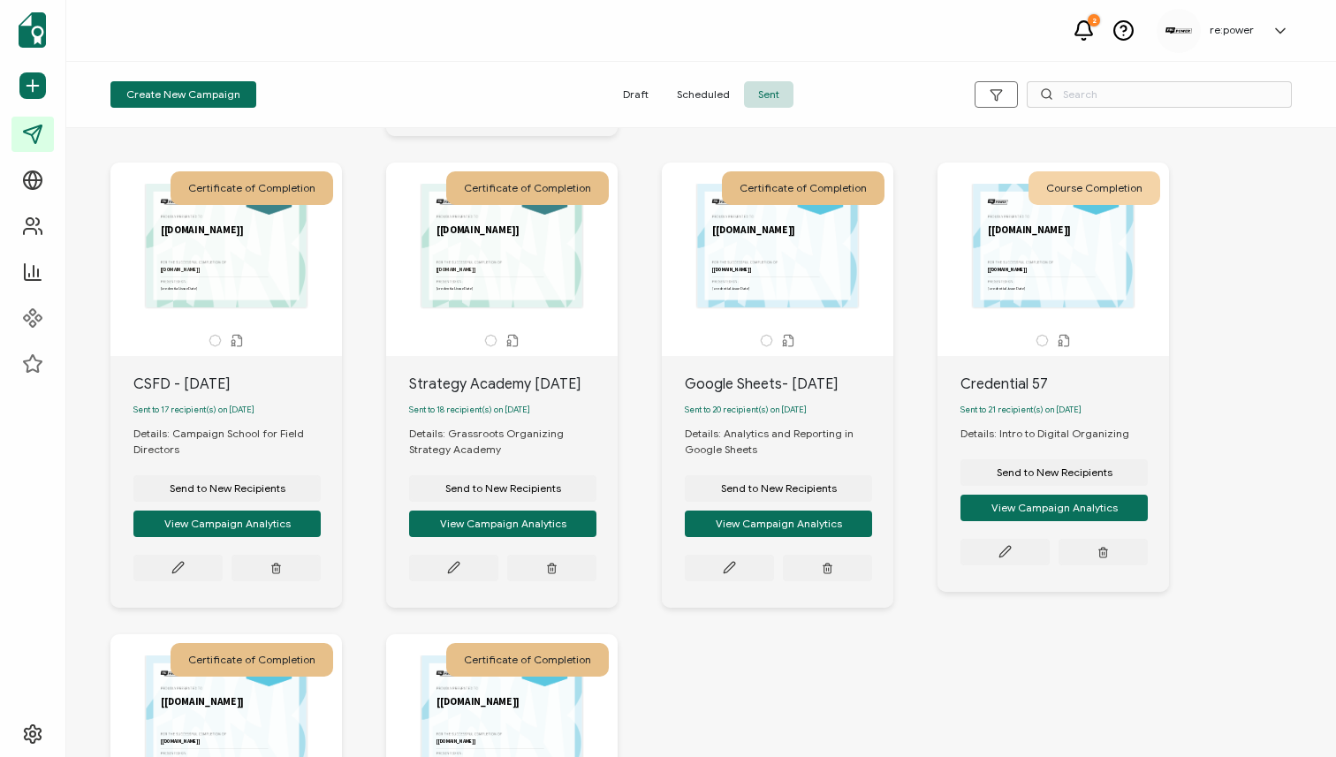
scroll to position [504, 0]
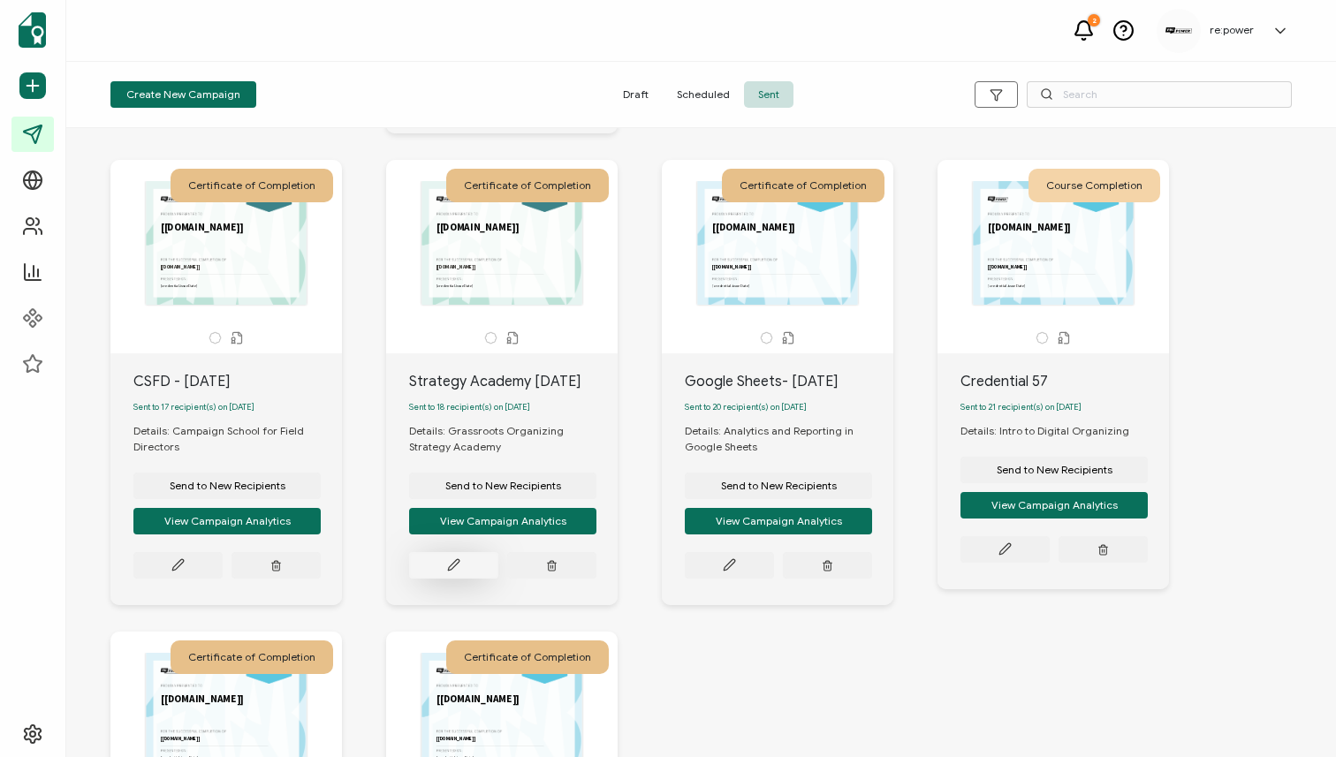
click at [466, 579] on button at bounding box center [453, 565] width 89 height 27
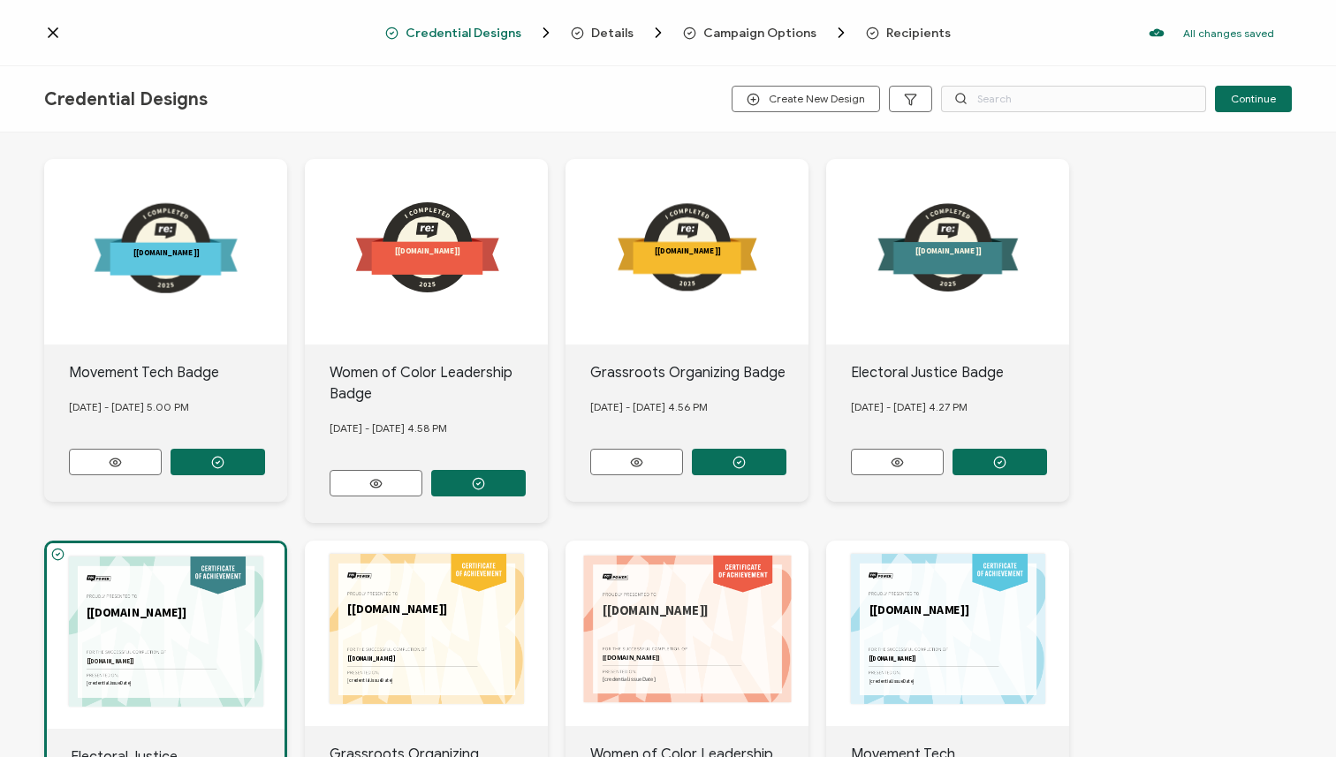
scroll to position [158, 0]
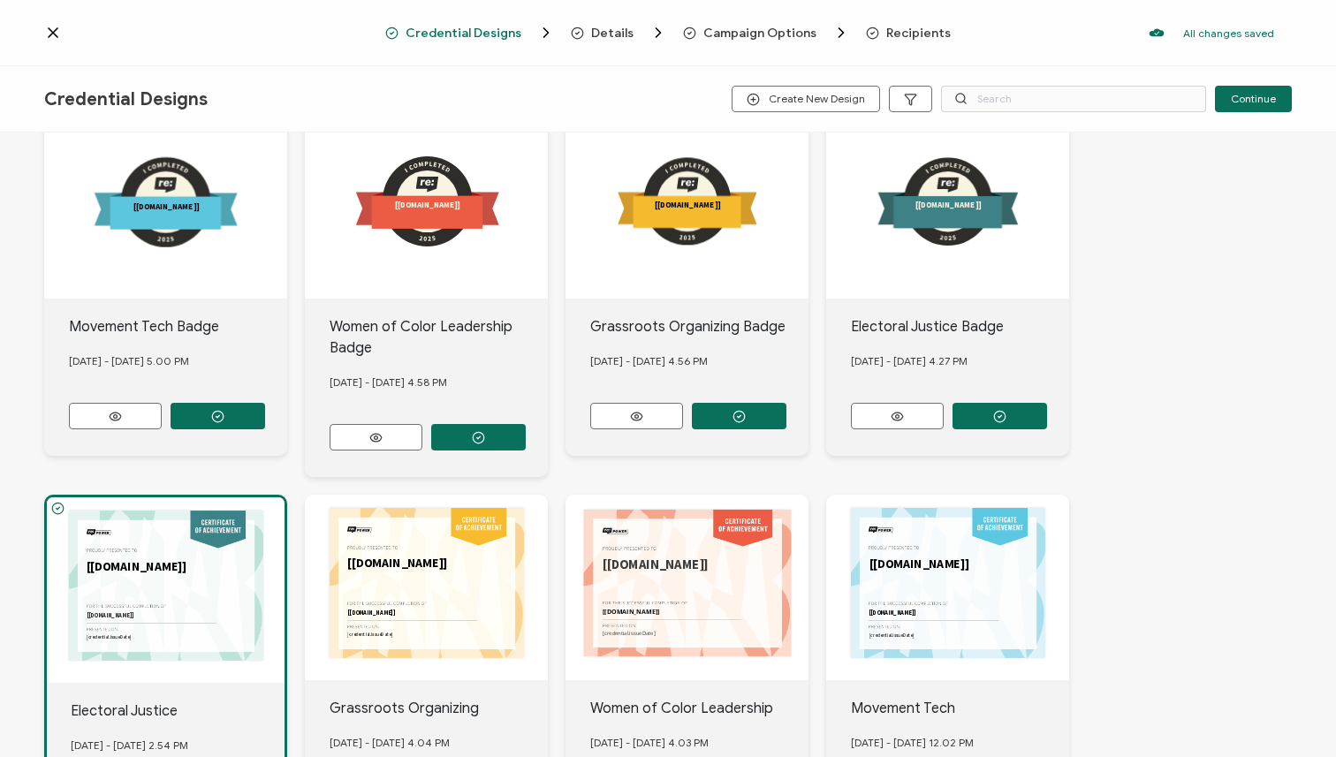
click at [621, 34] on span "Details" at bounding box center [612, 33] width 42 height 13
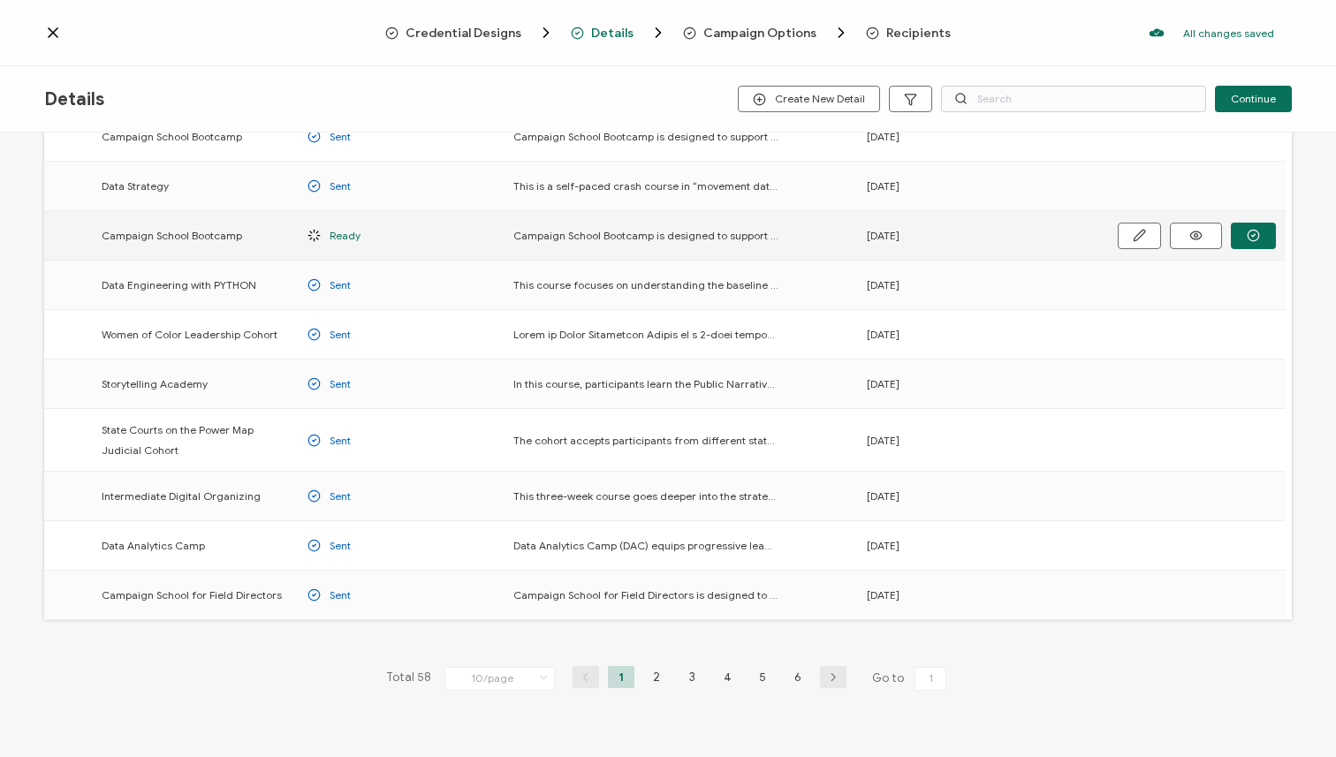
scroll to position [142, 0]
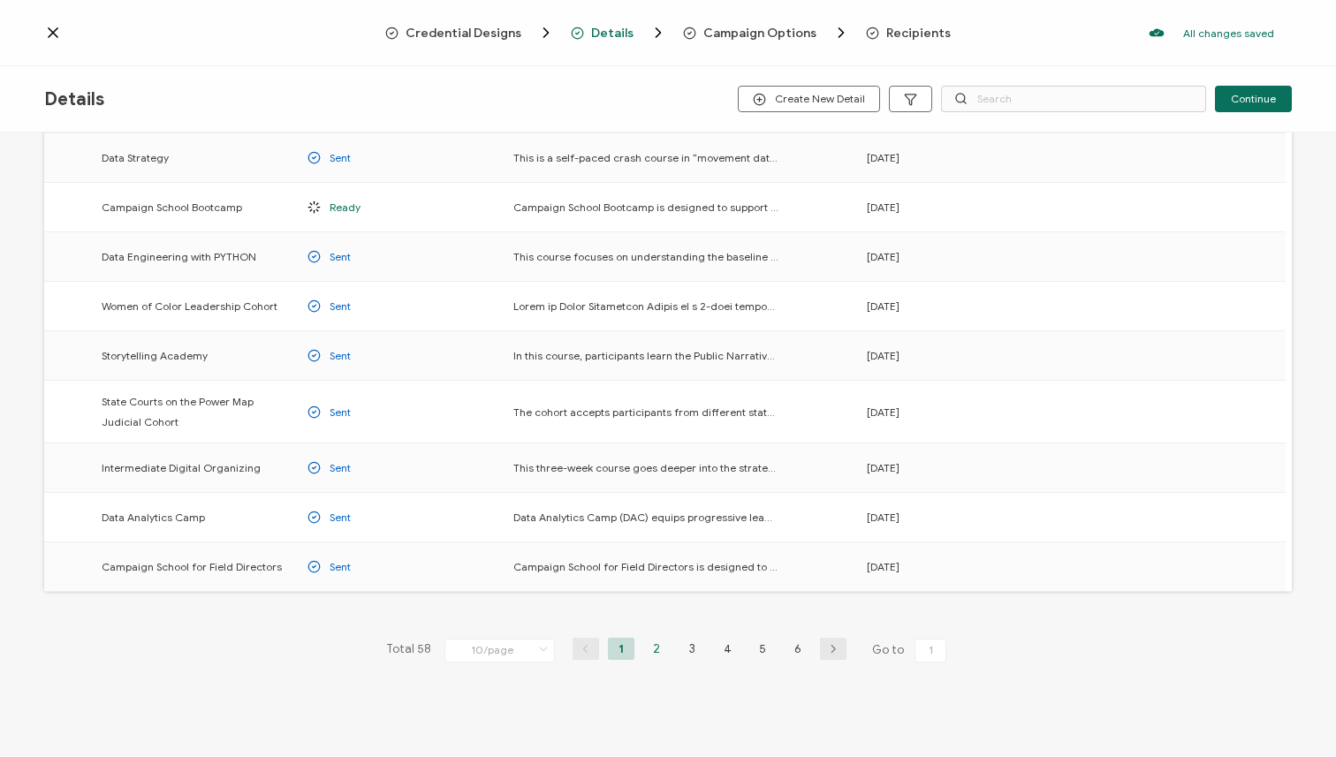
click at [650, 653] on li "2" at bounding box center [656, 649] width 27 height 22
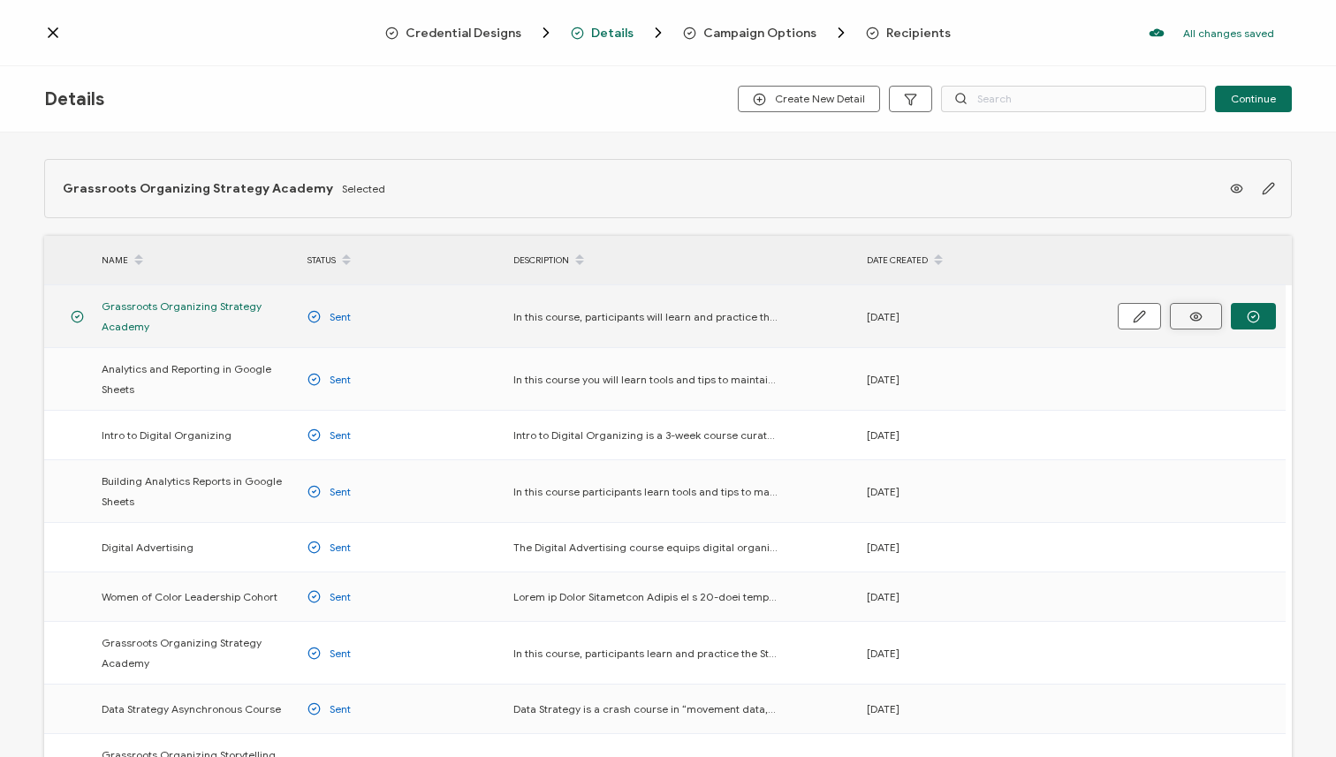
click at [1205, 319] on icon at bounding box center [1196, 316] width 22 height 13
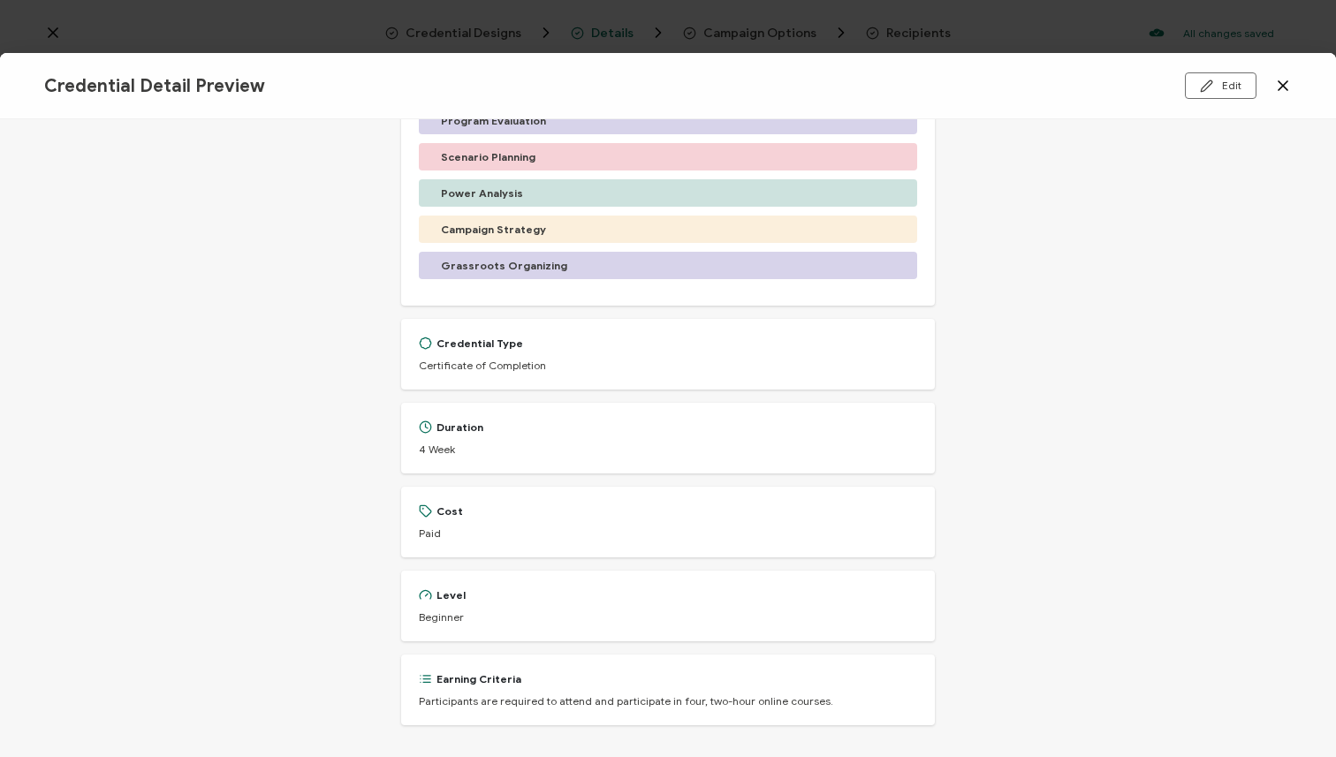
scroll to position [546, 0]
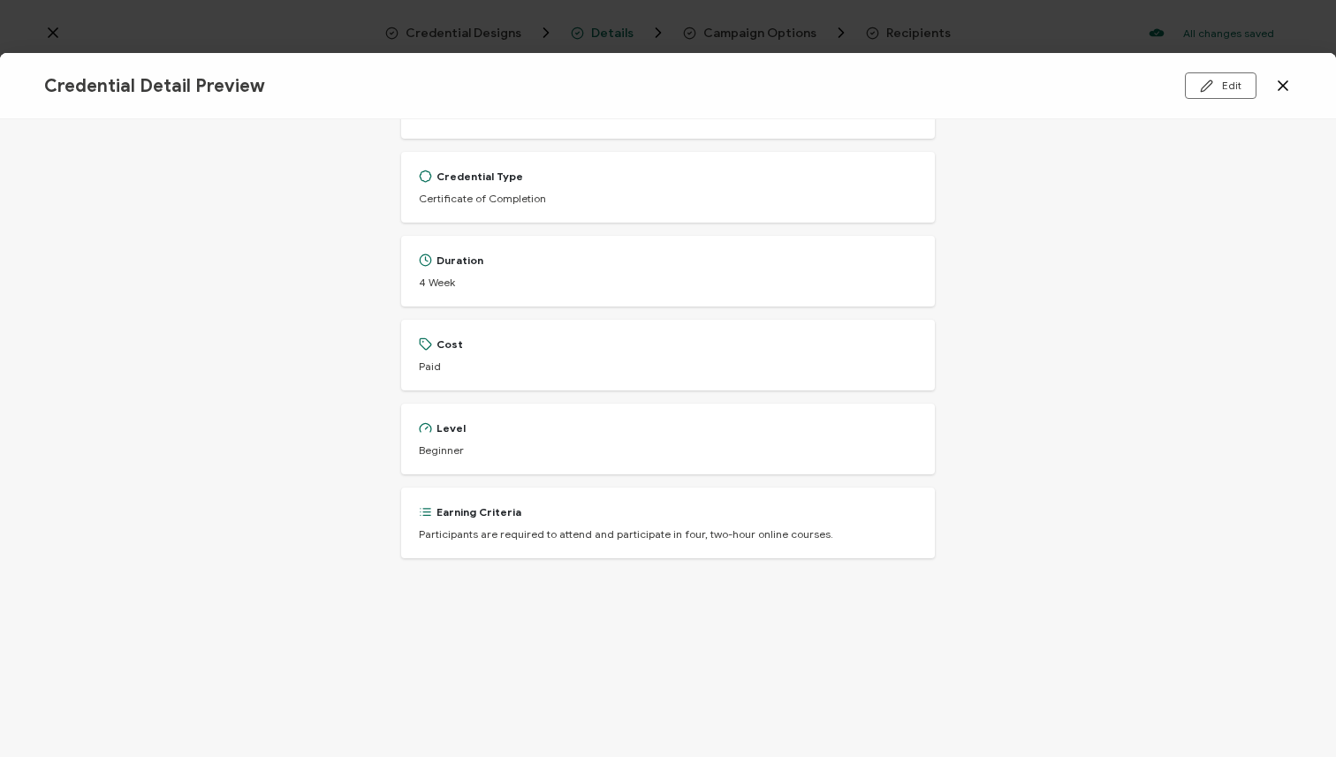
drag, startPoint x: 815, startPoint y: 519, endPoint x: 572, endPoint y: 515, distance: 243.0
click at [546, 515] on div "Earning Criteria Participants are required to attend and participate in four, t…" at bounding box center [668, 522] width 499 height 35
drag, startPoint x: 834, startPoint y: 516, endPoint x: 688, endPoint y: 518, distance: 145.8
click at [713, 518] on div "Earning Criteria Participants are required to attend and participate in four, t…" at bounding box center [668, 522] width 499 height 35
drag, startPoint x: 415, startPoint y: 518, endPoint x: 481, endPoint y: 520, distance: 66.3
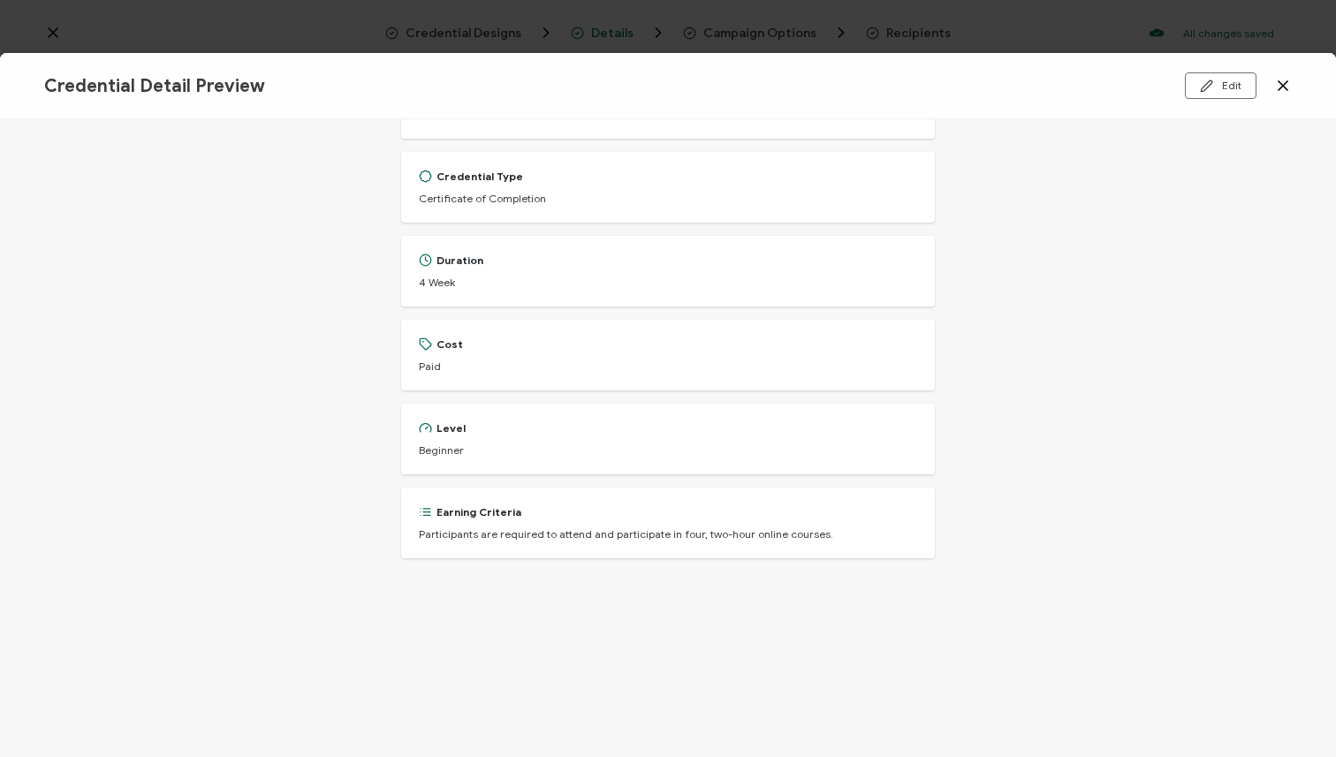
click at [481, 520] on div "Earning Criteria Participants are required to attend and participate in four, t…" at bounding box center [668, 523] width 534 height 71
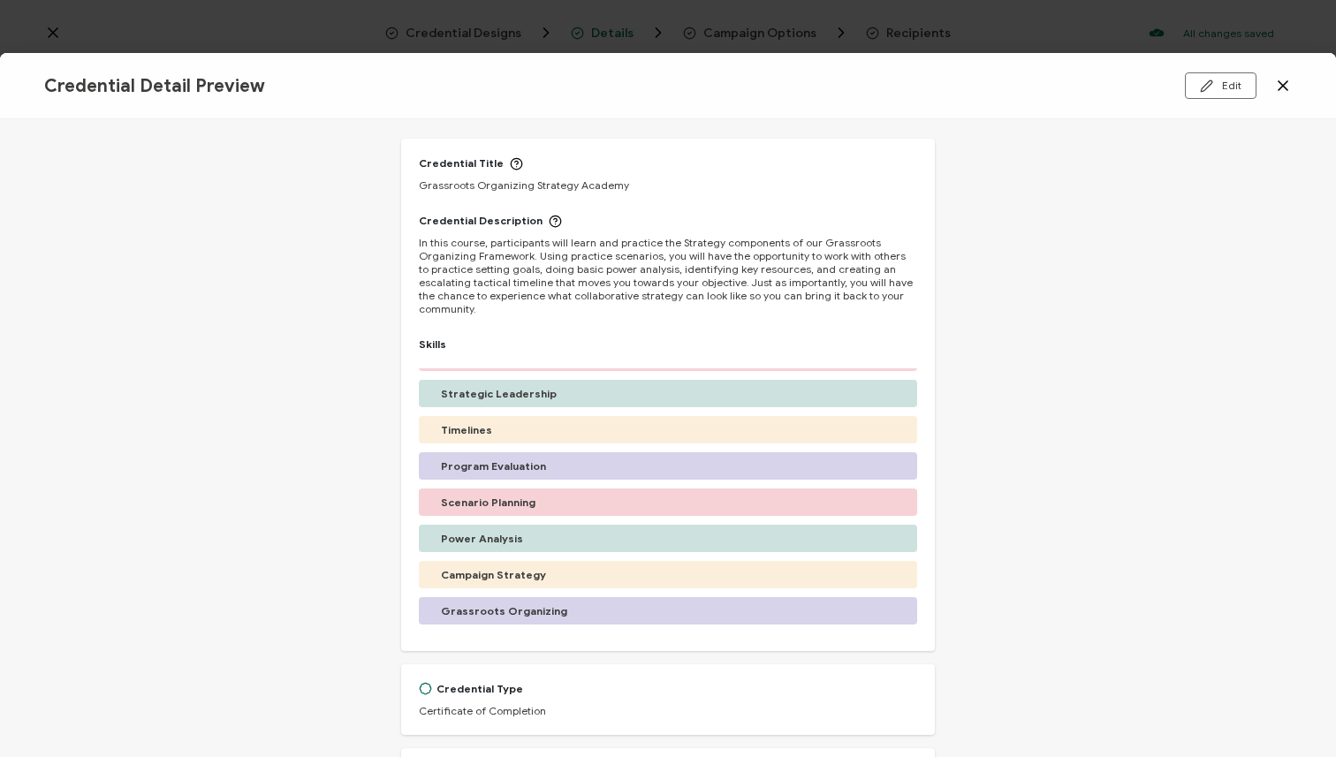
scroll to position [0, 0]
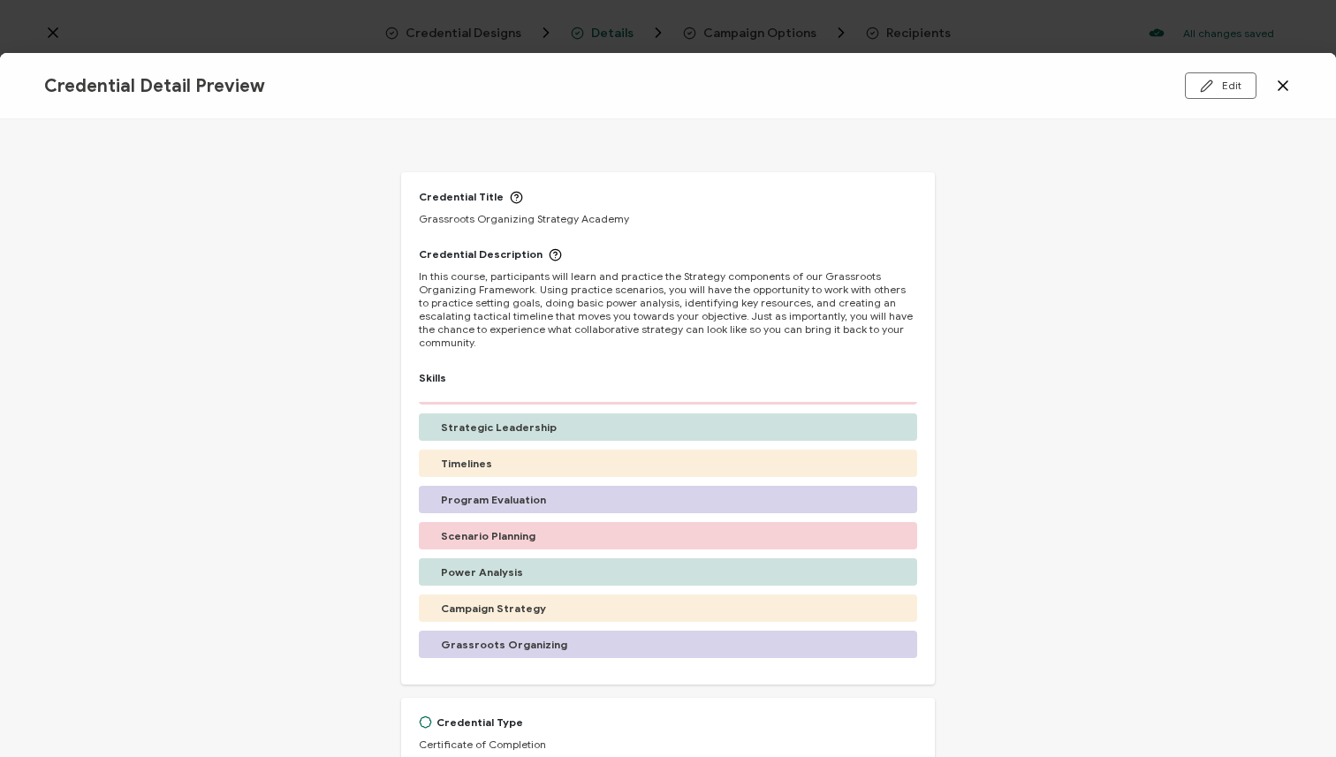
click at [1287, 85] on icon at bounding box center [1283, 86] width 18 height 18
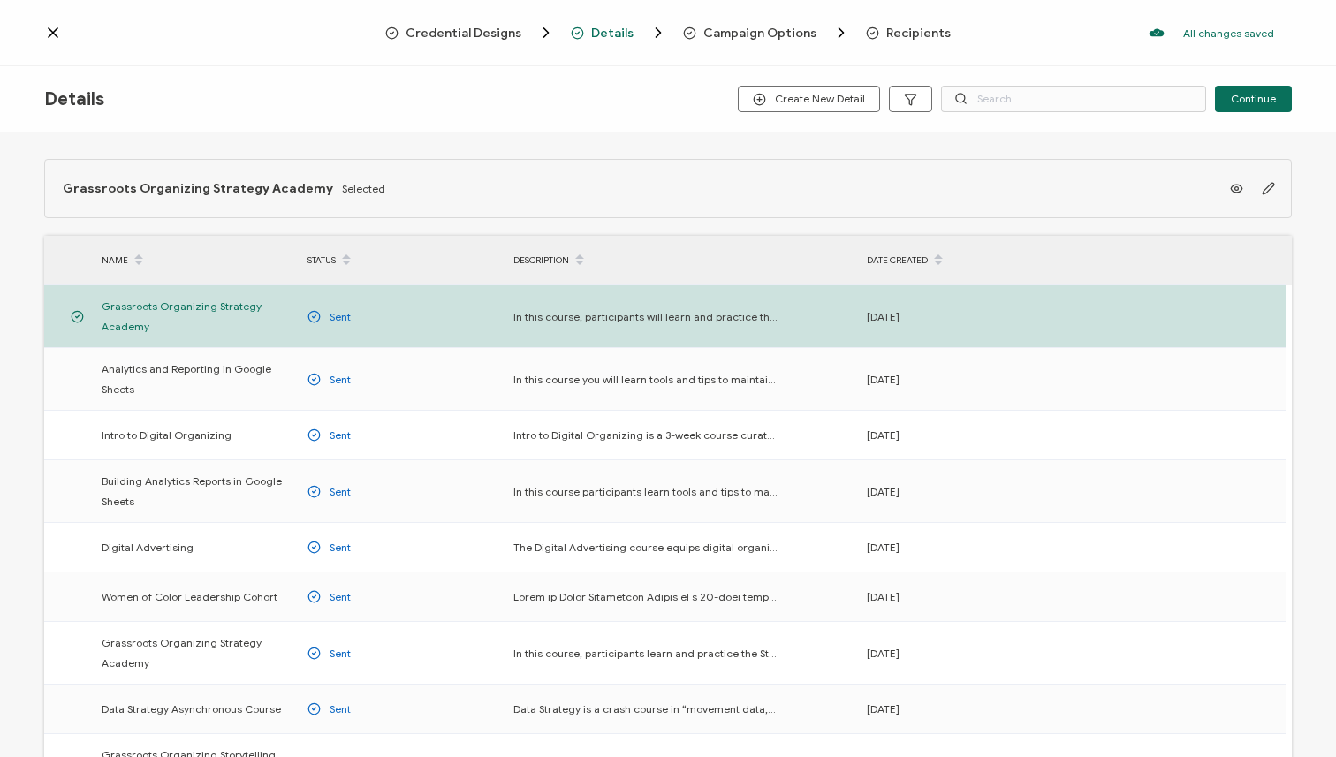
click at [738, 31] on span "Campaign Options" at bounding box center [759, 33] width 113 height 13
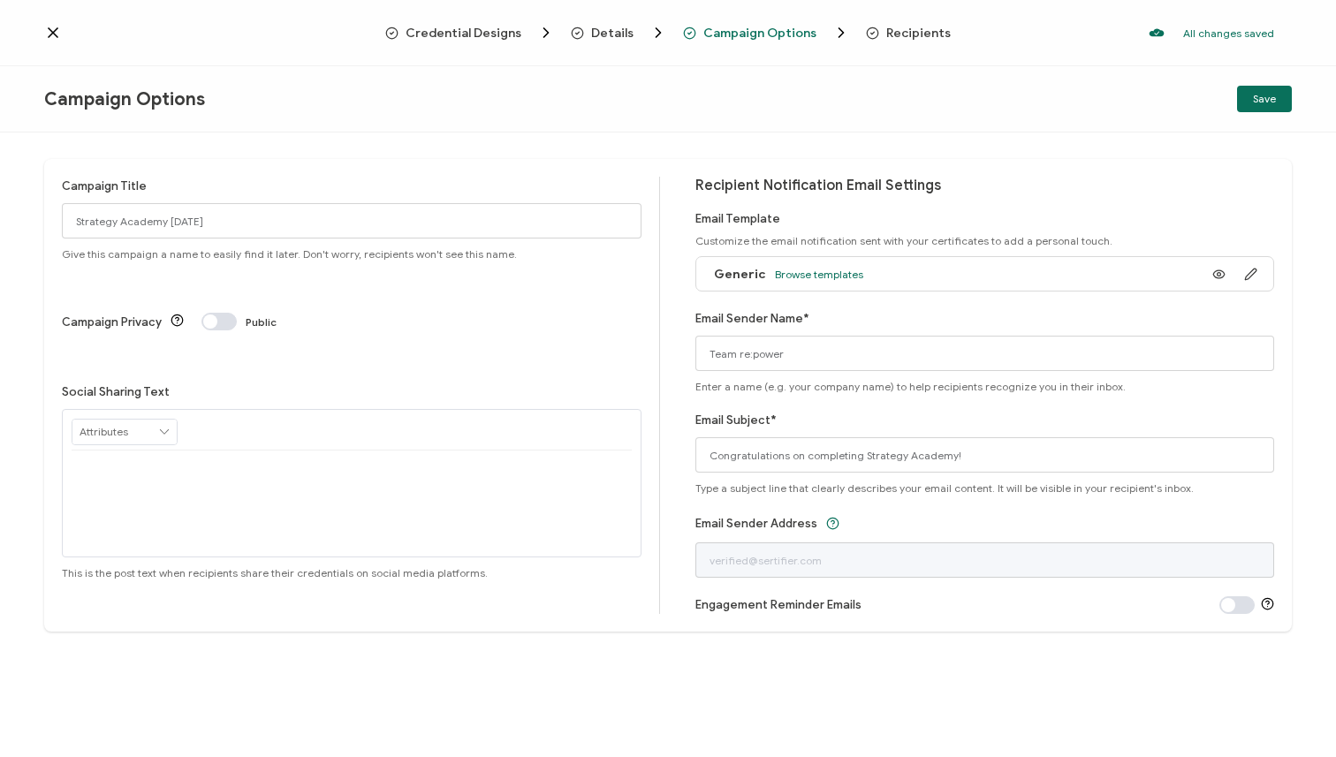
click at [895, 29] on span "Recipients" at bounding box center [918, 33] width 64 height 13
